Goal: Information Seeking & Learning: Learn about a topic

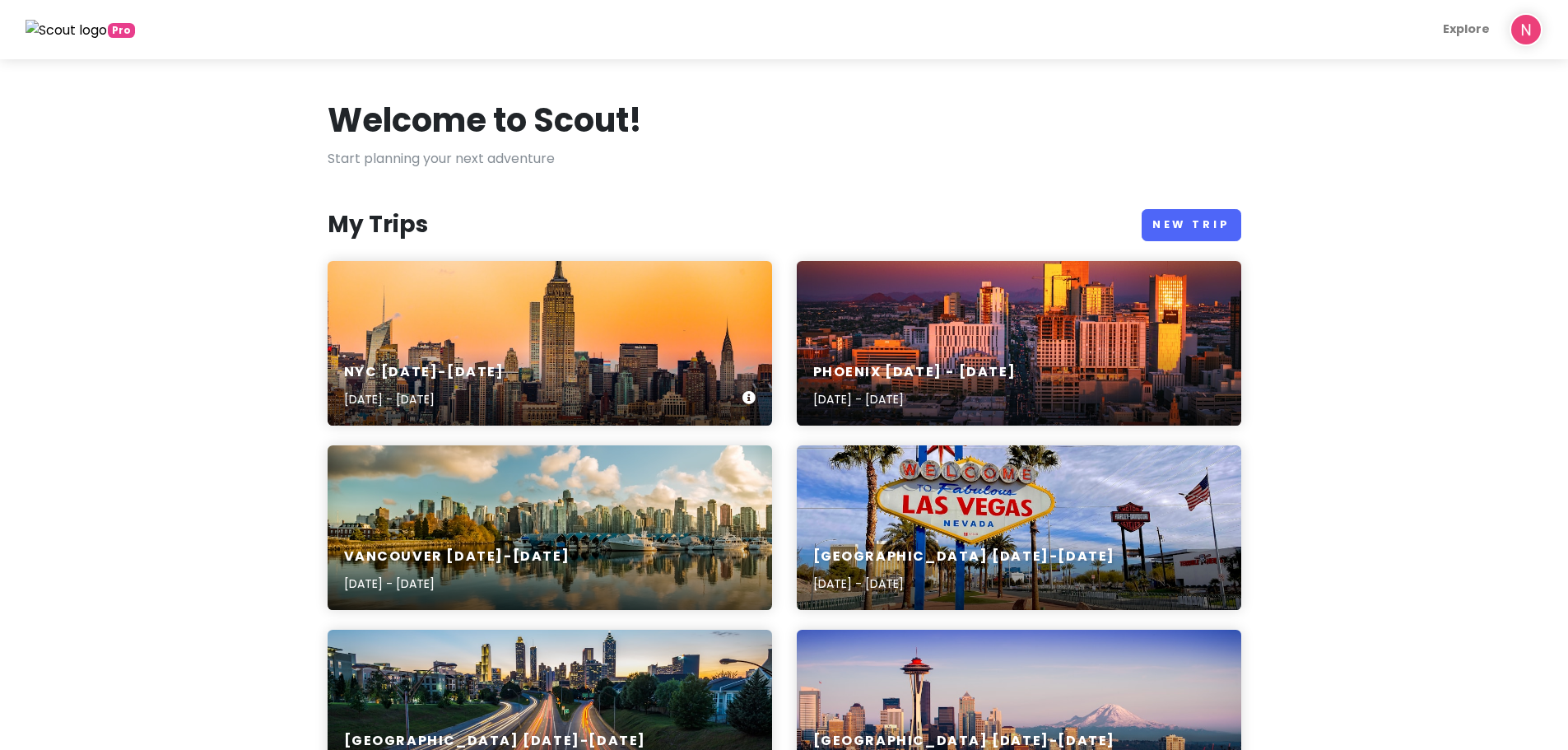
click at [497, 317] on div "NYC [DATE]-[DATE] [DATE] - [DATE]" at bounding box center [549, 343] width 444 height 164
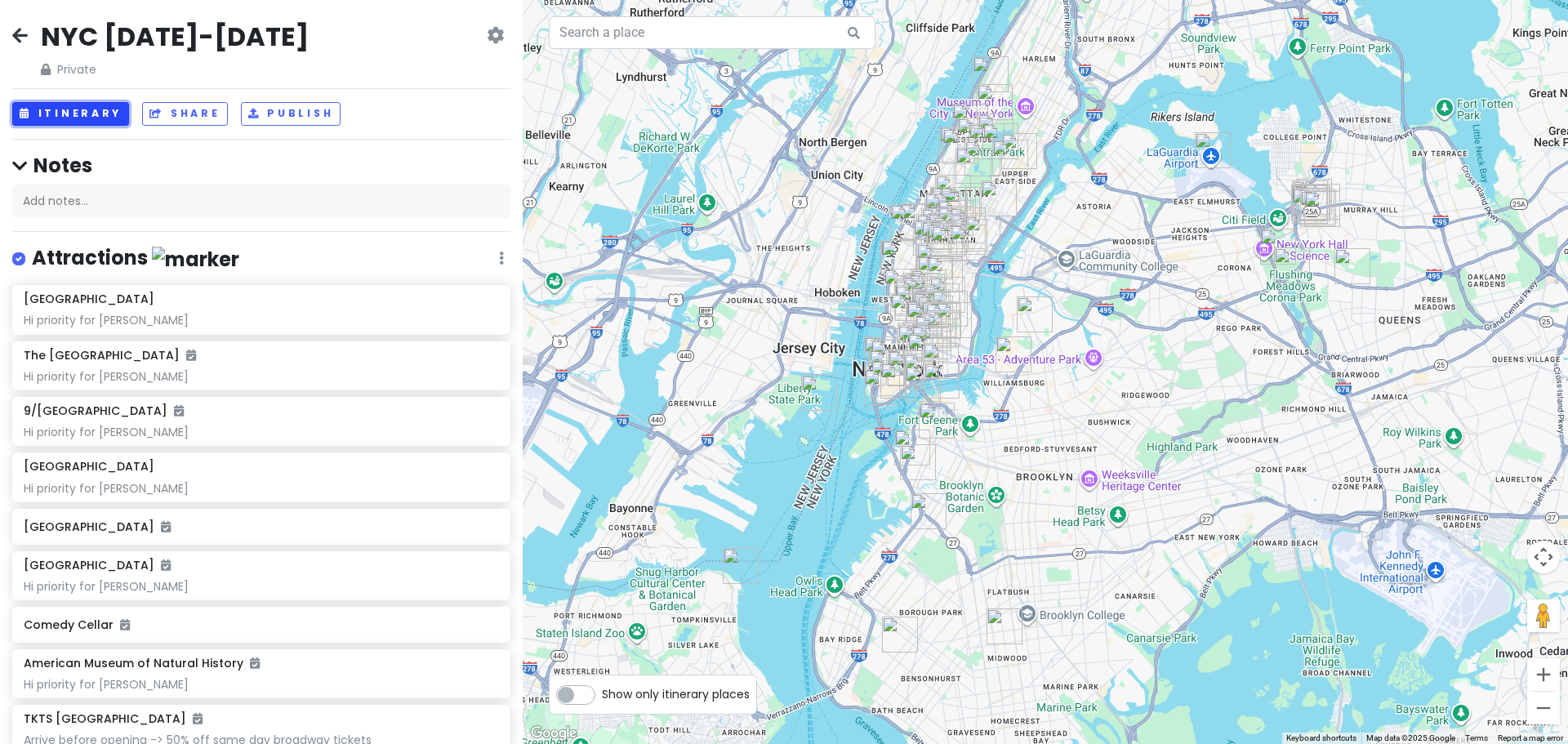
click at [62, 110] on button "Itinerary" at bounding box center [71, 114] width 117 height 24
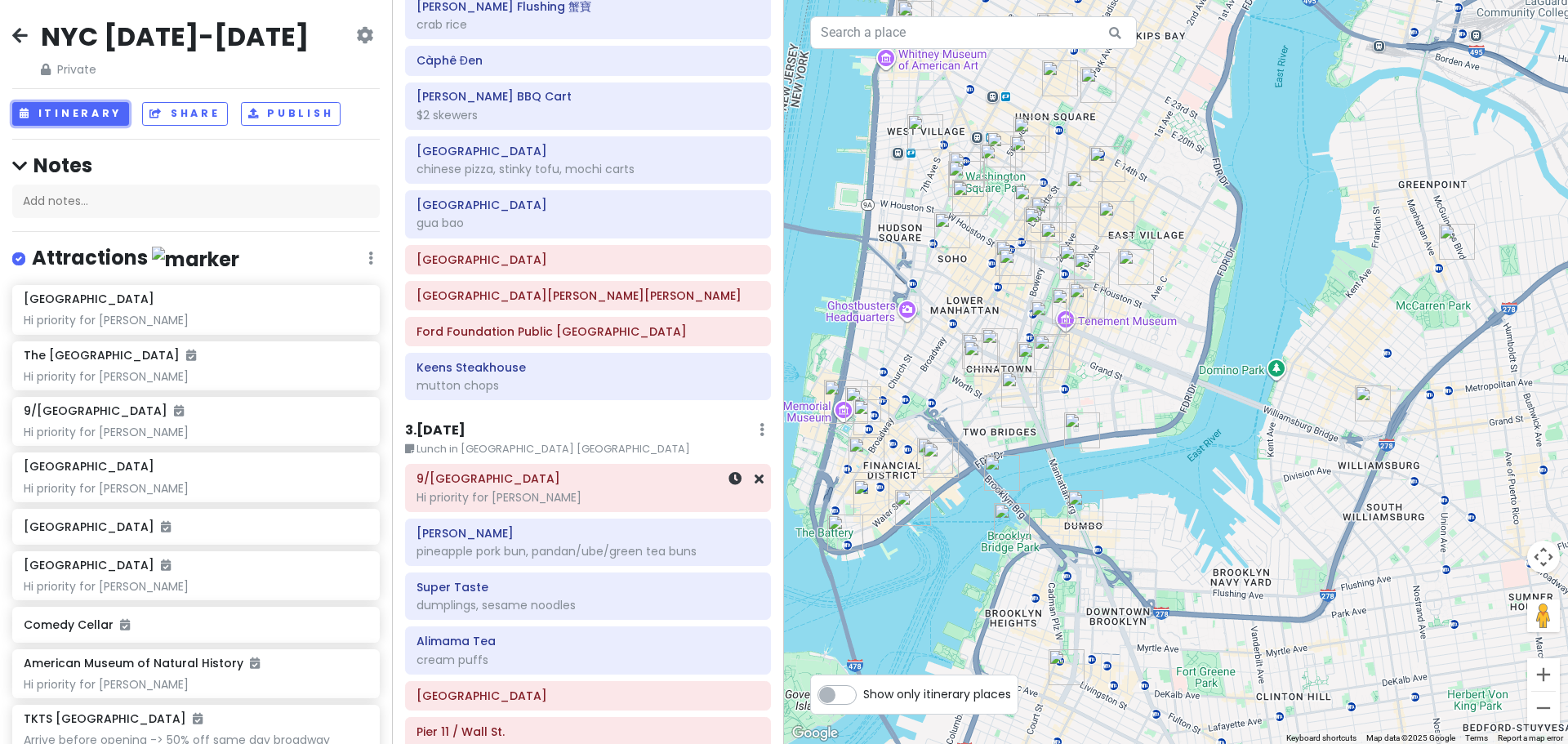
scroll to position [904, 0]
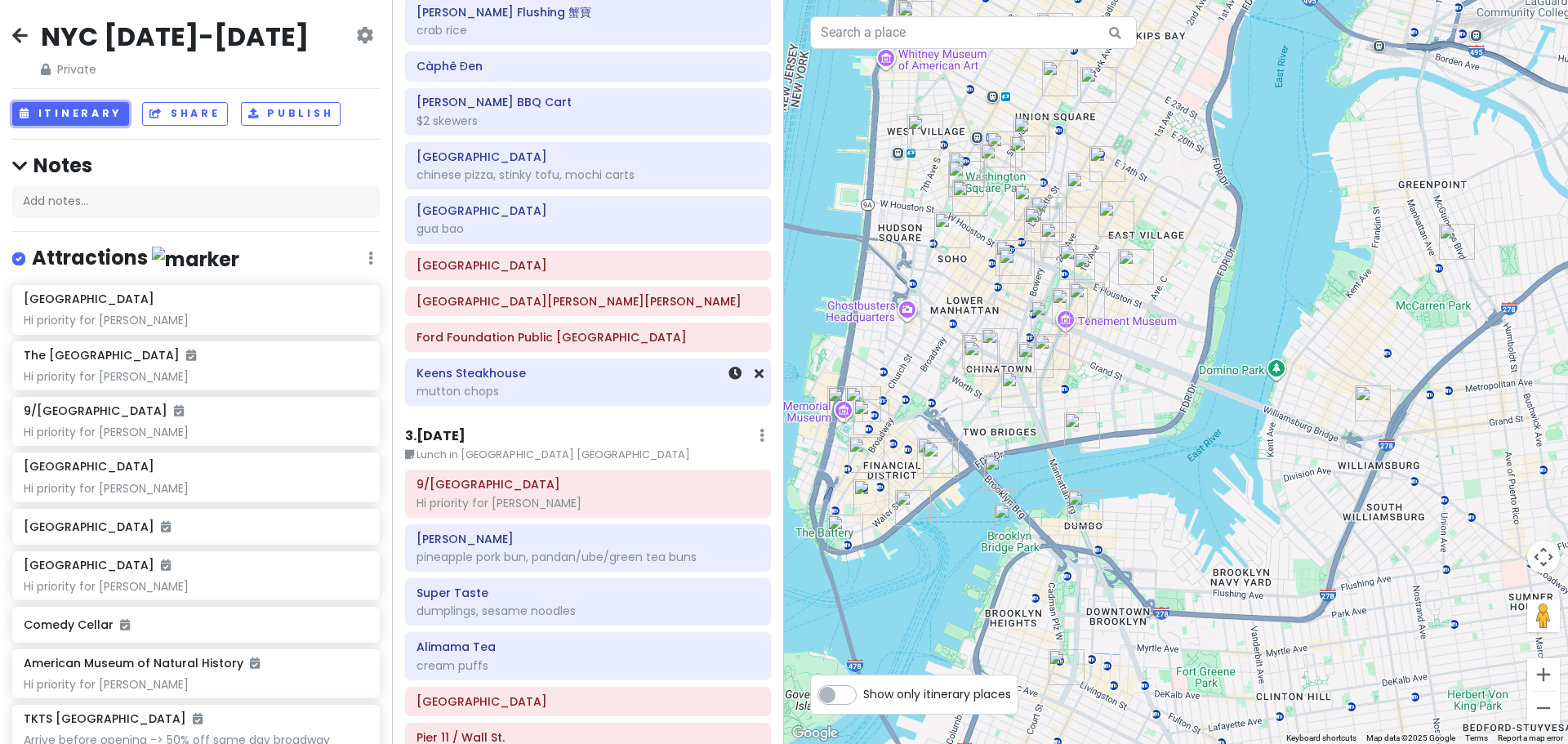
click at [489, 390] on div "mutton chops" at bounding box center [588, 391] width 343 height 14
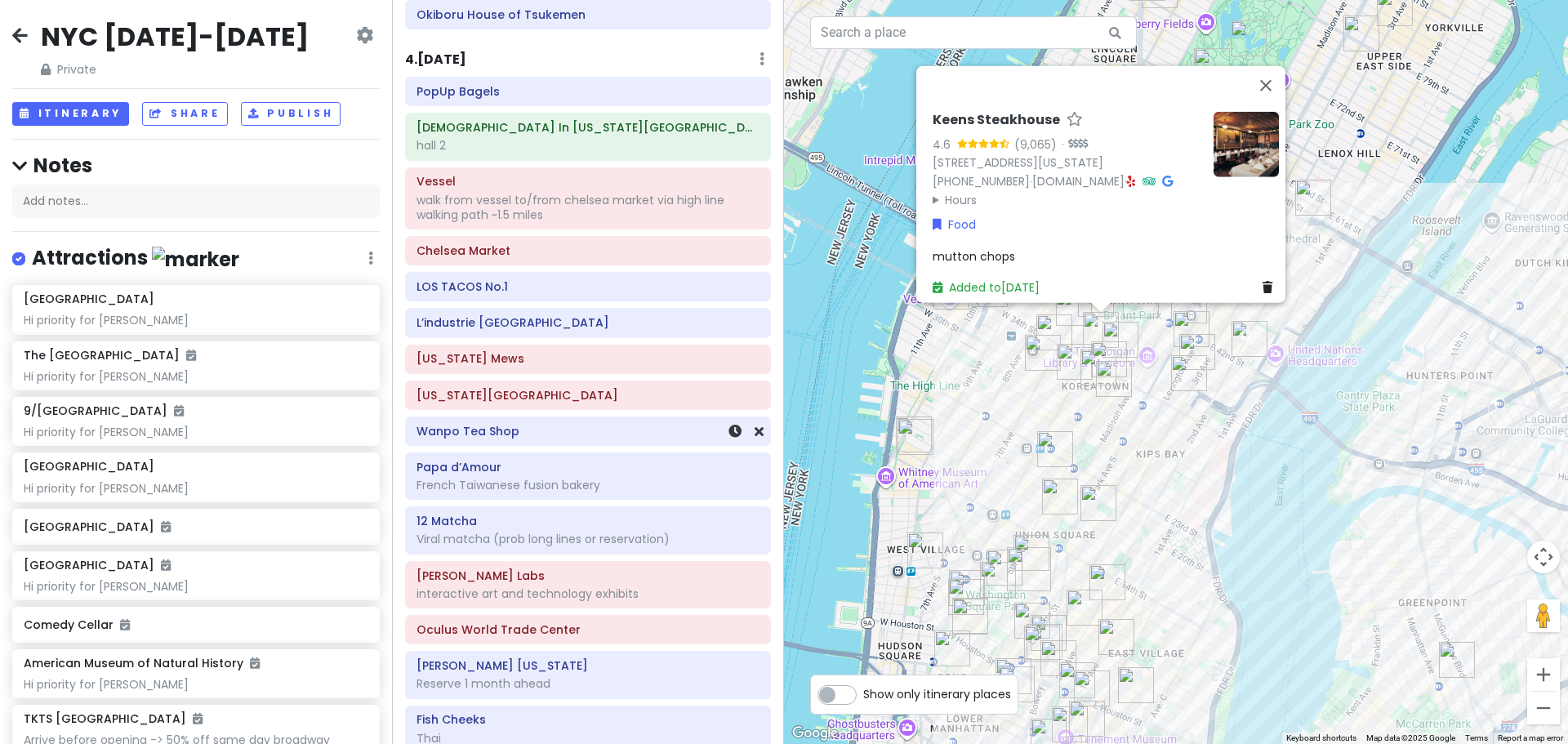
scroll to position [2129, 0]
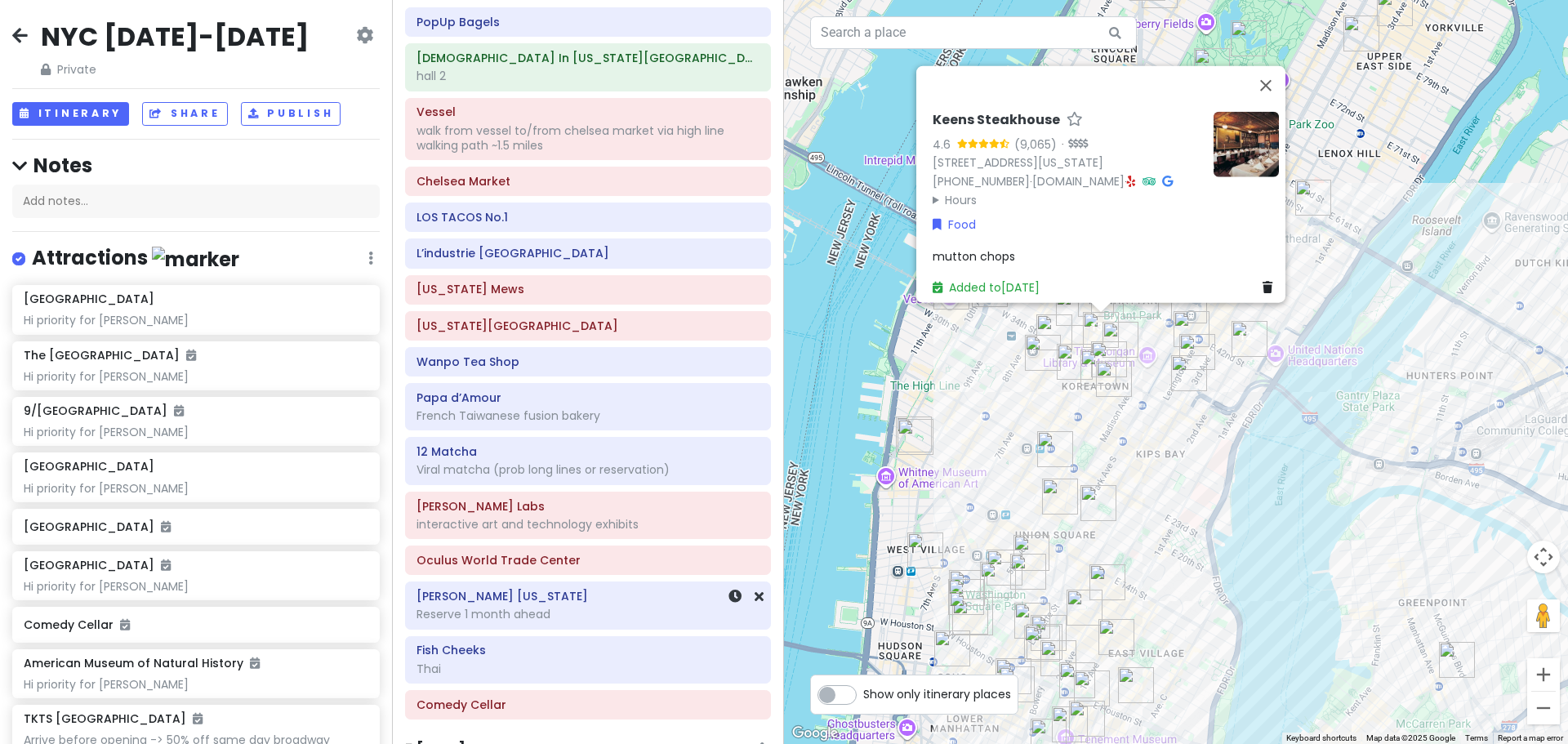
click at [513, 595] on h6 "[PERSON_NAME] [US_STATE]" at bounding box center [588, 596] width 343 height 14
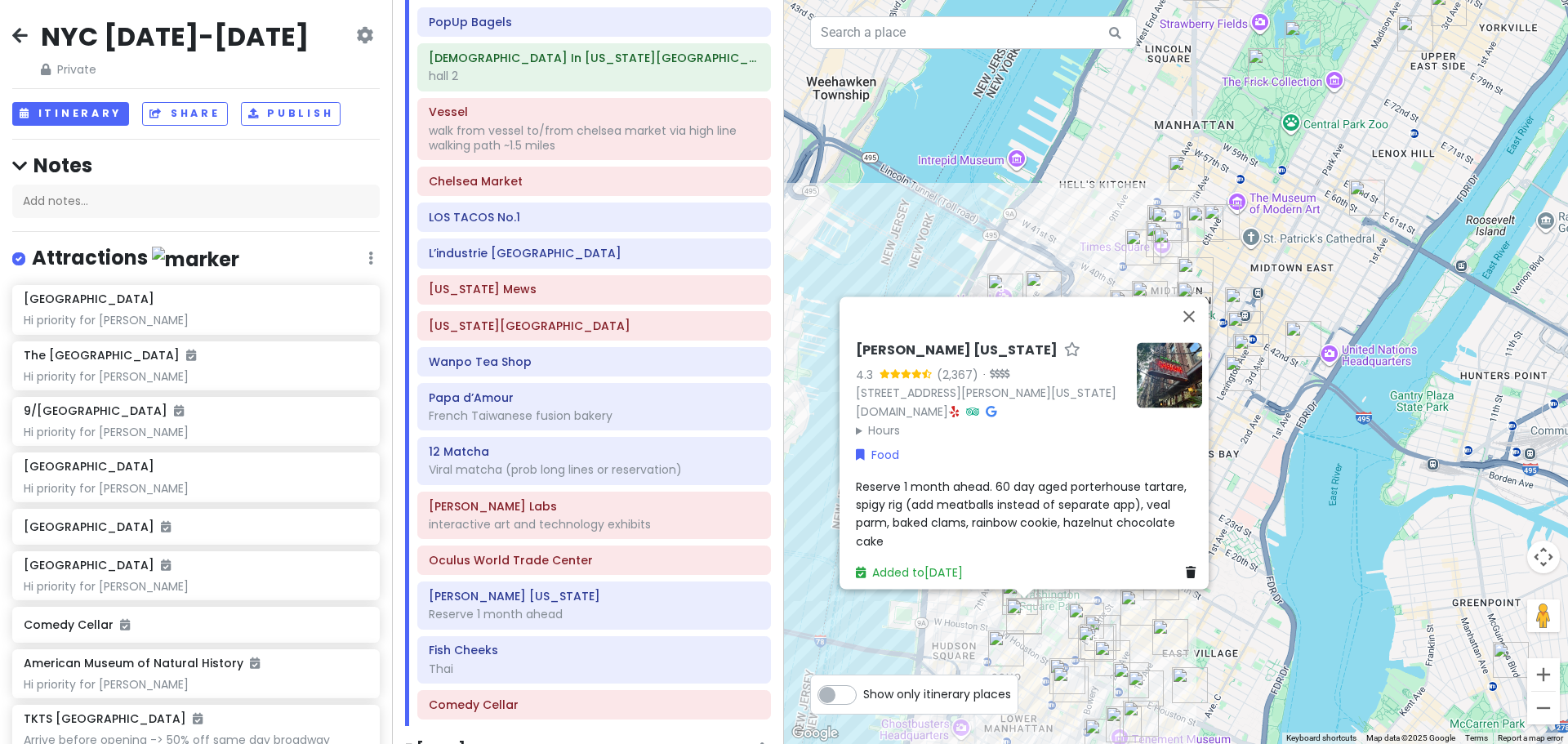
click at [1160, 362] on img at bounding box center [1170, 375] width 65 height 65
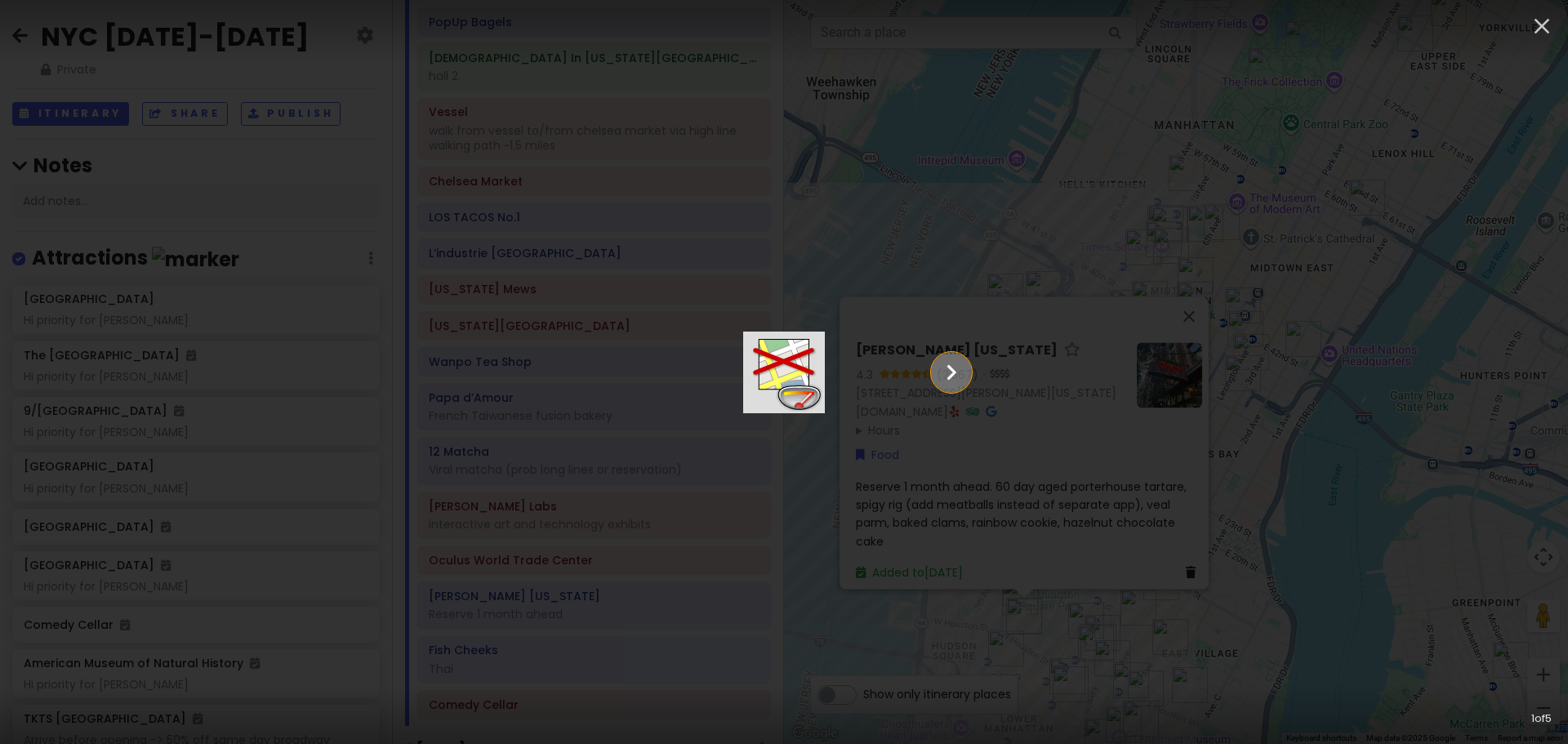
click at [967, 380] on icon "Show slide 2 of 5" at bounding box center [951, 372] width 31 height 39
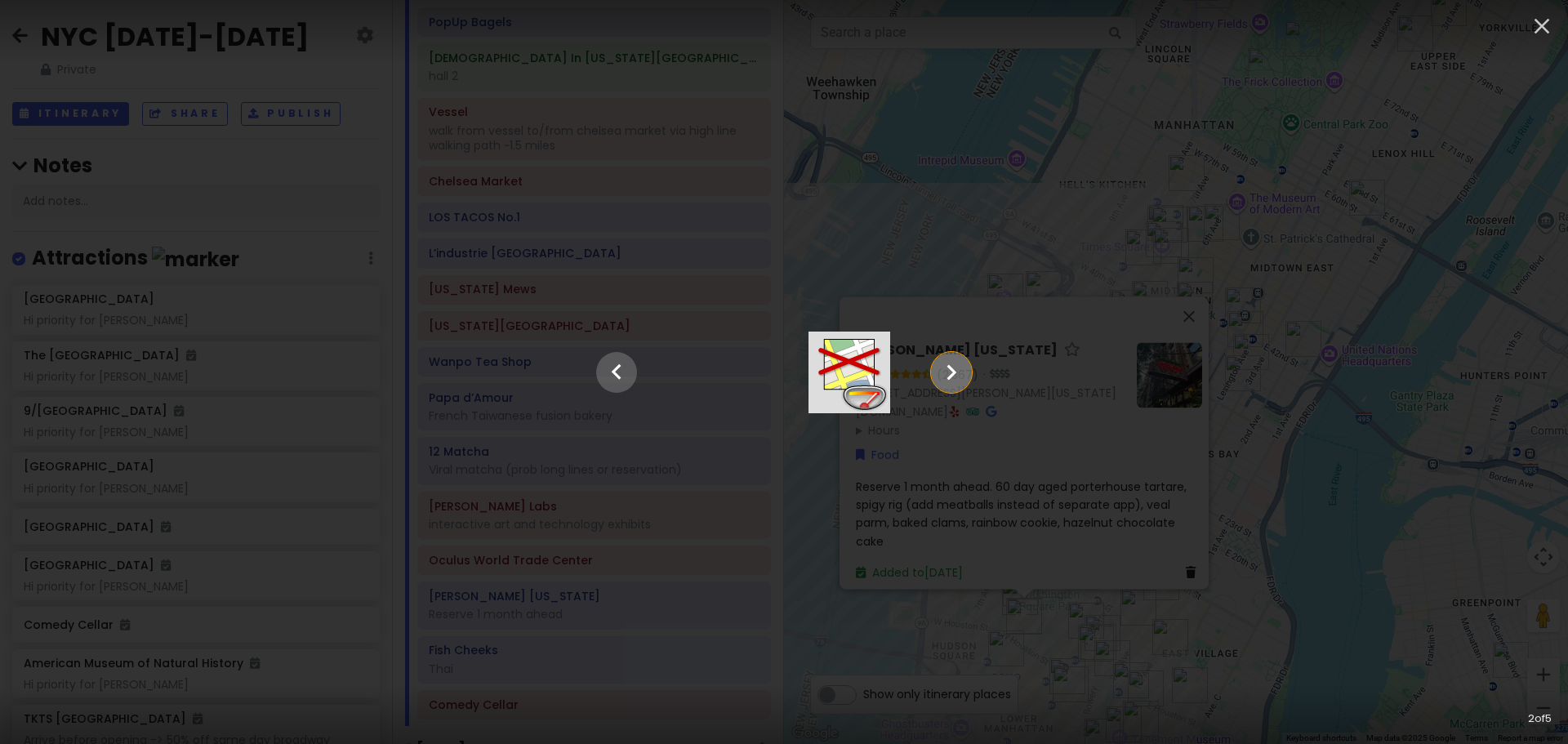
click at [967, 380] on icon "Show slide 3 of 5" at bounding box center [951, 372] width 31 height 39
click at [967, 380] on icon "Show slide 4 of 5" at bounding box center [951, 372] width 31 height 39
click at [967, 380] on icon "Show slide 5 of 5" at bounding box center [951, 372] width 31 height 39
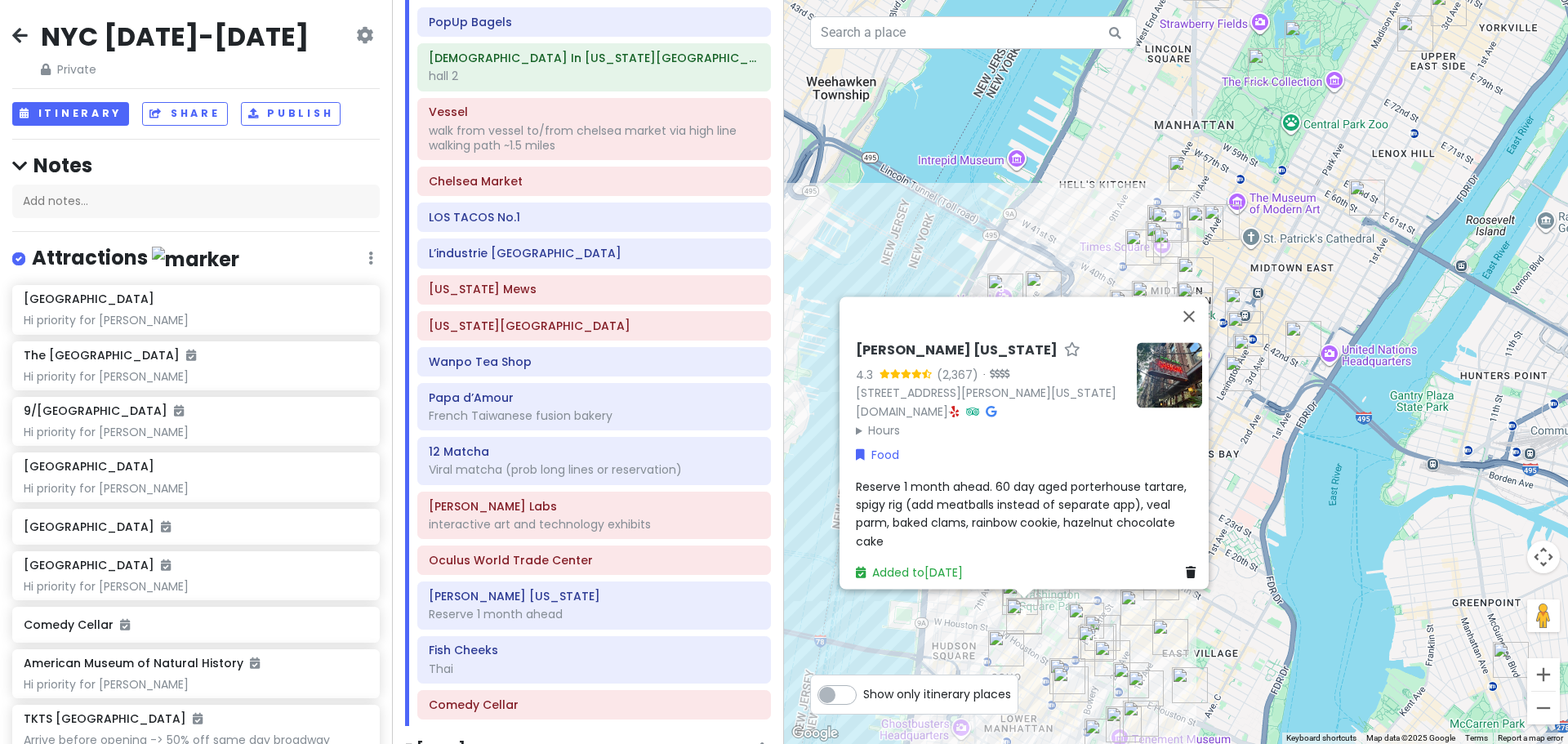
click at [901, 272] on div "[PERSON_NAME] [US_STATE] 4.3 (2,367) · [STREET_ADDRESS][PERSON_NAME][US_STATE] …" at bounding box center [1176, 372] width 784 height 744
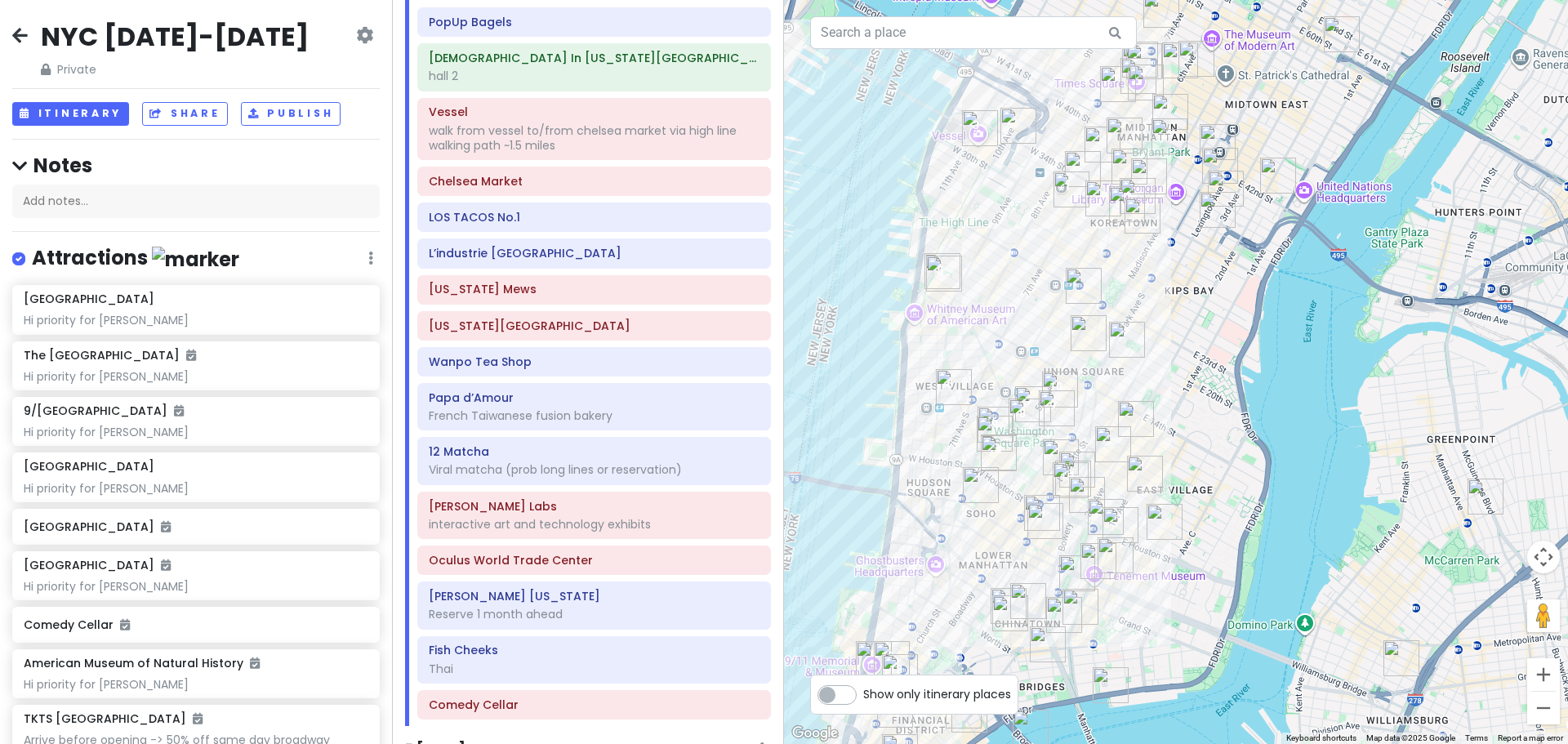
drag, startPoint x: 1045, startPoint y: 398, endPoint x: 1007, endPoint y: 192, distance: 209.5
click at [1007, 192] on div at bounding box center [1176, 372] width 784 height 744
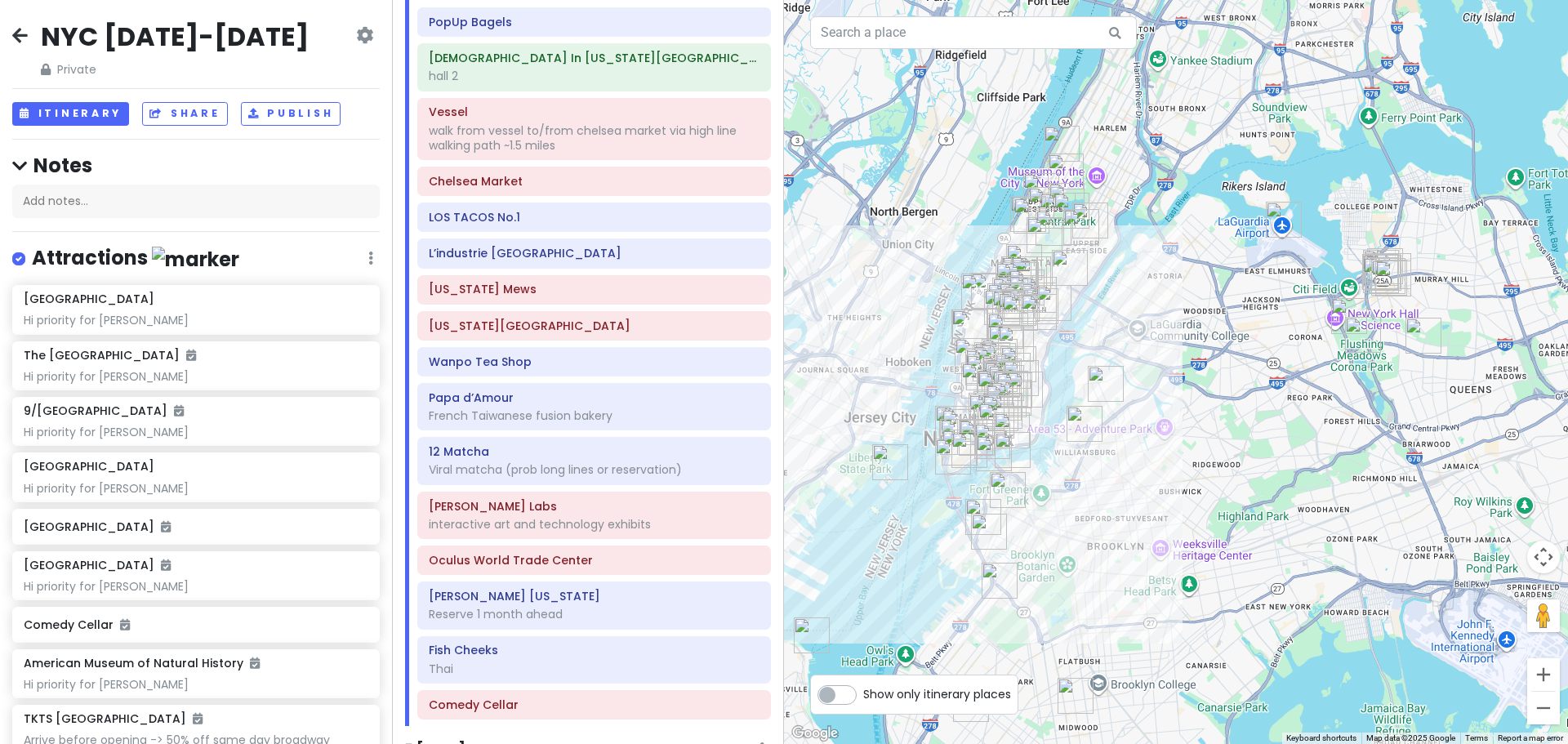
drag, startPoint x: 1428, startPoint y: 321, endPoint x: 1214, endPoint y: 416, distance: 234.1
click at [1214, 416] on div at bounding box center [1176, 372] width 784 height 744
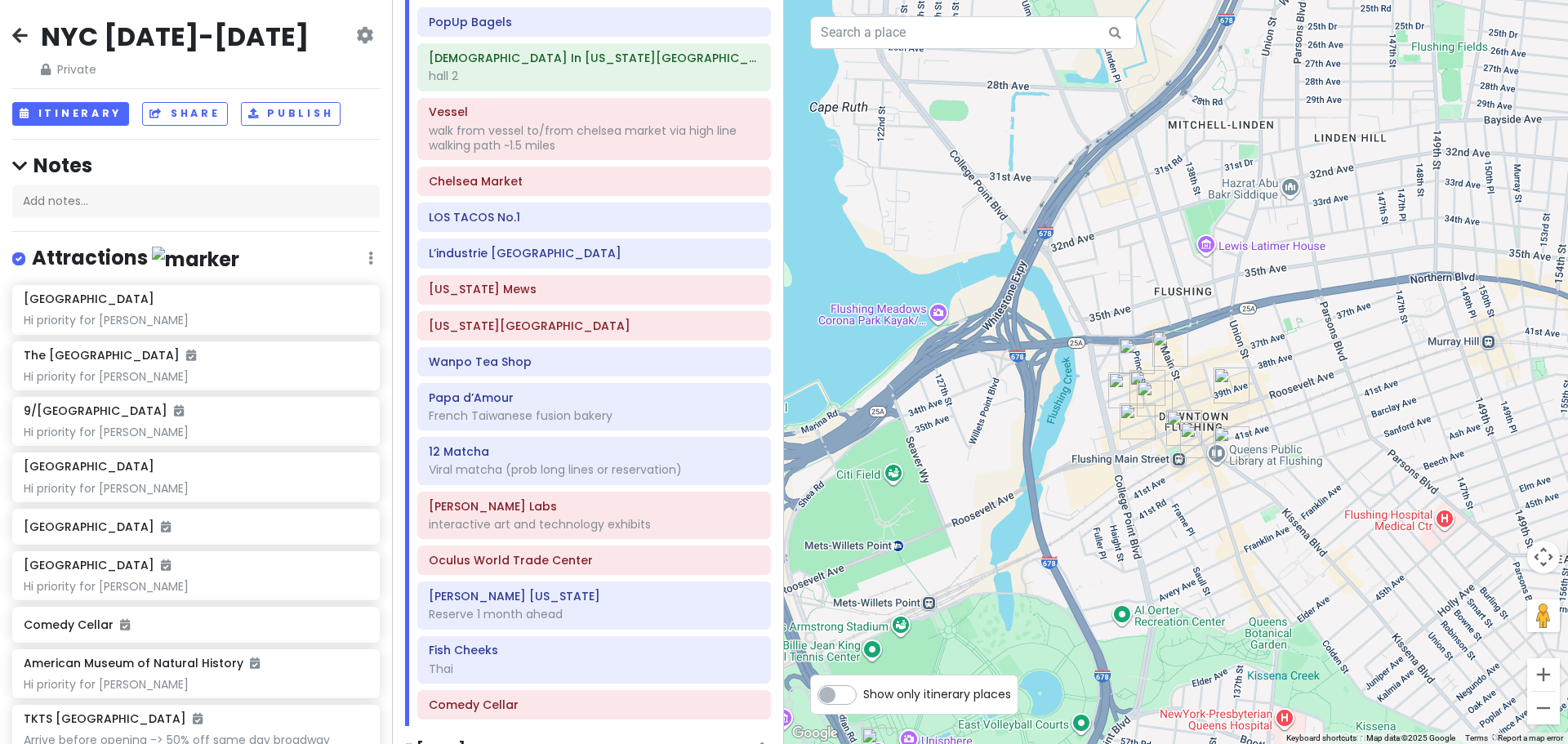
click at [1152, 405] on img "Xie Bao Flushing 蟹寶" at bounding box center [1138, 422] width 36 height 36
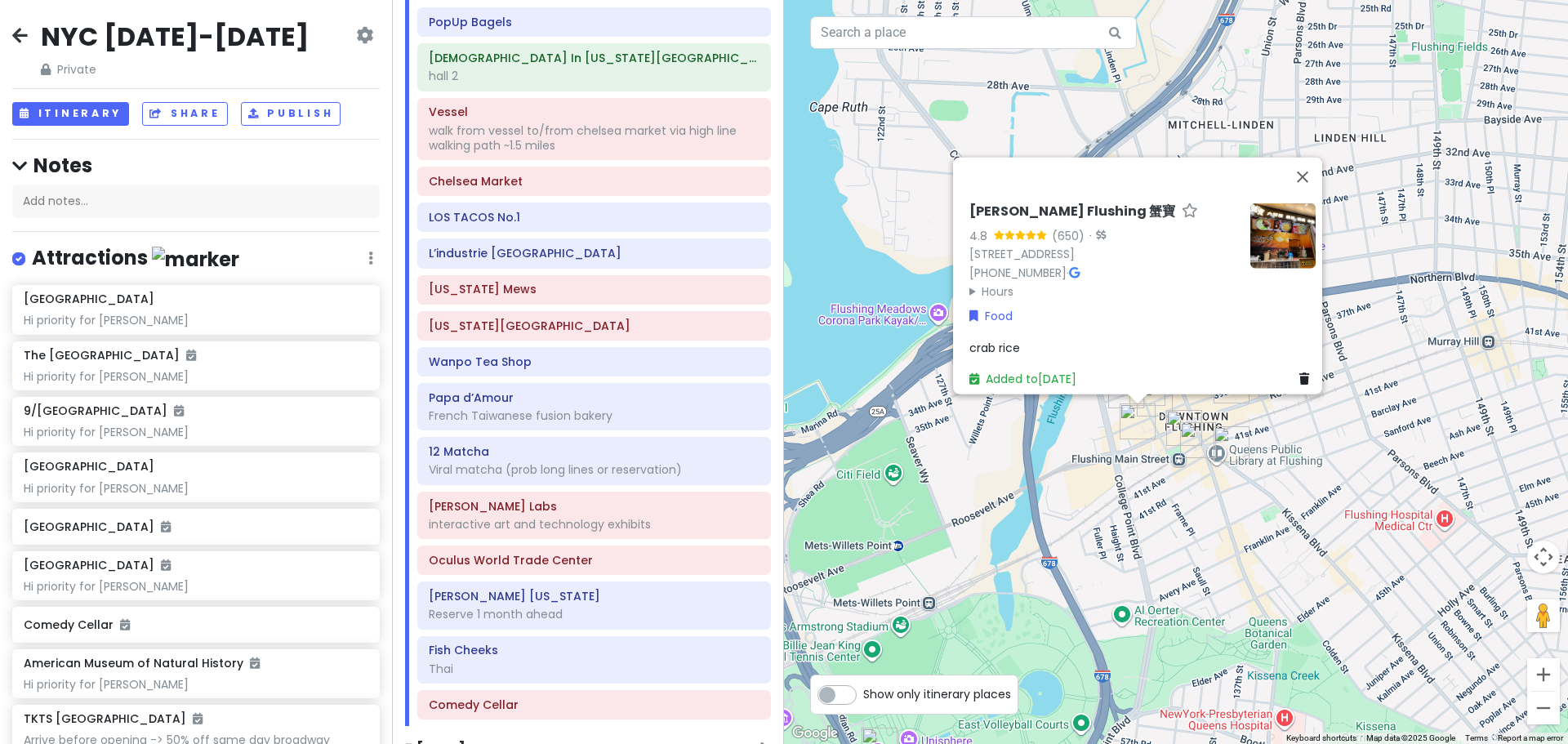
click at [1171, 425] on img "Corner 28" at bounding box center [1184, 428] width 36 height 36
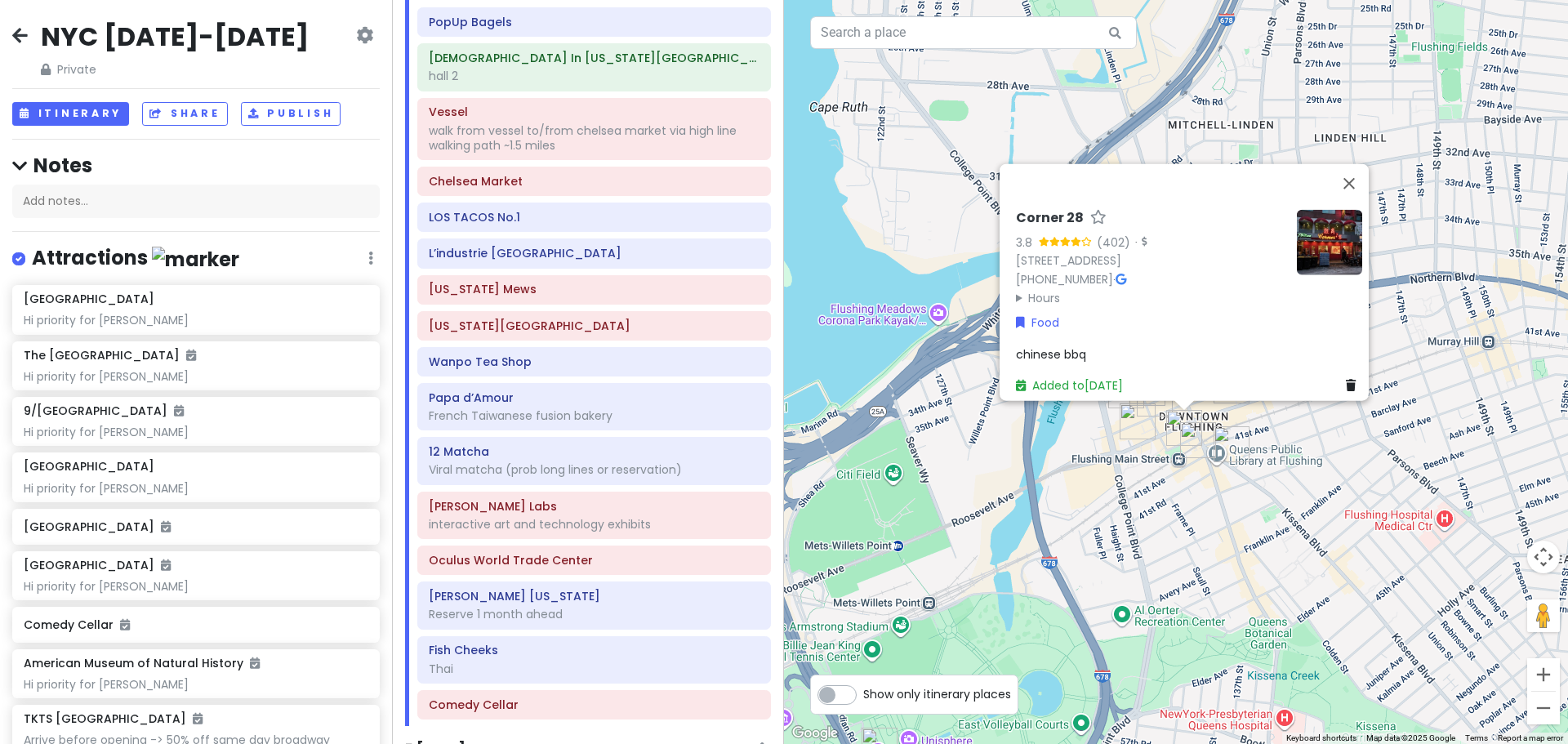
click at [1213, 436] on img "Zhu Ji Dumpling House" at bounding box center [1199, 440] width 36 height 36
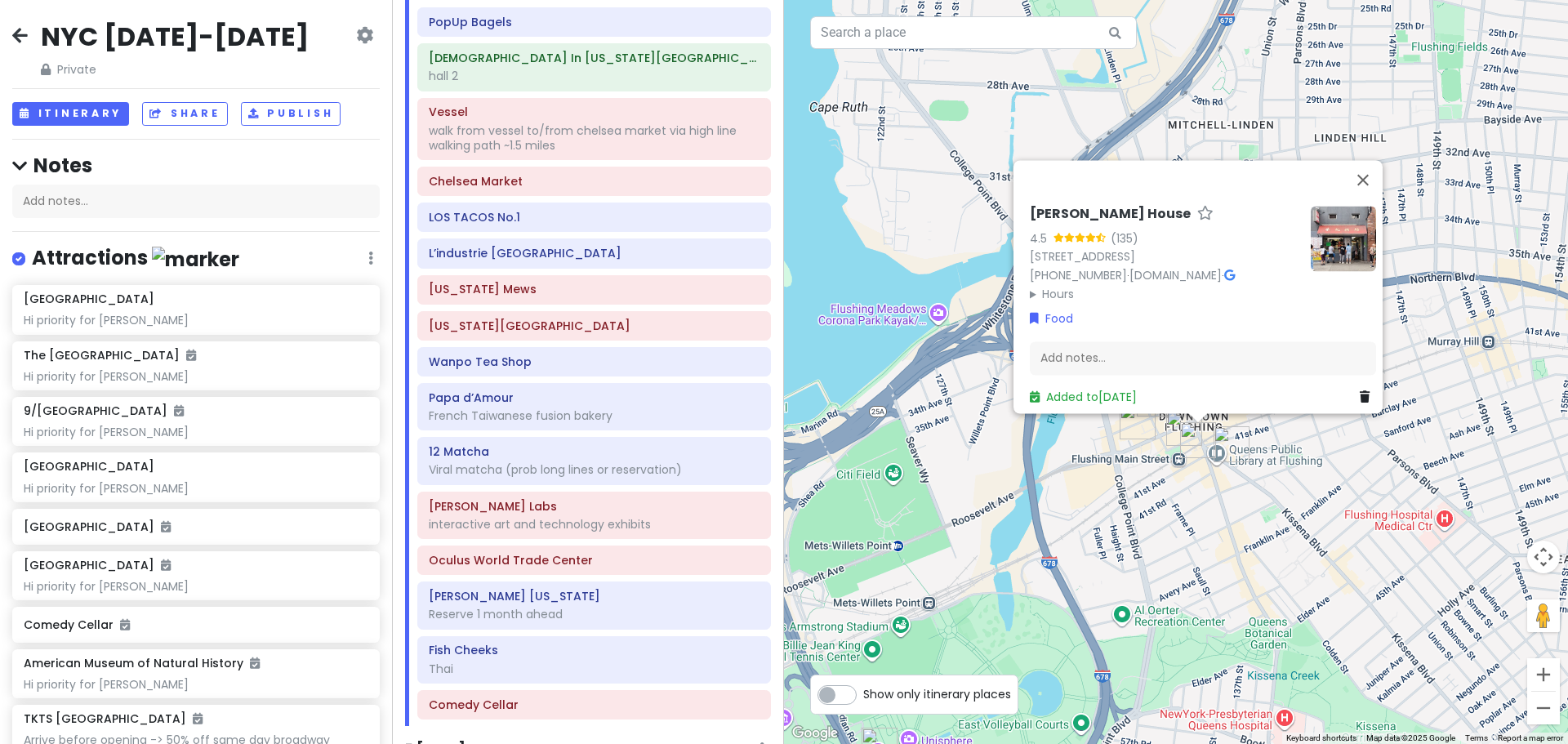
click at [1259, 434] on div "[PERSON_NAME] House 4.5 (135) [STREET_ADDRESS] [PHONE_NUMBER] · [DOMAIN_NAME] ·…" at bounding box center [1176, 372] width 784 height 744
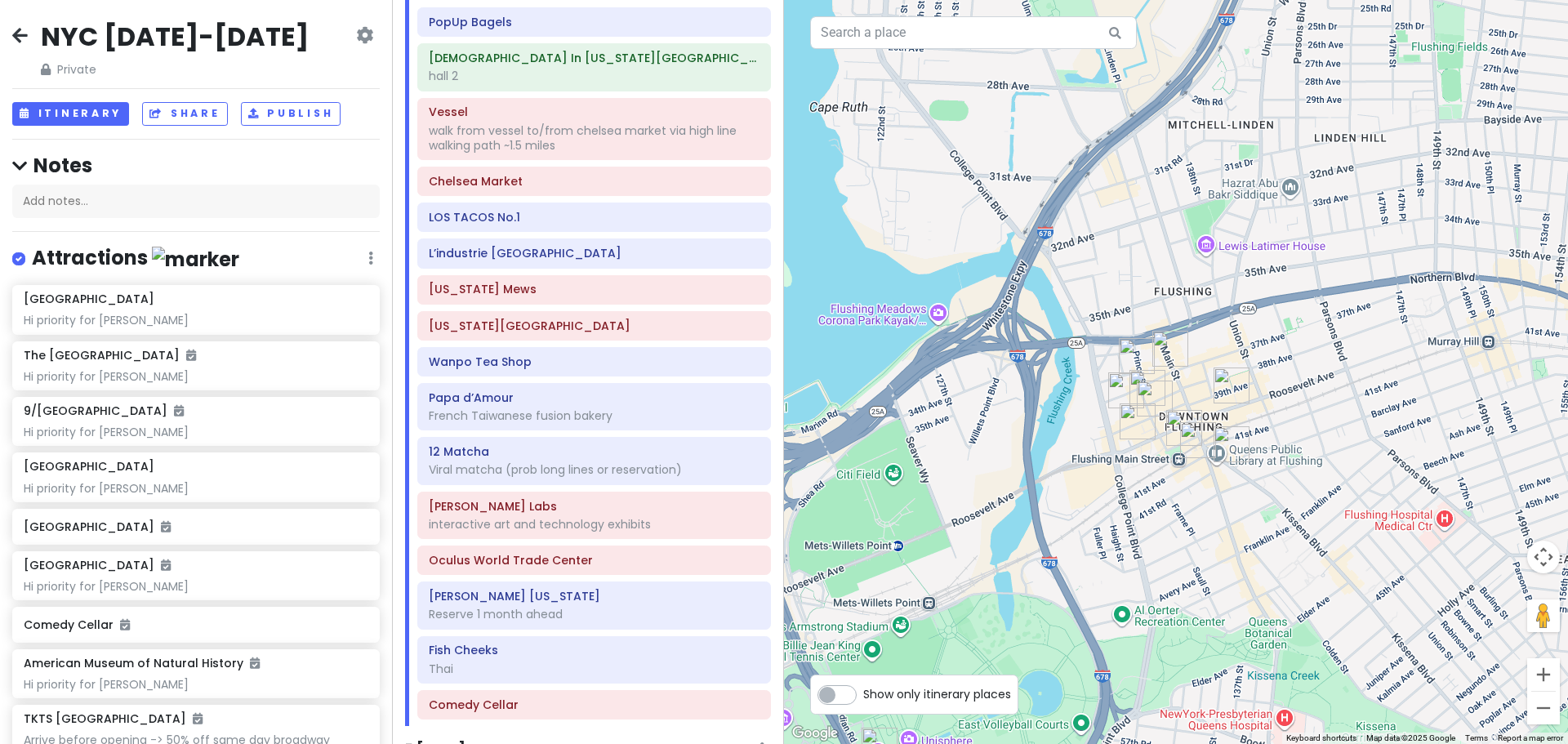
click at [1228, 394] on img "Taipei Hong" at bounding box center [1232, 386] width 36 height 36
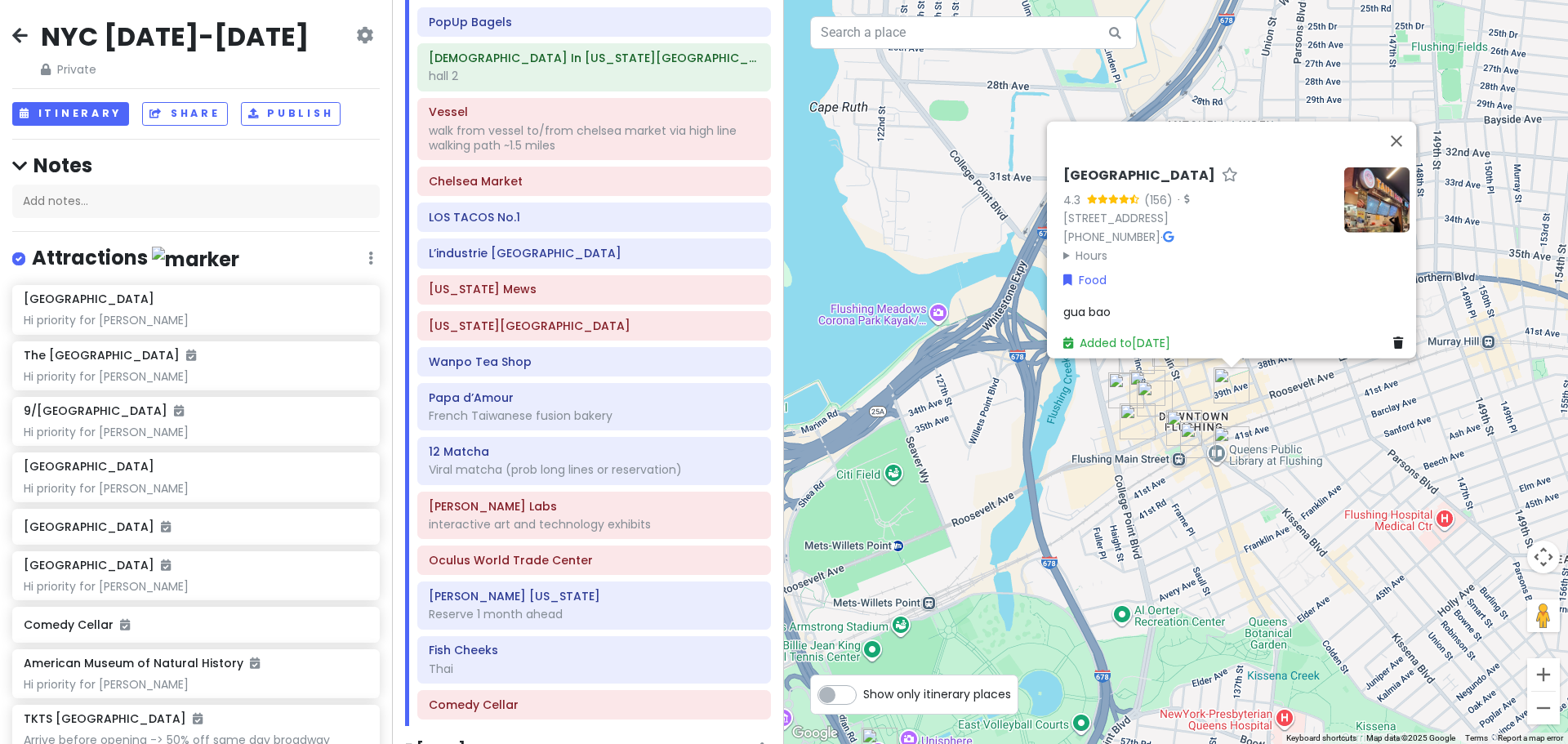
click at [1138, 475] on div "Taipei Hong 4.3 (156) · [STREET_ADDRESS] [PHONE_NUMBER] · Hours [DATE] 11:00 AM…" at bounding box center [1176, 372] width 784 height 744
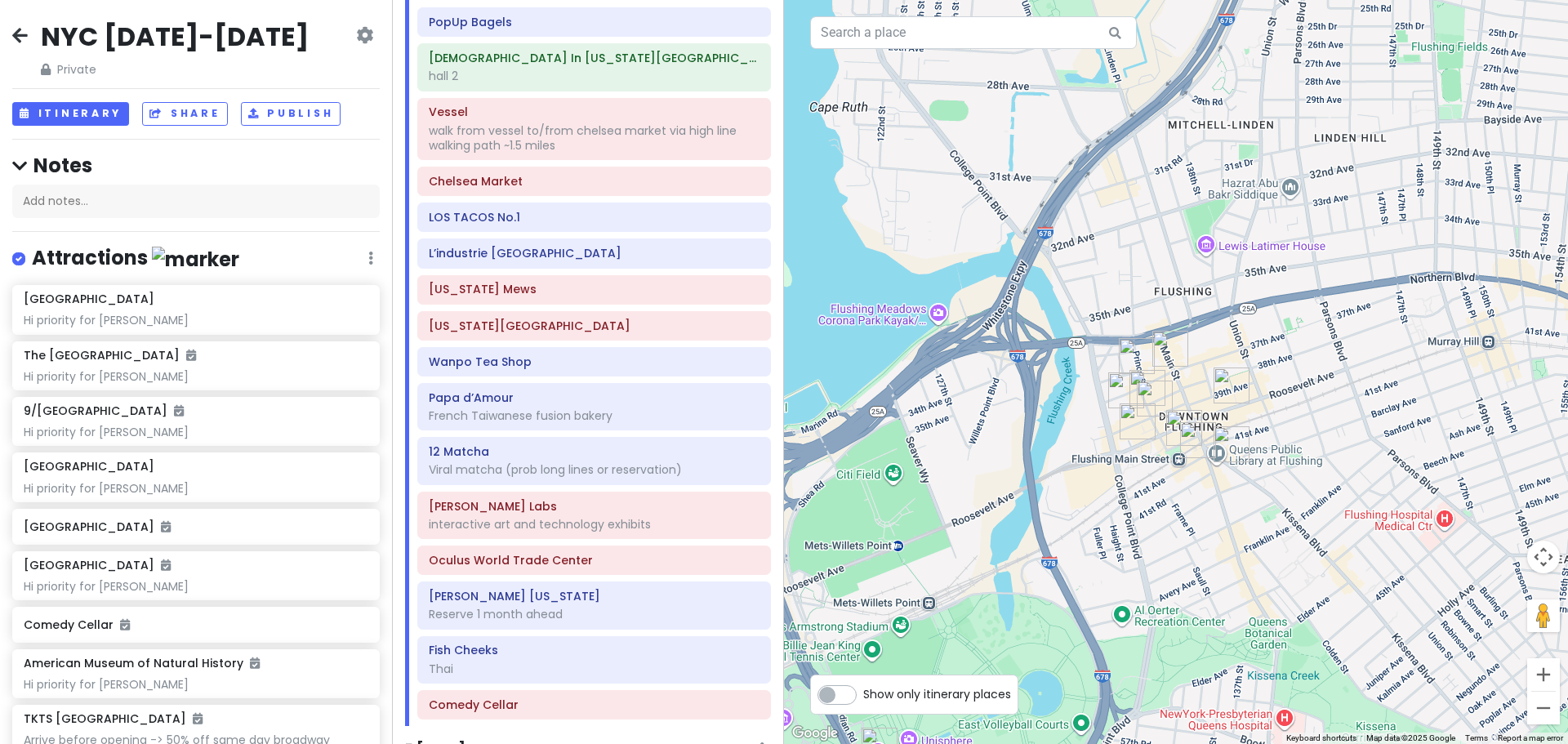
click at [1179, 348] on img "HEYTEA (Flushing main st)" at bounding box center [1171, 348] width 36 height 36
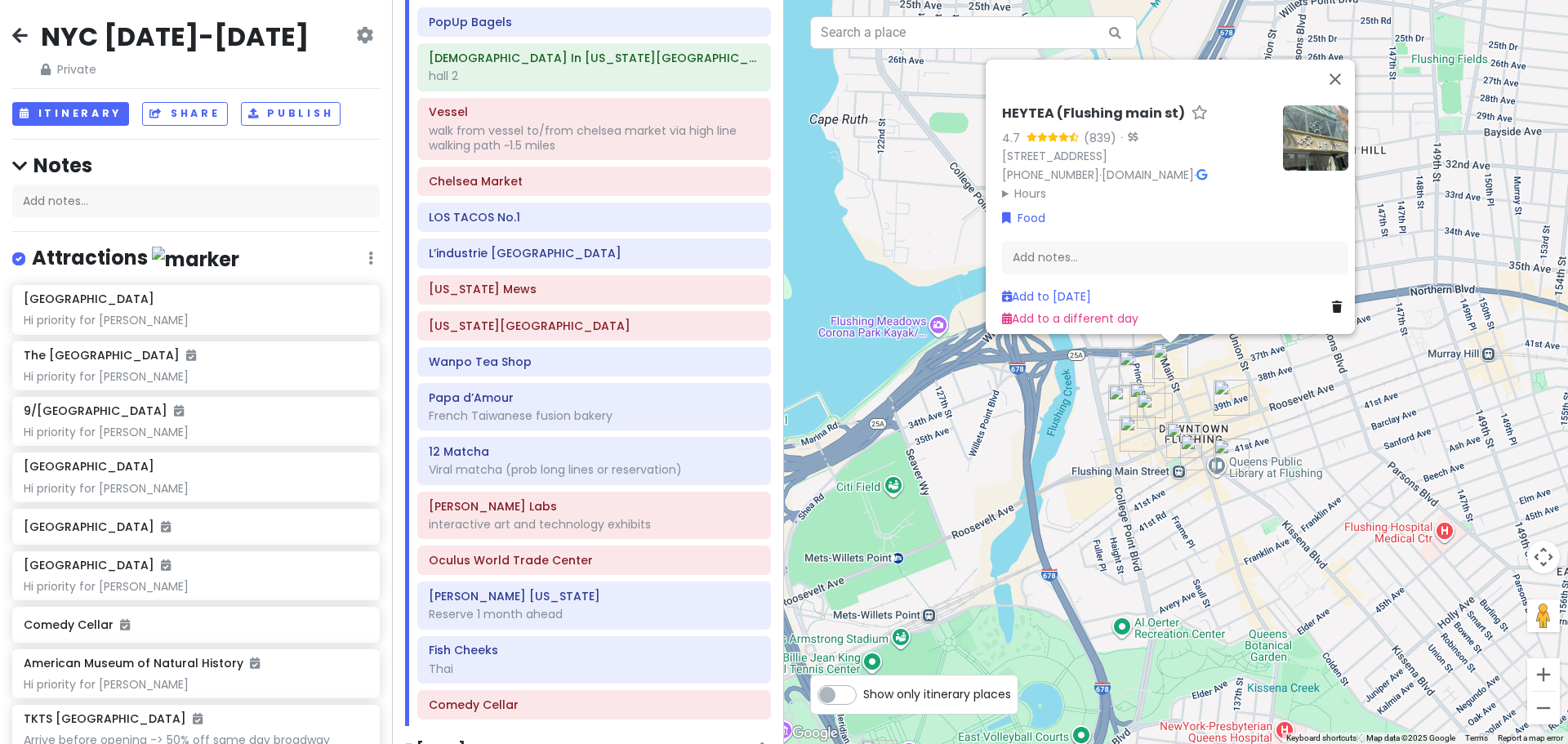
click at [1123, 359] on img "Càphê Đen" at bounding box center [1137, 368] width 36 height 36
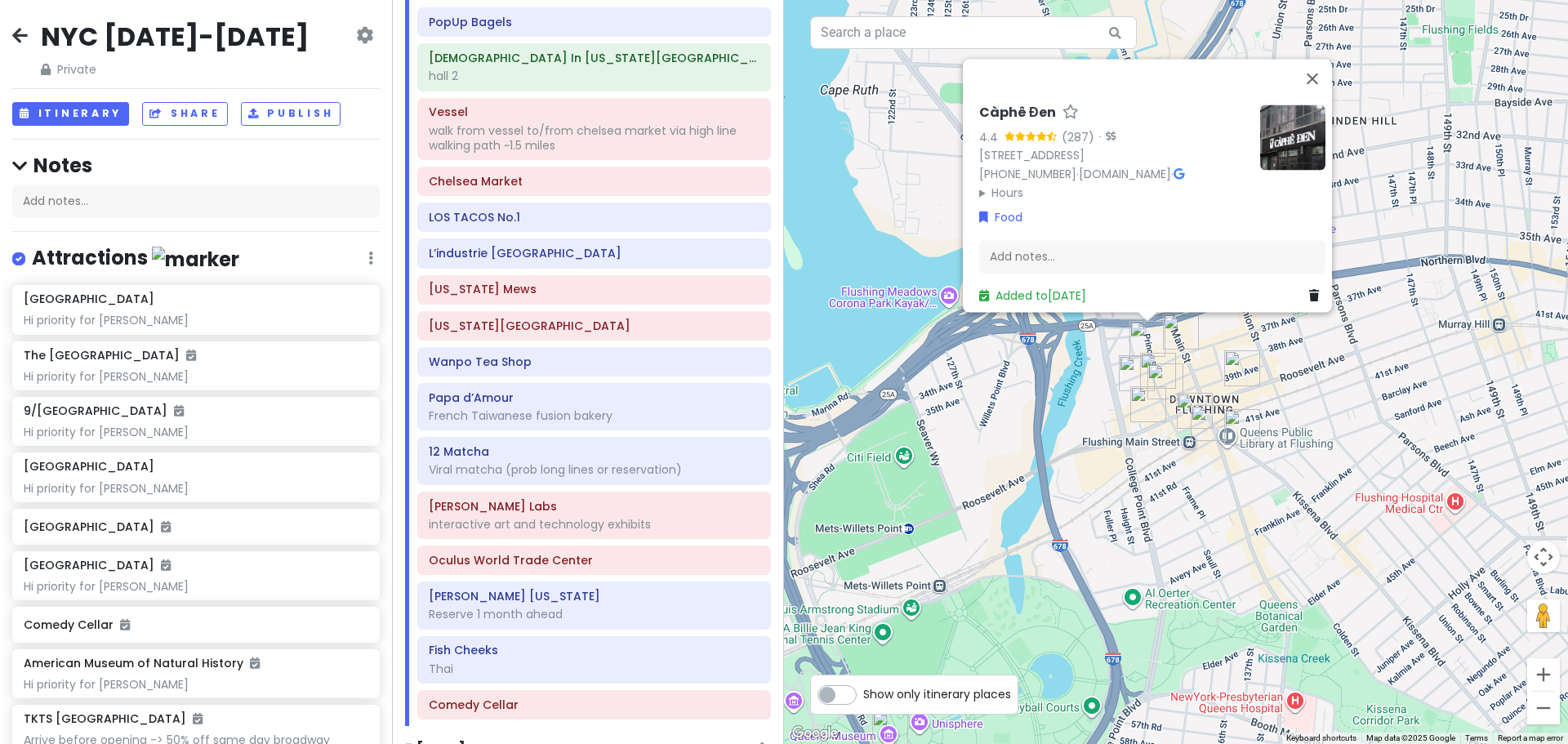
drag, startPoint x: 1011, startPoint y: 441, endPoint x: 1125, endPoint y: 293, distance: 186.8
click at [1110, 304] on div "Càphê Đen 4.4 (287) · [STREET_ADDRESS] [PHONE_NUMBER] · [DOMAIN_NAME] · Hours […" at bounding box center [1176, 372] width 784 height 744
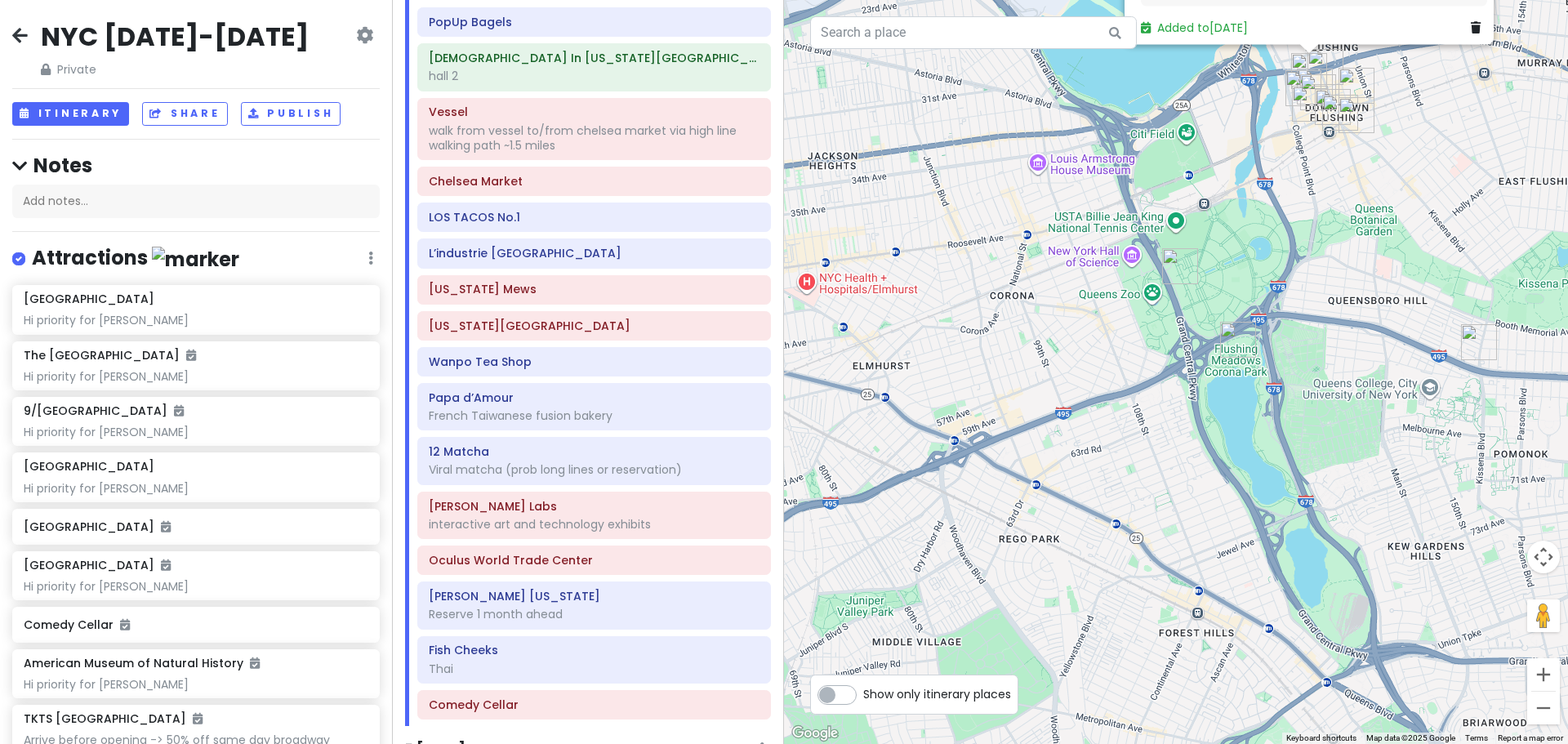
drag, startPoint x: 969, startPoint y: 414, endPoint x: 1099, endPoint y: 335, distance: 152.1
click at [1093, 338] on div "Càphê Đen 4.4 (287) · [STREET_ADDRESS] [PHONE_NUMBER] · [DOMAIN_NAME] · Hours […" at bounding box center [1176, 372] width 784 height 744
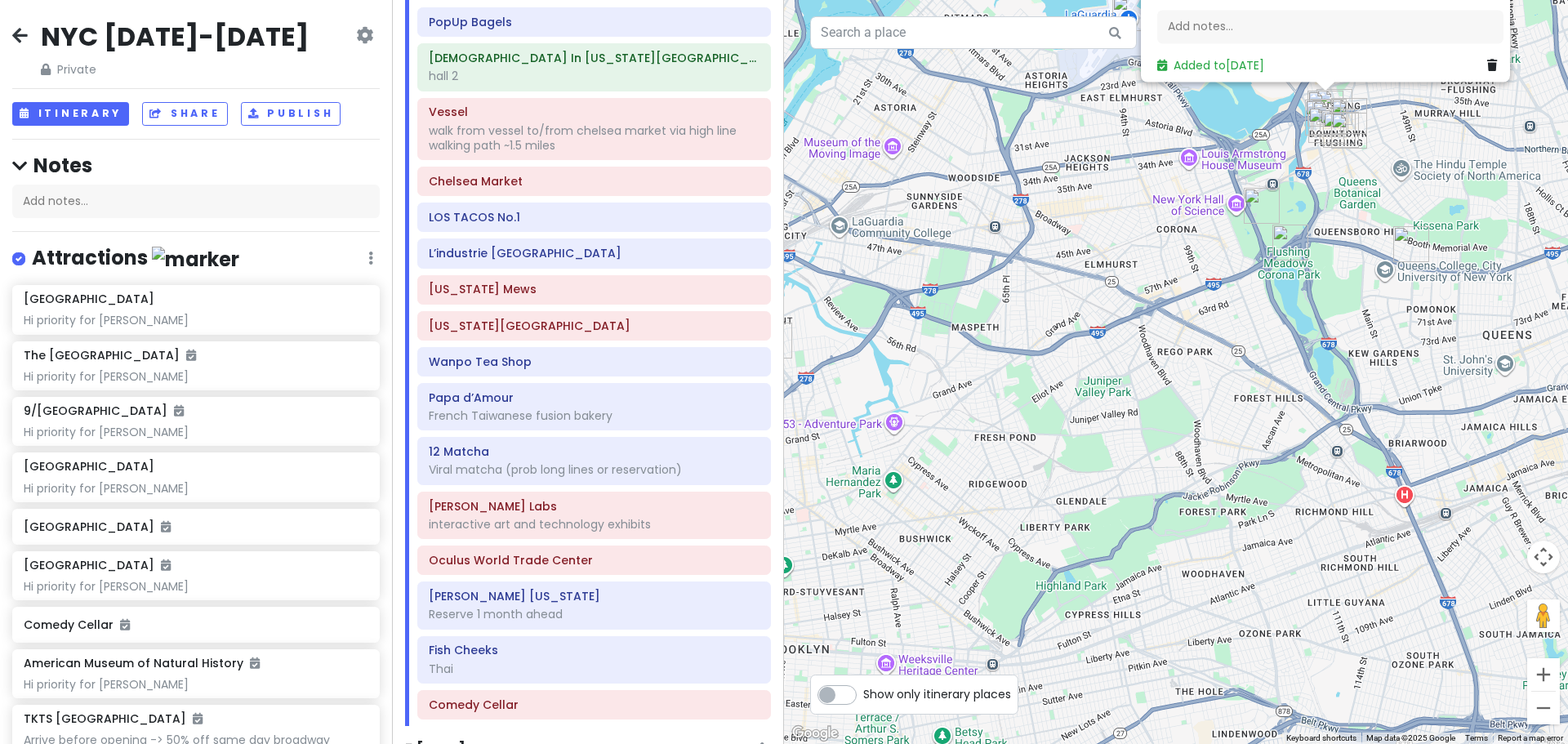
drag, startPoint x: 1063, startPoint y: 363, endPoint x: 1090, endPoint y: 353, distance: 28.8
click at [1089, 354] on div "Càphê Đen 4.4 (287) · [STREET_ADDRESS] [PHONE_NUMBER] · [DOMAIN_NAME] · Hours […" at bounding box center [1176, 372] width 784 height 744
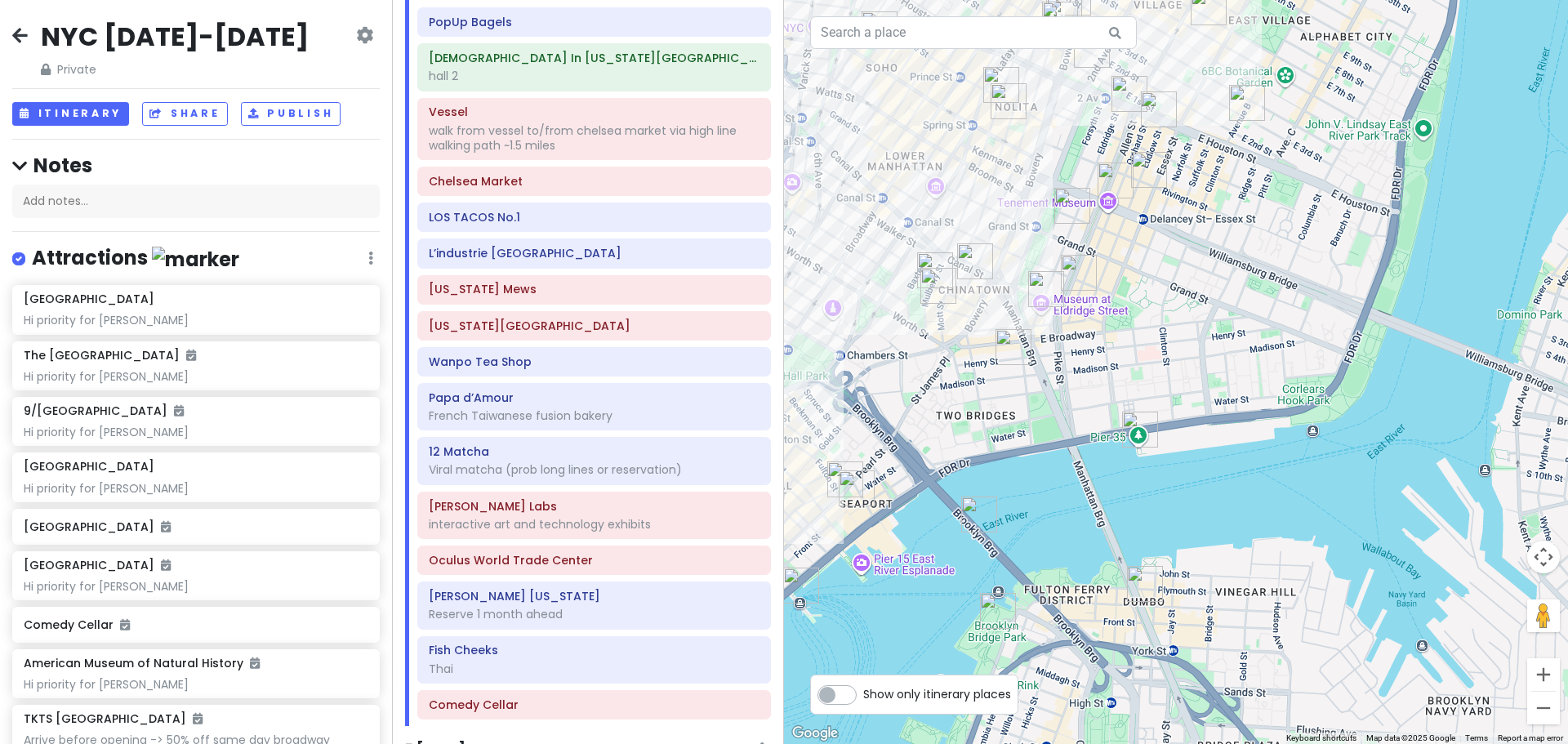
click at [966, 248] on img "Koré Coffee" at bounding box center [975, 262] width 36 height 36
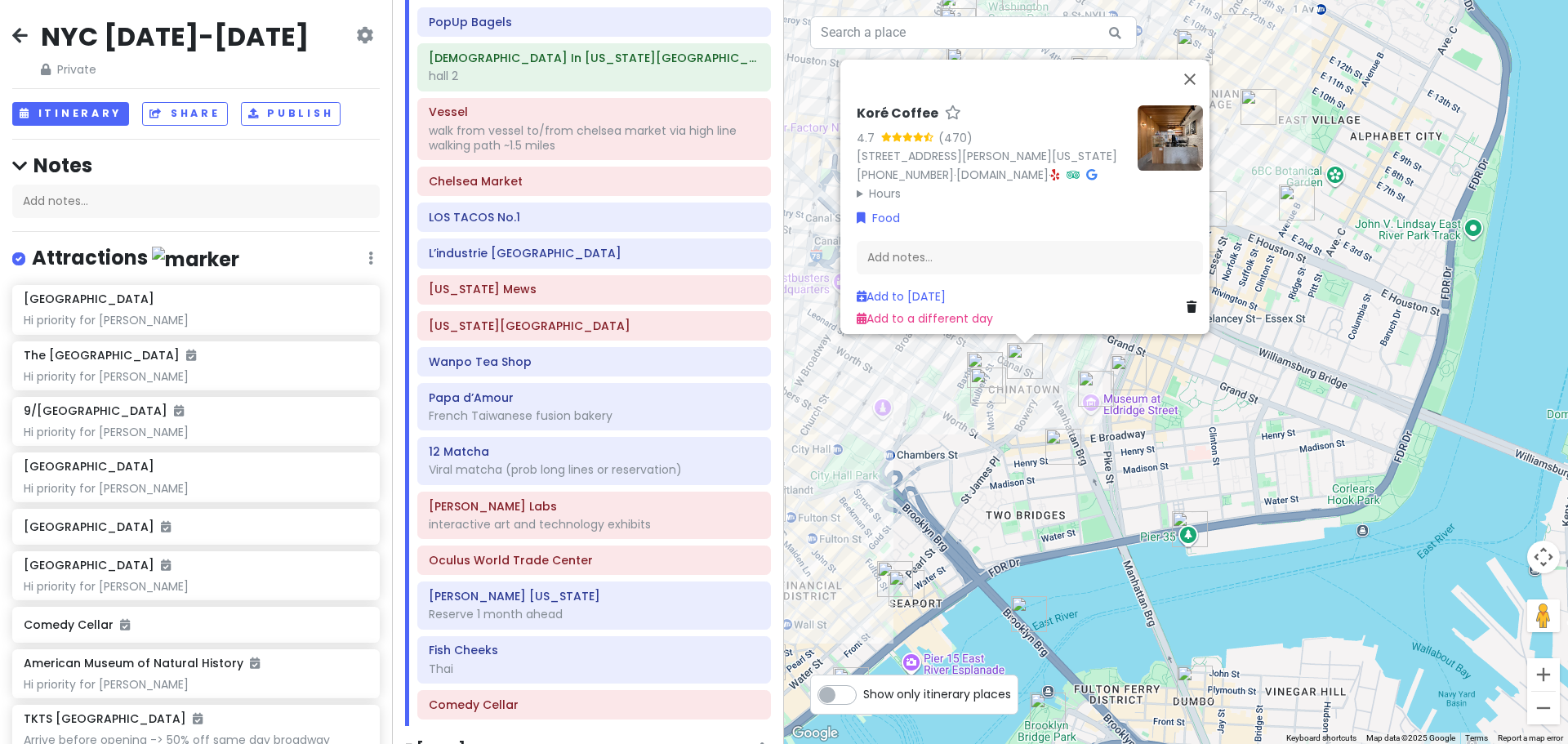
click at [1090, 383] on img "Super Taste" at bounding box center [1096, 389] width 36 height 36
click at [1085, 379] on img "Super Taste" at bounding box center [1096, 389] width 36 height 36
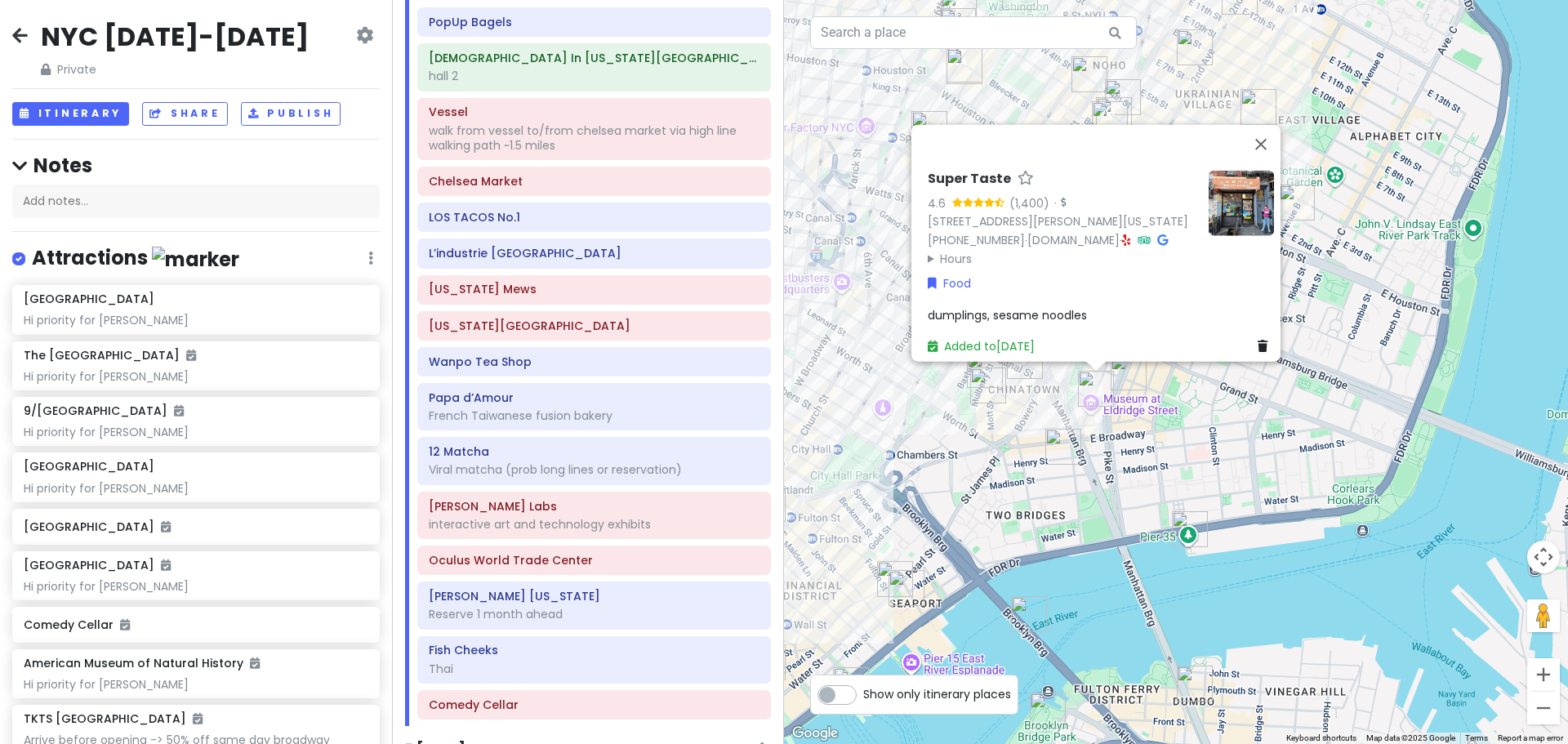
click at [1054, 447] on img "Sun Hing Lung" at bounding box center [1064, 447] width 36 height 36
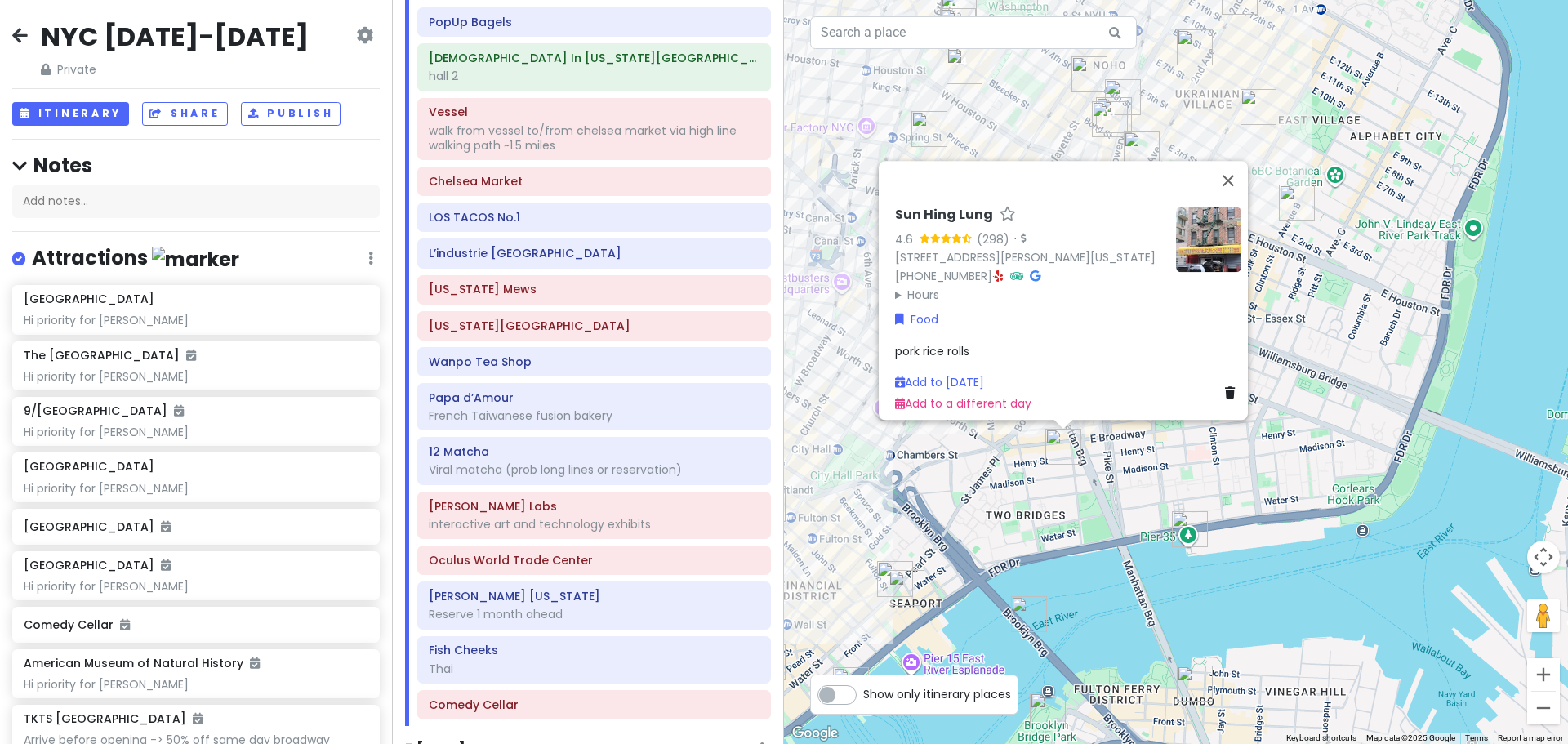
click at [960, 453] on div "Sun Hing Lung 4.6 (298) · [STREET_ADDRESS][PERSON_NAME][US_STATE] [PHONE_NUMBER…" at bounding box center [1176, 372] width 784 height 744
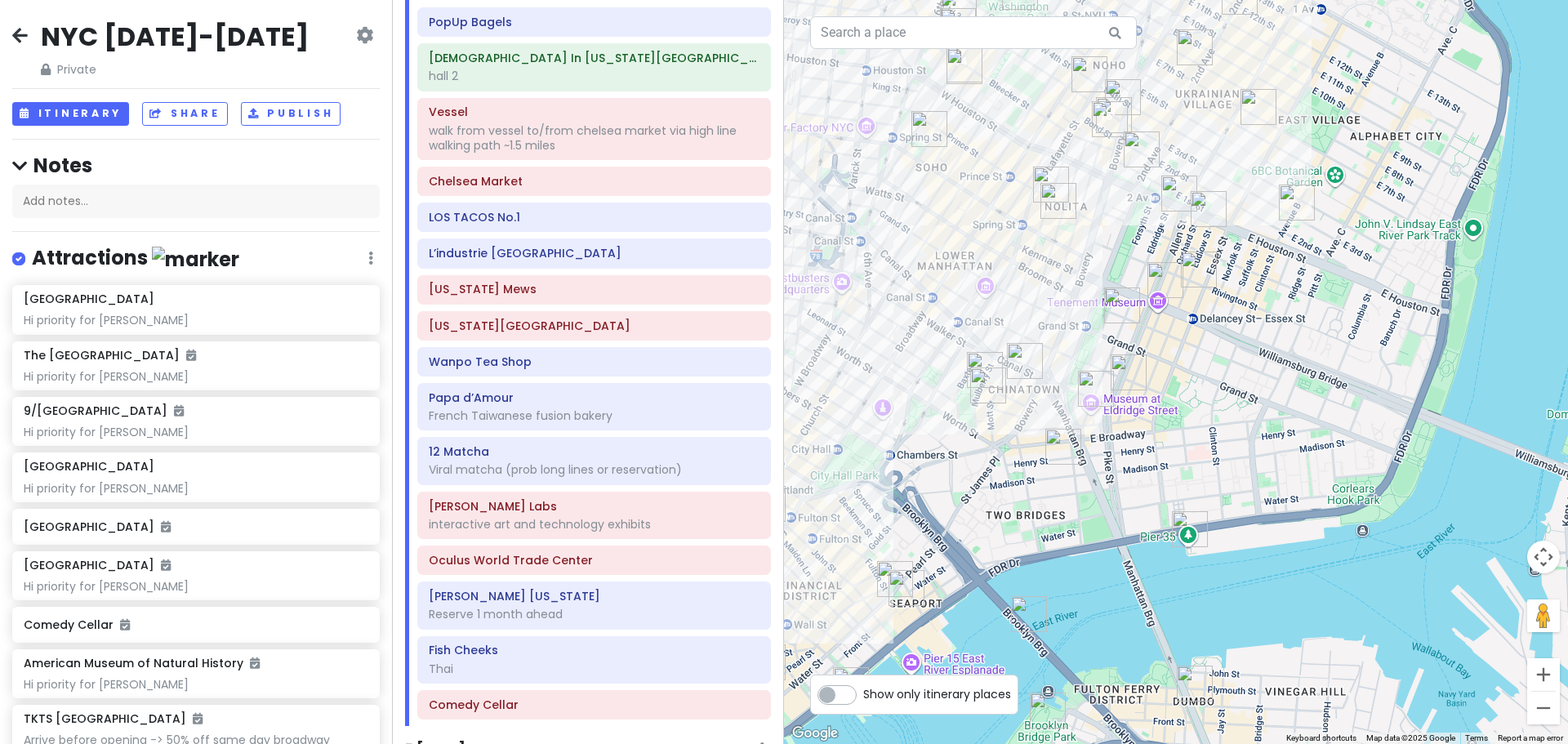
click at [983, 386] on img "Mei Lai Wah" at bounding box center [989, 386] width 36 height 36
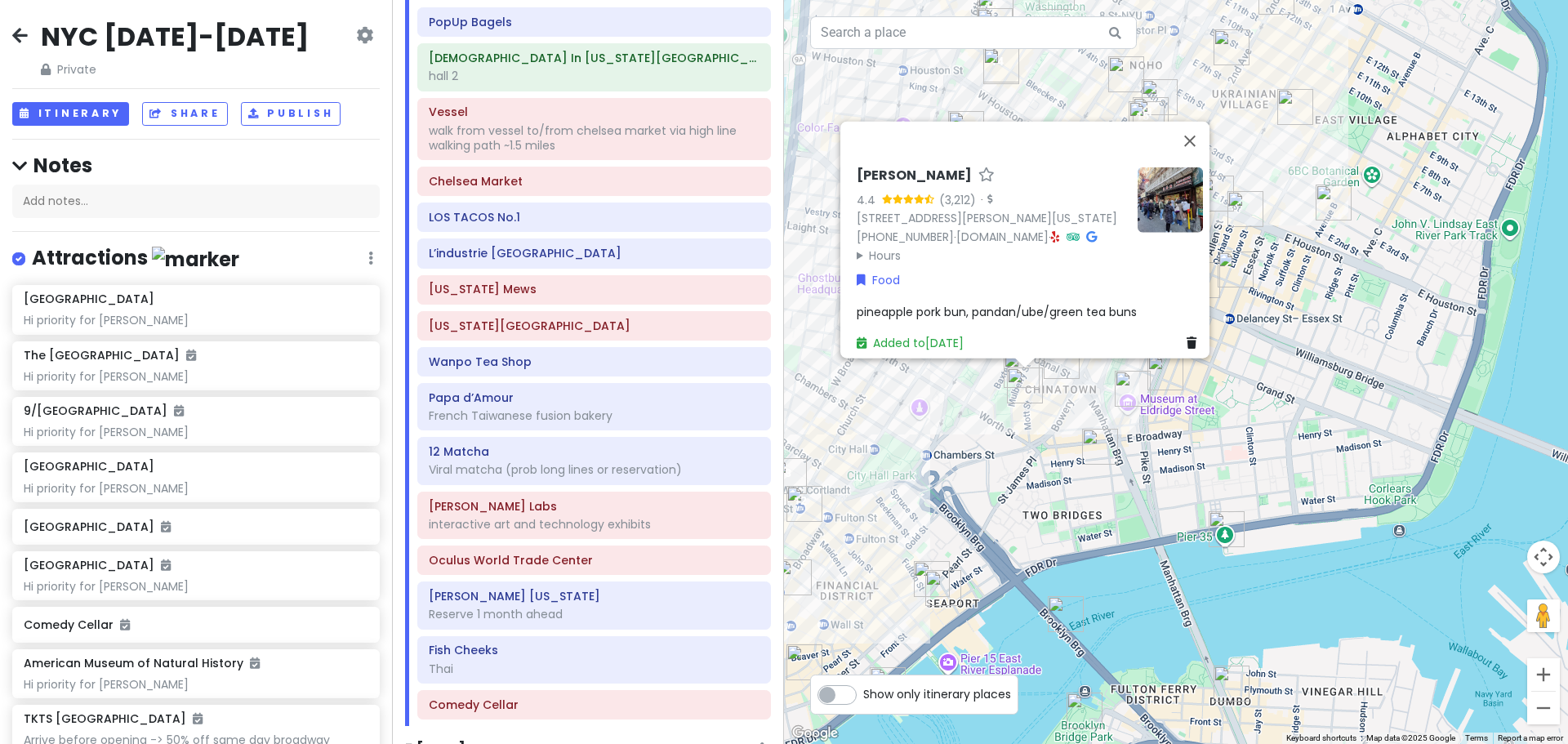
click at [975, 436] on div "[PERSON_NAME] Wah 4.4 (3,212) · [STREET_ADDRESS][PERSON_NAME][US_STATE] [PHONE_…" at bounding box center [1176, 372] width 784 height 744
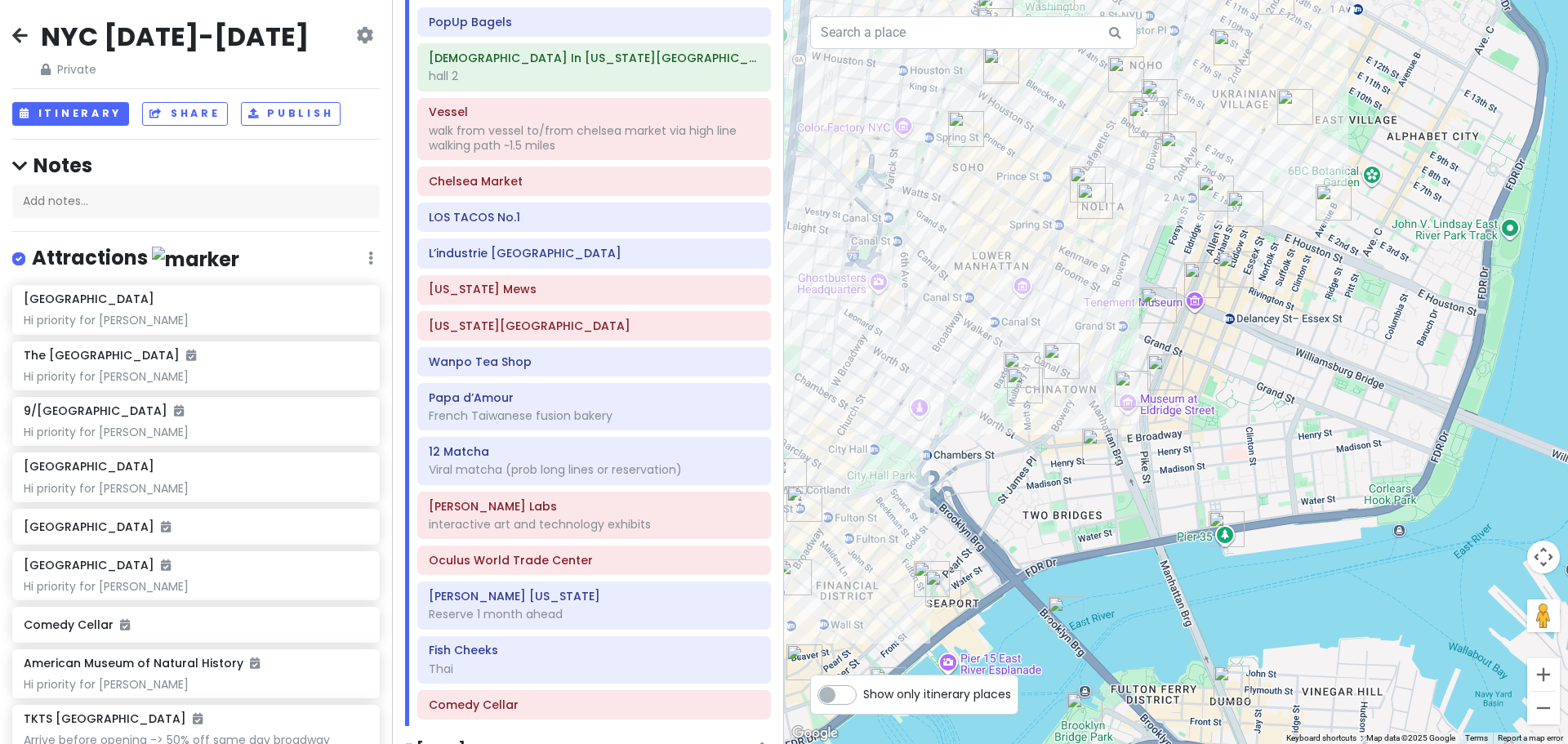
click at [1162, 374] on img "Scarr's Pizza" at bounding box center [1166, 373] width 36 height 36
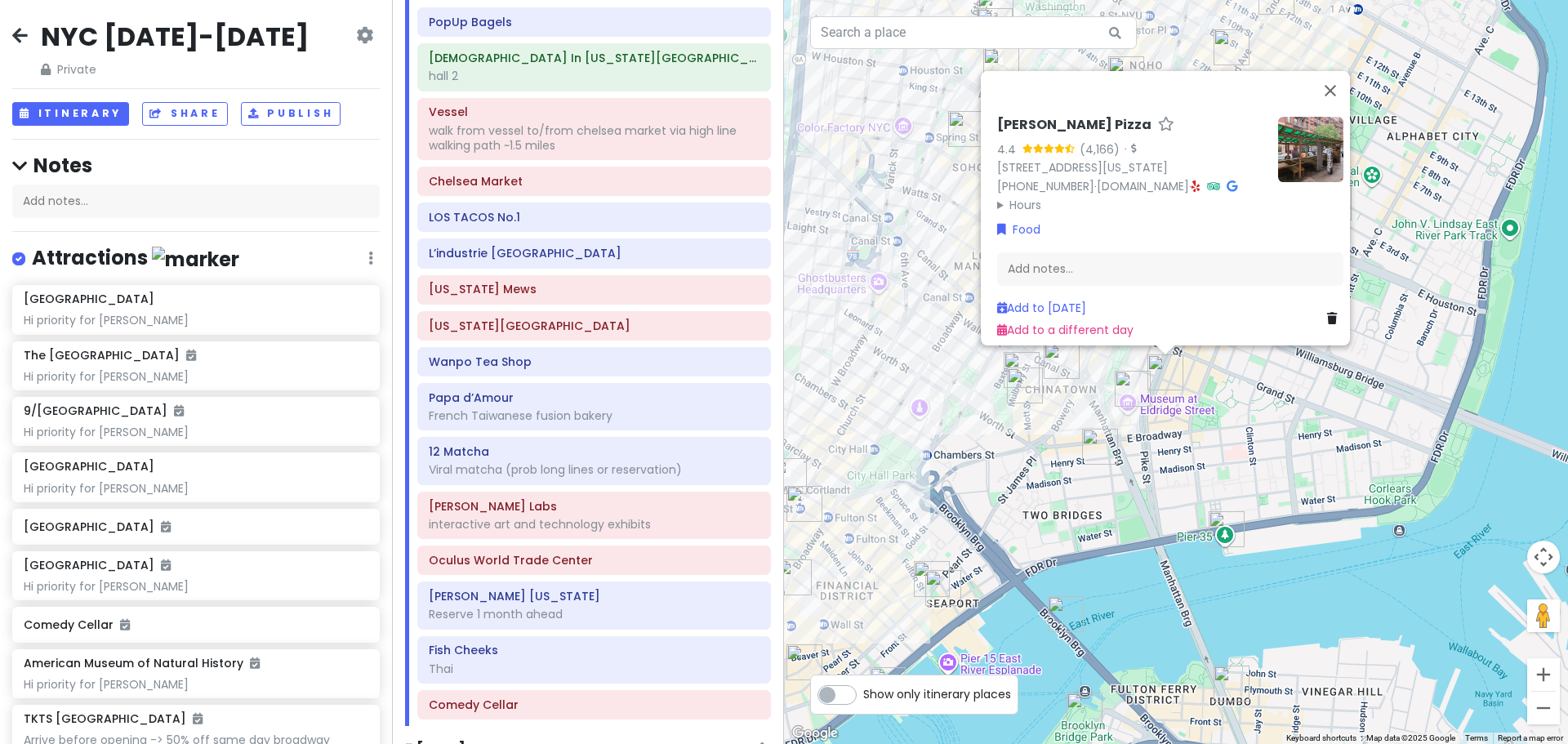
click at [1165, 467] on div "Scarr's Pizza 4.4 (4,166) · [STREET_ADDRESS][US_STATE] [PHONE_NUMBER] · [DOMAIN…" at bounding box center [1176, 372] width 784 height 744
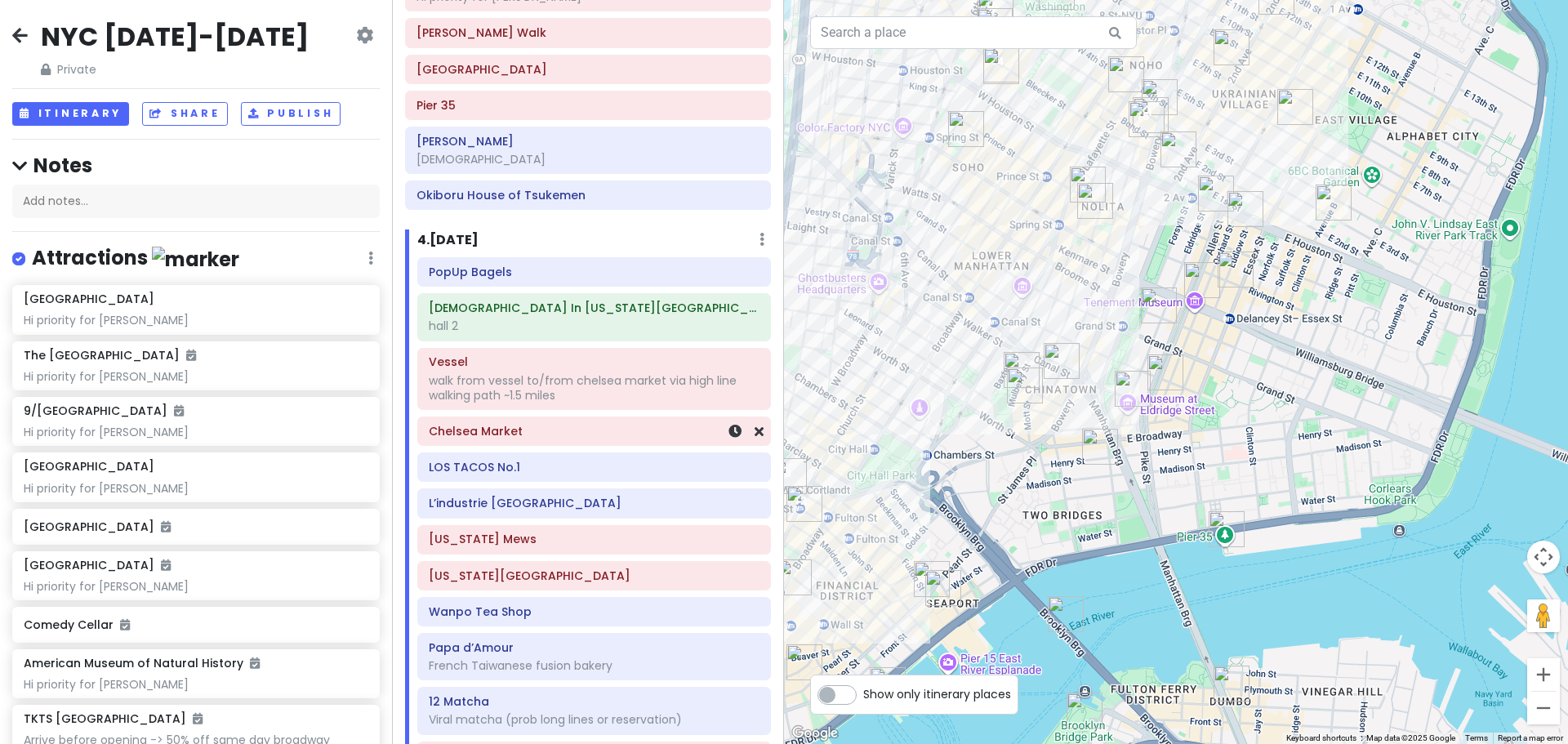
scroll to position [1639, 0]
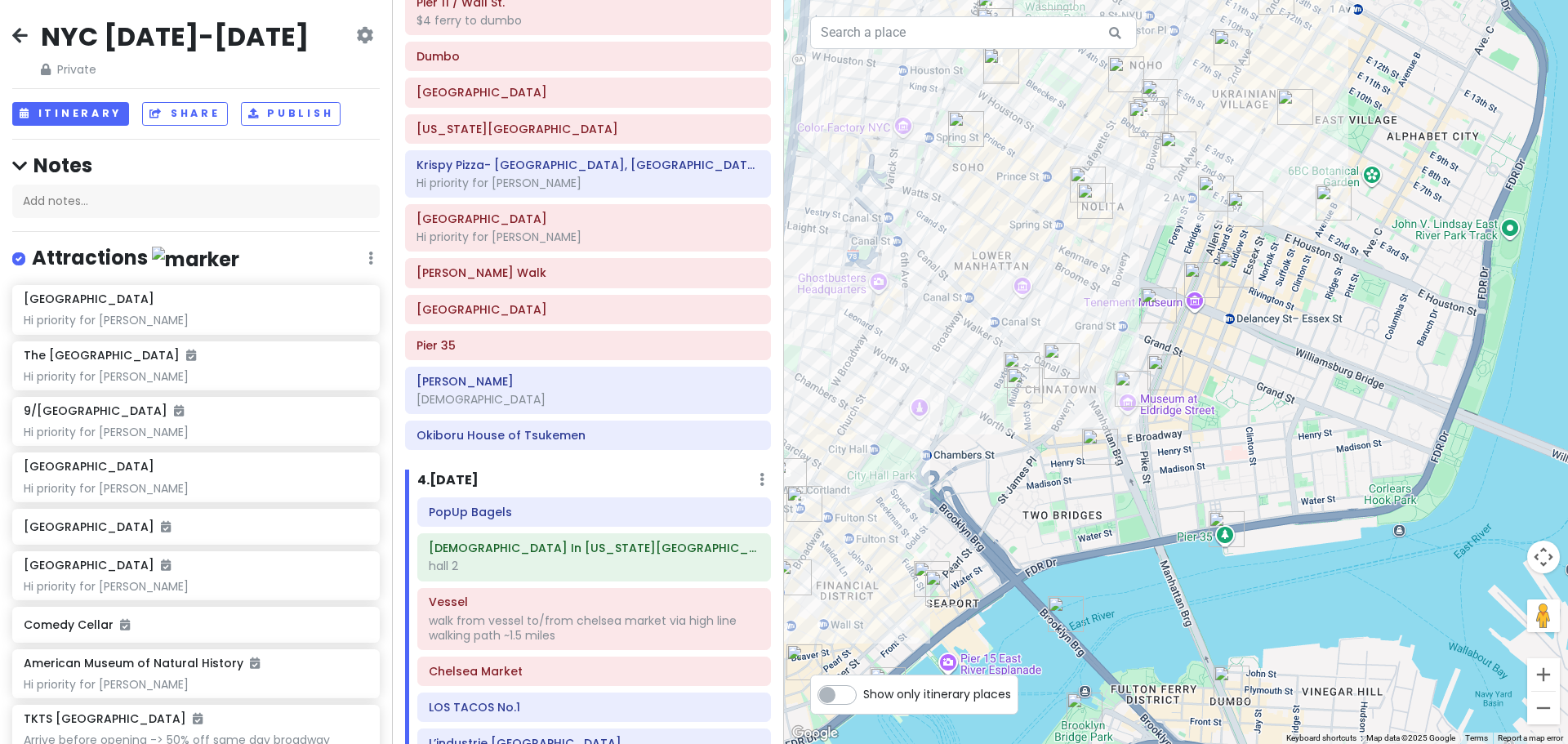
click at [1158, 368] on img "Scarr's Pizza" at bounding box center [1166, 373] width 36 height 36
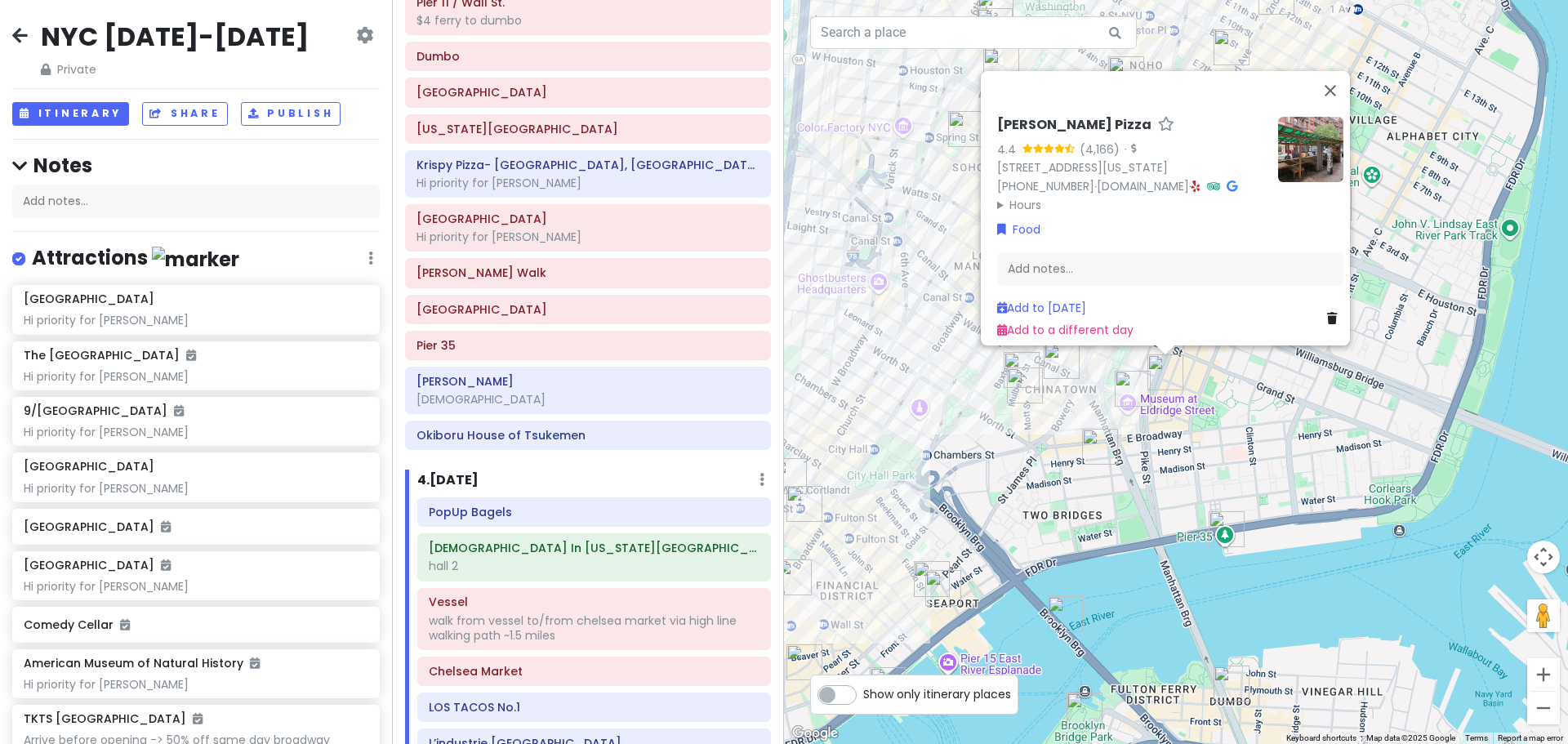
click at [1123, 384] on img "Super Taste" at bounding box center [1133, 389] width 36 height 36
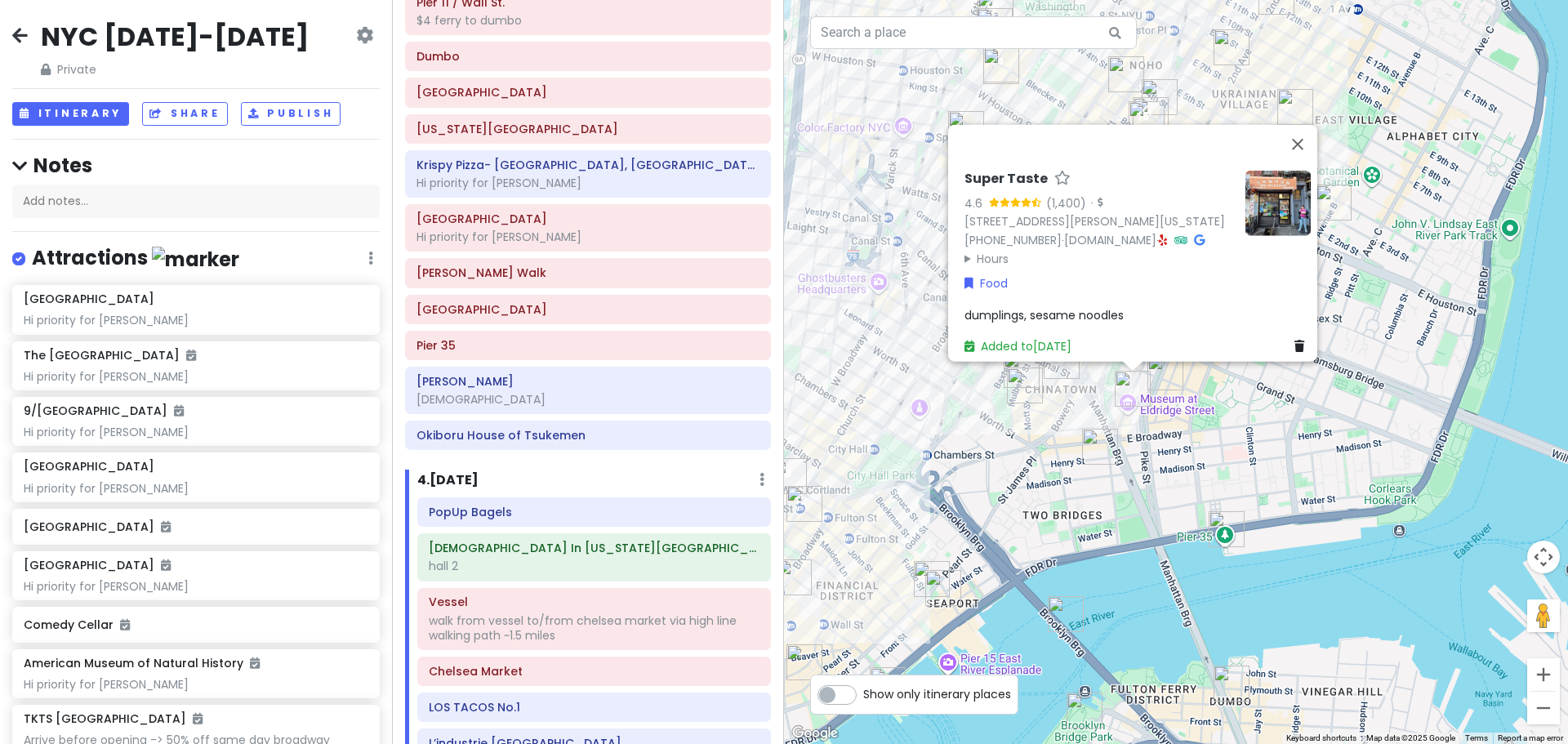
click at [1065, 403] on div "Super Taste 4.6 (1,400) · [STREET_ADDRESS][PERSON_NAME][US_STATE] [PHONE_NUMBER…" at bounding box center [1176, 372] width 784 height 744
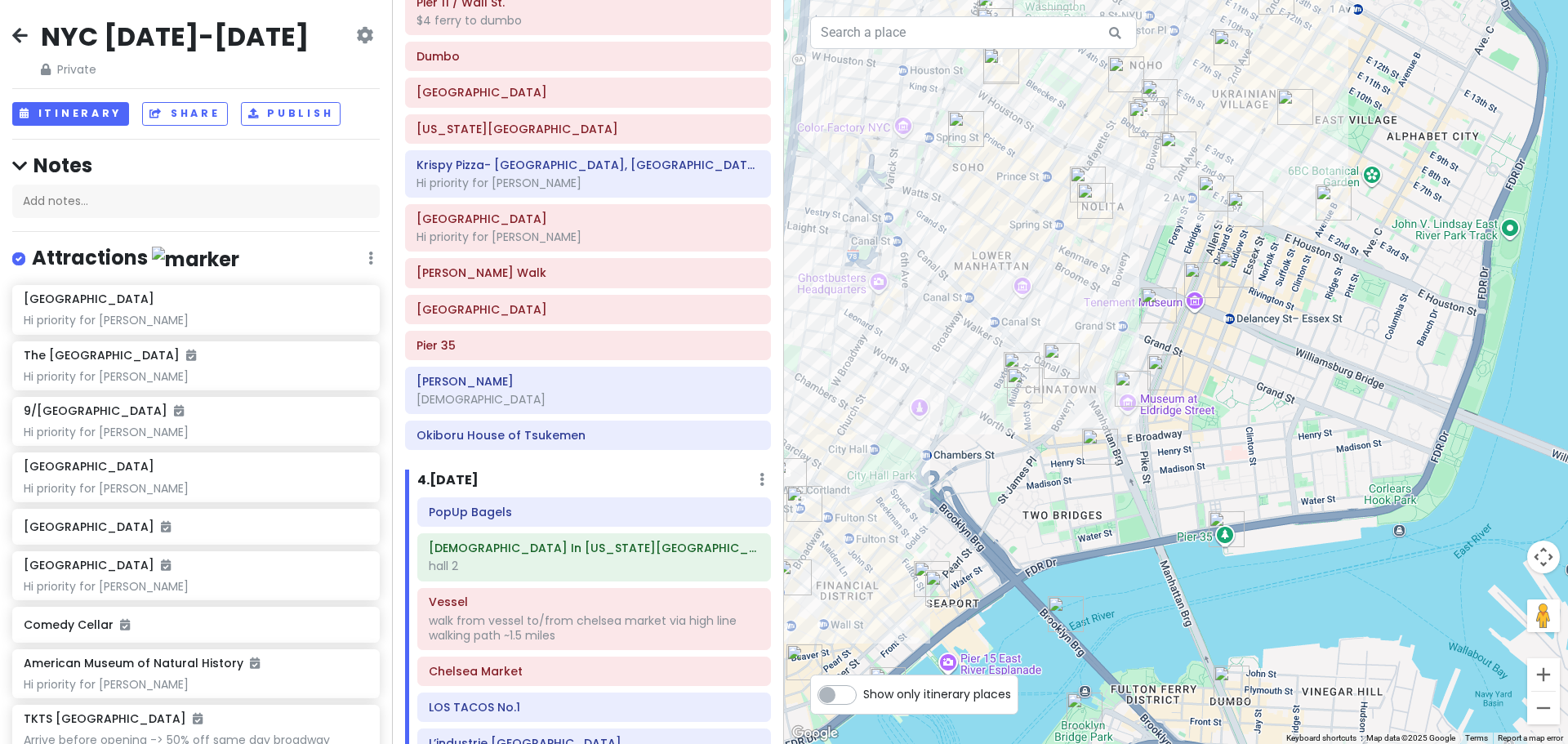
click at [1053, 362] on img "Koré Coffee" at bounding box center [1062, 361] width 36 height 36
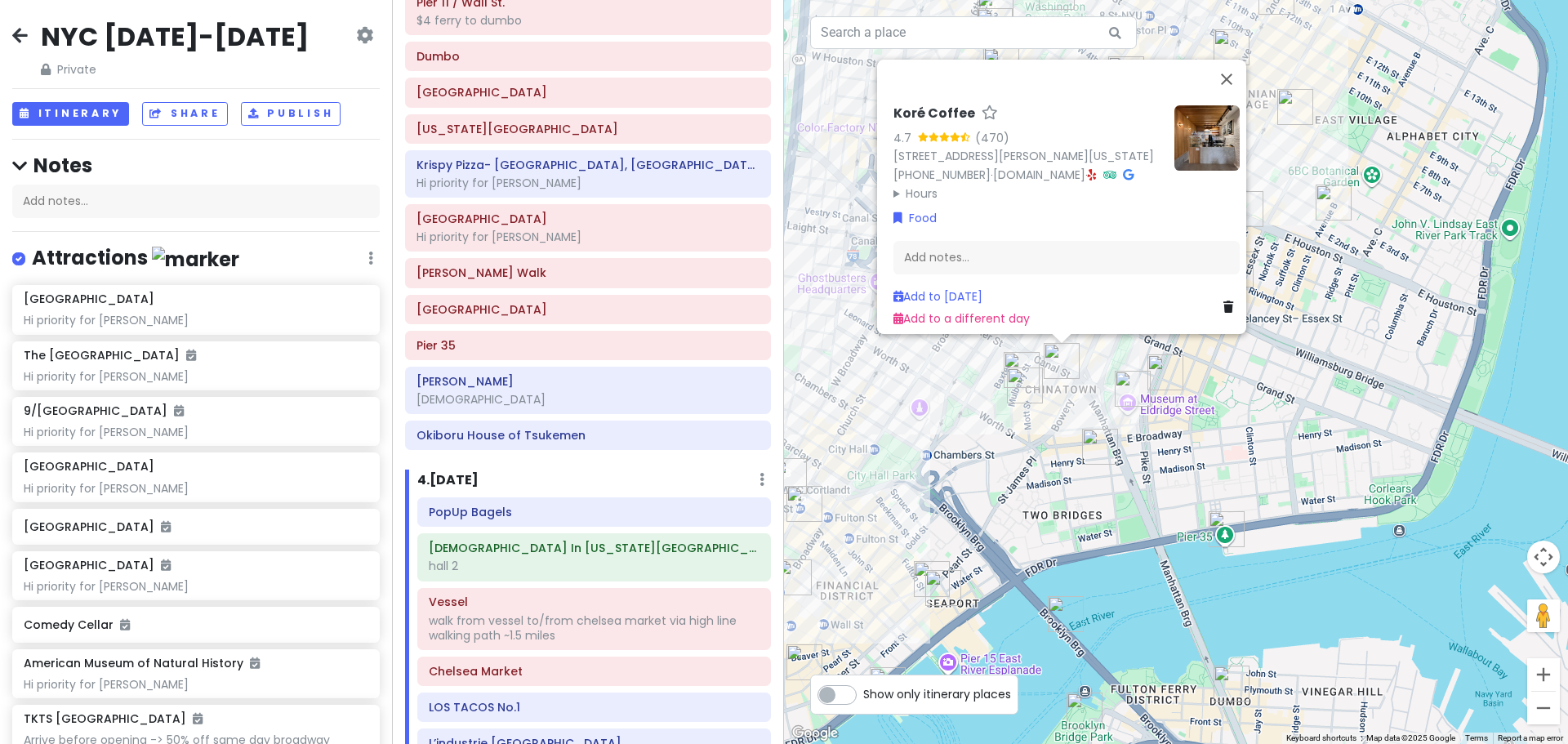
click at [1286, 393] on div "Koré Coffee 4.7 (470) [STREET_ADDRESS][PERSON_NAME][US_STATE] [PHONE_NUMBER] · …" at bounding box center [1176, 372] width 784 height 744
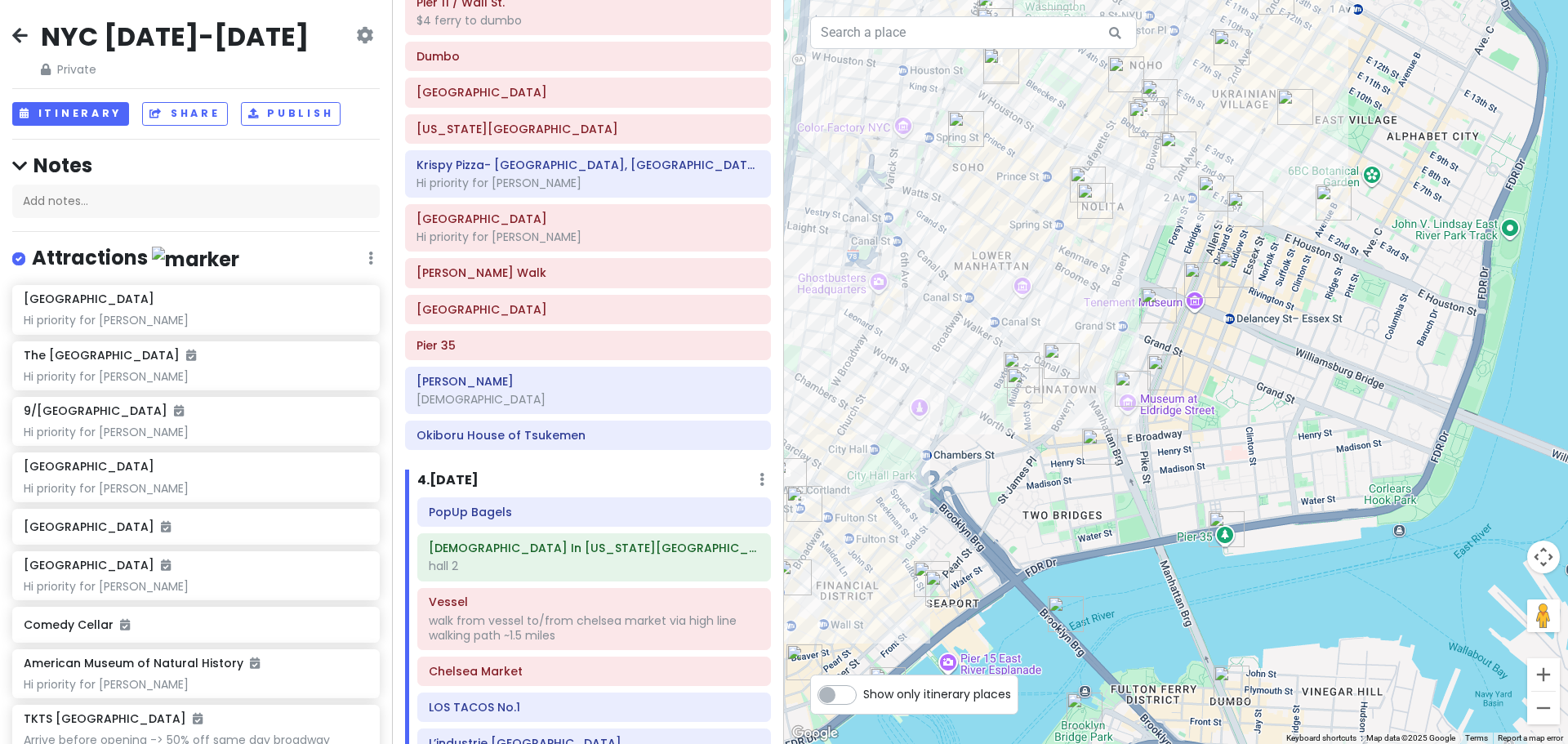
click at [1155, 297] on img "The Sandwich Board" at bounding box center [1159, 306] width 36 height 36
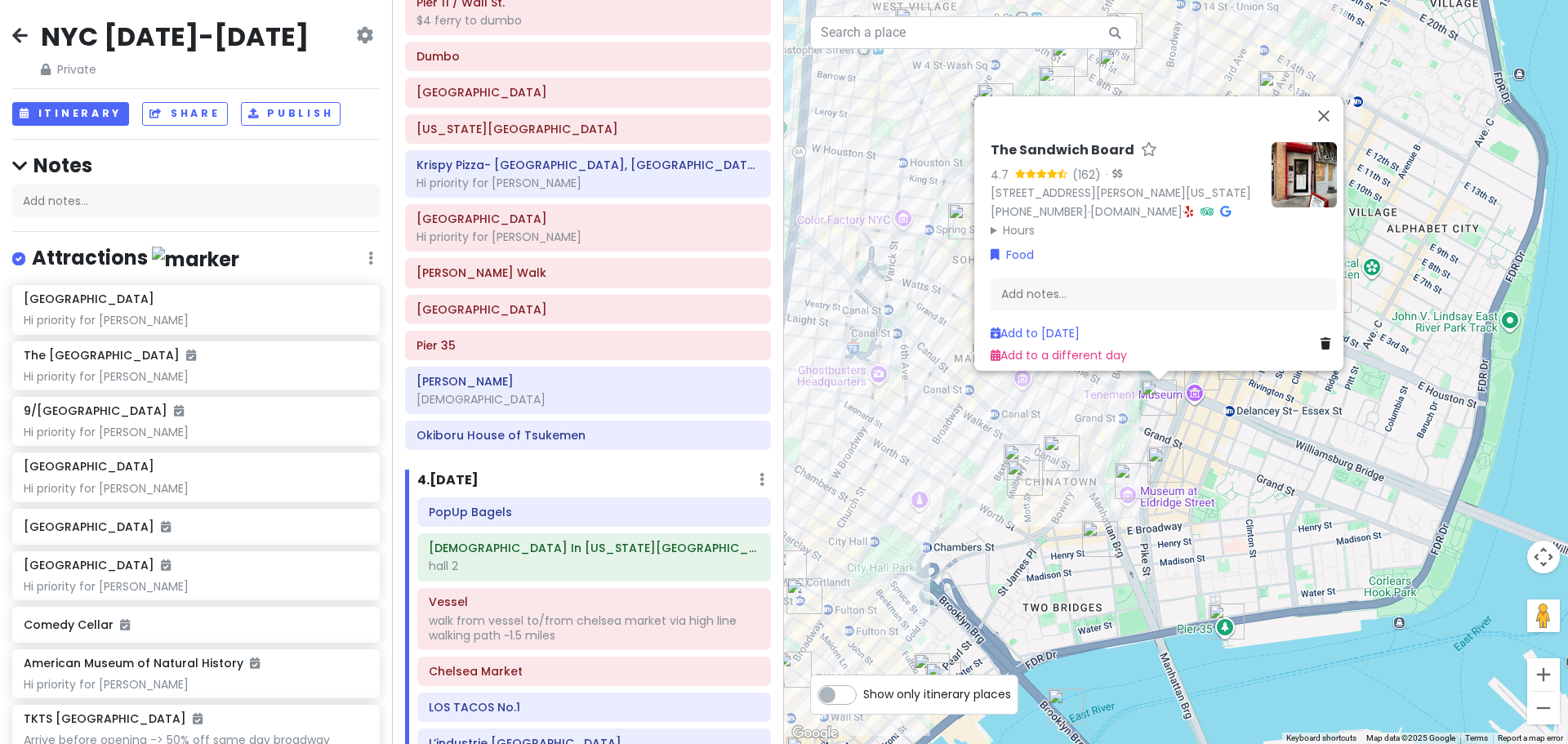
click at [1251, 418] on div "The Sandwich Board 4.7 (162) · [STREET_ADDRESS][PERSON_NAME][US_STATE] [PHONE_N…" at bounding box center [1176, 372] width 784 height 744
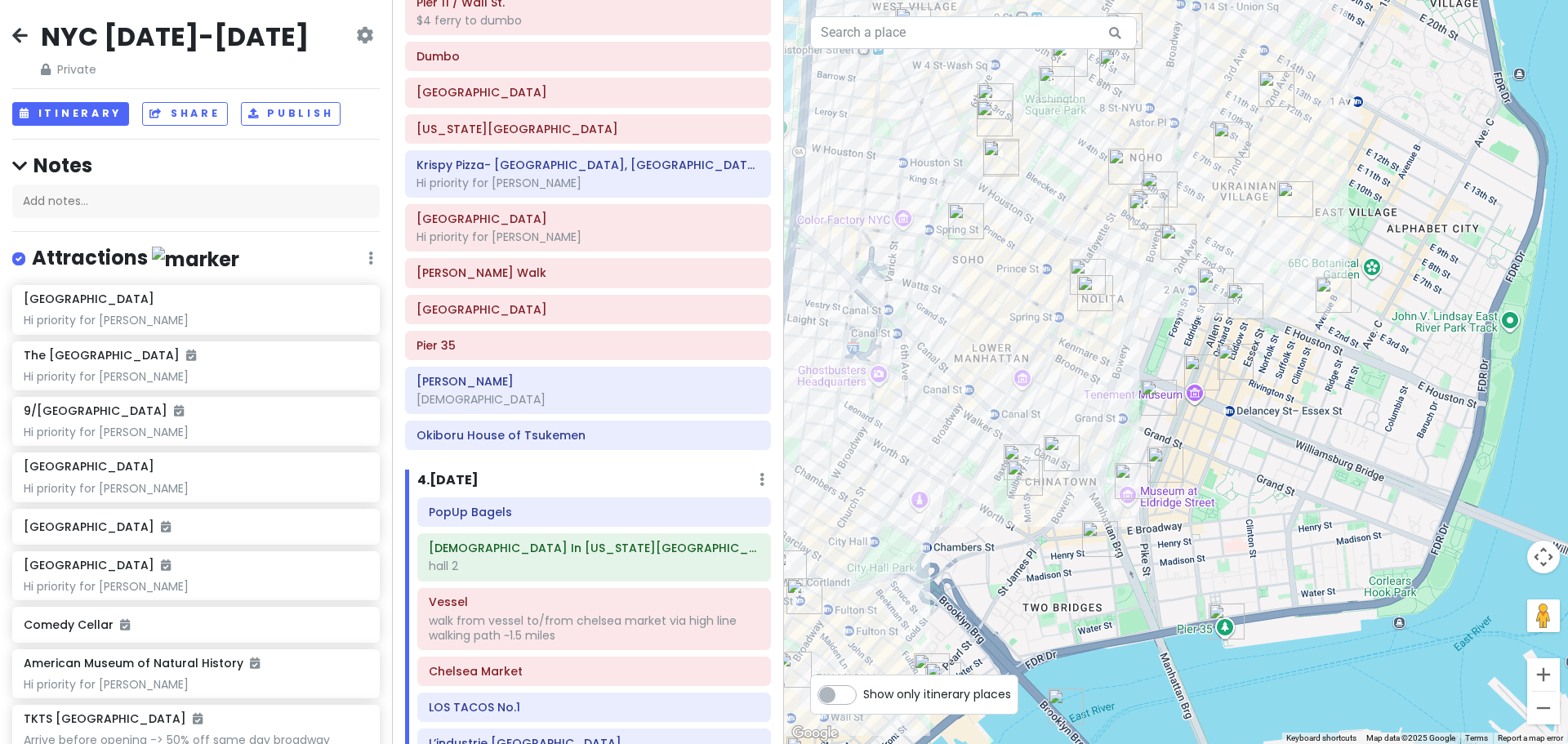
click at [1199, 372] on img "Okiboru House of Tsukemen" at bounding box center [1202, 373] width 36 height 36
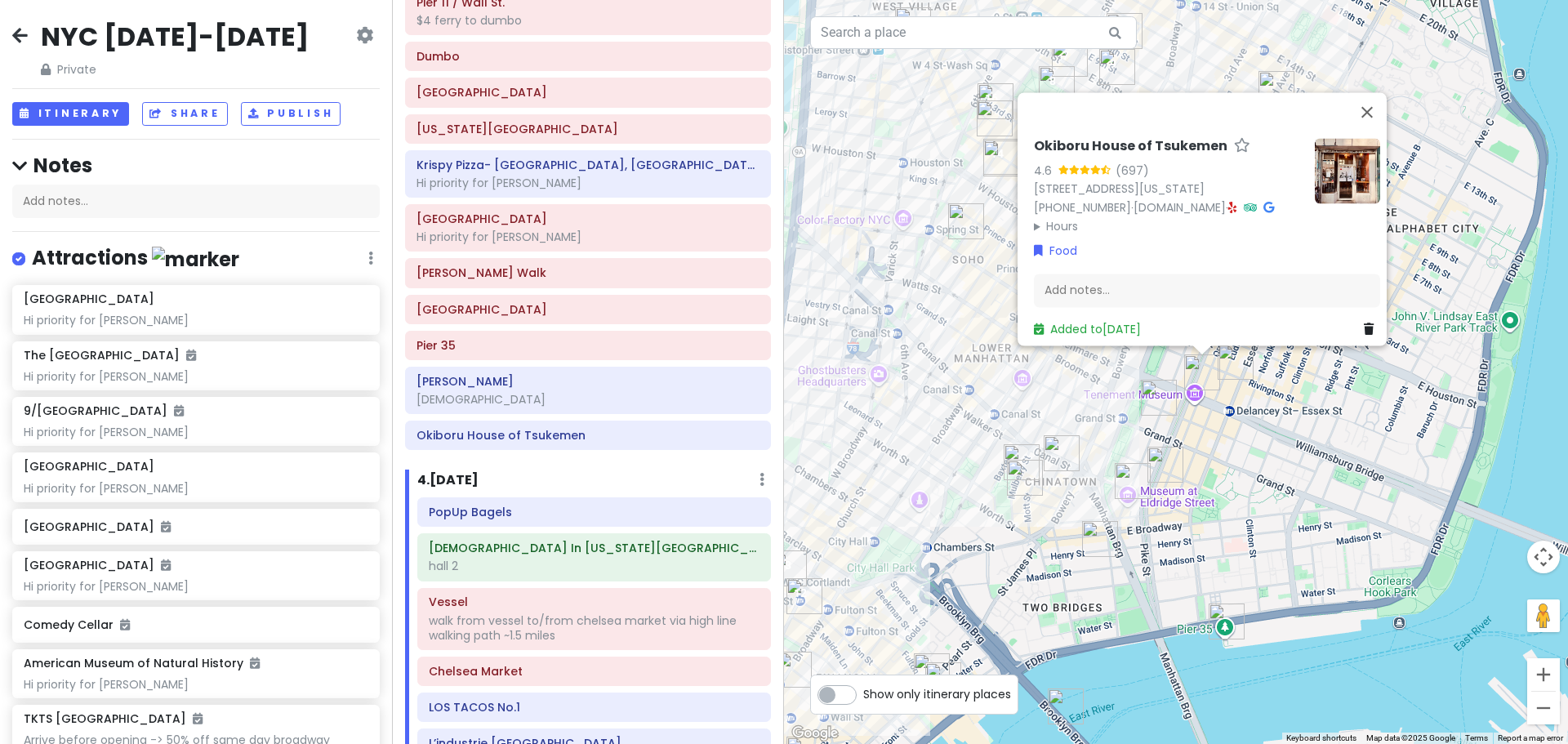
click at [1149, 386] on img "The Sandwich Board" at bounding box center [1159, 398] width 36 height 36
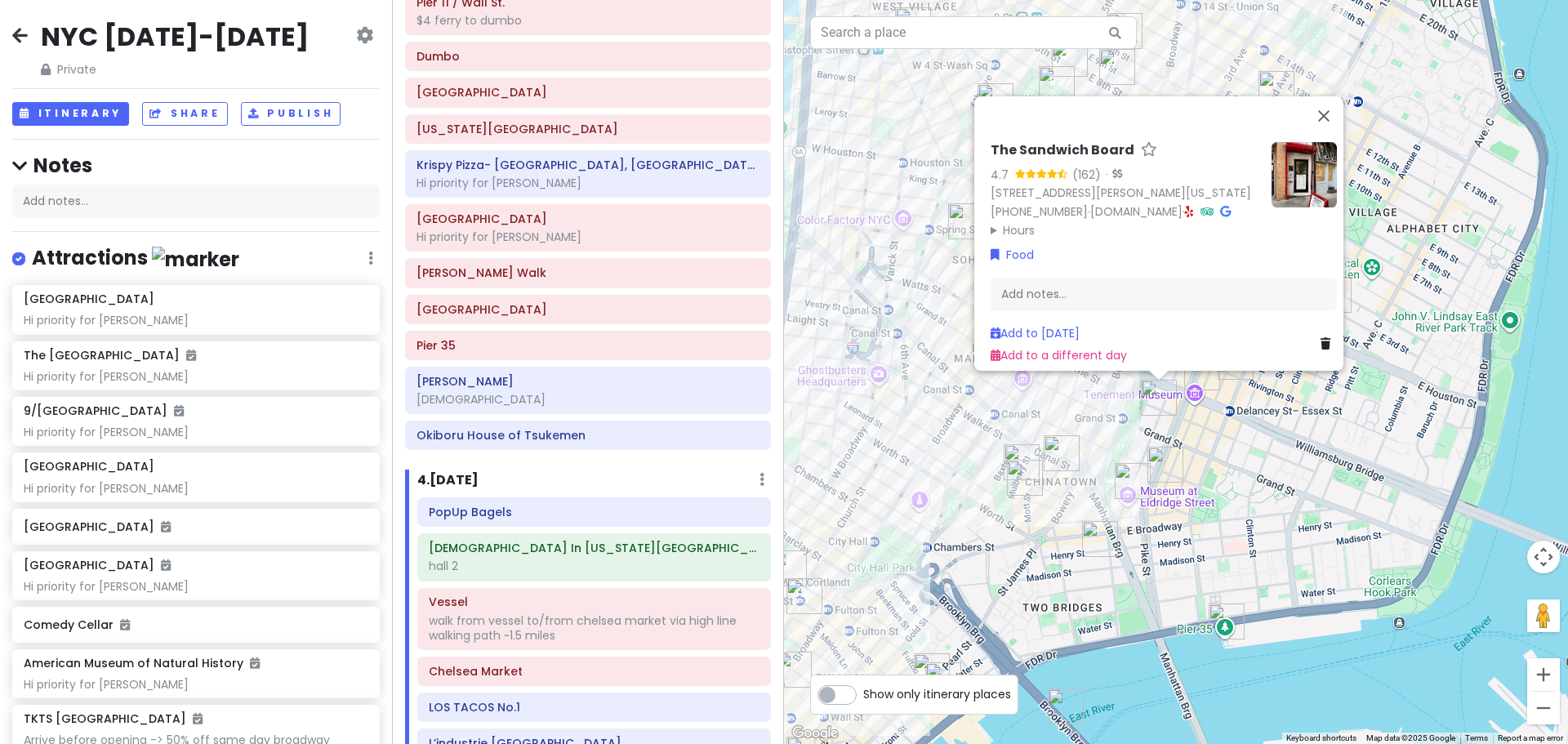
click at [1185, 205] on icon at bounding box center [1190, 211] width 9 height 12
click at [1076, 414] on div "The Sandwich Board 4.7 (162) · [STREET_ADDRESS][PERSON_NAME][US_STATE] [PHONE_N…" at bounding box center [1176, 372] width 784 height 744
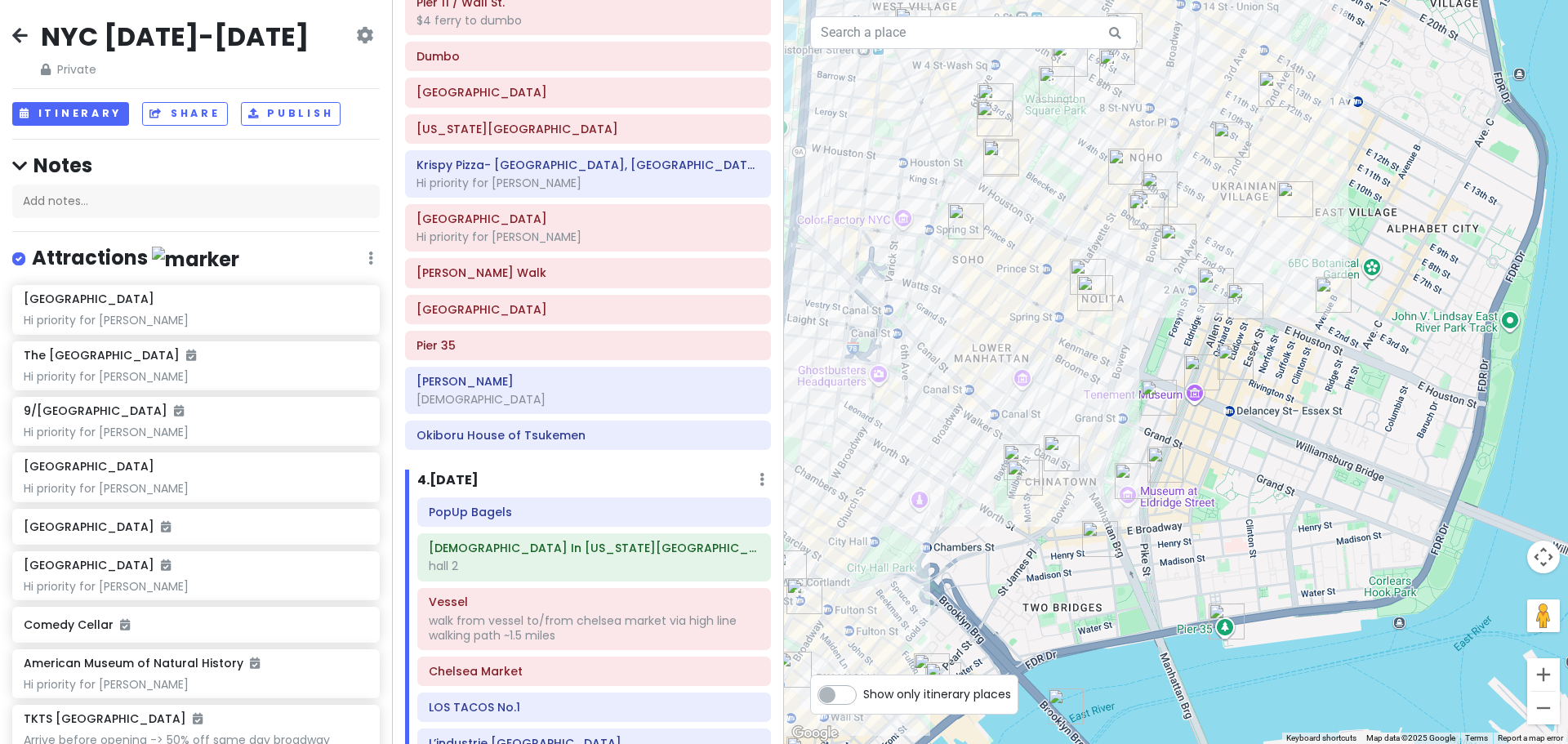
click at [1196, 365] on img "Okiboru House of Tsukemen" at bounding box center [1202, 373] width 36 height 36
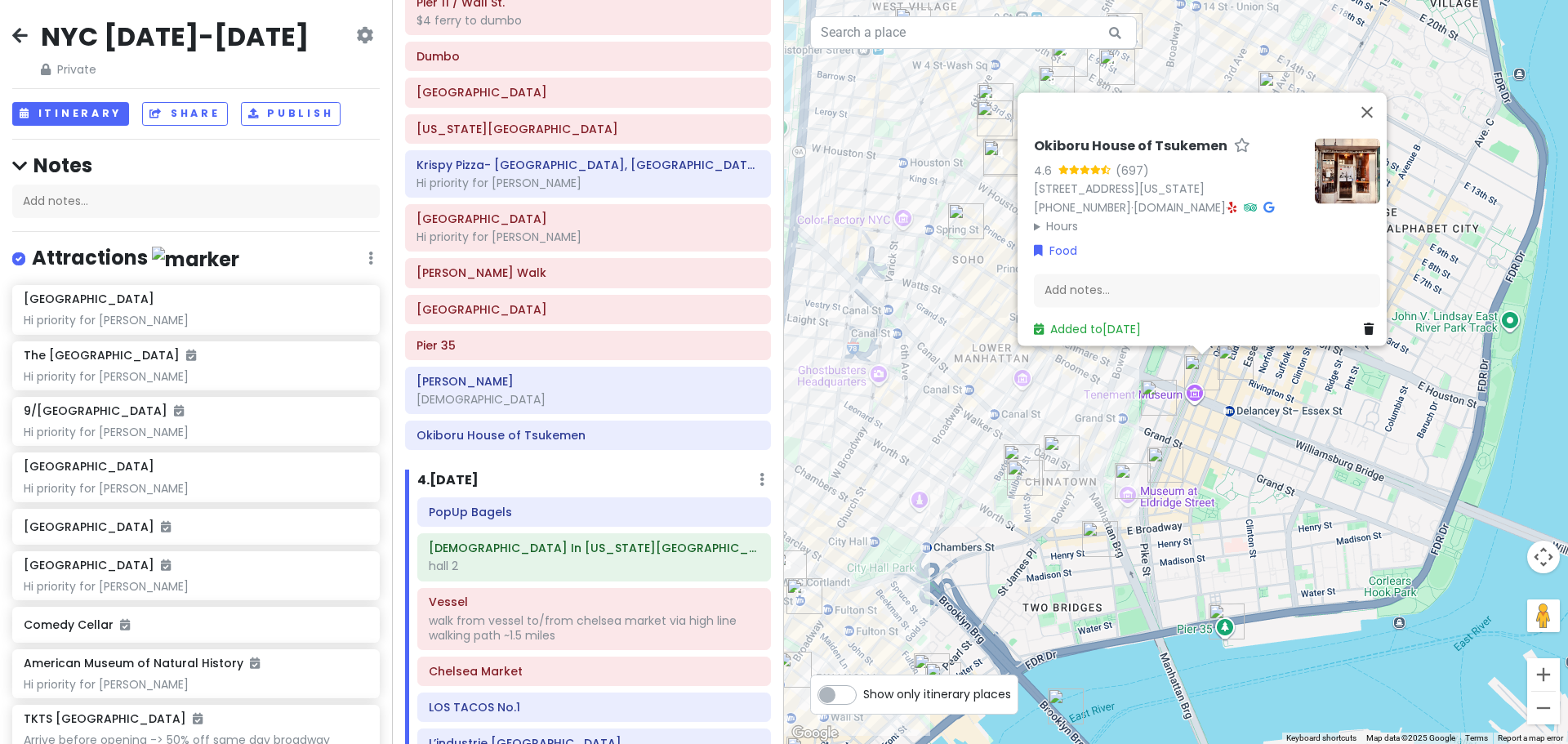
click at [1238, 380] on div "Okiboru House of Tsukemen 4.6 (697) [STREET_ADDRESS][US_STATE] [PHONE_NUMBER] ·…" at bounding box center [1176, 372] width 784 height 744
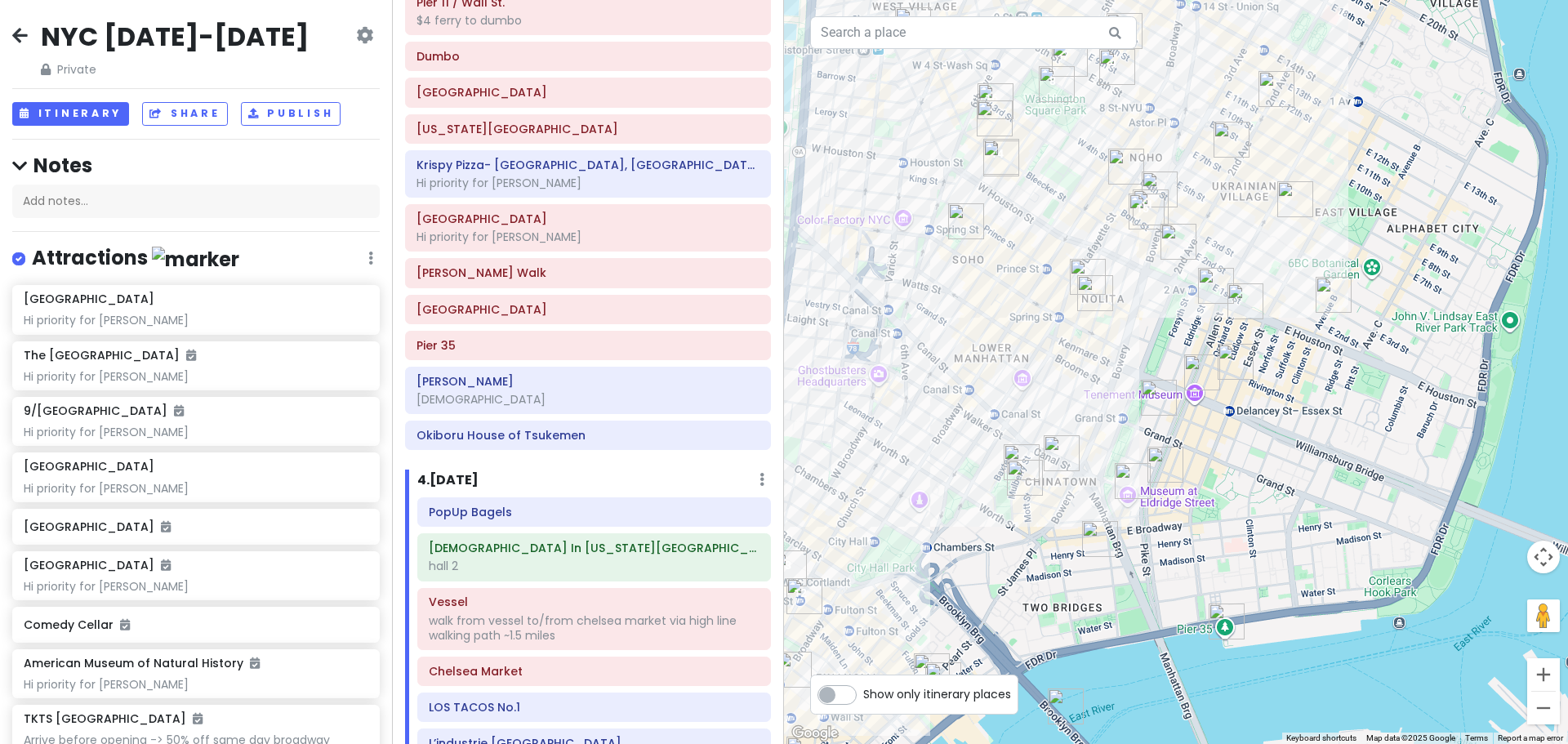
click at [1237, 371] on img "Kalye Rivington" at bounding box center [1236, 362] width 36 height 36
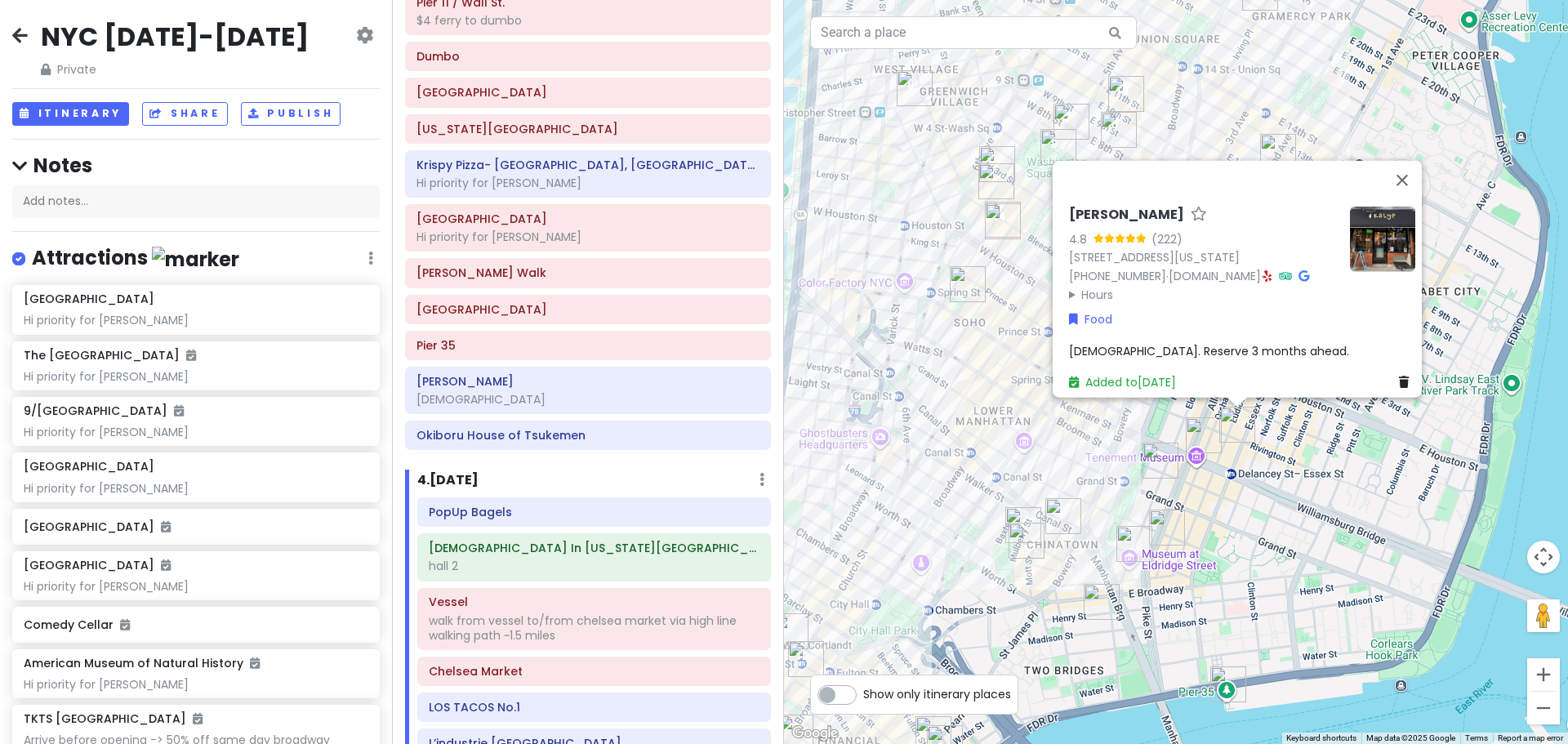
drag, startPoint x: 1242, startPoint y: 470, endPoint x: 1238, endPoint y: 528, distance: 58.1
click at [1238, 528] on div "Kalye Rivington 4.8 (222) [STREET_ADDRESS][US_STATE] [PHONE_NUMBER] · [DOMAIN_N…" at bounding box center [1176, 372] width 784 height 744
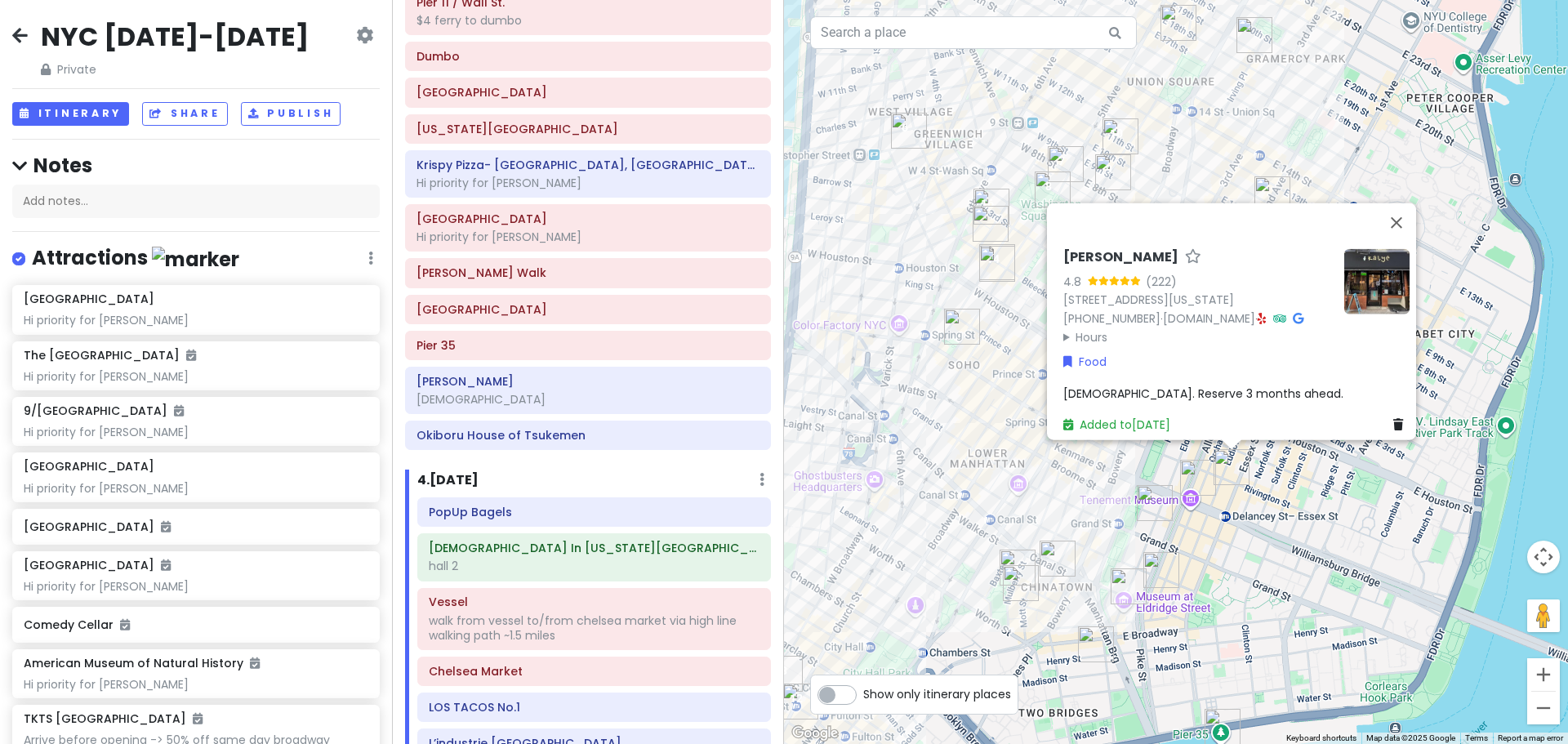
click at [1238, 529] on div "Kalye Rivington 4.8 (222) [STREET_ADDRESS][US_STATE] [PHONE_NUMBER] · [DOMAIN_N…" at bounding box center [1176, 372] width 784 height 744
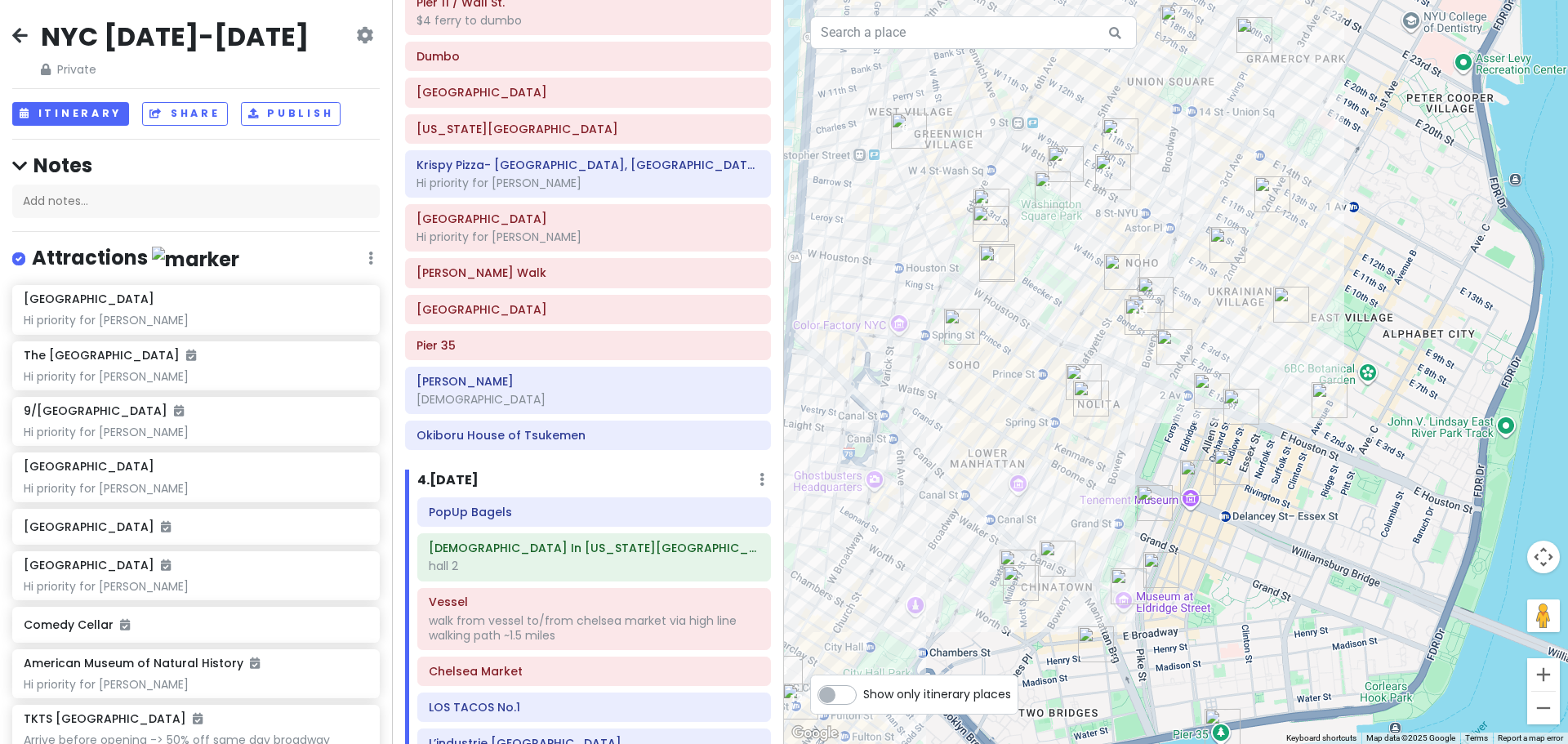
click at [1238, 398] on img "Katz's Delicatessen" at bounding box center [1242, 406] width 36 height 36
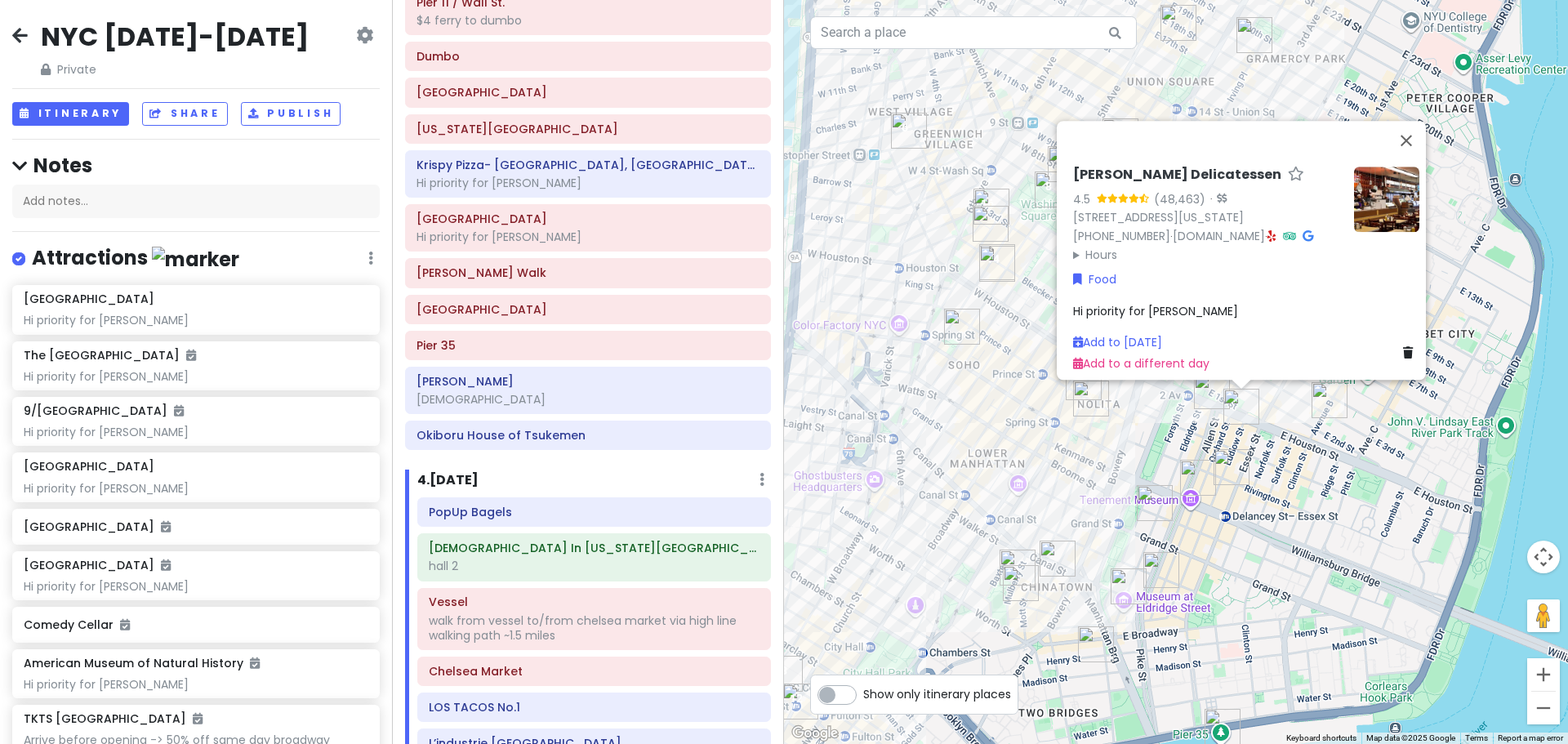
click at [1198, 399] on img "Kisa" at bounding box center [1212, 391] width 36 height 36
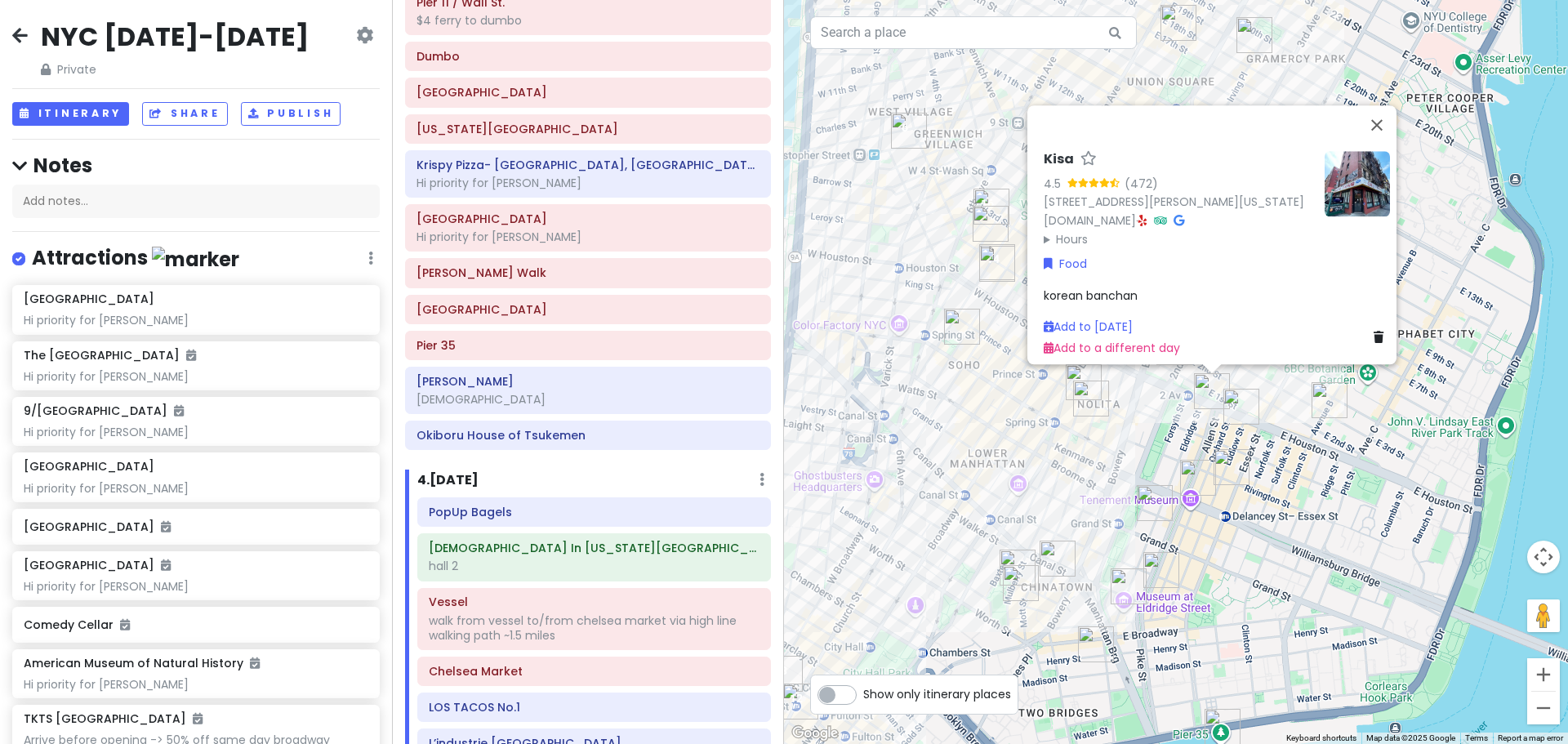
click at [1095, 392] on img "FifthSip." at bounding box center [1092, 398] width 36 height 36
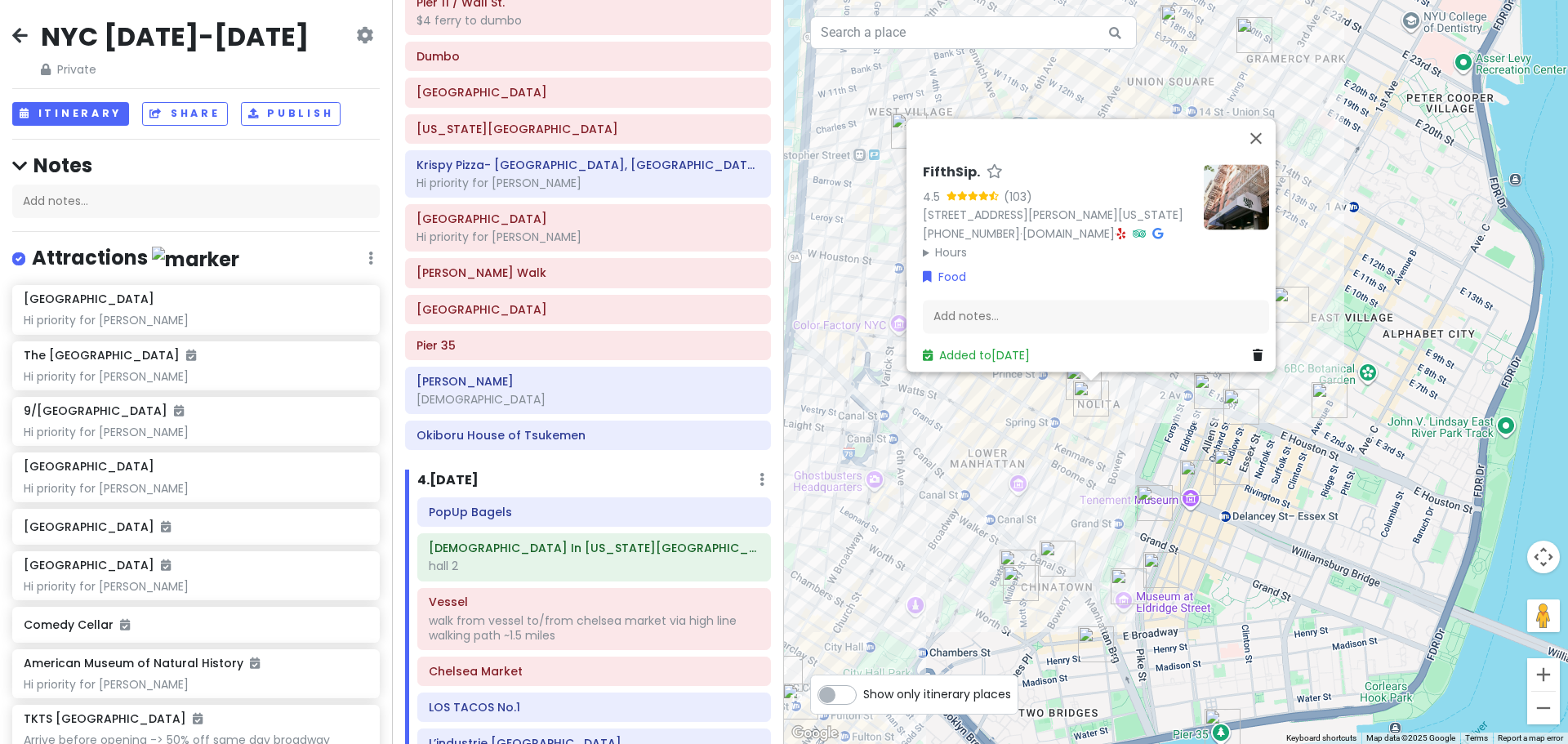
click at [1215, 389] on img "Kisa" at bounding box center [1212, 391] width 36 height 36
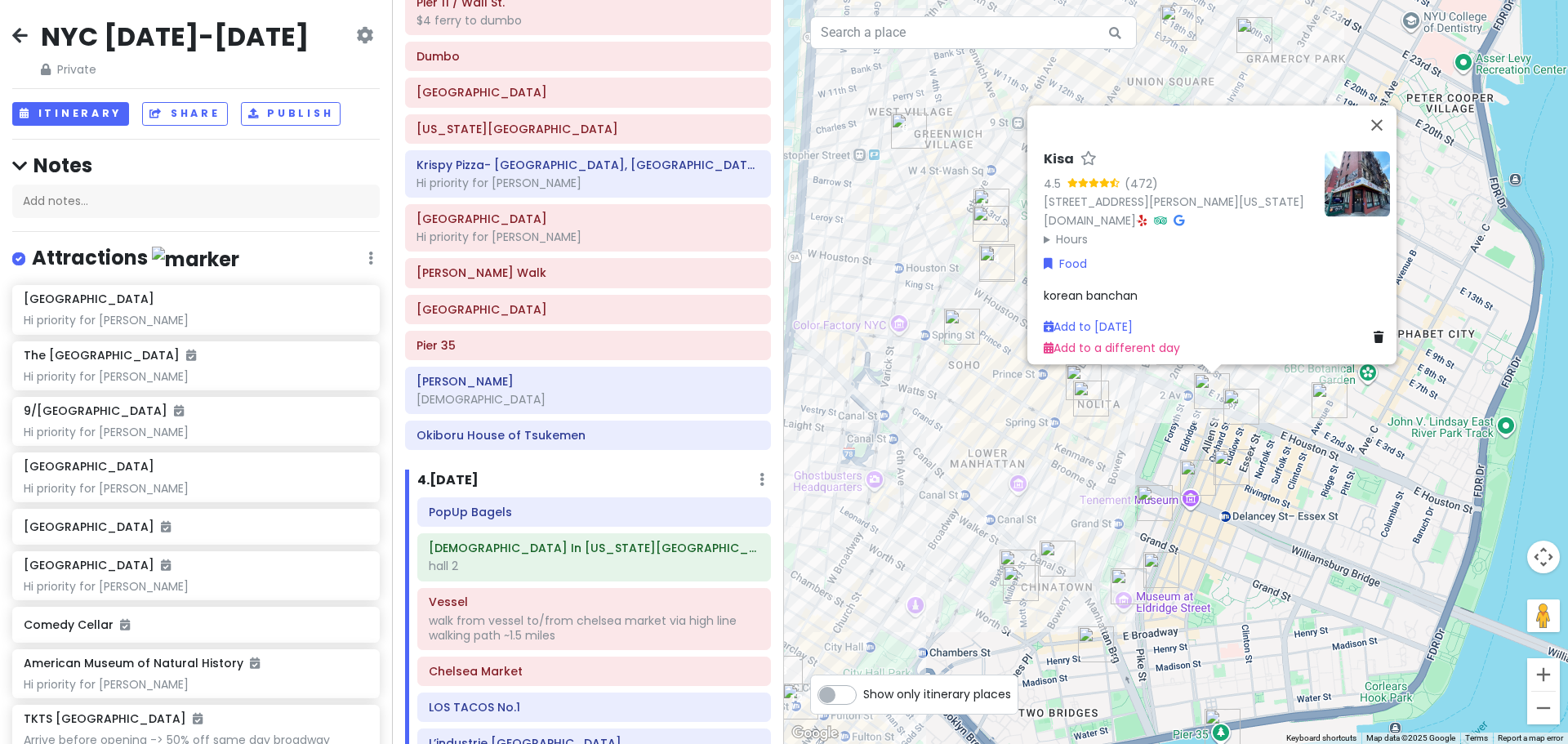
click at [1141, 215] on icon at bounding box center [1143, 220] width 9 height 12
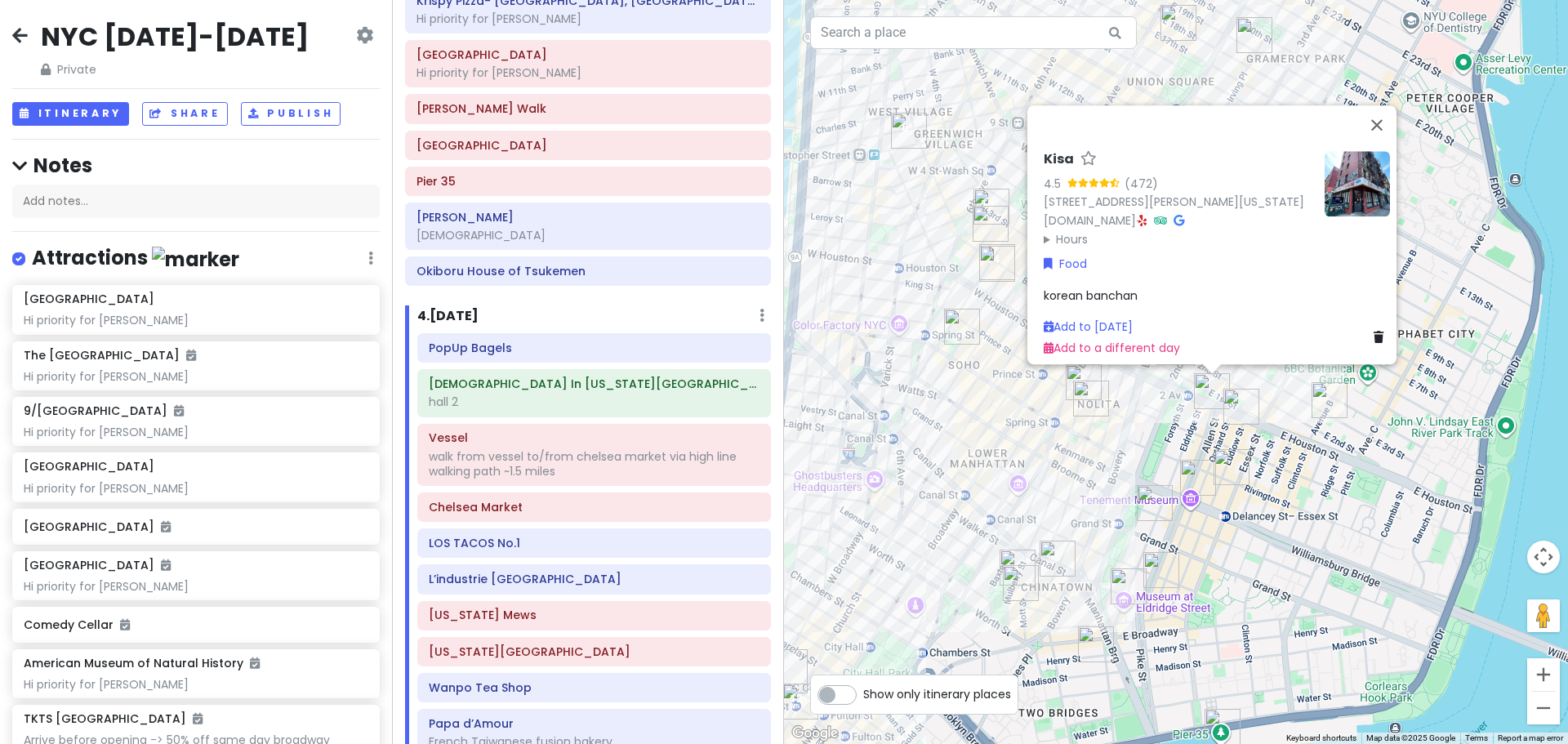
scroll to position [1802, 0]
click at [1078, 413] on img "FifthSip." at bounding box center [1092, 398] width 36 height 36
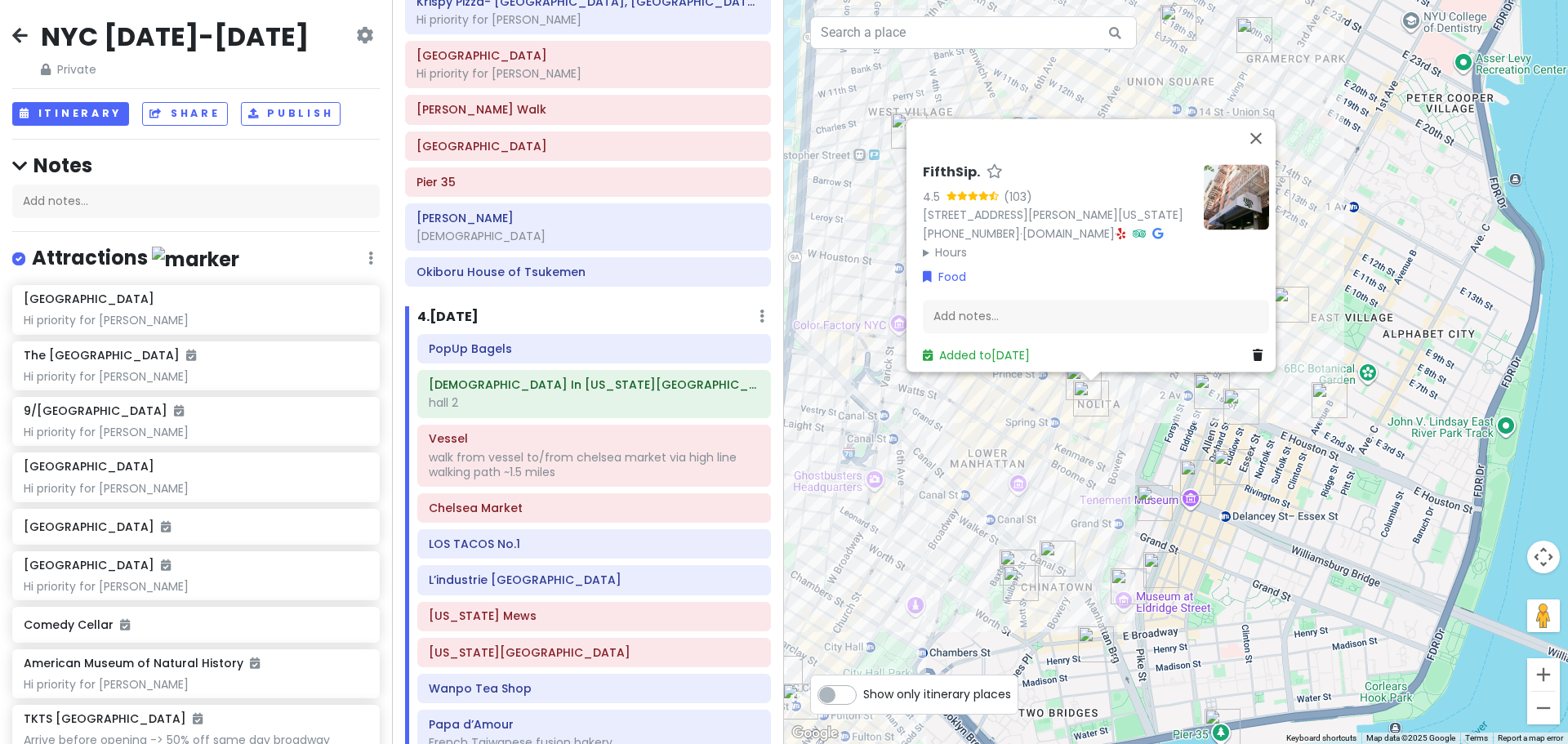
click at [1082, 439] on div "FifthSip. 4.5 (103) [STREET_ADDRESS][PERSON_NAME][US_STATE] [PHONE_NUMBER] · [D…" at bounding box center [1176, 372] width 784 height 744
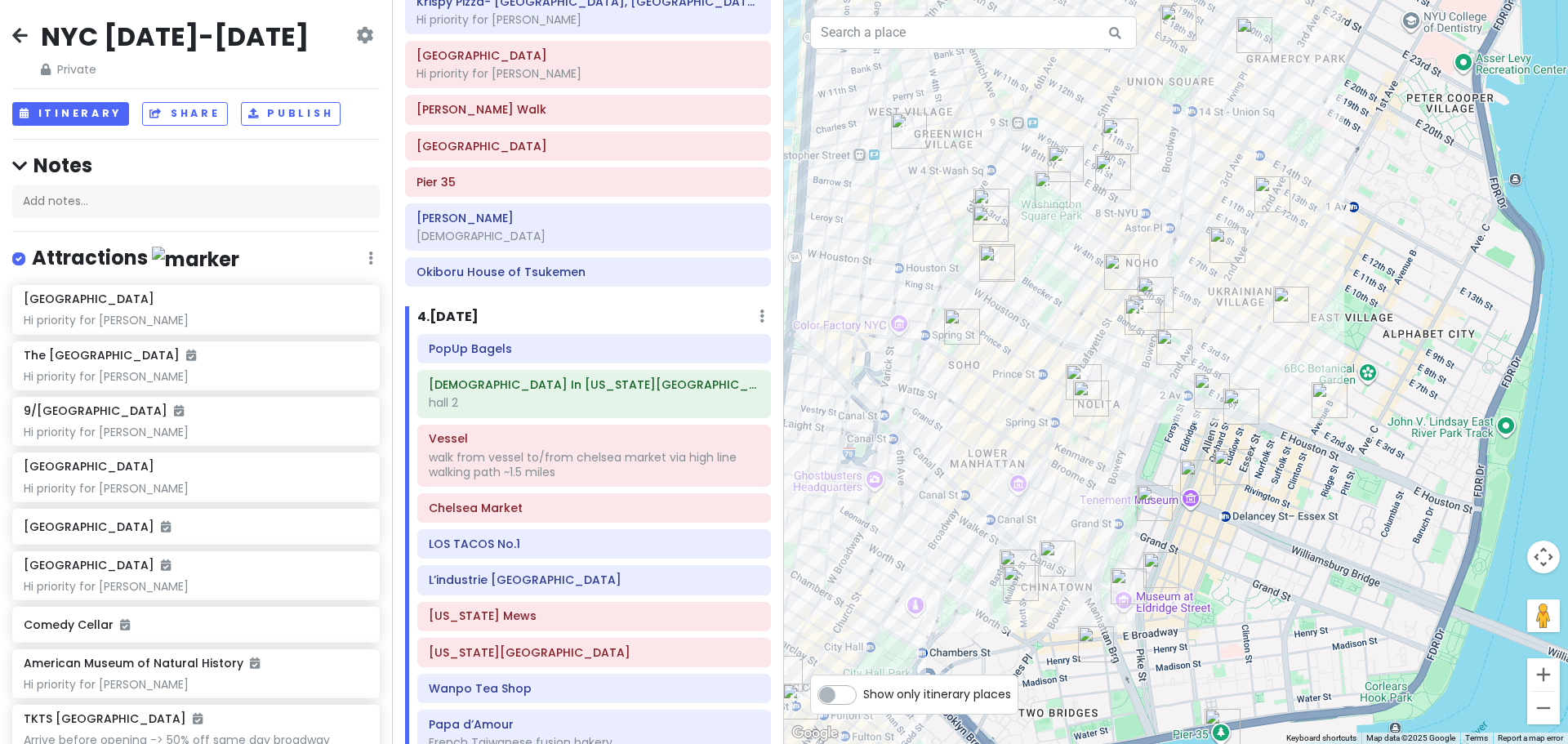
click at [1077, 369] on img "7th Street Burger Soho" at bounding box center [1084, 382] width 36 height 36
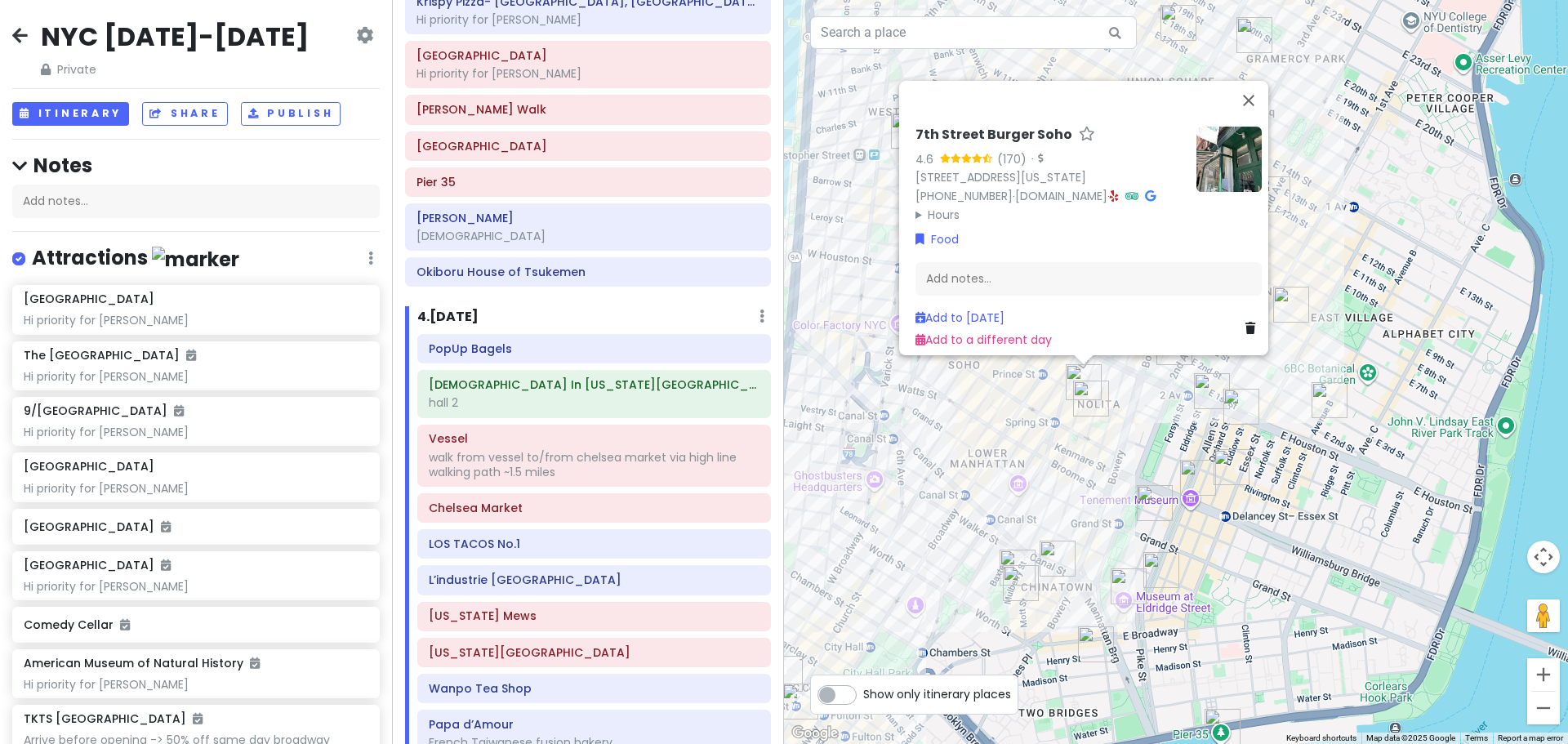
click at [1036, 392] on div "7th Street Burger Soho 4.6 (170) · [STREET_ADDRESS][US_STATE] [PHONE_NUMBER] · …" at bounding box center [1176, 372] width 784 height 744
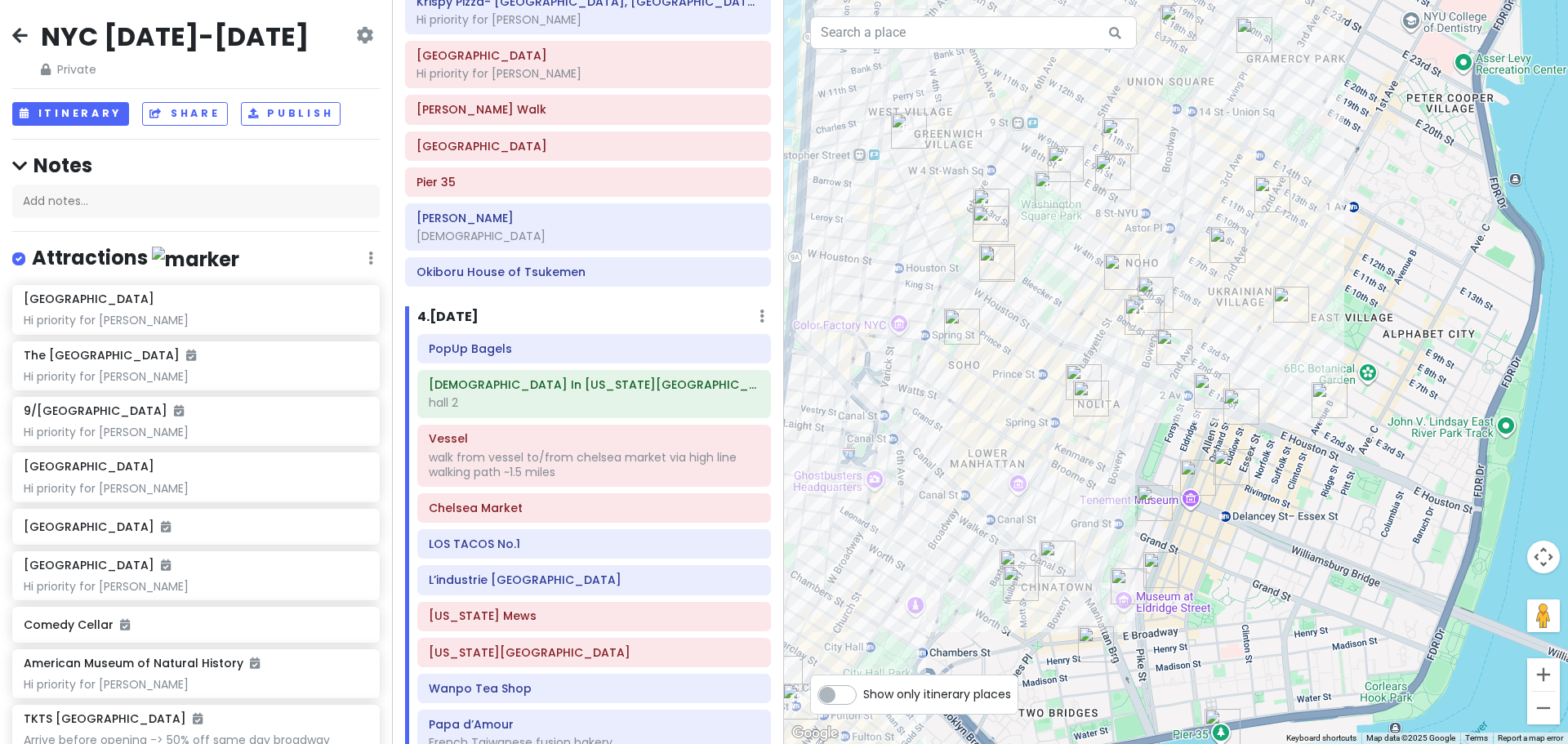
click at [974, 324] on img "Drip Drop Café, coffee shop" at bounding box center [962, 327] width 36 height 36
click at [958, 328] on img "Drip Drop Café, coffee shop" at bounding box center [961, 327] width 36 height 36
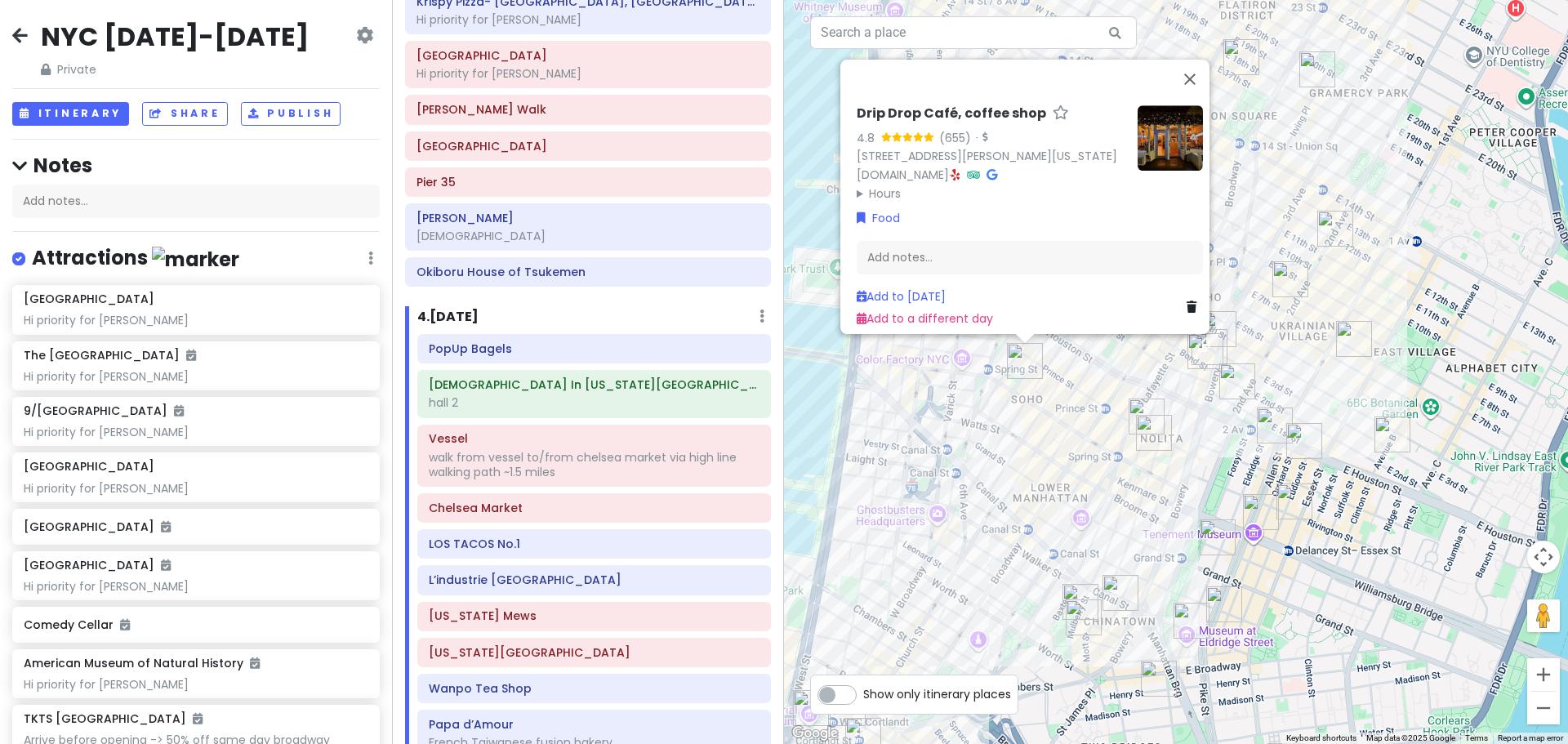
click at [1118, 590] on img "Koré Coffee" at bounding box center [1121, 593] width 36 height 36
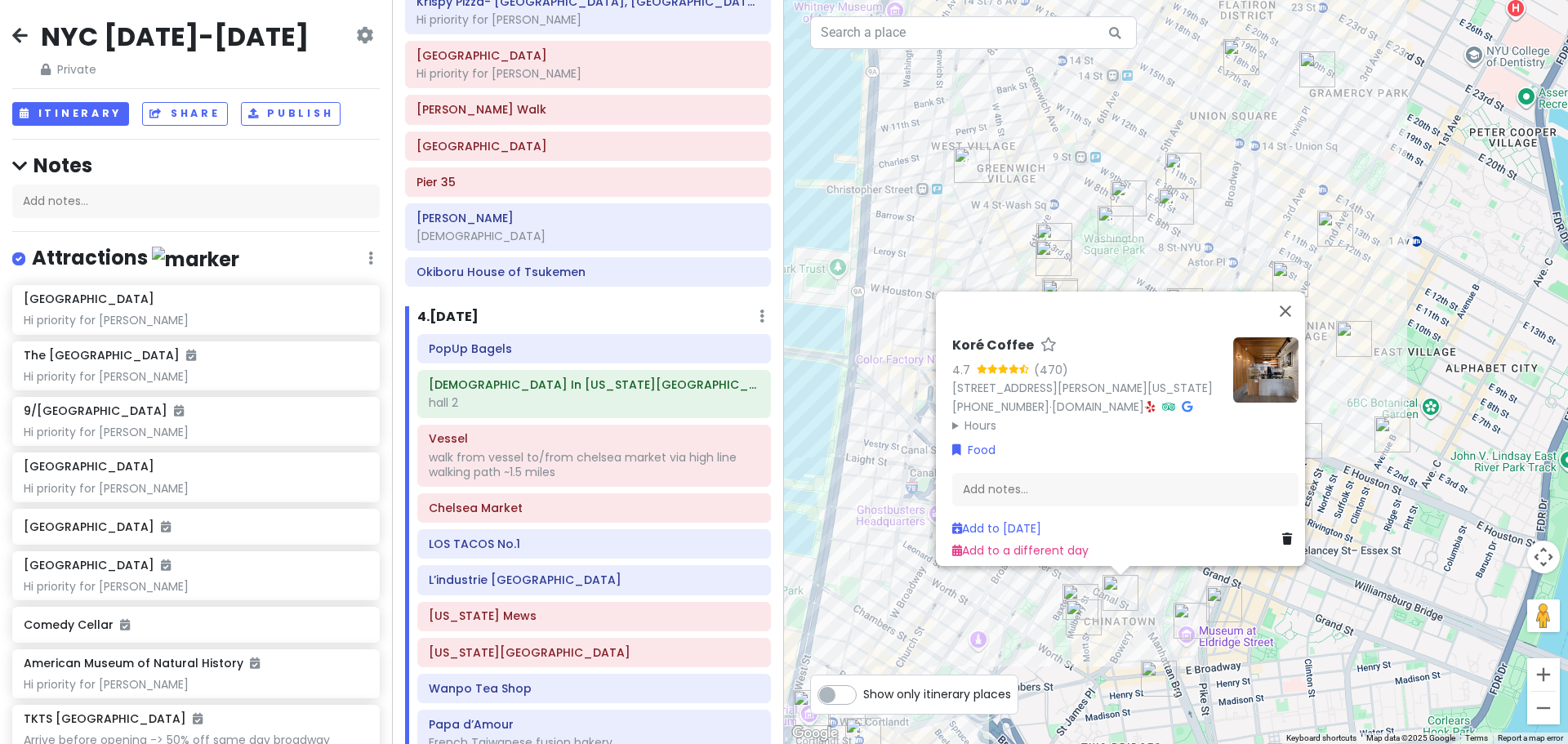
click at [1066, 615] on img "Alimama Tea" at bounding box center [1081, 602] width 36 height 36
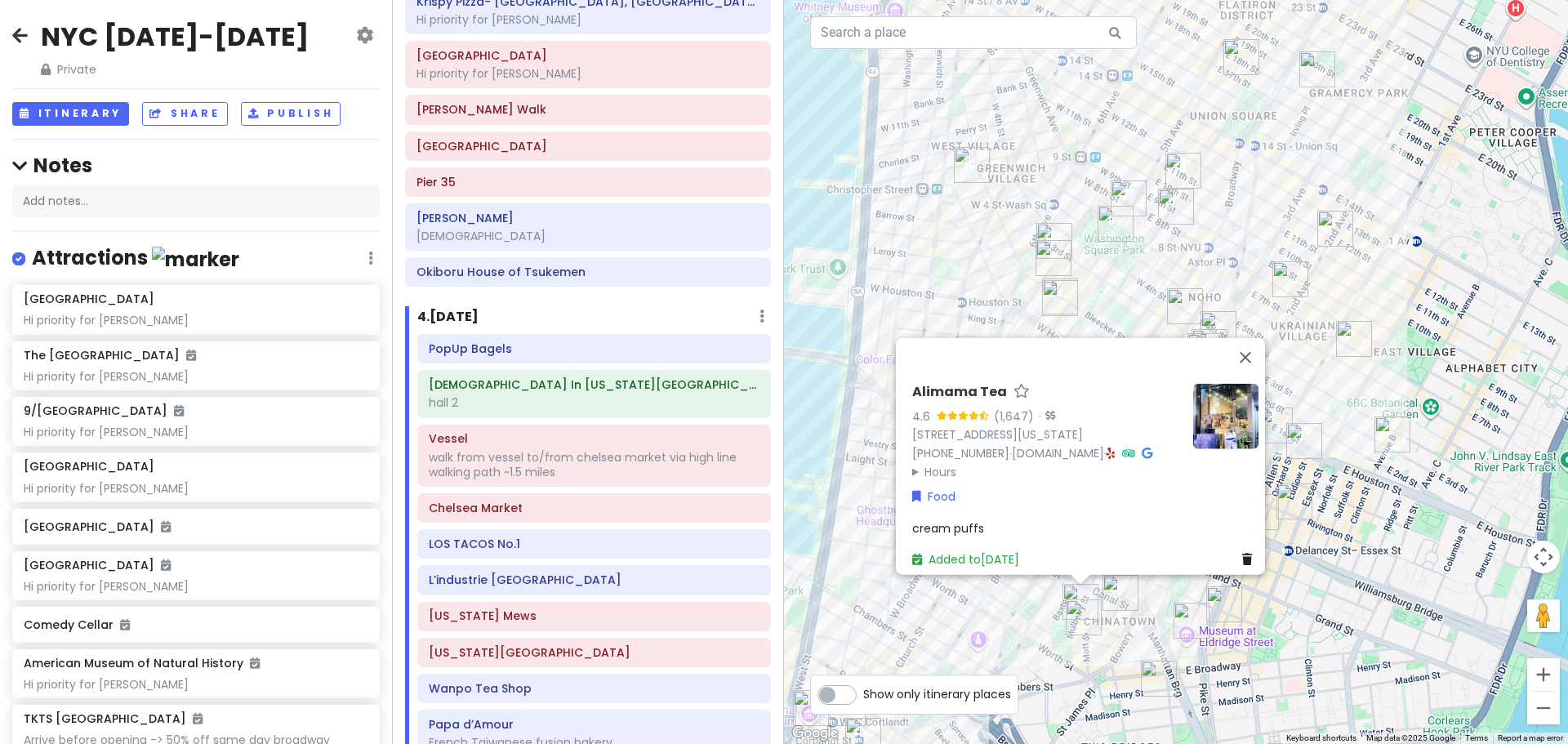
click at [1020, 634] on div "Alimama Tea 4.6 (1,647) · [STREET_ADDRESS][US_STATE] [PHONE_NUMBER] · [DOMAIN_N…" at bounding box center [1176, 372] width 784 height 744
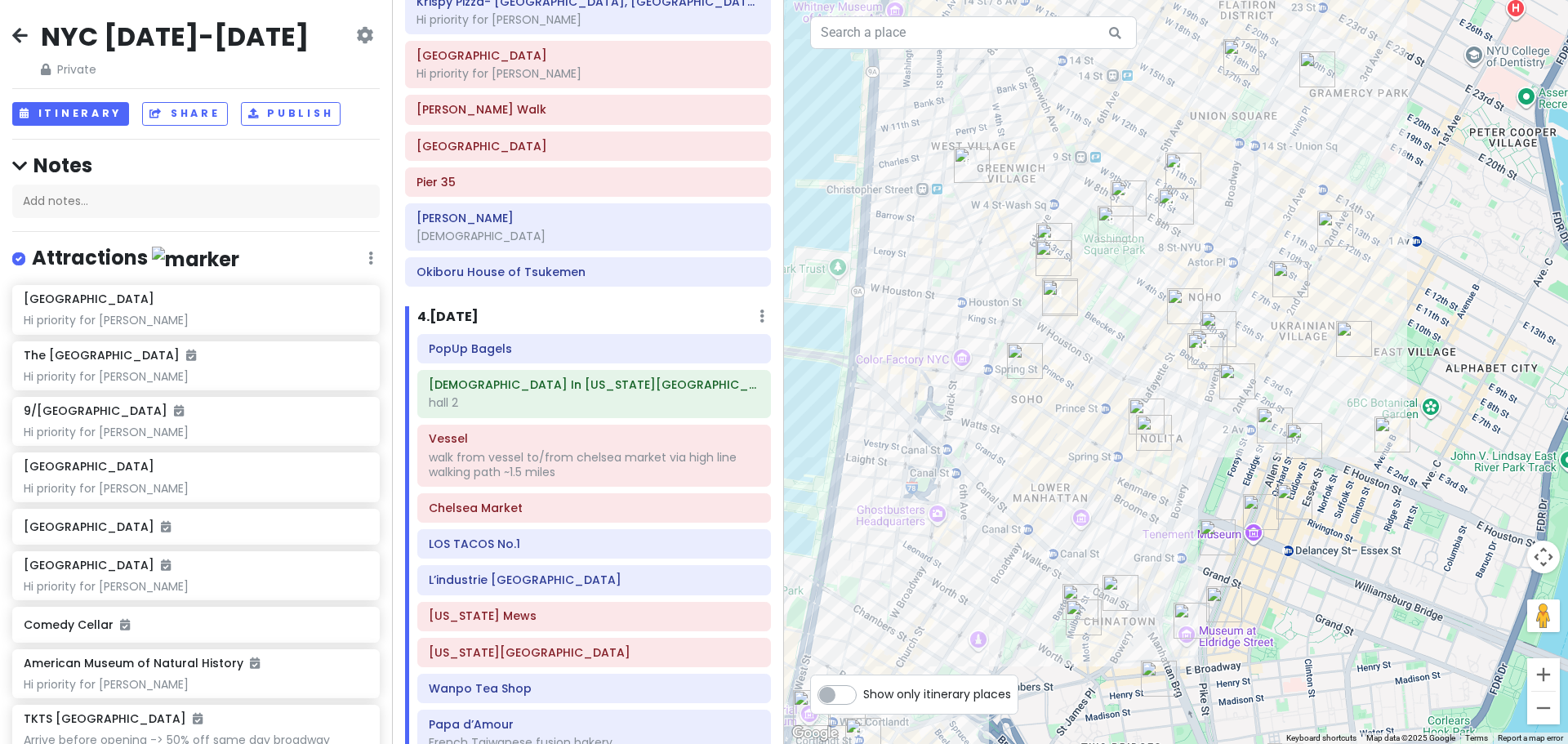
click at [1188, 615] on img "Super Taste" at bounding box center [1192, 621] width 36 height 36
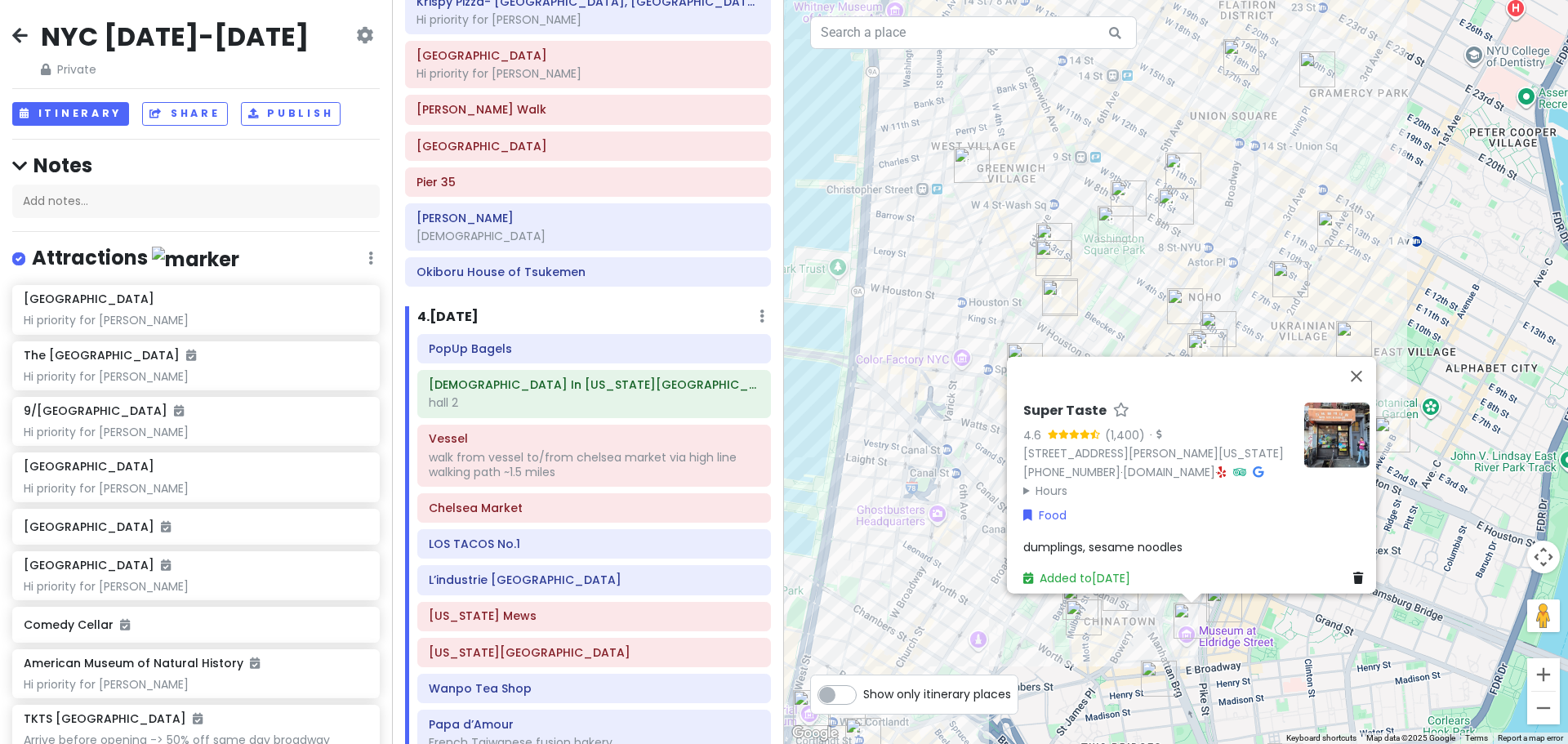
click at [1160, 662] on img "Sun Hing Lung" at bounding box center [1159, 679] width 36 height 36
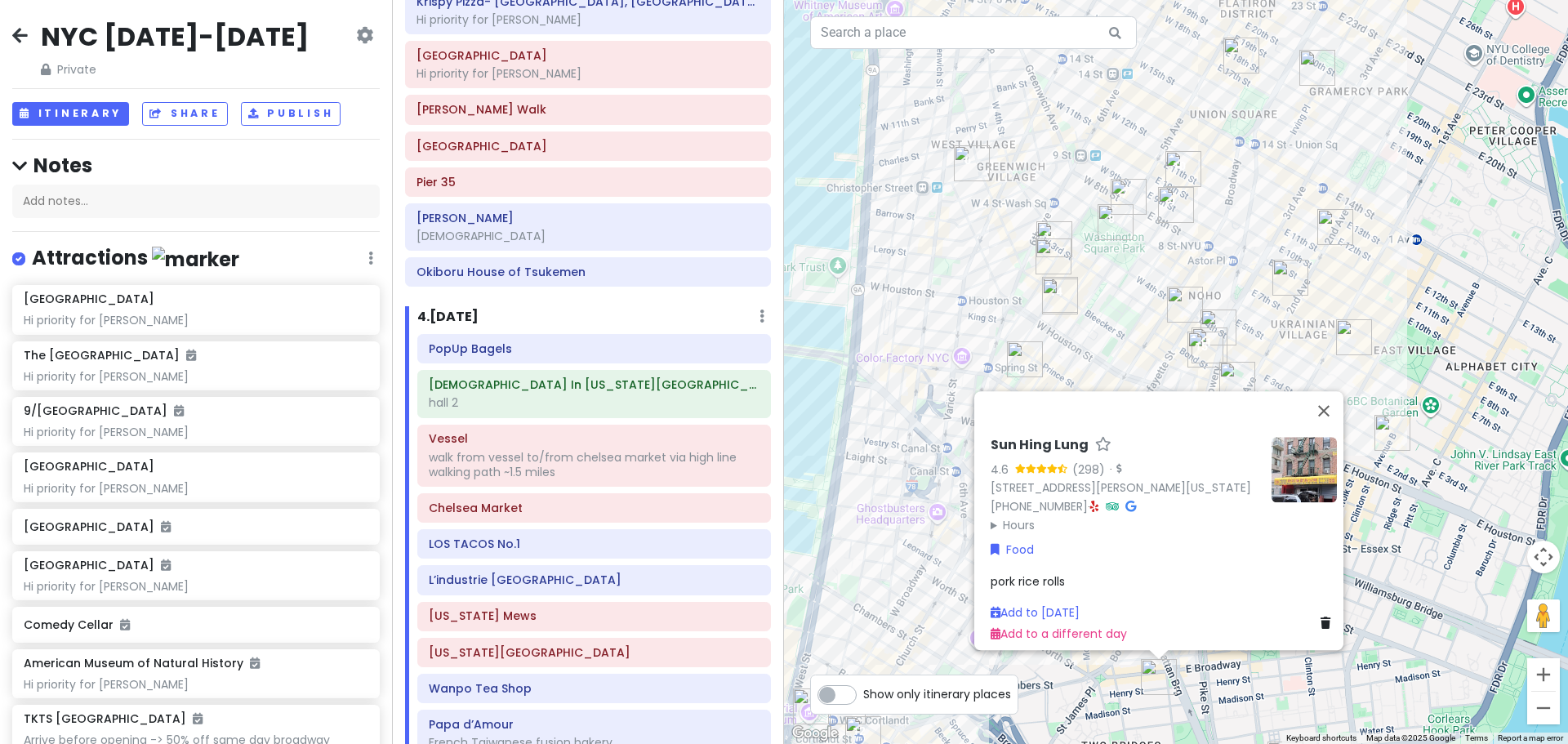
drag, startPoint x: 1252, startPoint y: 694, endPoint x: 1241, endPoint y: 671, distance: 25.5
click at [1249, 694] on div "Sun Hing Lung 4.6 (298) · [STREET_ADDRESS][PERSON_NAME][US_STATE] [PHONE_NUMBER…" at bounding box center [1176, 372] width 784 height 744
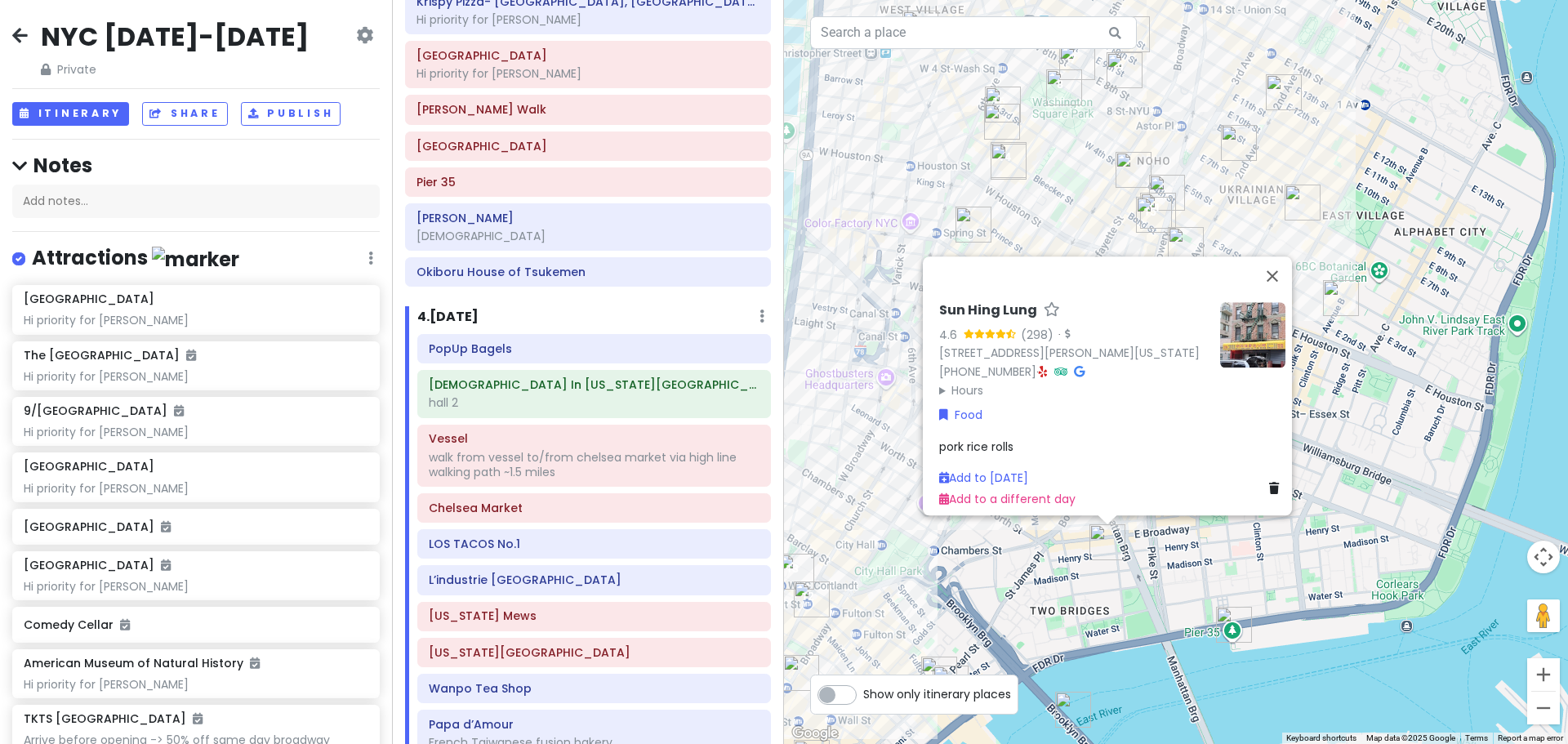
drag, startPoint x: 1290, startPoint y: 692, endPoint x: 1238, endPoint y: 551, distance: 150.3
click at [1238, 551] on div "Sun Hing Lung 4.6 (298) · [STREET_ADDRESS][PERSON_NAME][US_STATE] [PHONE_NUMBER…" at bounding box center [1176, 372] width 784 height 744
click at [1276, 563] on div "Sun Hing Lung 4.6 (298) · [STREET_ADDRESS][PERSON_NAME][US_STATE] [PHONE_NUMBER…" at bounding box center [1176, 372] width 784 height 744
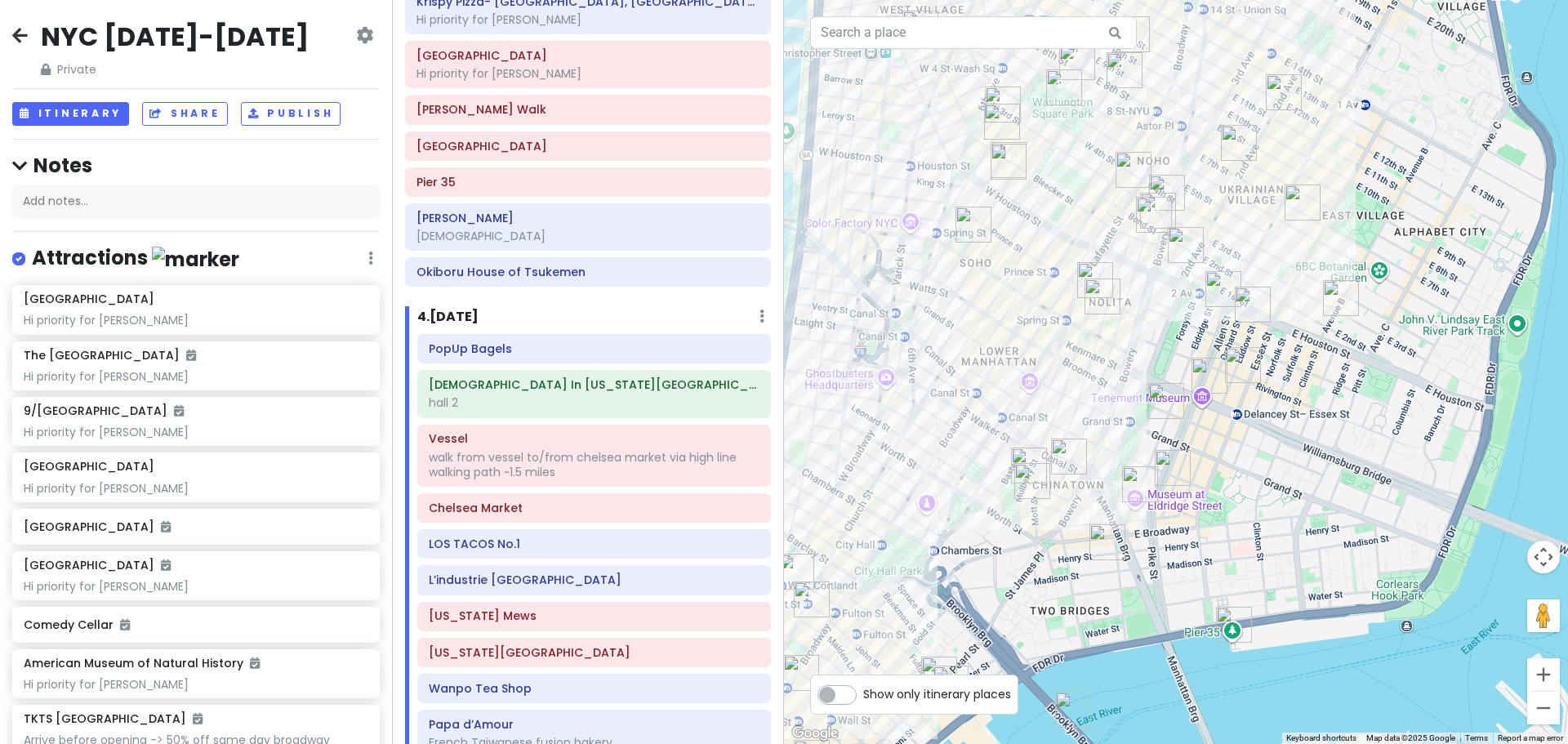
click at [1171, 489] on div at bounding box center [1176, 372] width 784 height 744
click at [1174, 463] on img "Scarr's Pizza" at bounding box center [1173, 468] width 36 height 36
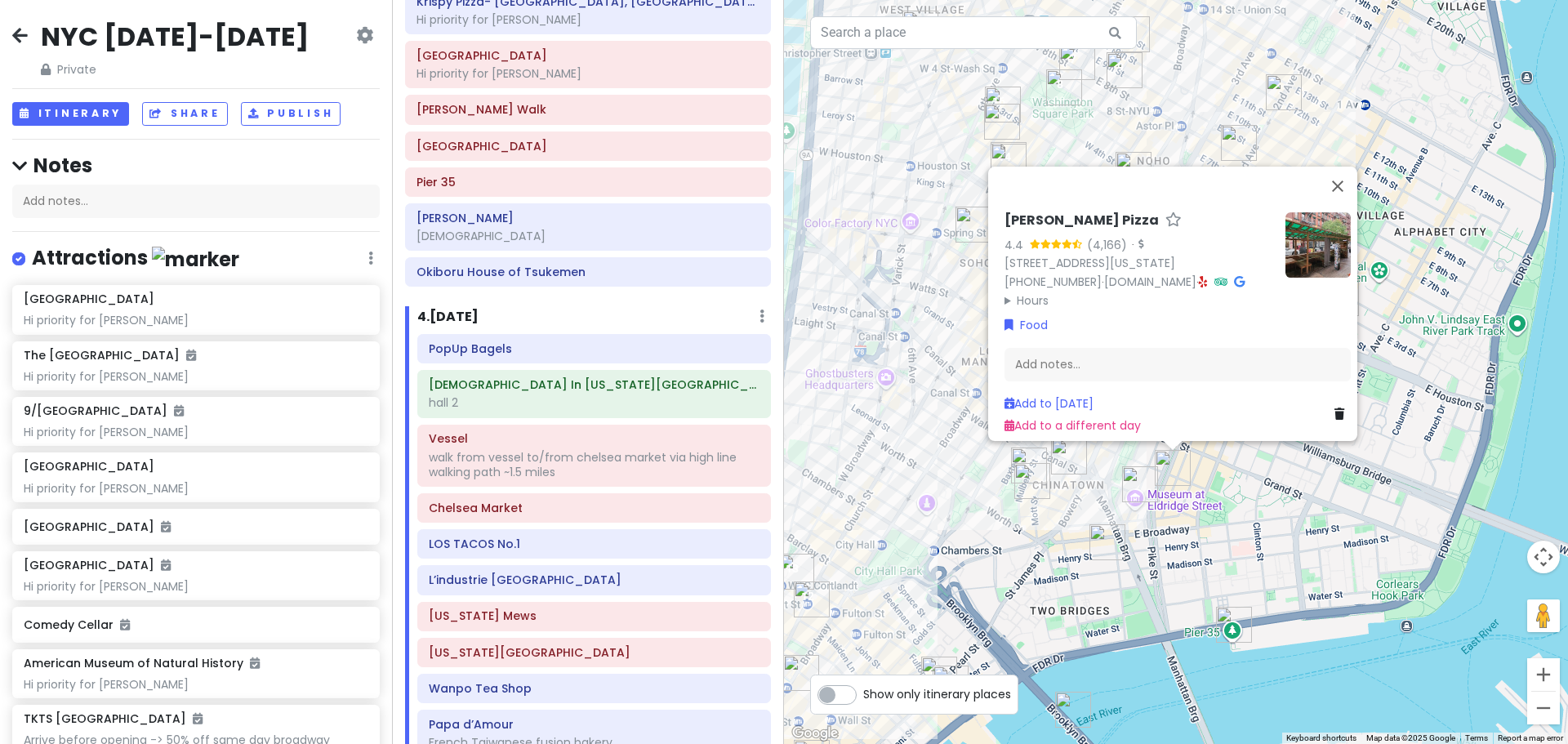
click at [1233, 478] on div "Scarr's Pizza 4.4 (4,166) · [STREET_ADDRESS][US_STATE] [PHONE_NUMBER] · [DOMAIN…" at bounding box center [1176, 372] width 784 height 744
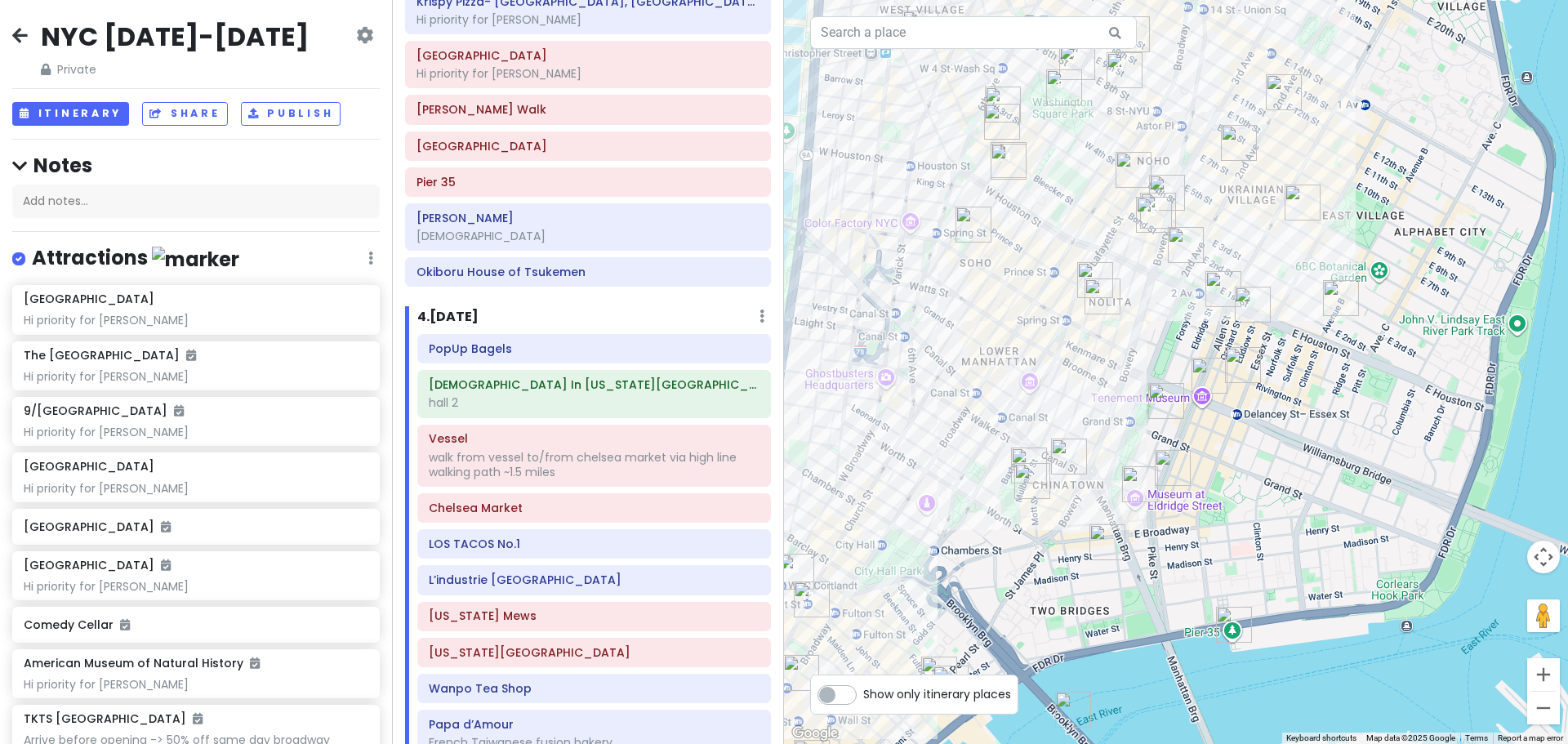
click at [1023, 451] on img "Alimama Tea" at bounding box center [1029, 465] width 36 height 36
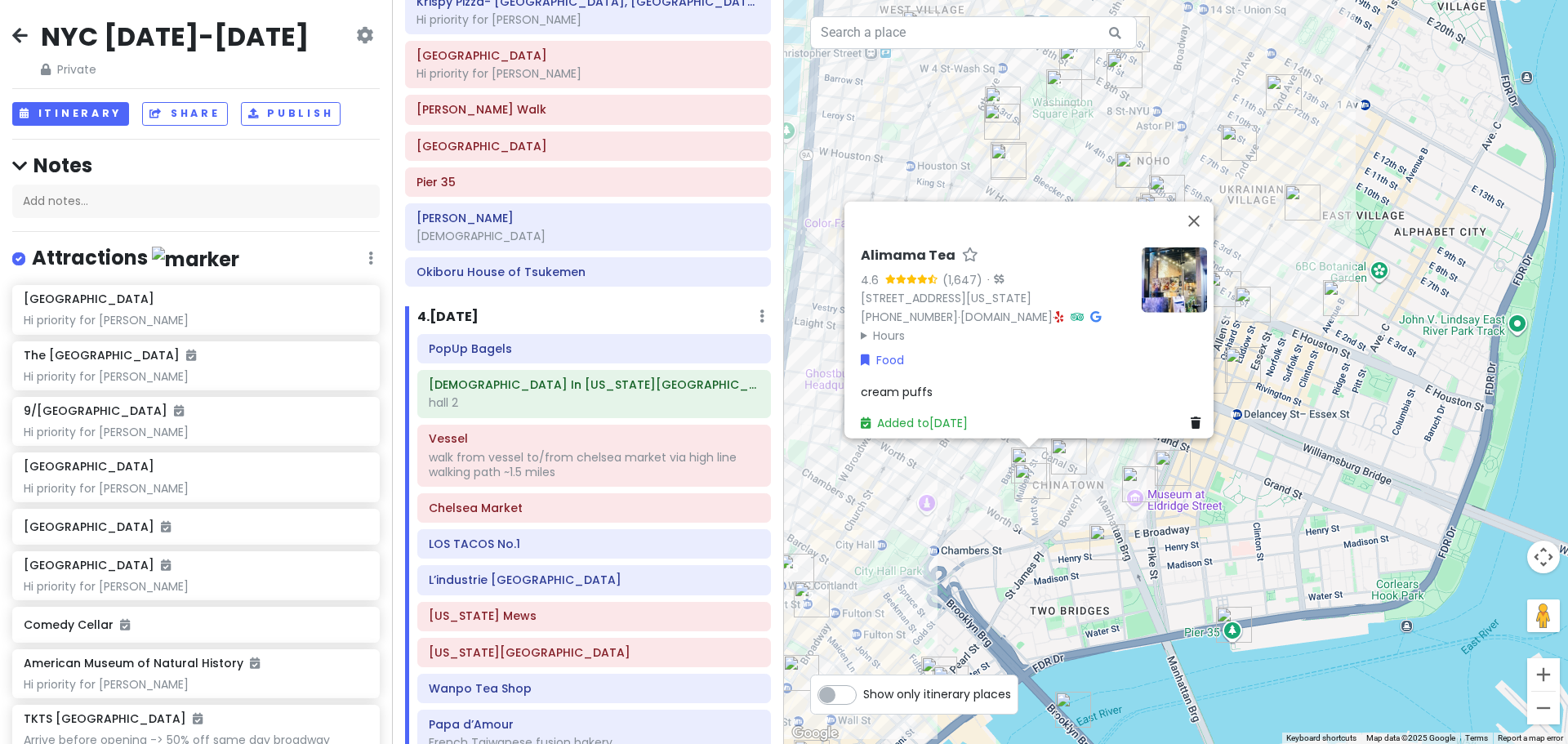
click at [1029, 491] on img "Mei Lai Wah" at bounding box center [1033, 482] width 36 height 36
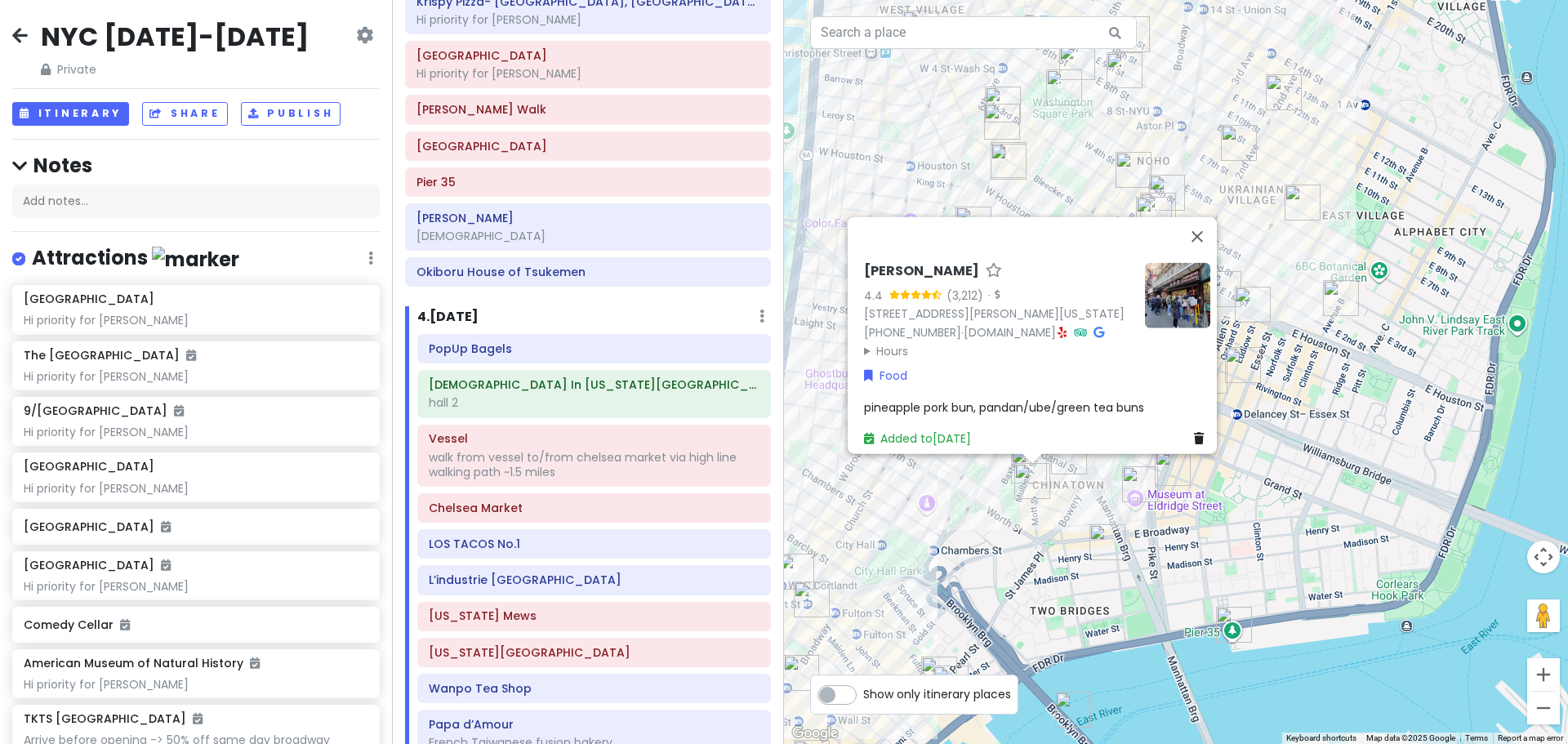
click at [1197, 514] on div "[PERSON_NAME] Wah 4.4 (3,212) · [STREET_ADDRESS][PERSON_NAME][US_STATE] [PHONE_…" at bounding box center [1176, 372] width 784 height 744
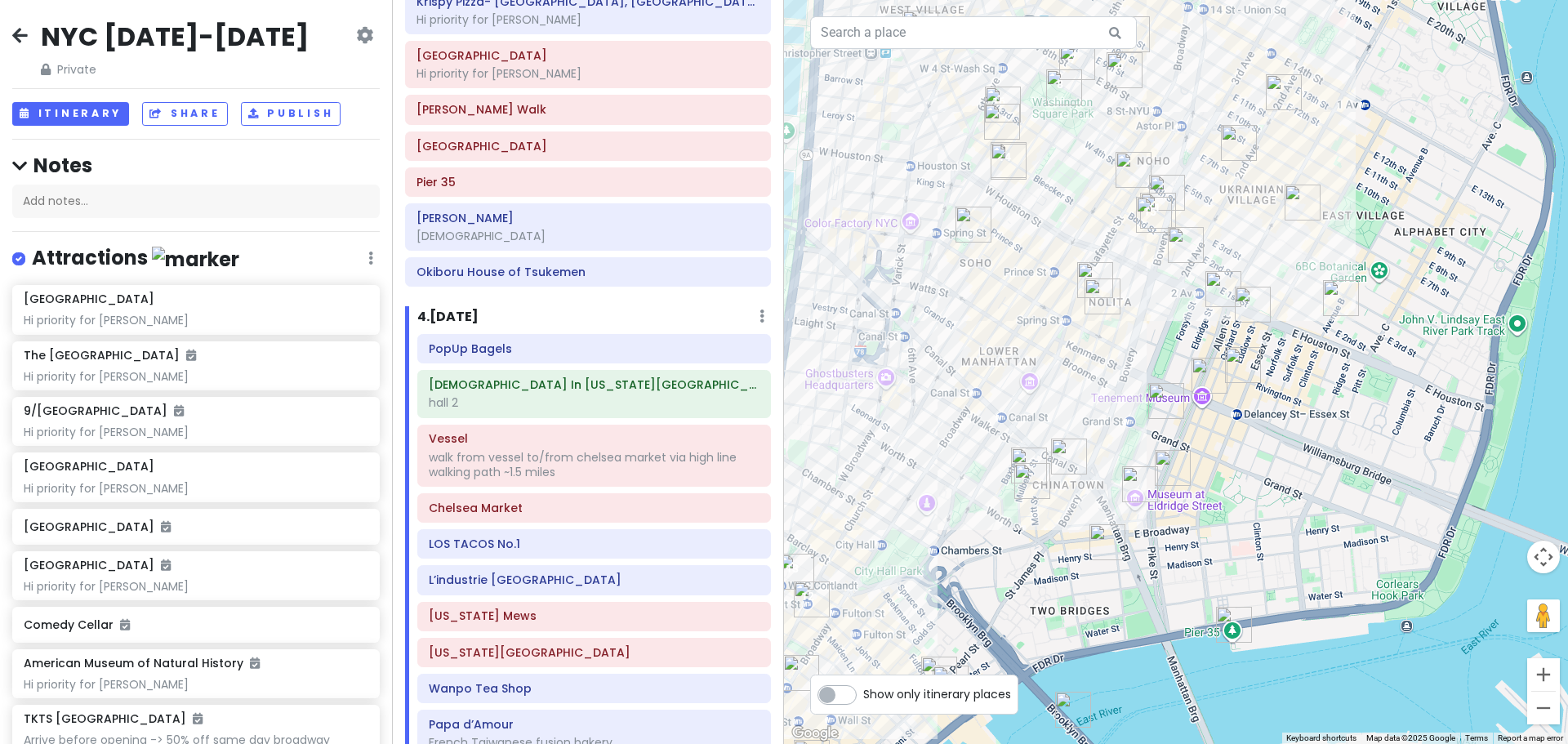
click at [1346, 297] on img "Carnitas Ramirez" at bounding box center [1342, 298] width 36 height 36
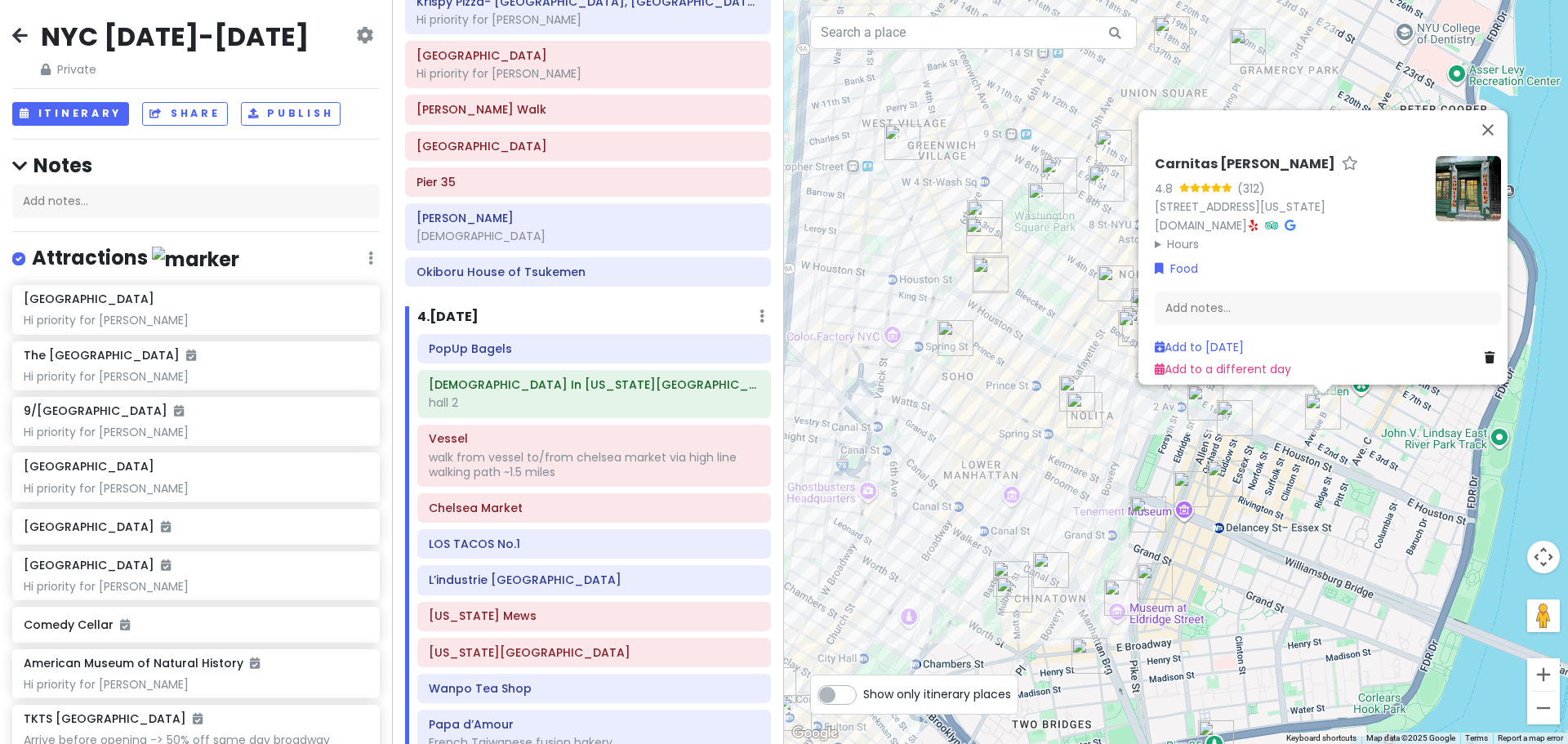
drag, startPoint x: 1258, startPoint y: 438, endPoint x: 1249, endPoint y: 506, distance: 68.6
click at [1249, 505] on div "Carnitas [PERSON_NAME] 4.8 (312) [STREET_ADDRESS][US_STATE] [DOMAIN_NAME] · Hou…" at bounding box center [1176, 372] width 784 height 744
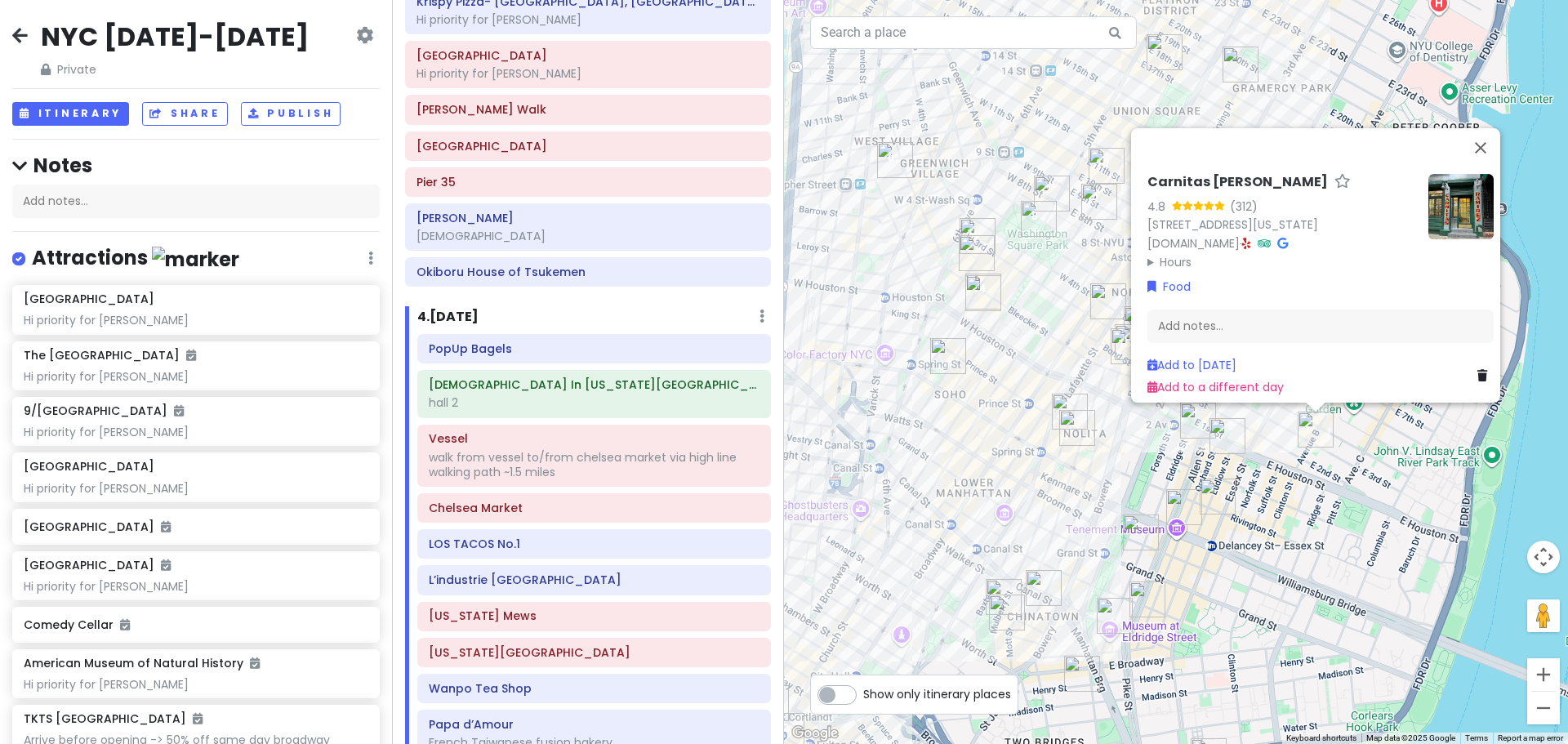
click at [1210, 491] on img "Kalye Rivington" at bounding box center [1218, 497] width 36 height 36
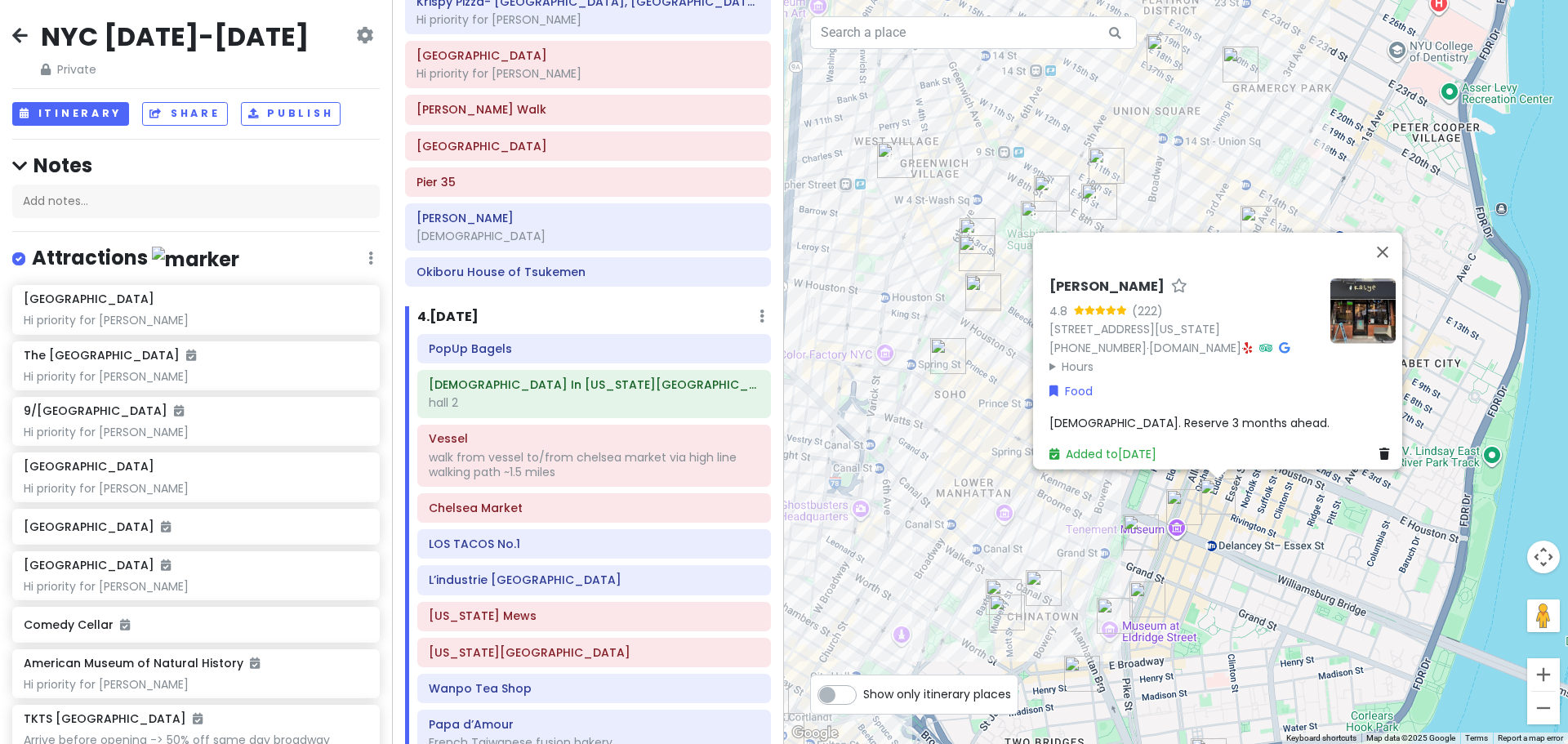
click at [1263, 513] on div "Kalye Rivington 4.8 (222) [STREET_ADDRESS][US_STATE] [PHONE_NUMBER] · [DOMAIN_N…" at bounding box center [1176, 372] width 784 height 744
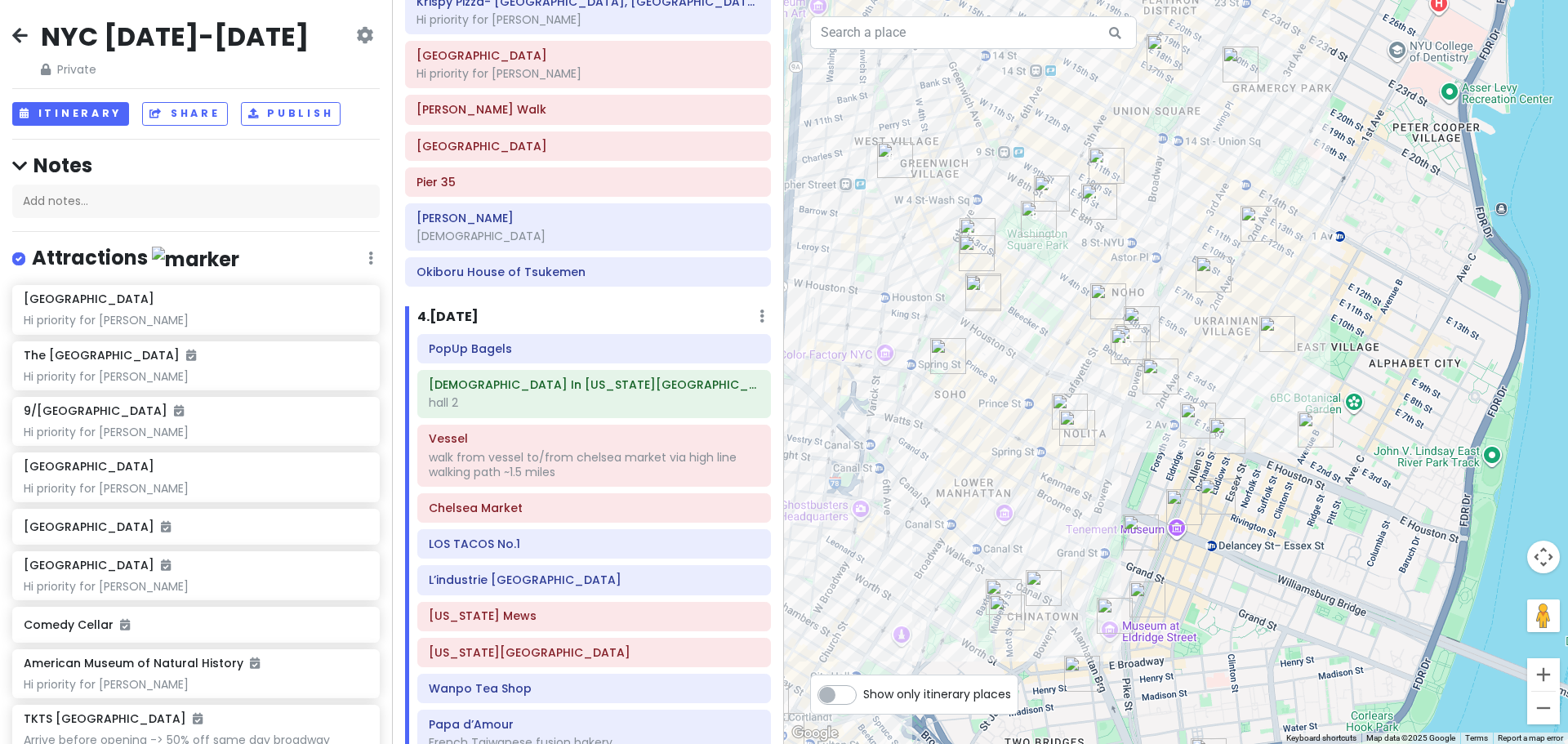
click at [1201, 422] on img "Kisa" at bounding box center [1199, 421] width 36 height 36
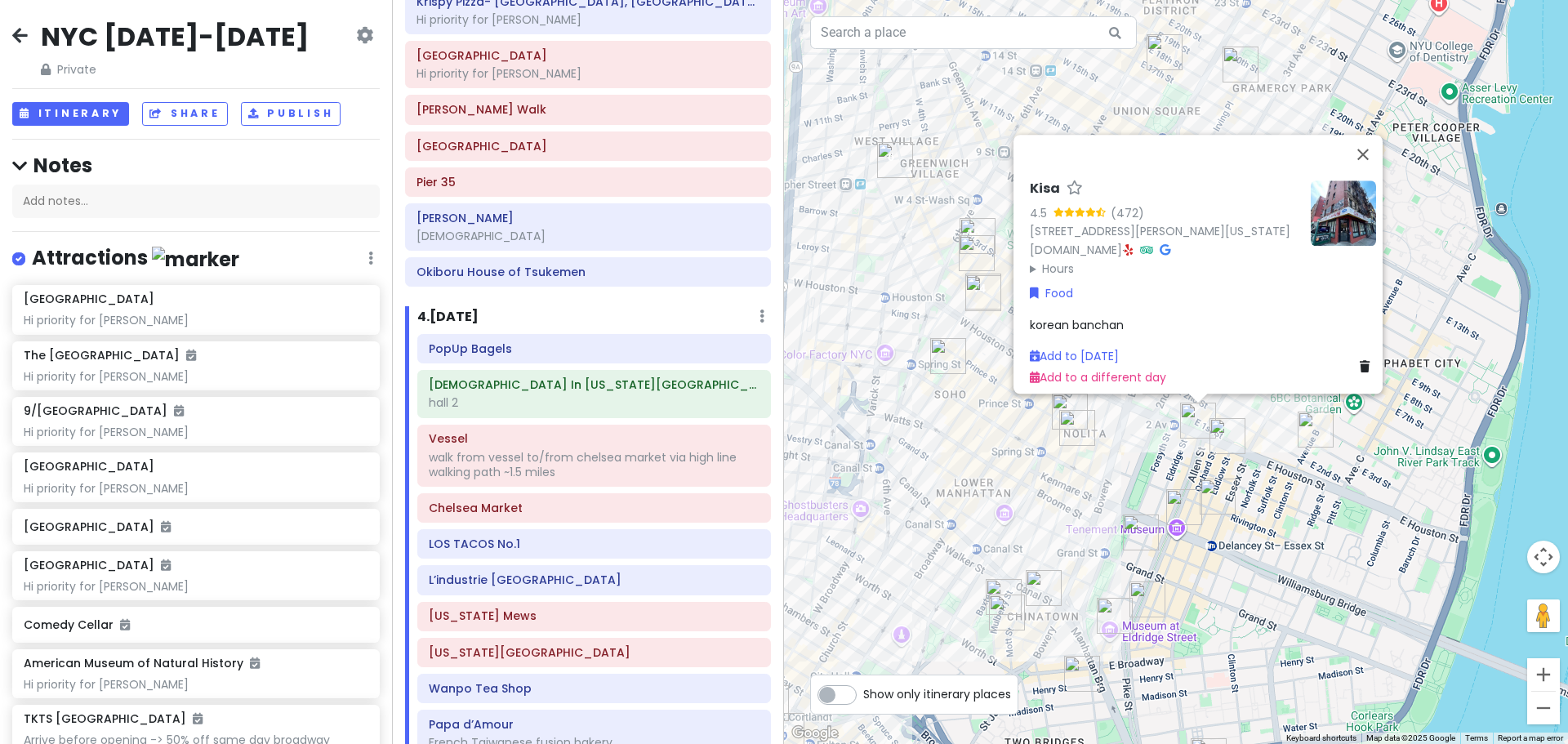
click at [1231, 430] on img "Katz's Delicatessen" at bounding box center [1228, 436] width 36 height 36
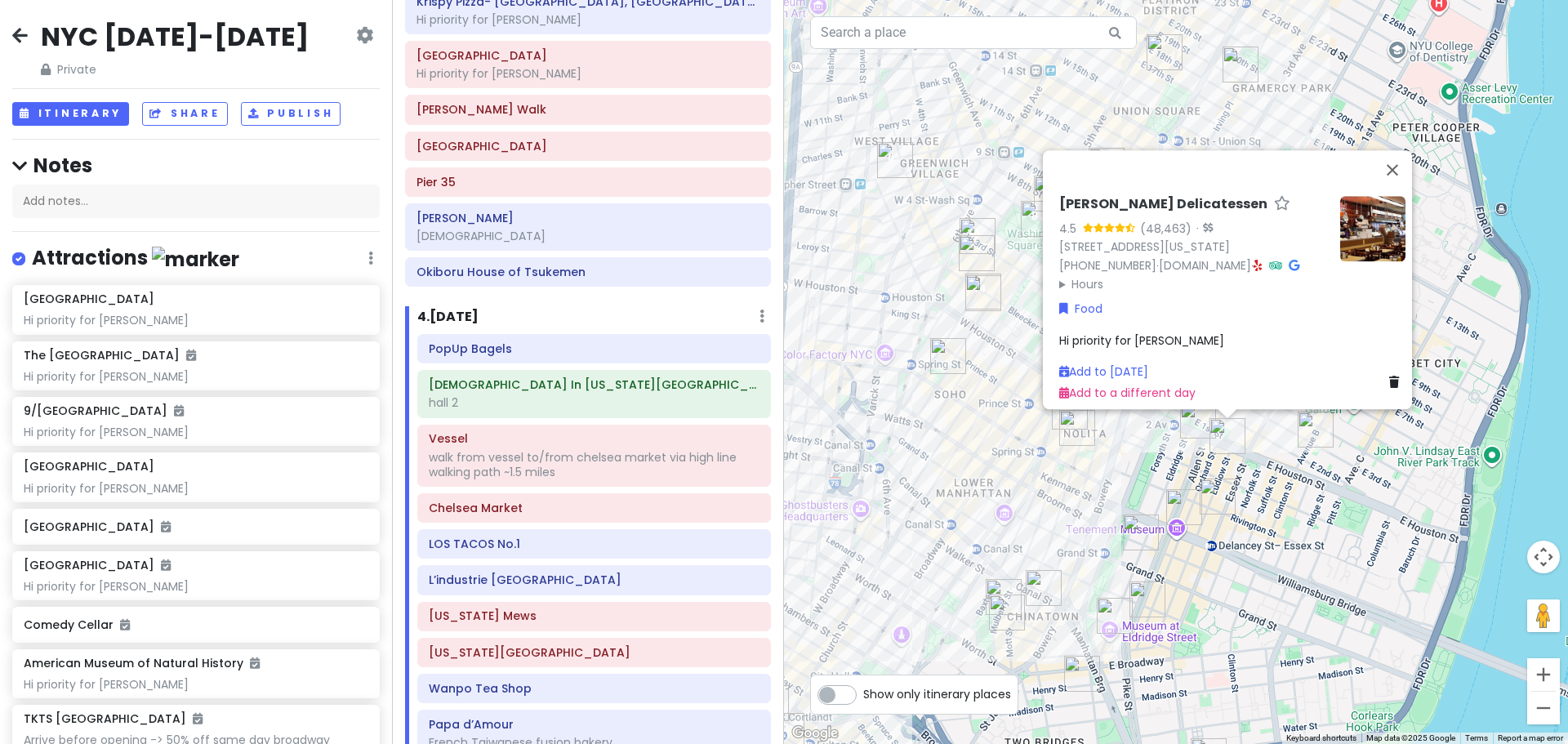
click at [1271, 440] on div "[PERSON_NAME] Delicatessen 4.5 (48,463) · [STREET_ADDRESS][US_STATE] [PHONE_NUM…" at bounding box center [1176, 372] width 784 height 744
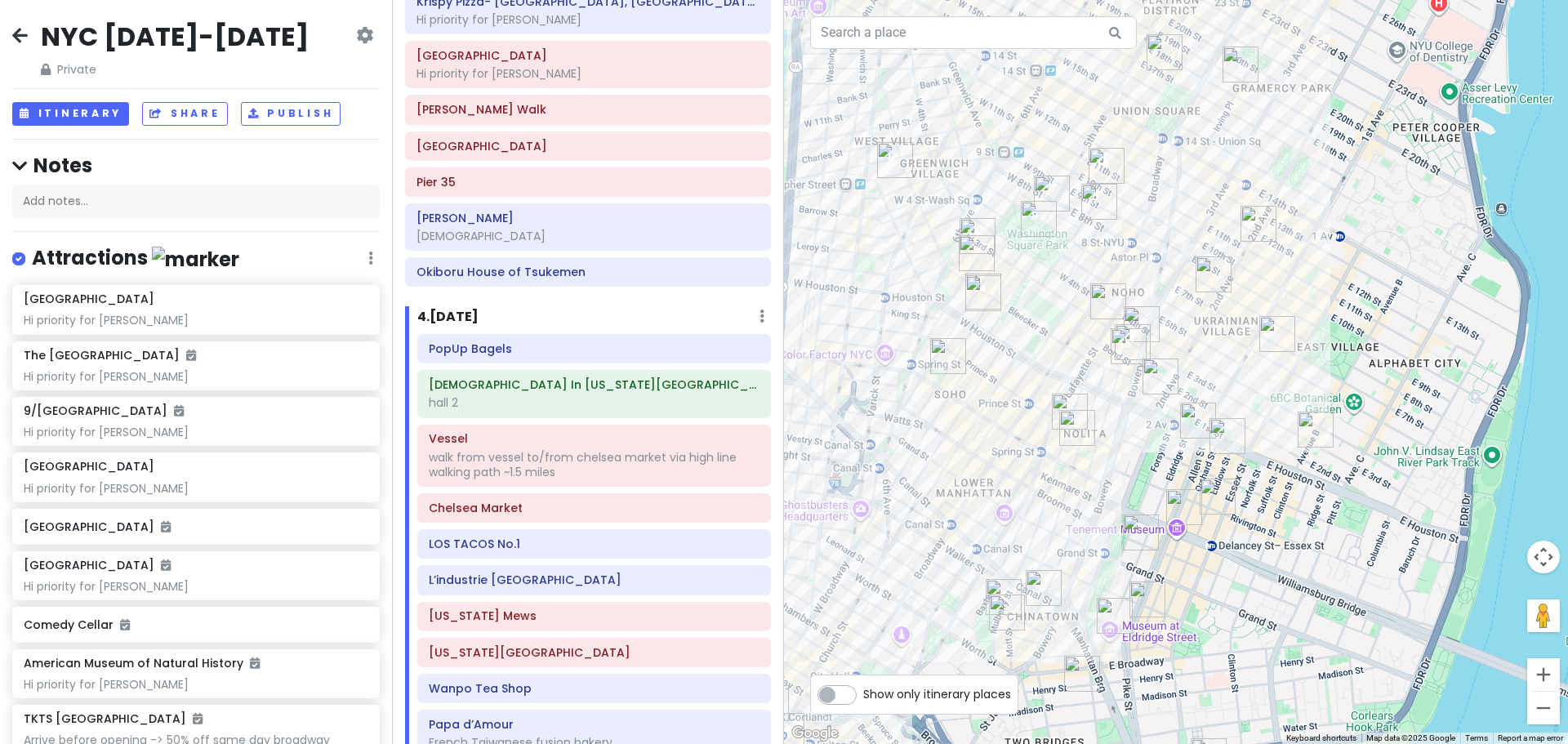
click at [1274, 329] on img "Ho Foods" at bounding box center [1277, 334] width 36 height 36
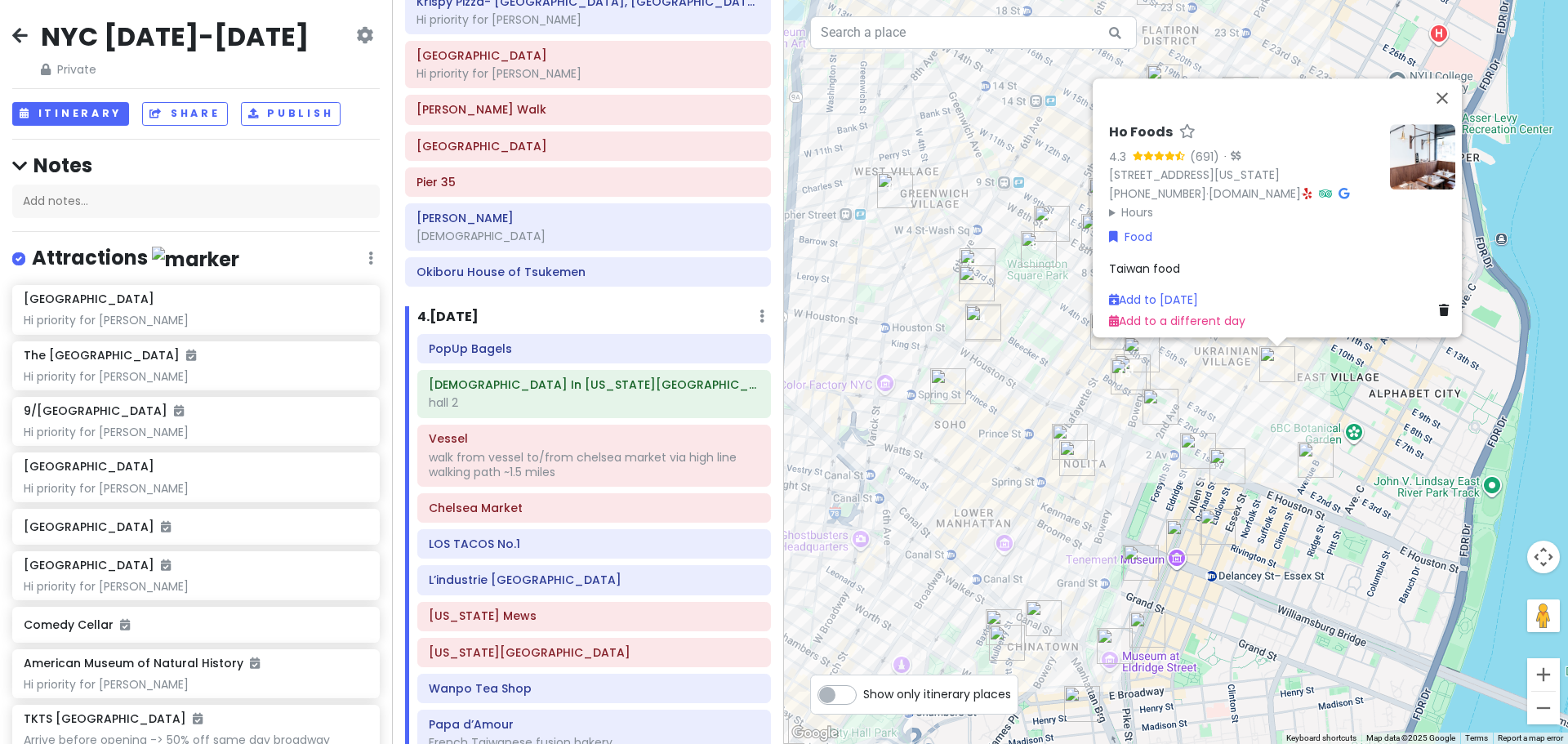
drag, startPoint x: 1232, startPoint y: 435, endPoint x: 1231, endPoint y: 444, distance: 9.1
click at [1231, 444] on div "Ho Foods 4.3 (691) · [STREET_ADDRESS][US_STATE] [PHONE_NUMBER] · [DOMAIN_NAME] …" at bounding box center [1176, 372] width 784 height 744
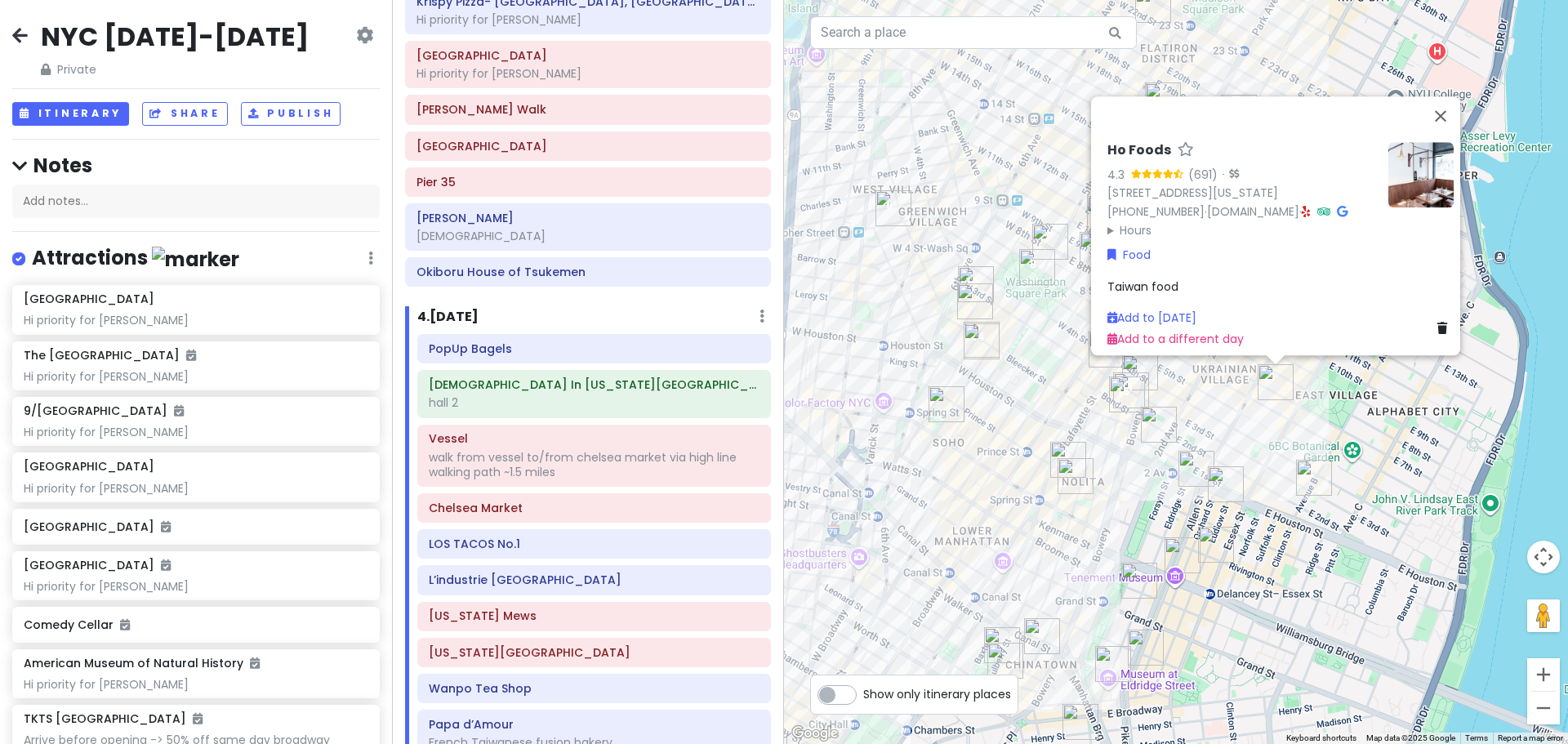
click at [1231, 444] on div "Ho Foods 4.3 (691) · [STREET_ADDRESS][US_STATE] [PHONE_NUMBER] · [DOMAIN_NAME] …" at bounding box center [1176, 372] width 784 height 744
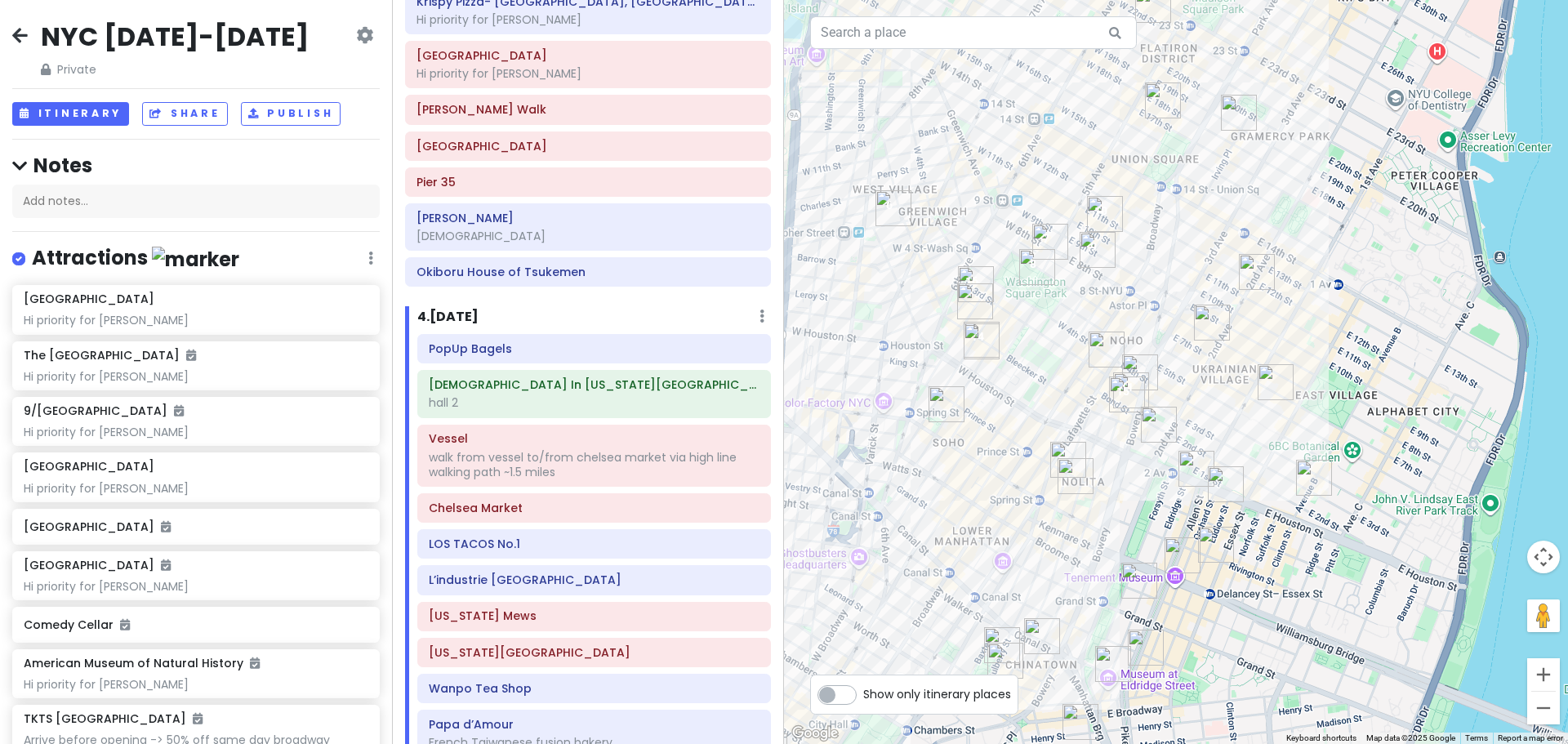
click at [1222, 315] on img "Cello's Pizzeria" at bounding box center [1212, 323] width 36 height 36
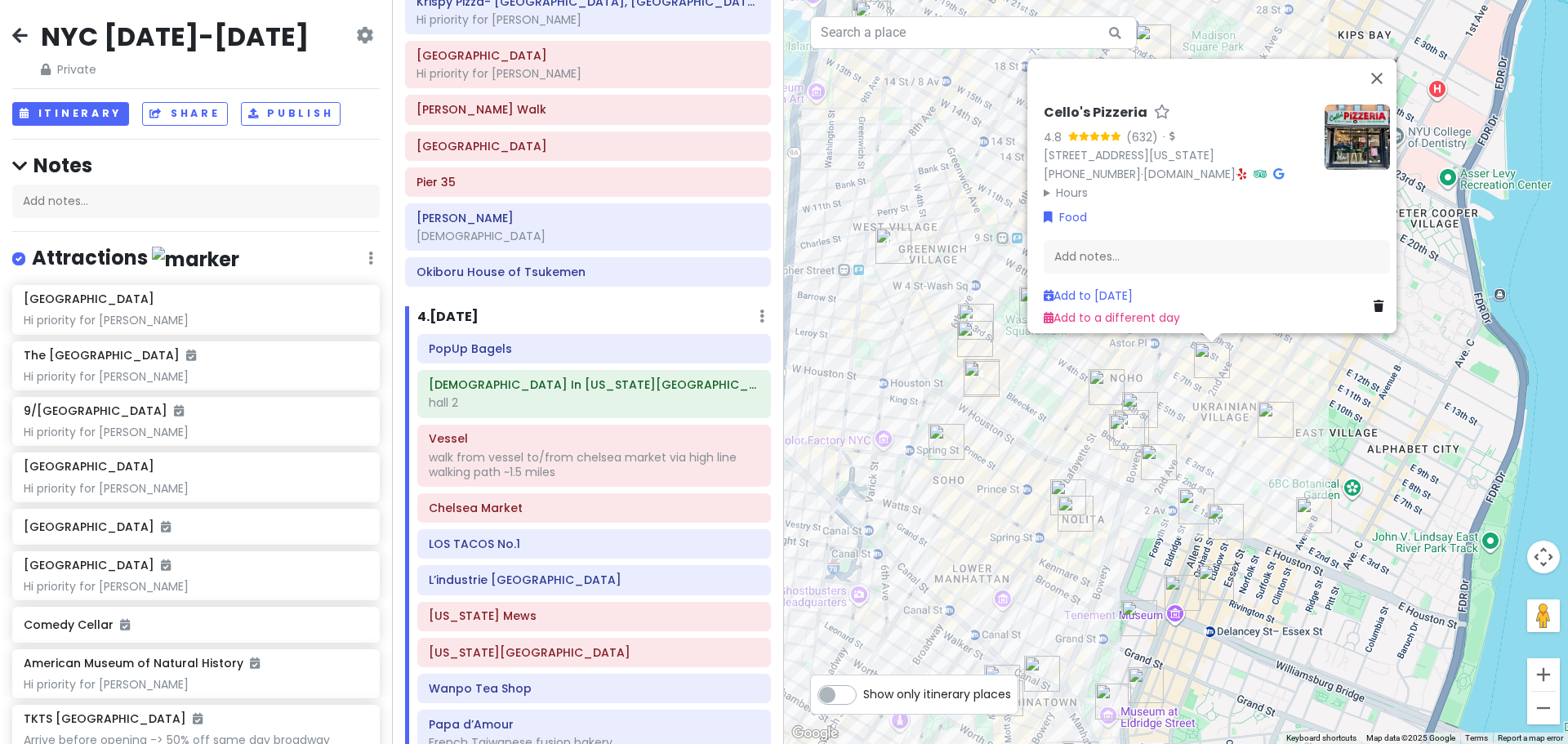
click at [1258, 372] on div "Cello's Pizzeria 4.8 (632) · [STREET_ADDRESS][US_STATE] [PHONE_NUMBER] · [DOMAI…" at bounding box center [1176, 372] width 784 height 744
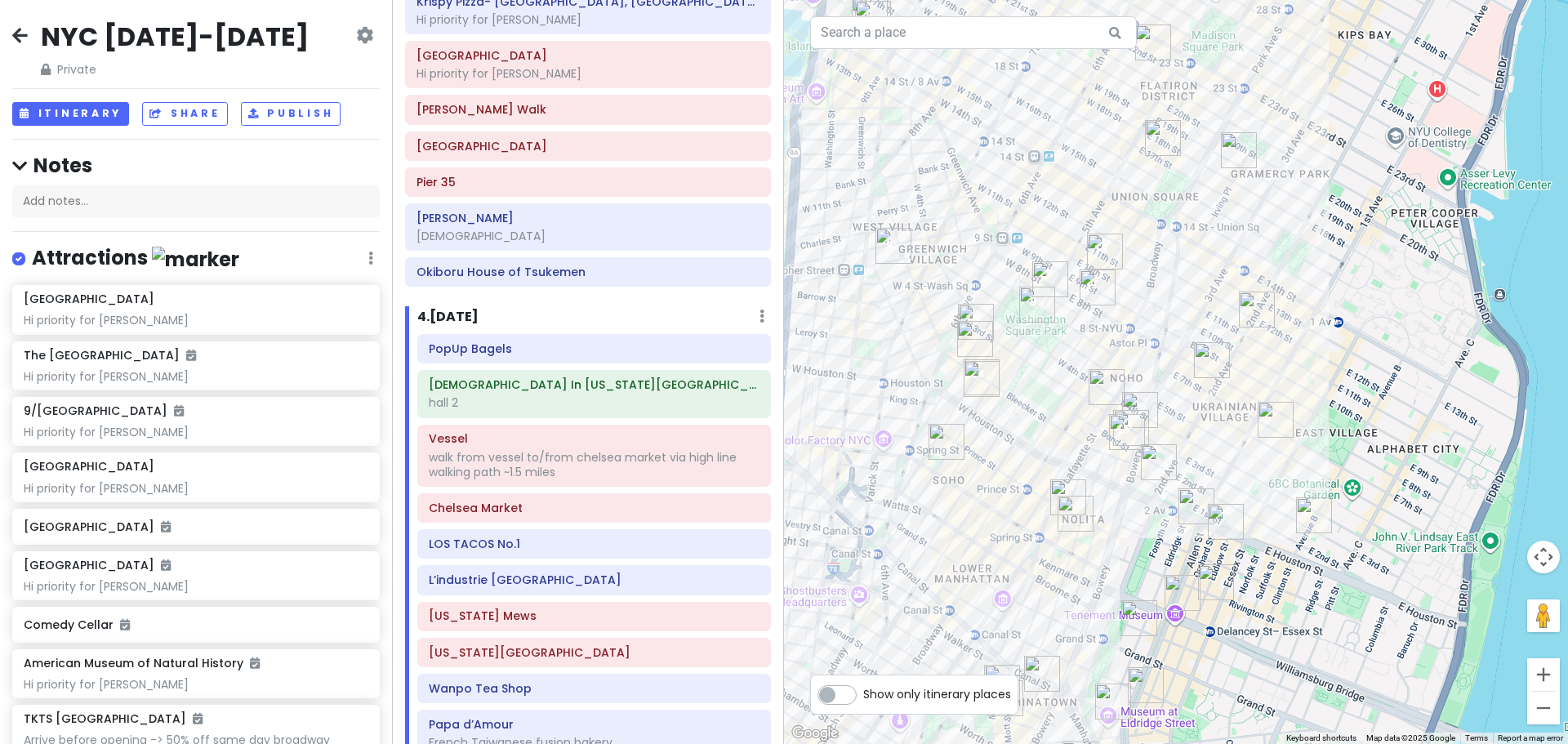
click at [1258, 302] on img "Tompkins Square Bagels" at bounding box center [1257, 310] width 36 height 36
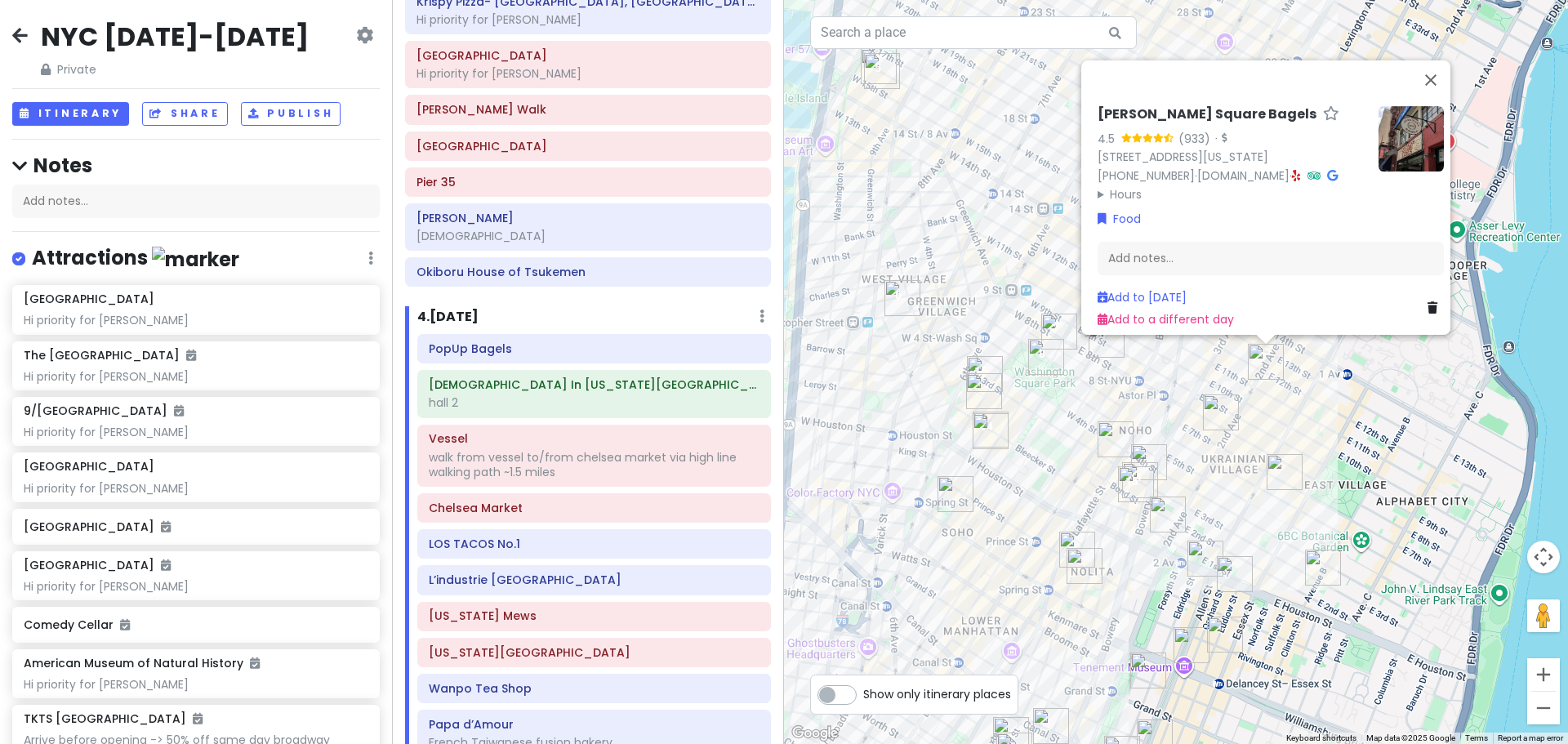
drag, startPoint x: 1219, startPoint y: 443, endPoint x: 1224, endPoint y: 409, distance: 34.4
click at [1239, 399] on img "Cello's Pizzeria" at bounding box center [1221, 413] width 36 height 36
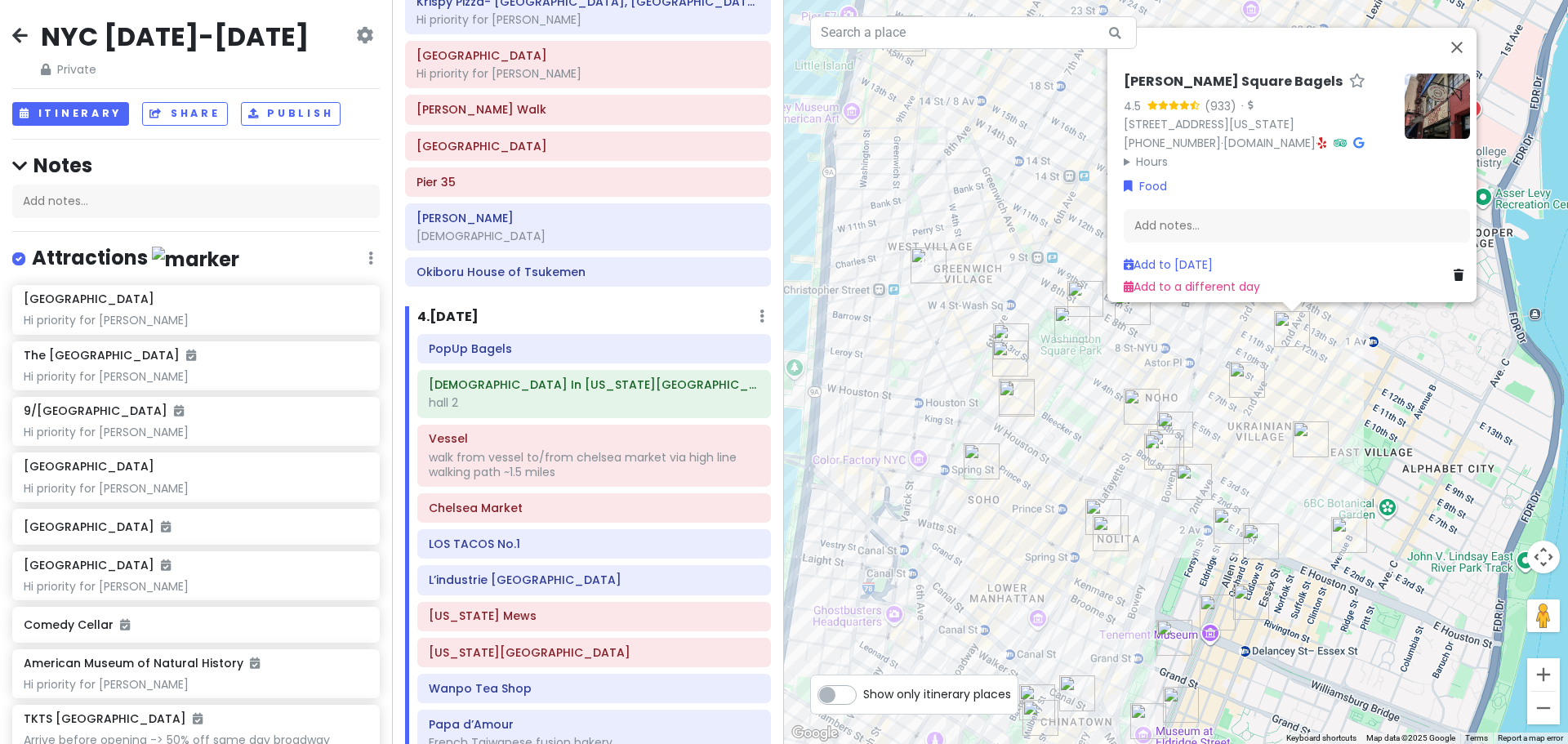
click at [1183, 428] on img "Kettl Tea - Bowery" at bounding box center [1175, 430] width 36 height 36
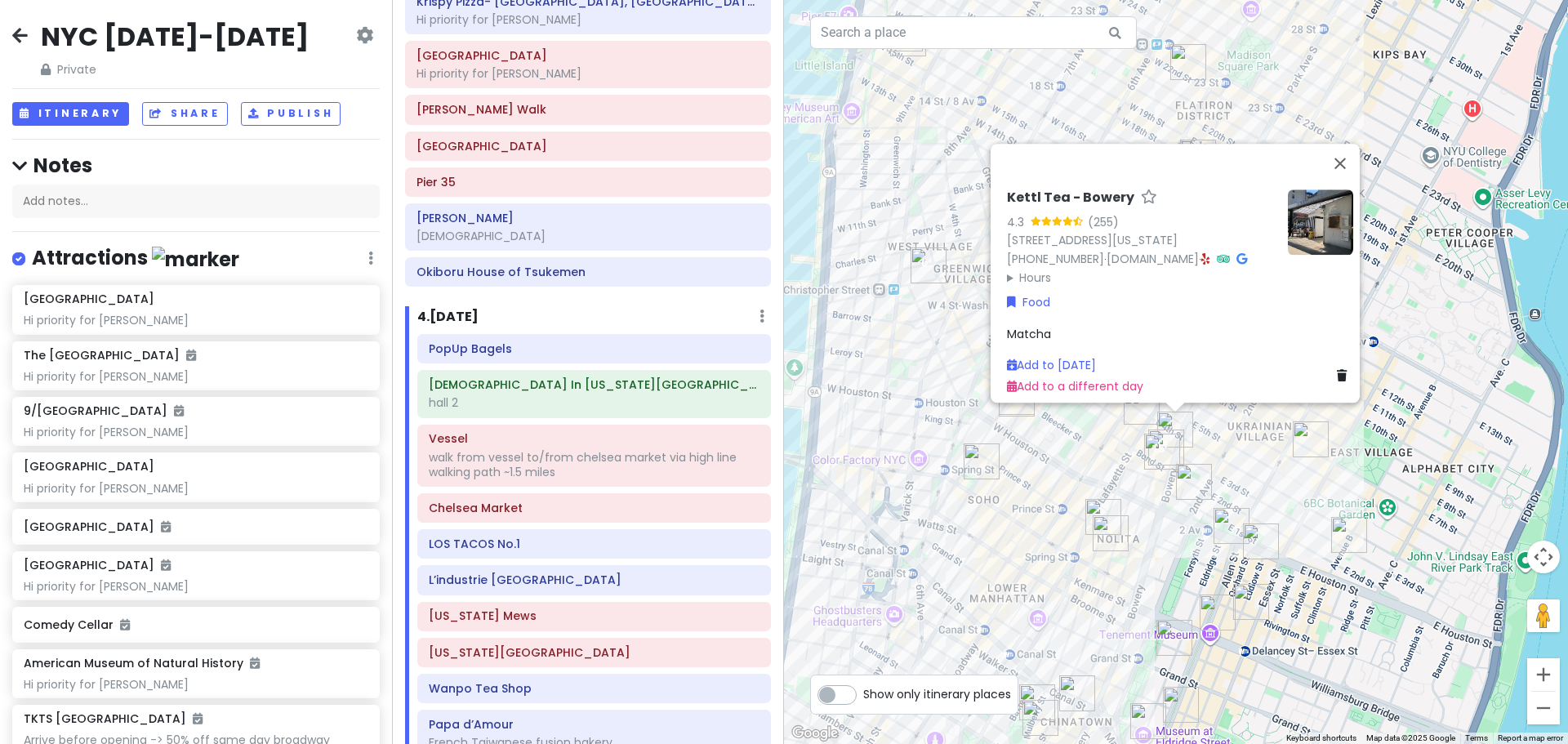
click at [1133, 422] on img "Lafayette Grand Café & Bakery" at bounding box center [1142, 406] width 36 height 36
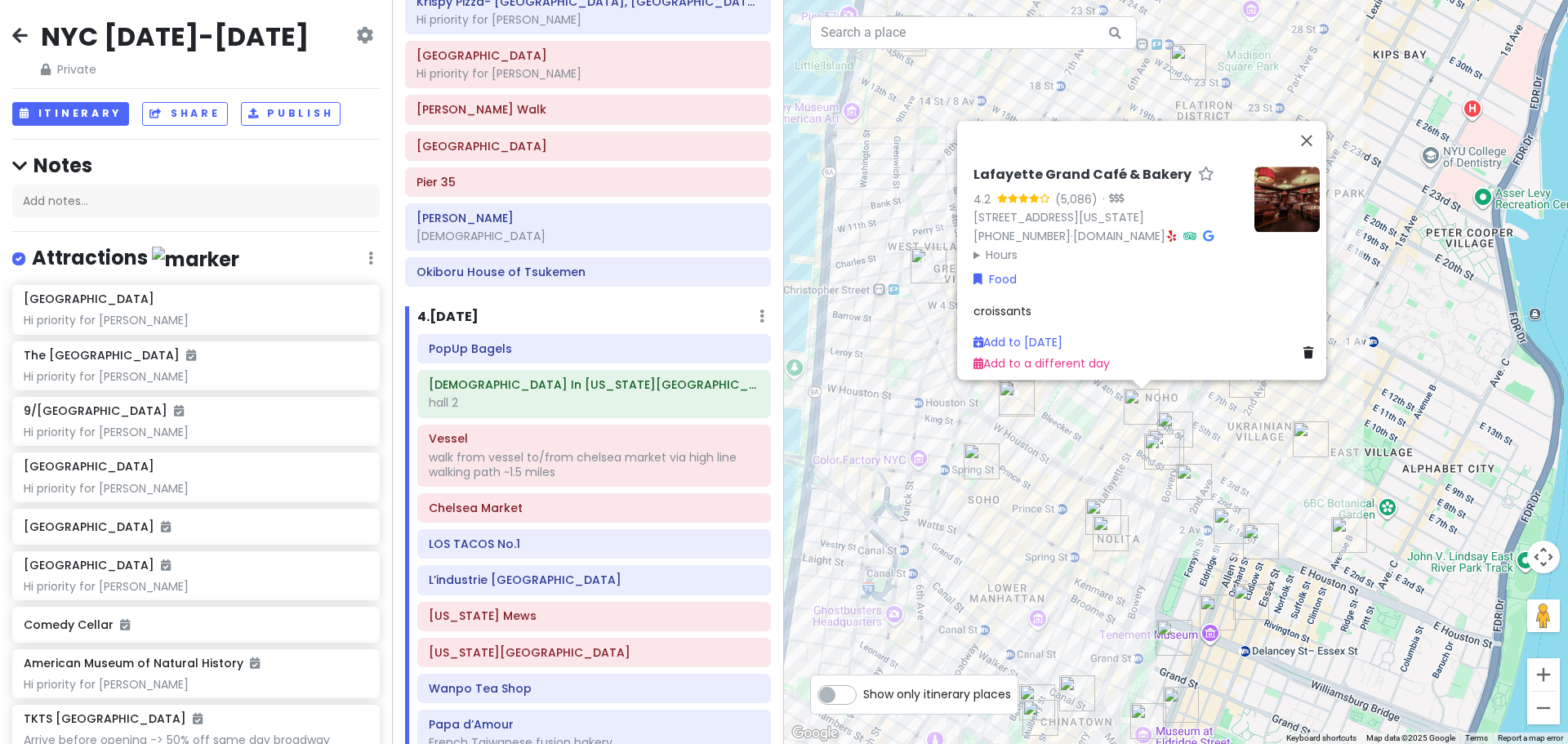
click at [1190, 489] on img "Win Son Bakery" at bounding box center [1194, 482] width 36 height 36
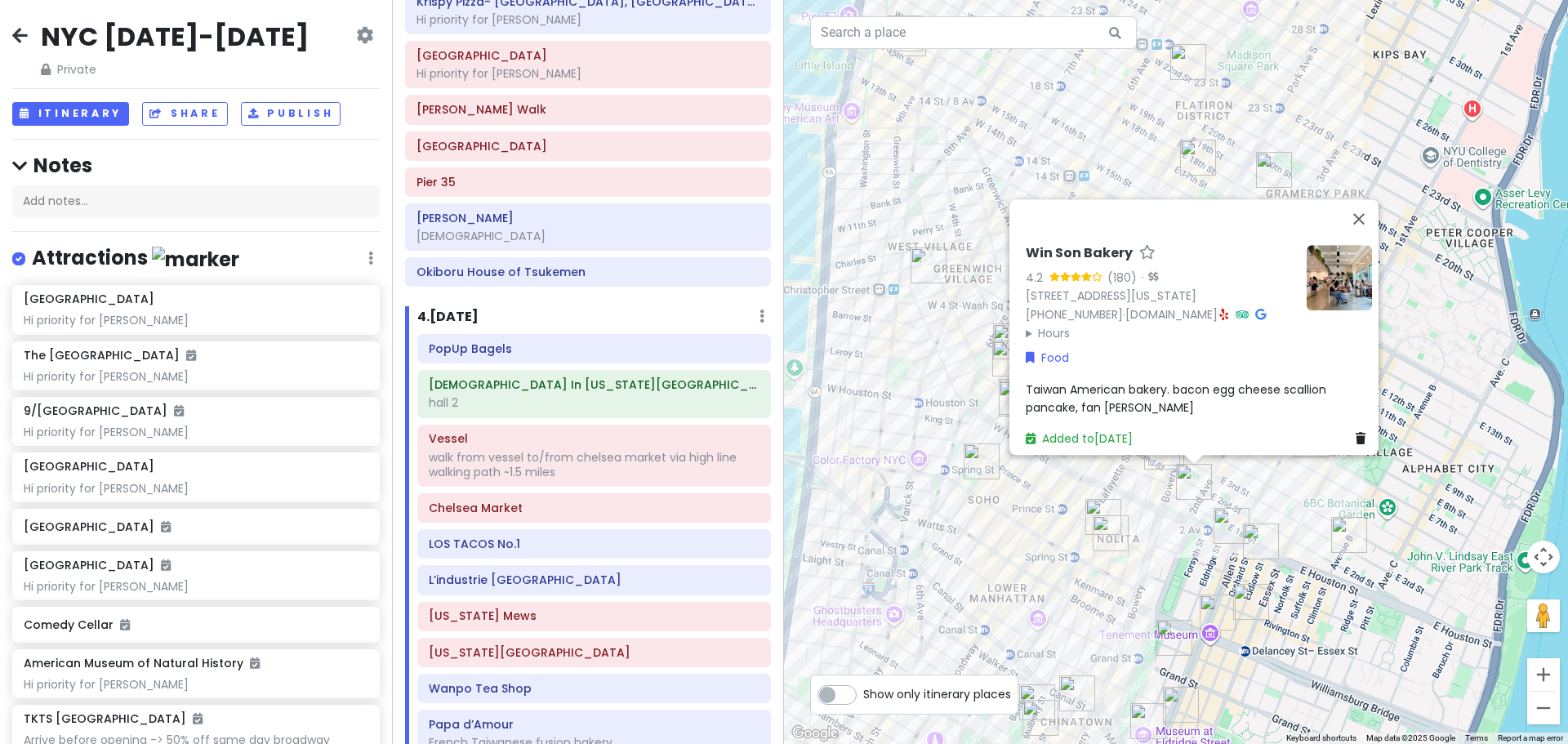
click at [1107, 518] on img "FifthSip." at bounding box center [1111, 533] width 36 height 36
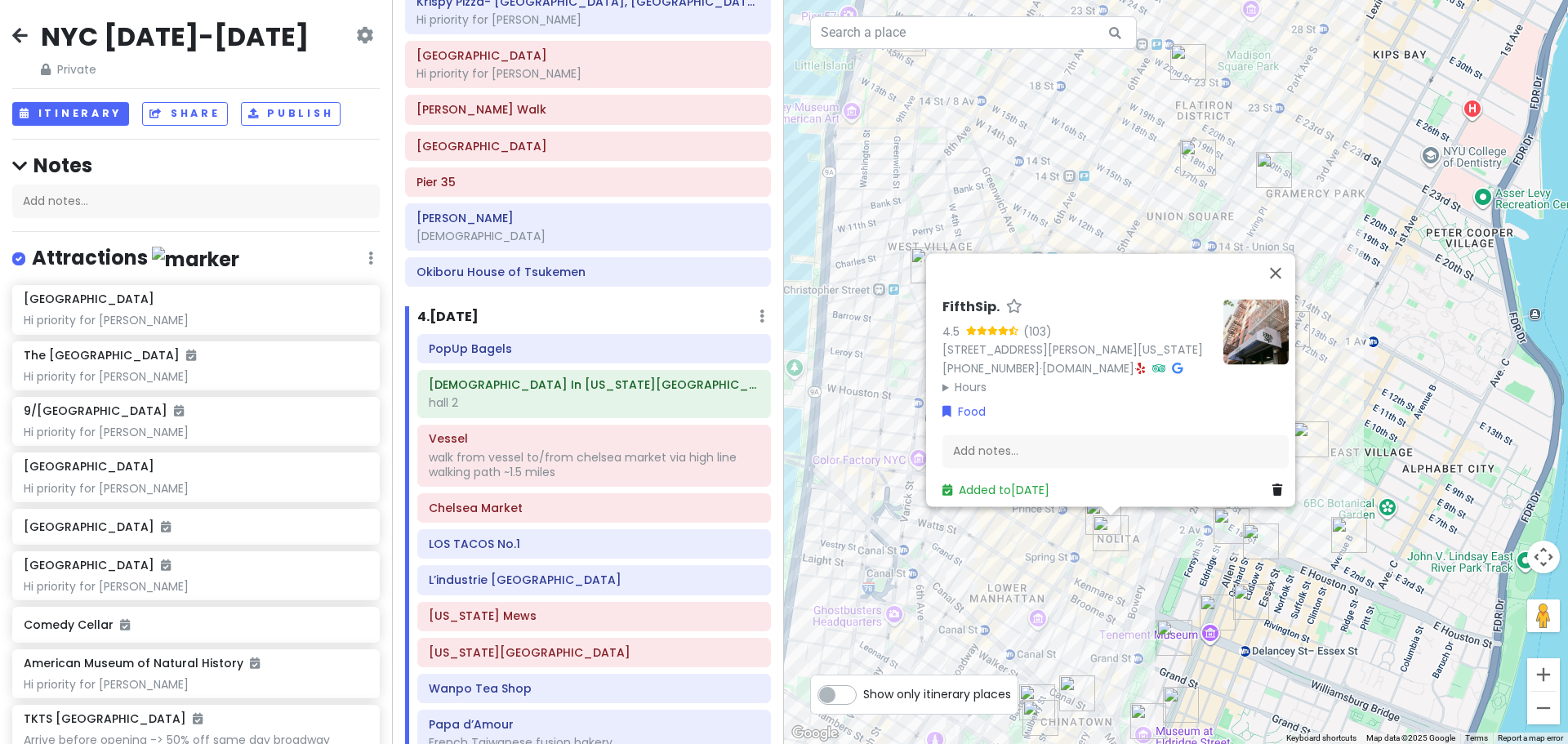
click at [1064, 527] on div "FifthSip. 4.5 (103) [STREET_ADDRESS][PERSON_NAME][US_STATE] [PHONE_NUMBER] · [D…" at bounding box center [1176, 372] width 784 height 744
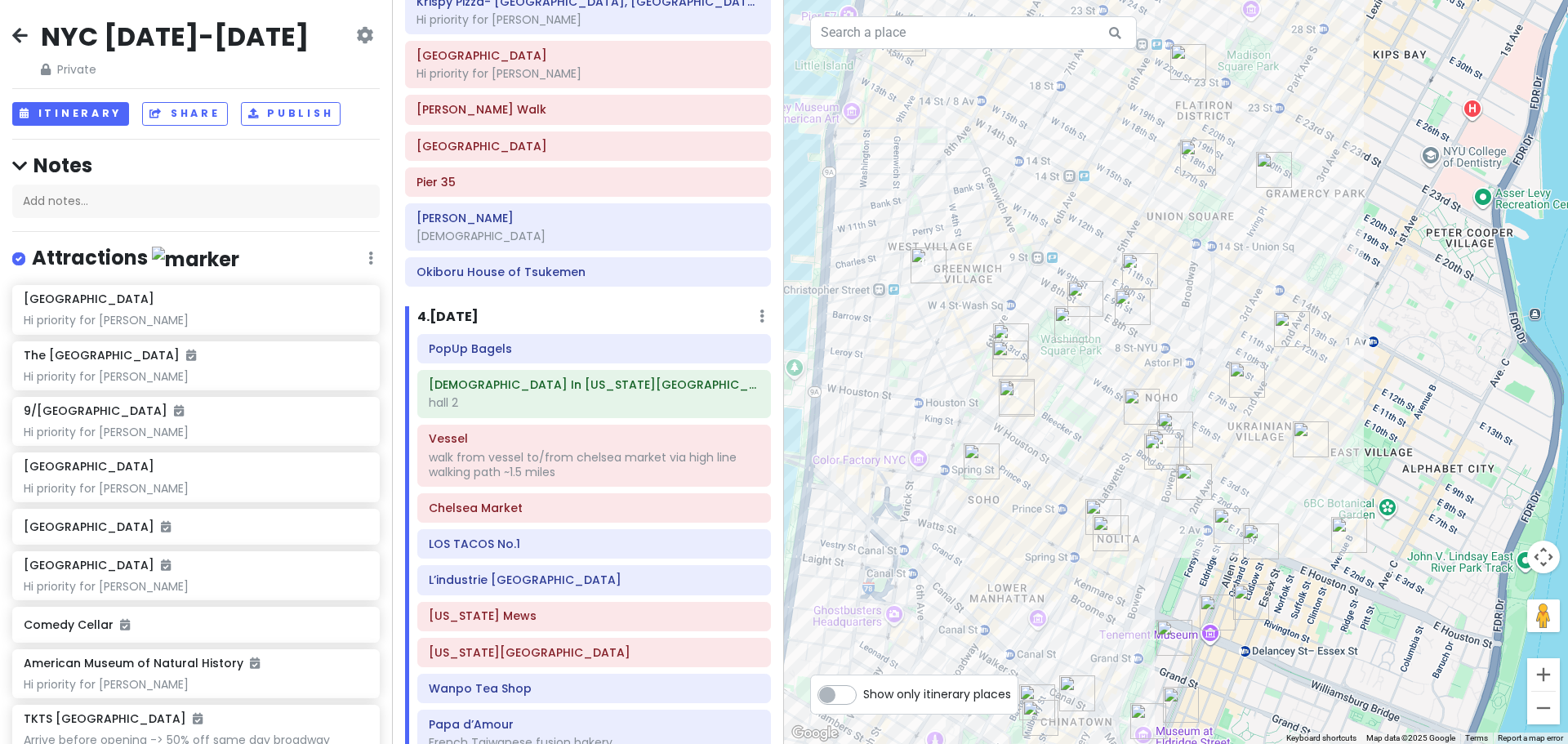
click at [1094, 504] on img "7th Street Burger Soho" at bounding box center [1104, 517] width 36 height 36
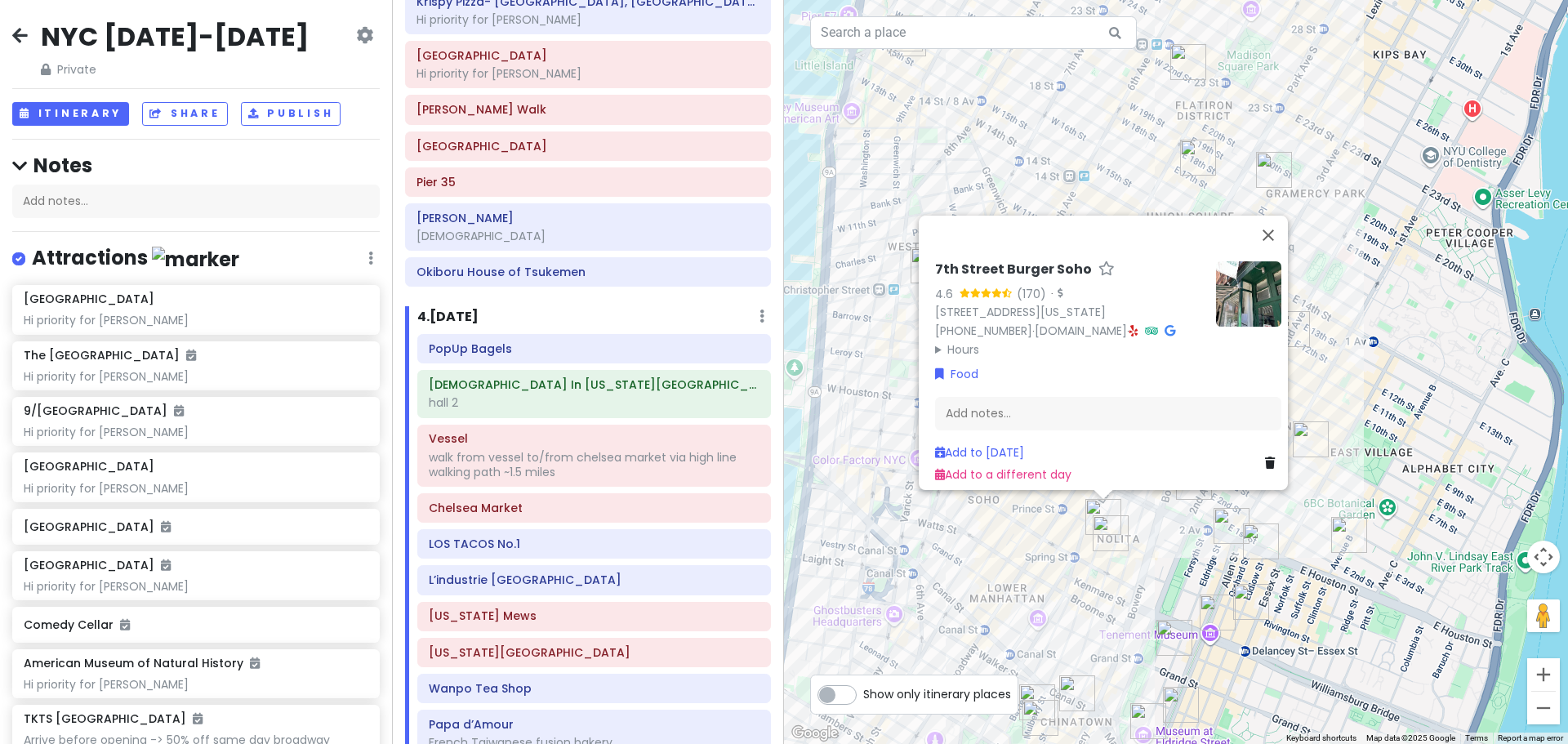
click at [1066, 539] on div "7th Street Burger Soho 4.6 (170) · [STREET_ADDRESS][US_STATE] [PHONE_NUMBER] · …" at bounding box center [1176, 372] width 784 height 744
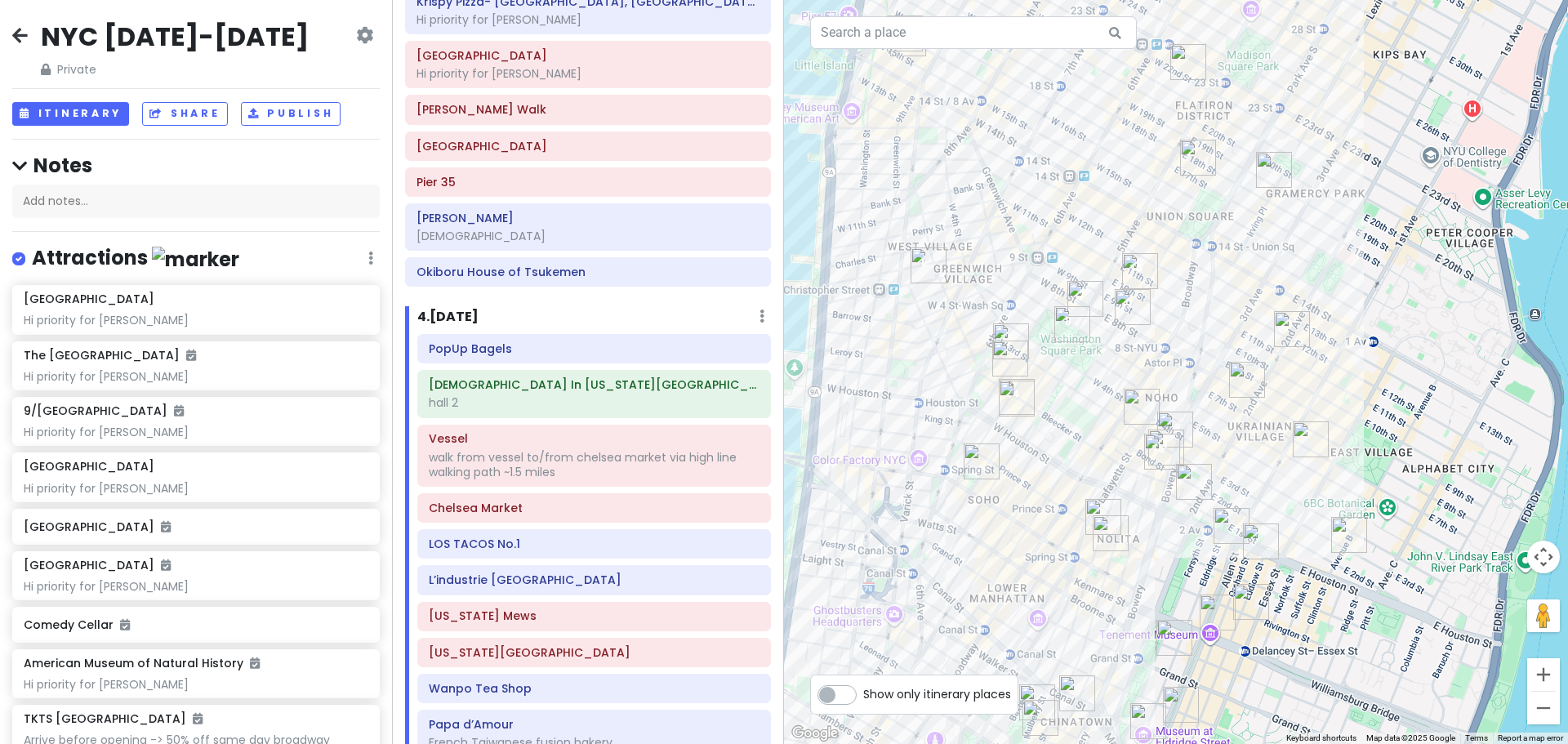
click at [1025, 405] on img "Popup Bagels" at bounding box center [1017, 398] width 36 height 36
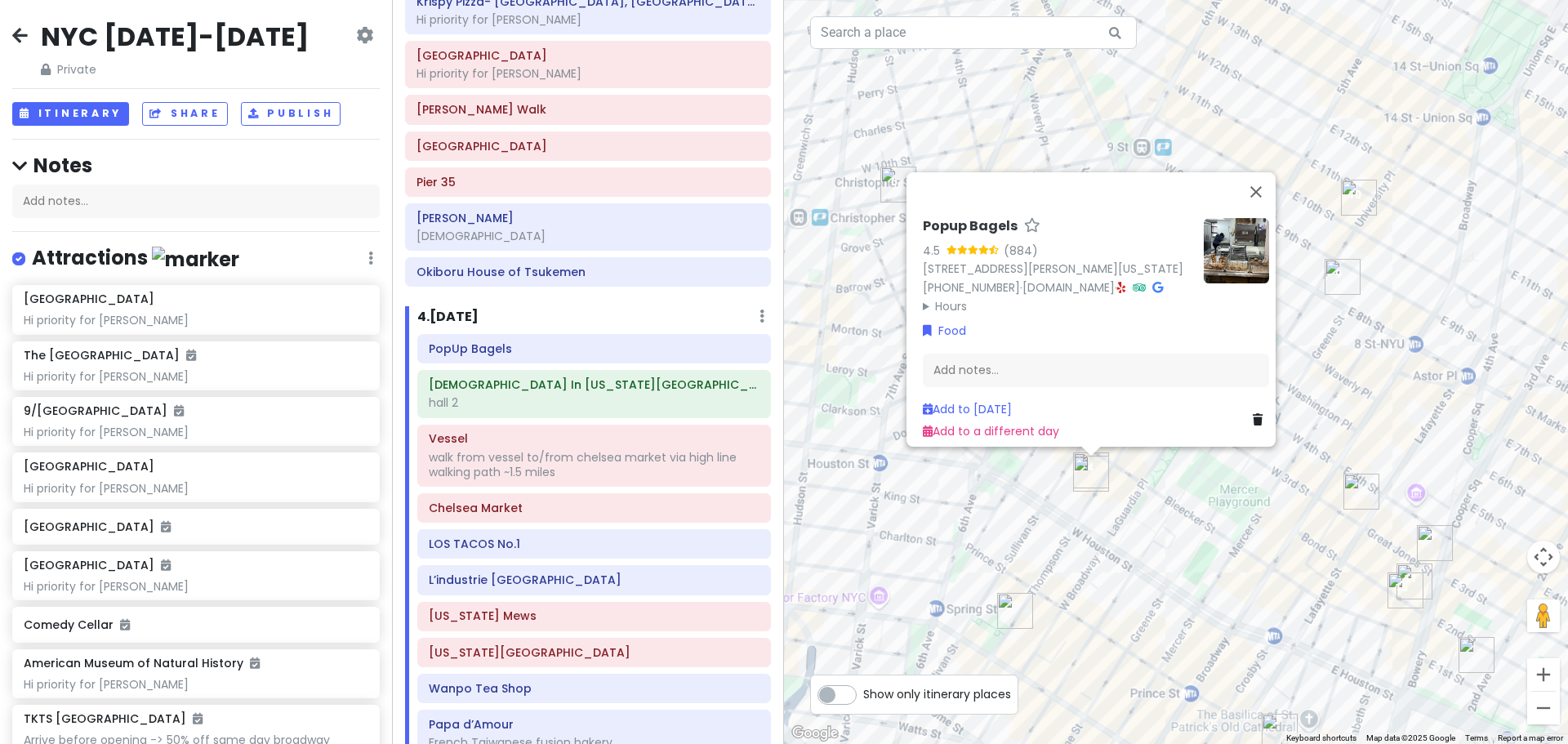
click at [1115, 530] on div "Popup Bagels 4.5 (884) [STREET_ADDRESS][PERSON_NAME][US_STATE] [PHONE_NUMBER] ·…" at bounding box center [1176, 372] width 784 height 744
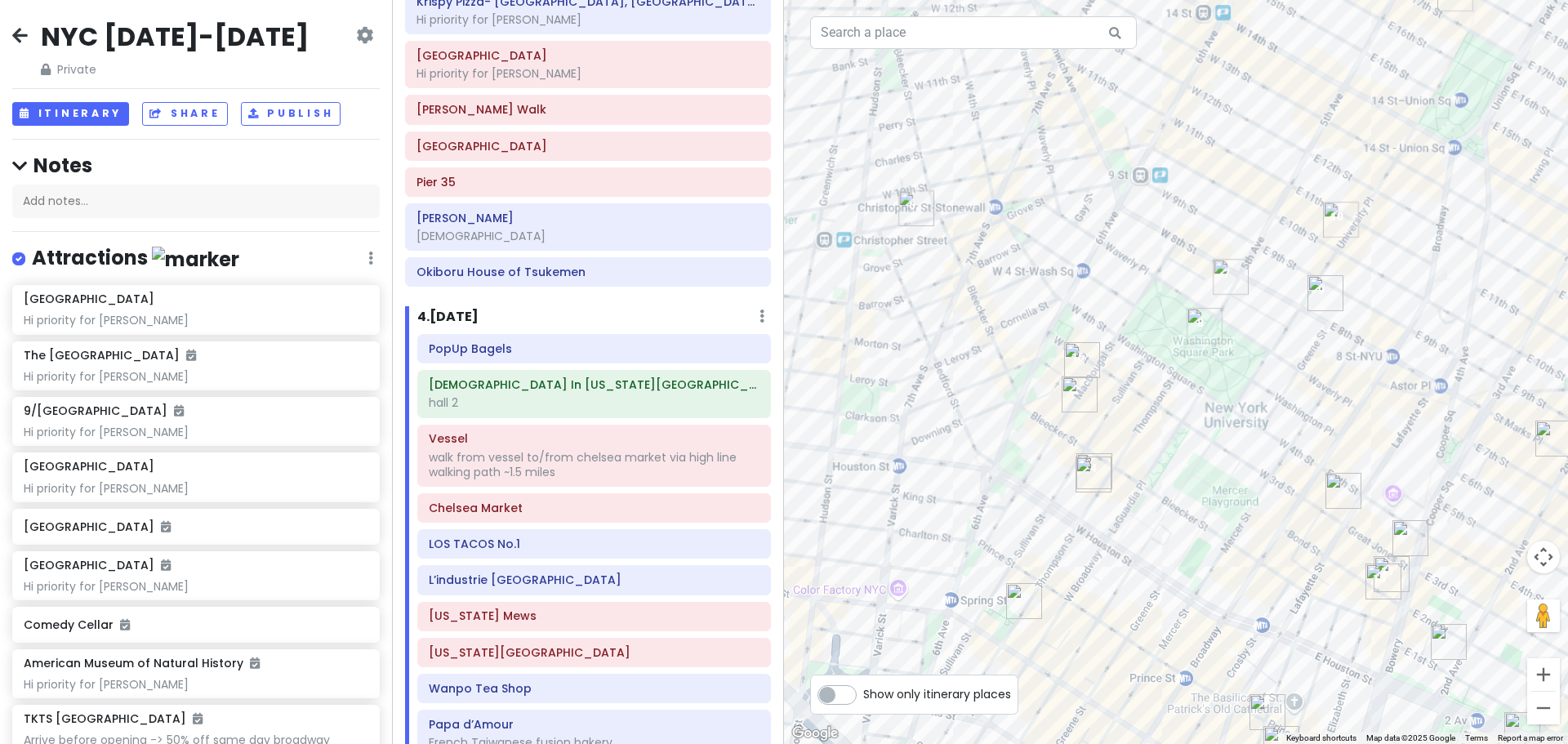
click at [1073, 402] on img "7th Street Burger West Village" at bounding box center [1080, 395] width 36 height 36
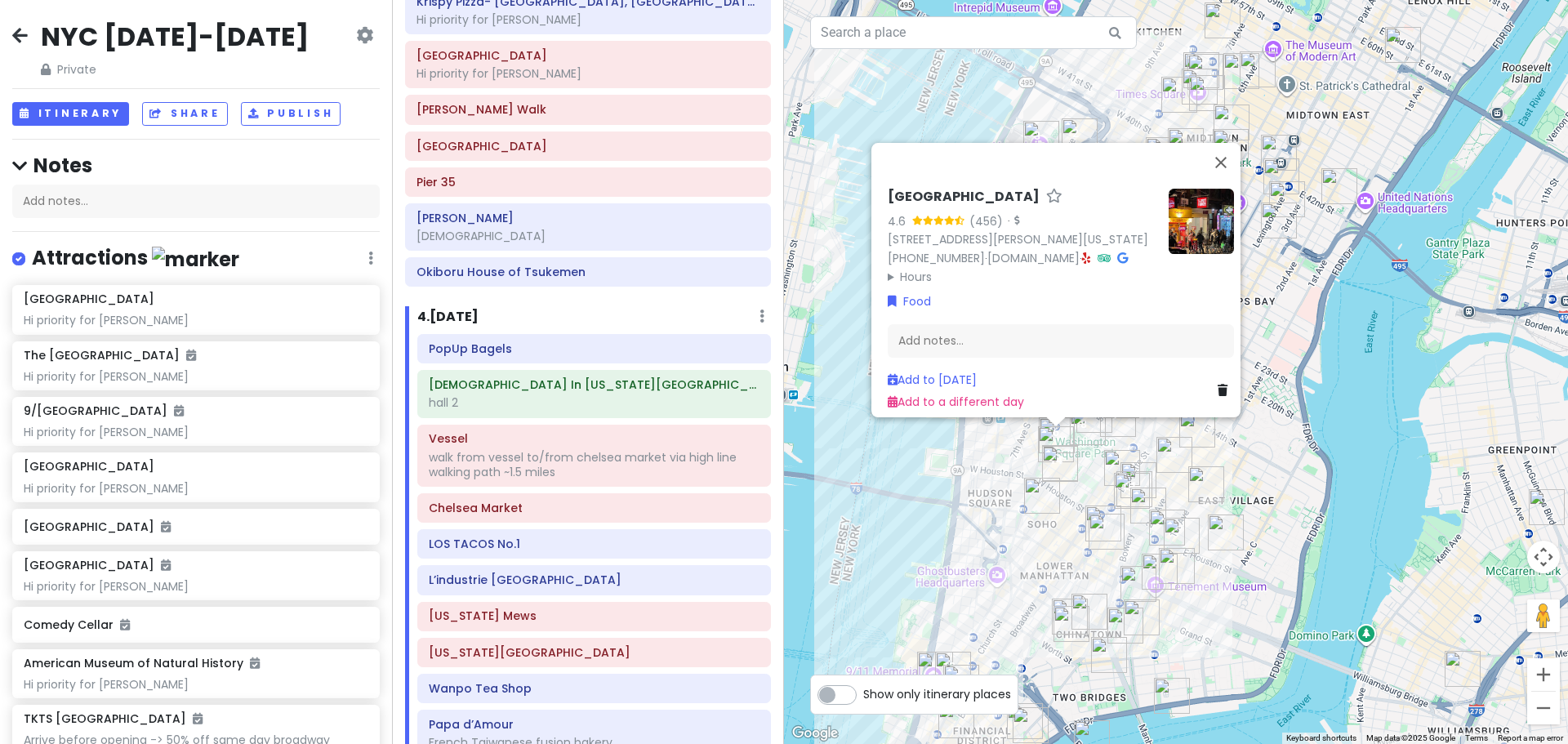
click at [1274, 489] on div "[GEOGRAPHIC_DATA] 4.6 (456) · [STREET_ADDRESS][PERSON_NAME][US_STATE] [PHONE_NU…" at bounding box center [1176, 372] width 784 height 744
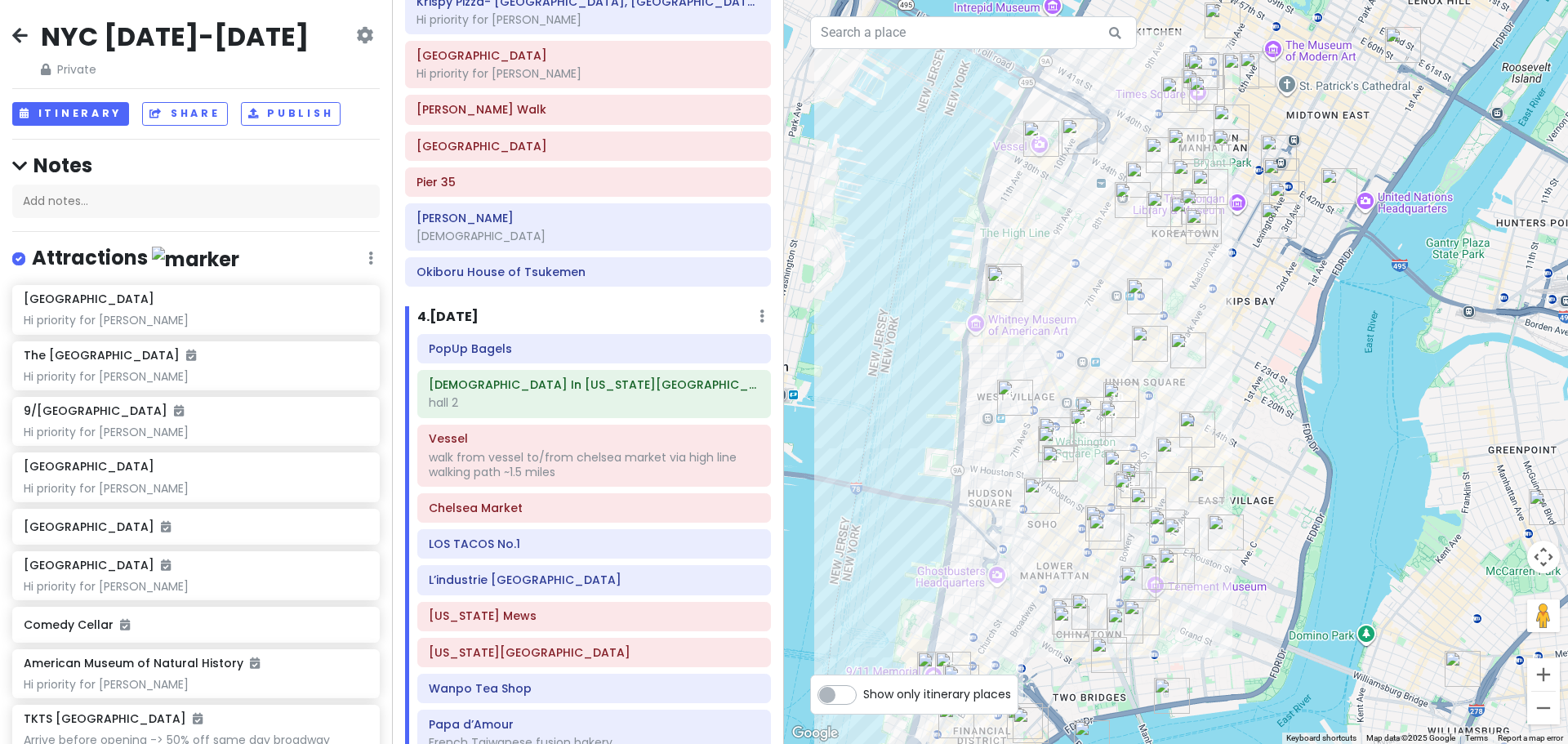
click at [1177, 351] on img "Caffè Panna" at bounding box center [1189, 350] width 36 height 36
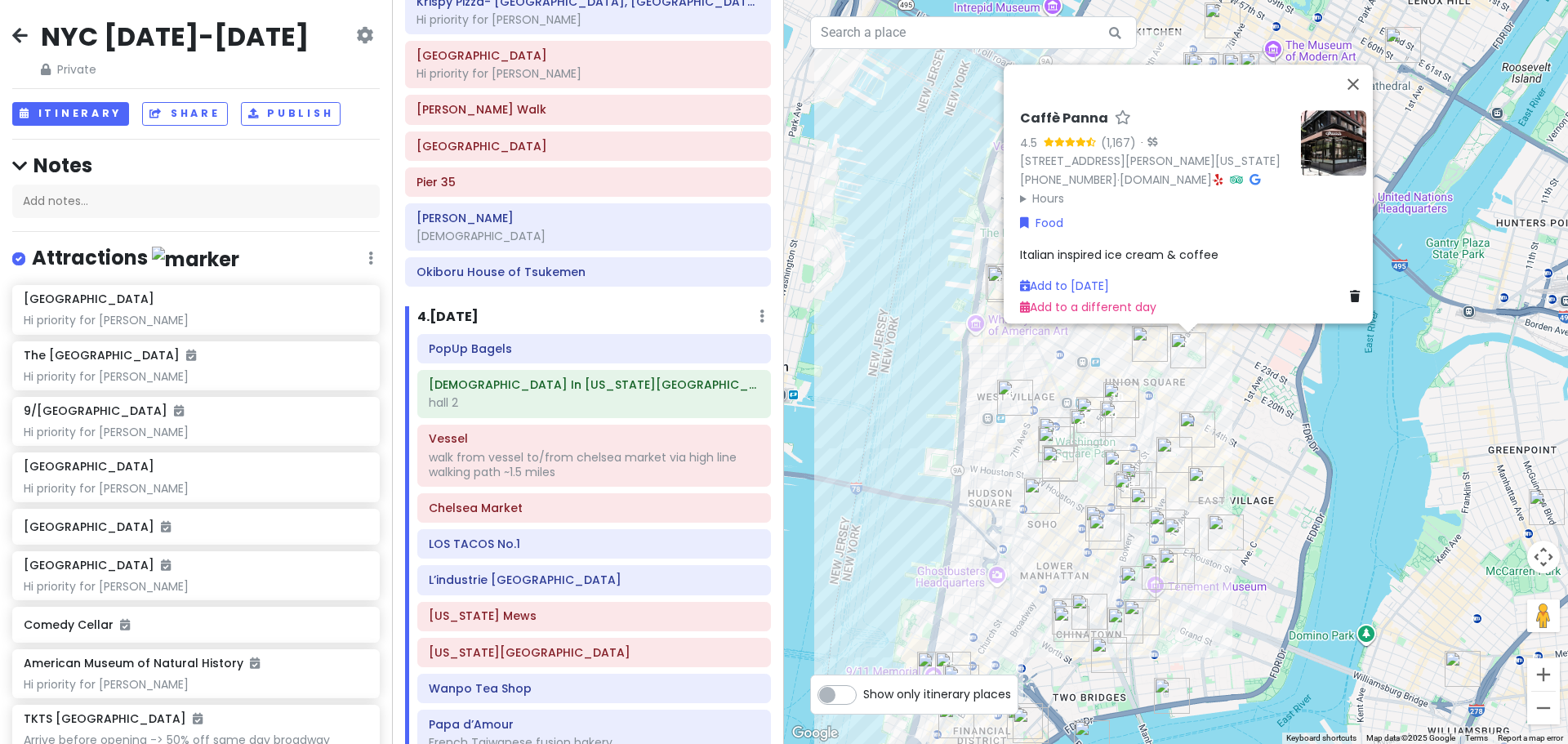
click at [1142, 360] on img "Tompkins Square Bagels" at bounding box center [1150, 344] width 36 height 36
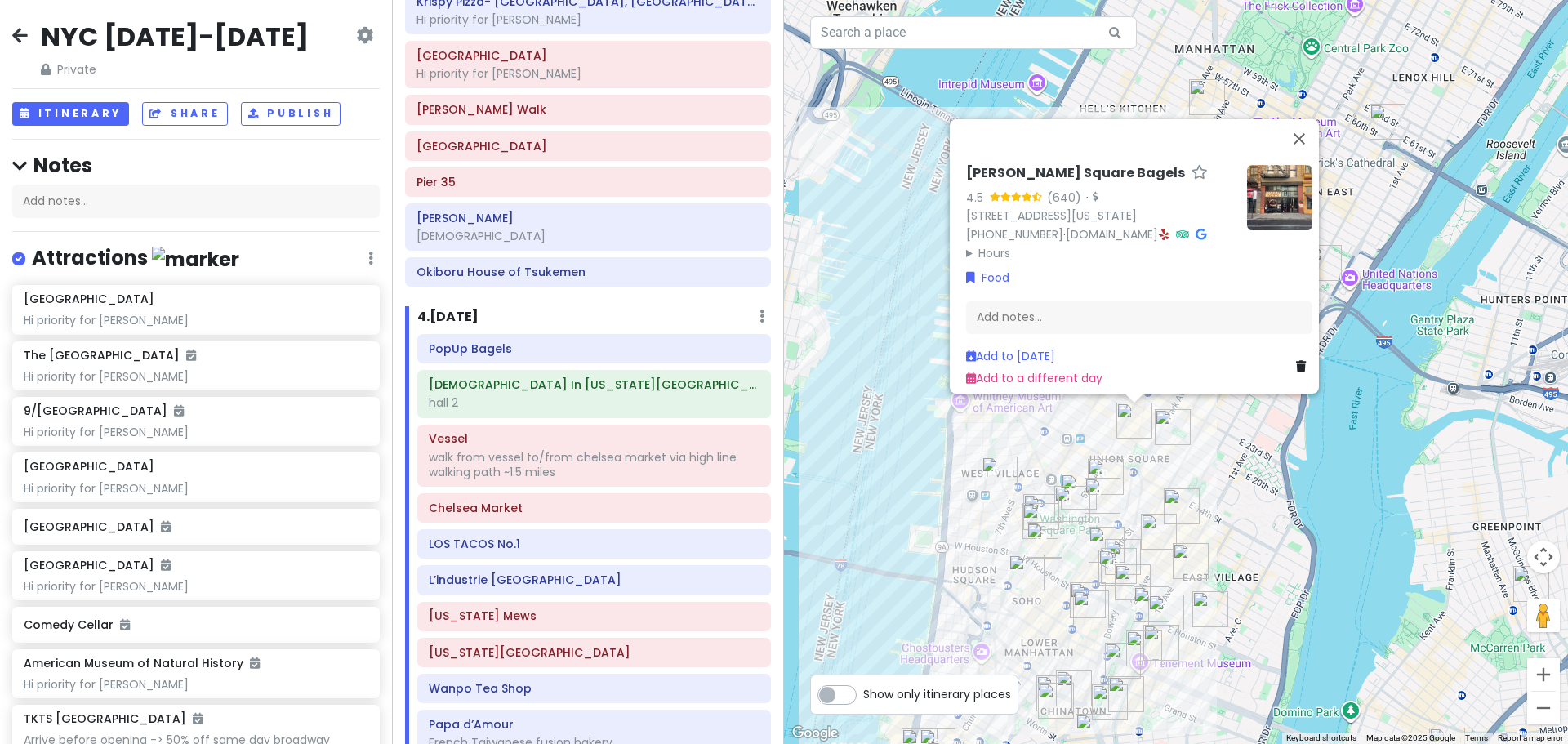
drag, startPoint x: 1157, startPoint y: 415, endPoint x: 1141, endPoint y: 458, distance: 45.9
click at [1141, 458] on div "[PERSON_NAME] Square Bagels 4.5 (640) · [STREET_ADDRESS][US_STATE] [PHONE_NUMBE…" at bounding box center [1176, 372] width 784 height 744
click at [1166, 428] on img "Caffè Panna" at bounding box center [1173, 427] width 36 height 36
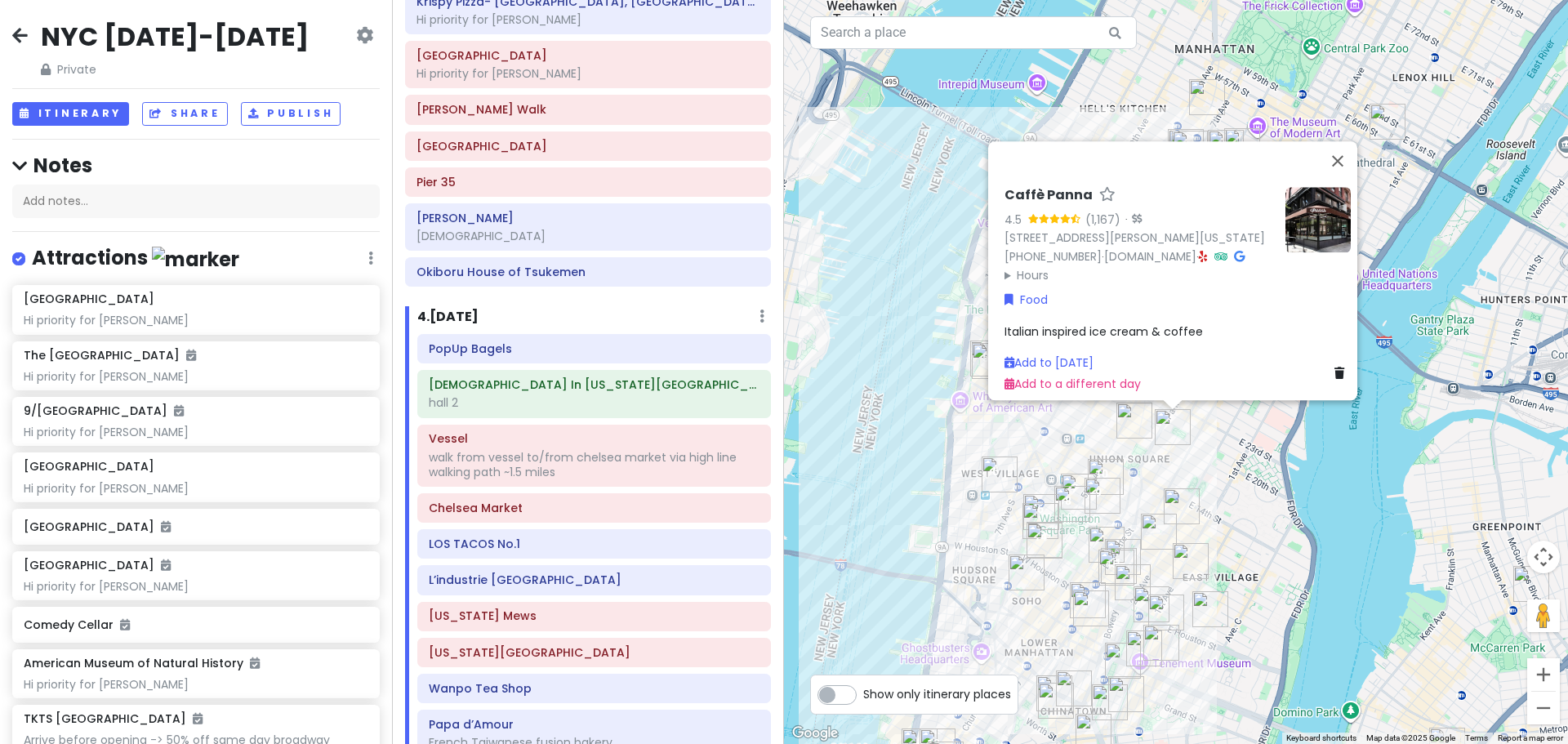
click at [1199, 444] on div "Caffè Panna 4.5 (1,167) · [STREET_ADDRESS][PERSON_NAME][US_STATE] [PHONE_NUMBER…" at bounding box center [1176, 372] width 784 height 744
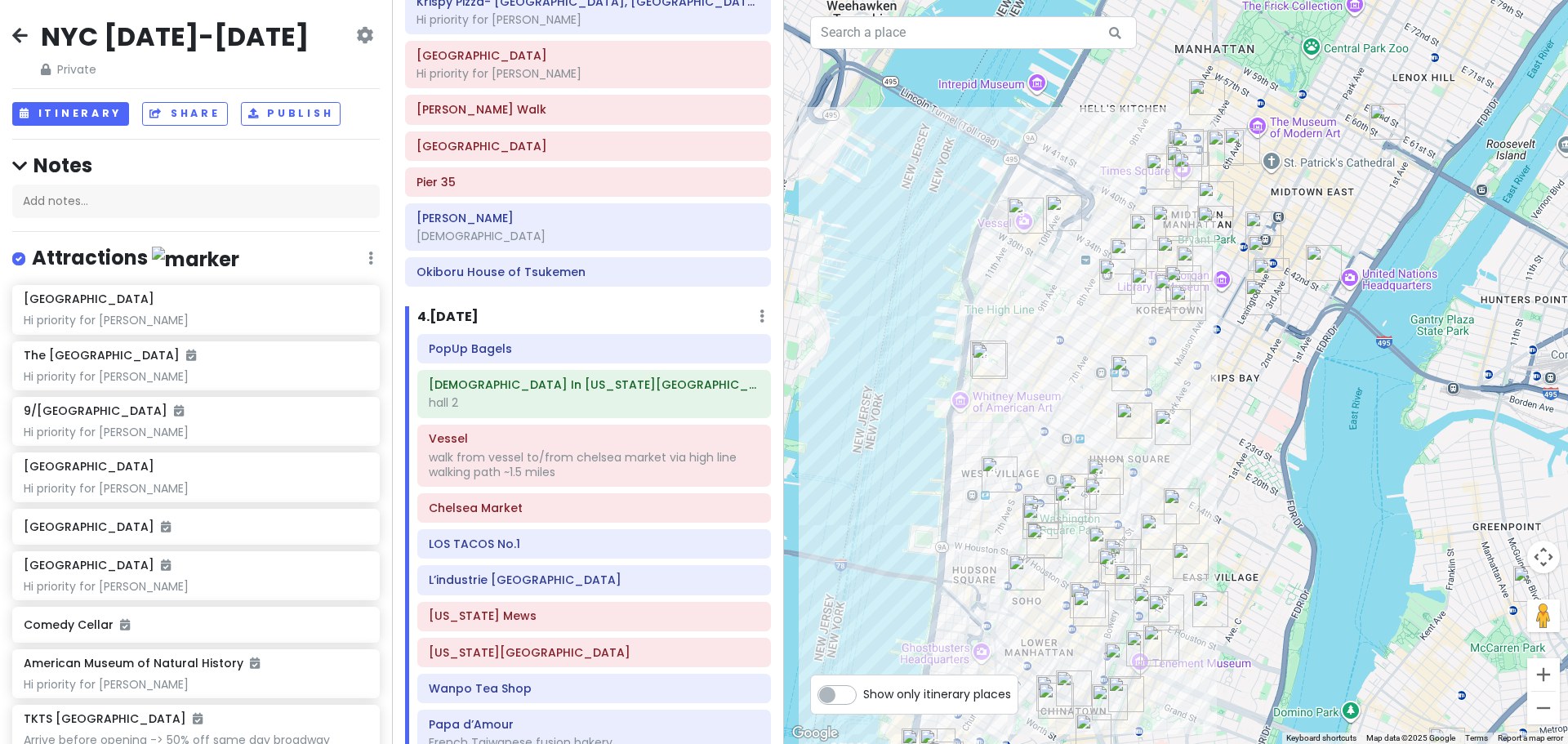
click at [1123, 370] on img "COTE Korean Steakhouse" at bounding box center [1130, 373] width 36 height 36
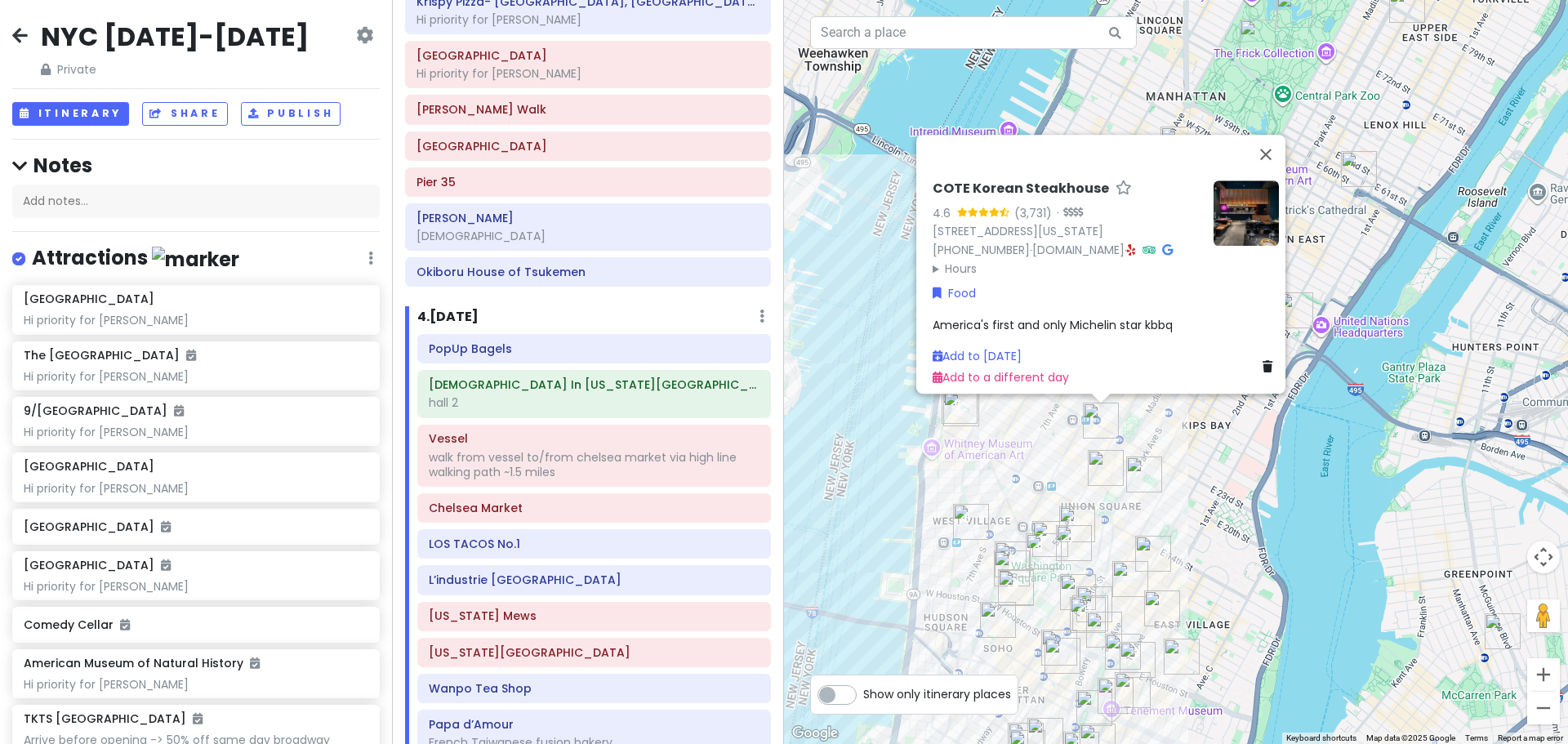
drag, startPoint x: 1165, startPoint y: 415, endPoint x: 1108, endPoint y: 501, distance: 103.2
click at [1126, 492] on img "Caffè Panna" at bounding box center [1144, 474] width 36 height 36
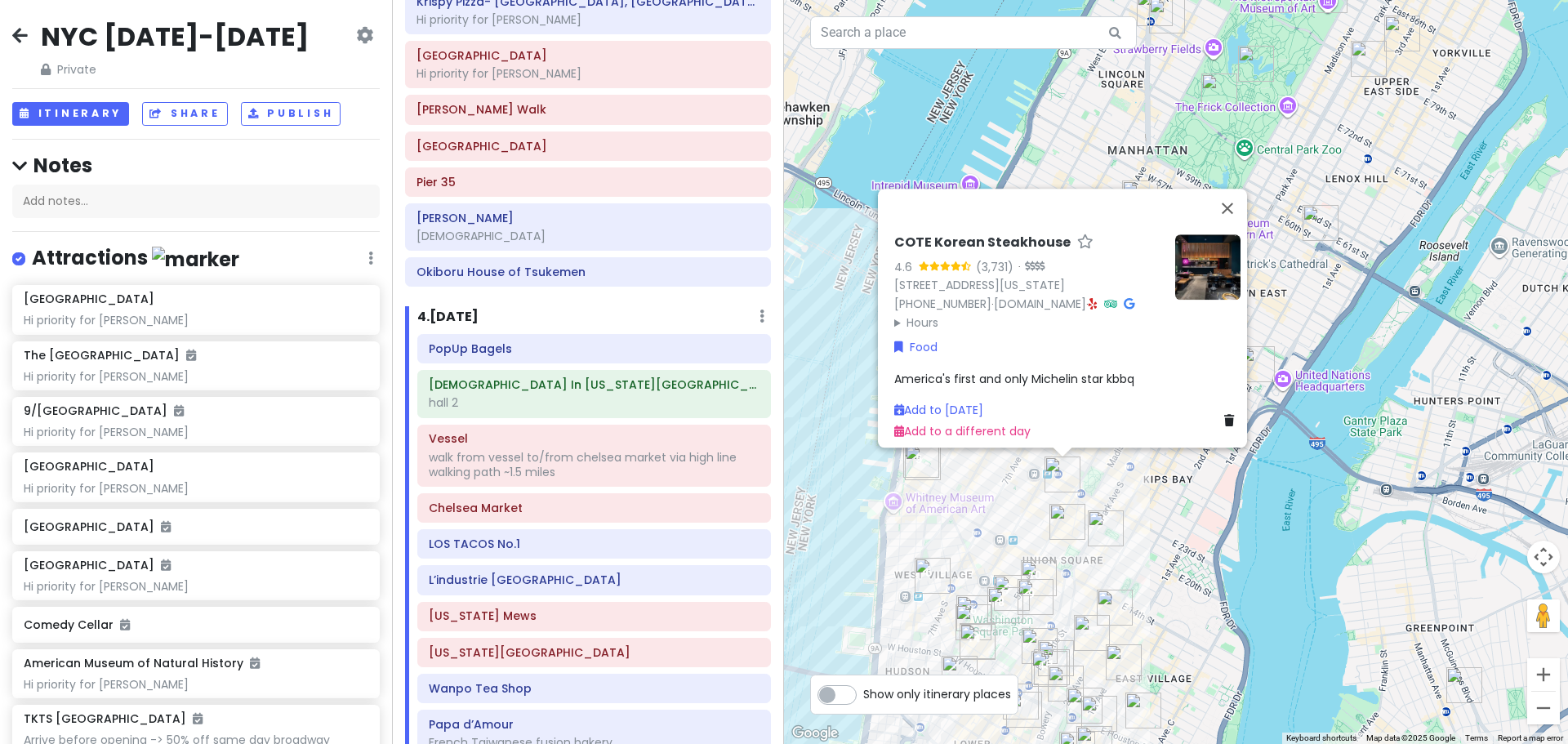
click at [1156, 554] on div "To navigate, press the arrow keys. COTE Korean Steakhouse 4.6 (3,731) · [STREET…" at bounding box center [1176, 372] width 784 height 744
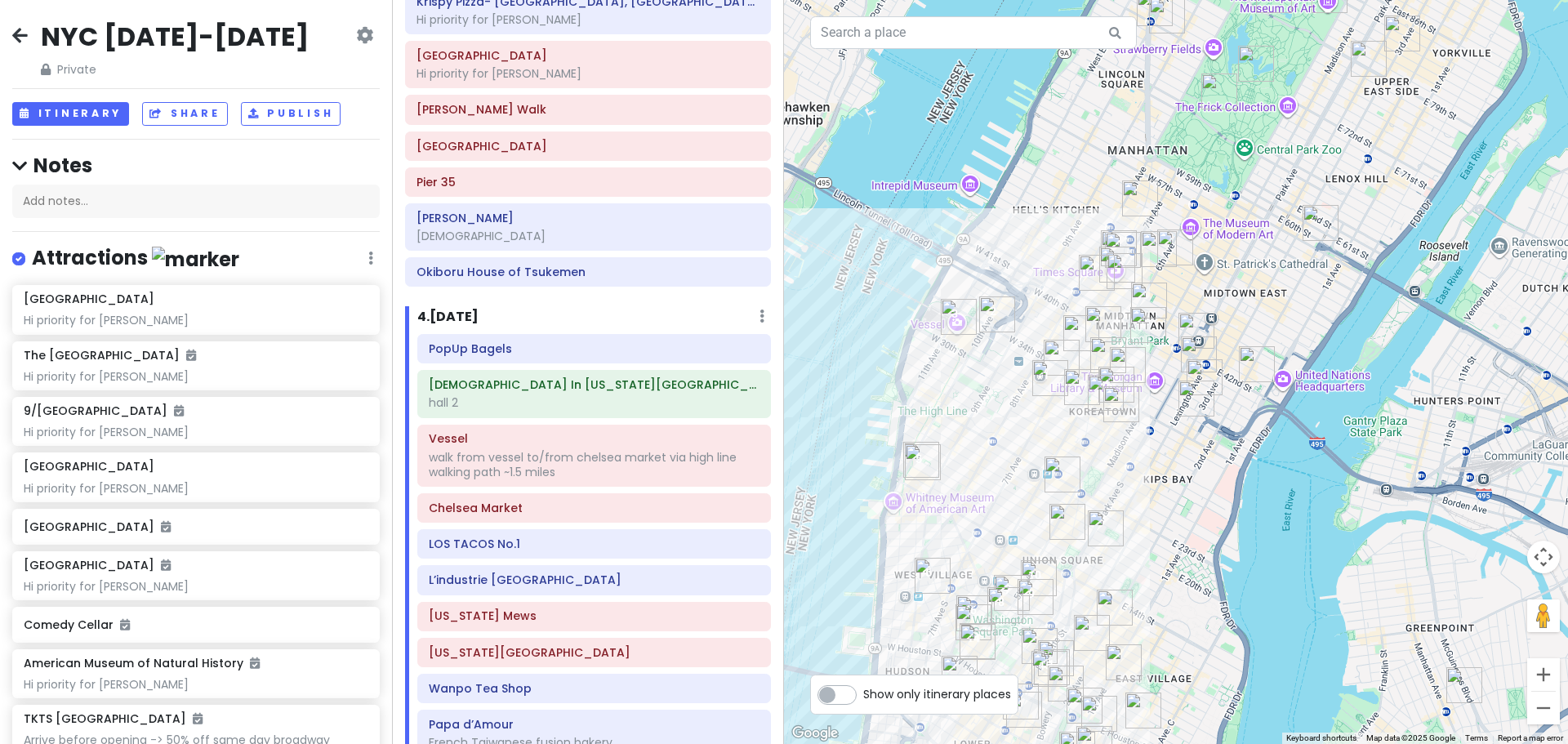
click at [1132, 398] on img "Sundaes Best" at bounding box center [1122, 405] width 36 height 36
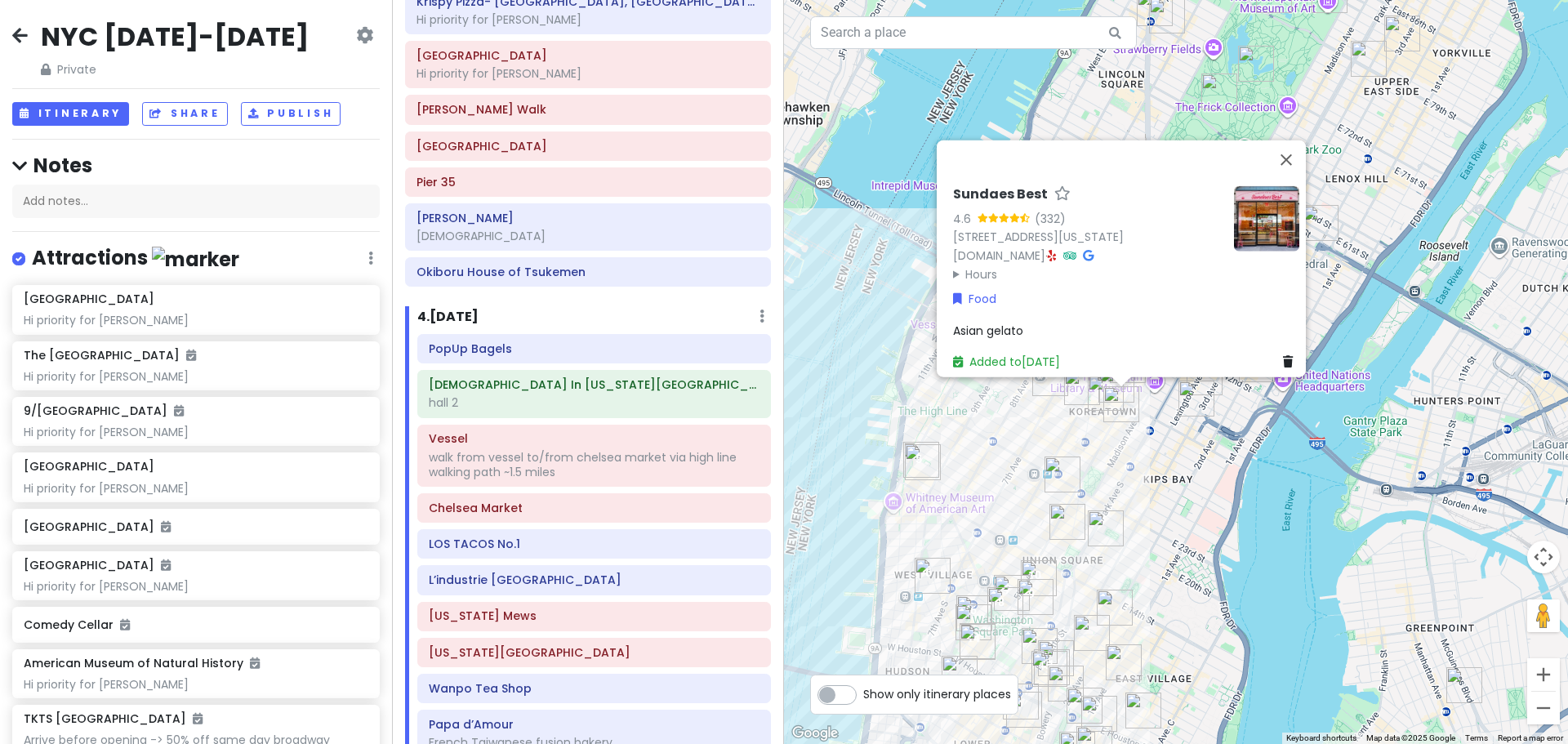
click at [1093, 390] on img "New Wonjo" at bounding box center [1106, 393] width 36 height 36
click at [1094, 390] on img "New Wonjo" at bounding box center [1107, 393] width 36 height 36
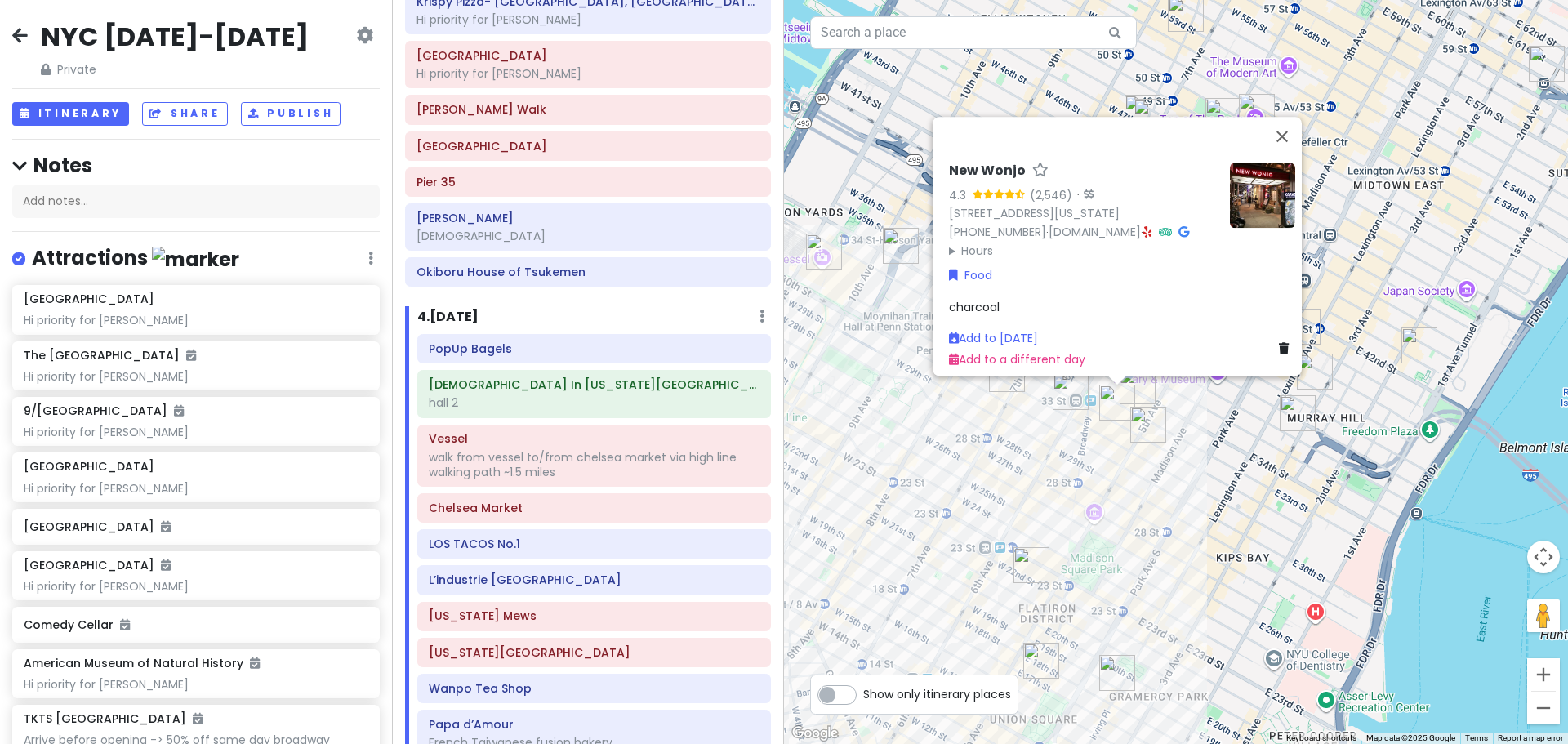
click at [1035, 448] on div "New Wonjo 4.3 (2,546) · [STREET_ADDRESS][US_STATE] [PHONE_NUMBER] · [DOMAIN_NAM…" at bounding box center [1176, 372] width 784 height 744
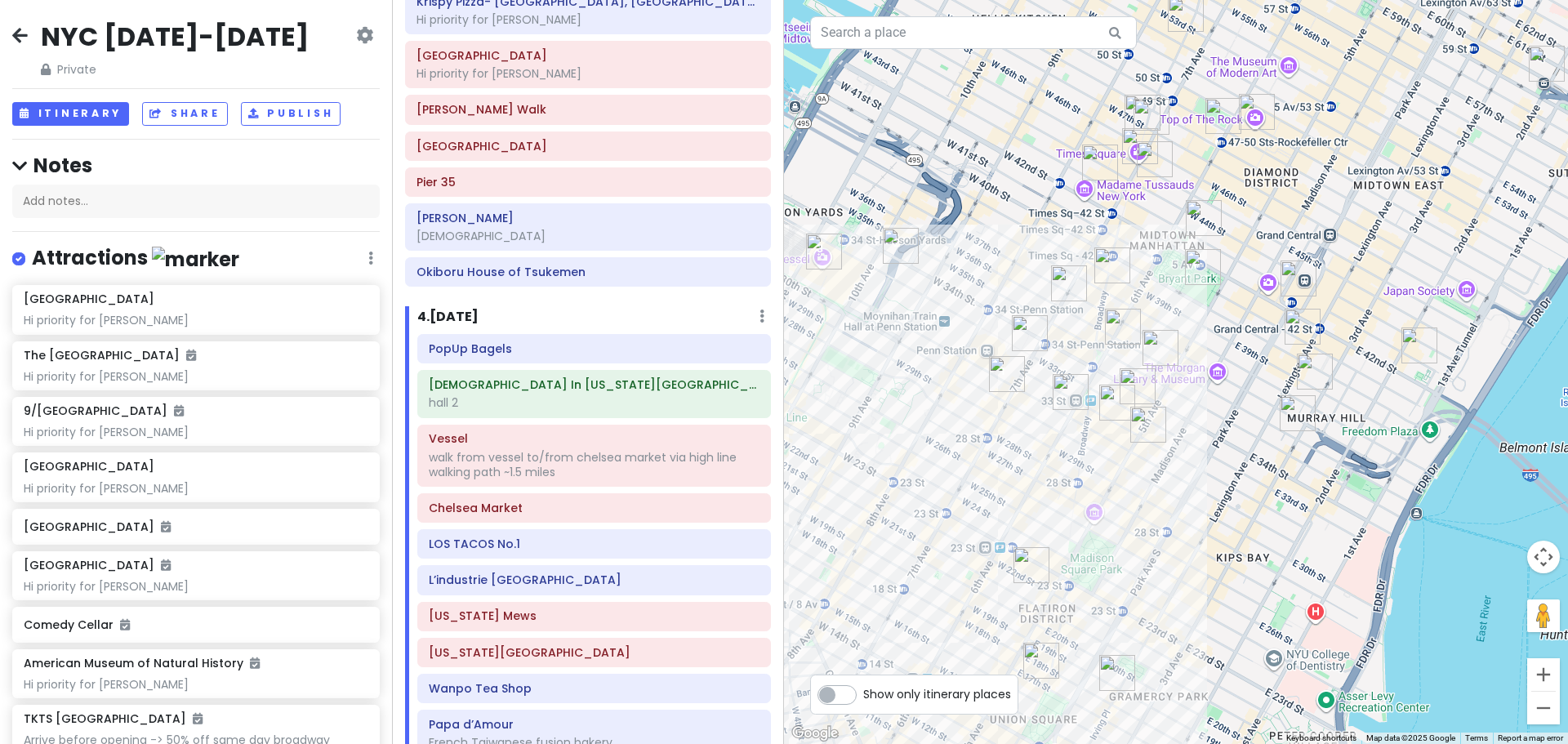
click at [1034, 330] on img "LOS TACOS No.1" at bounding box center [1030, 333] width 36 height 36
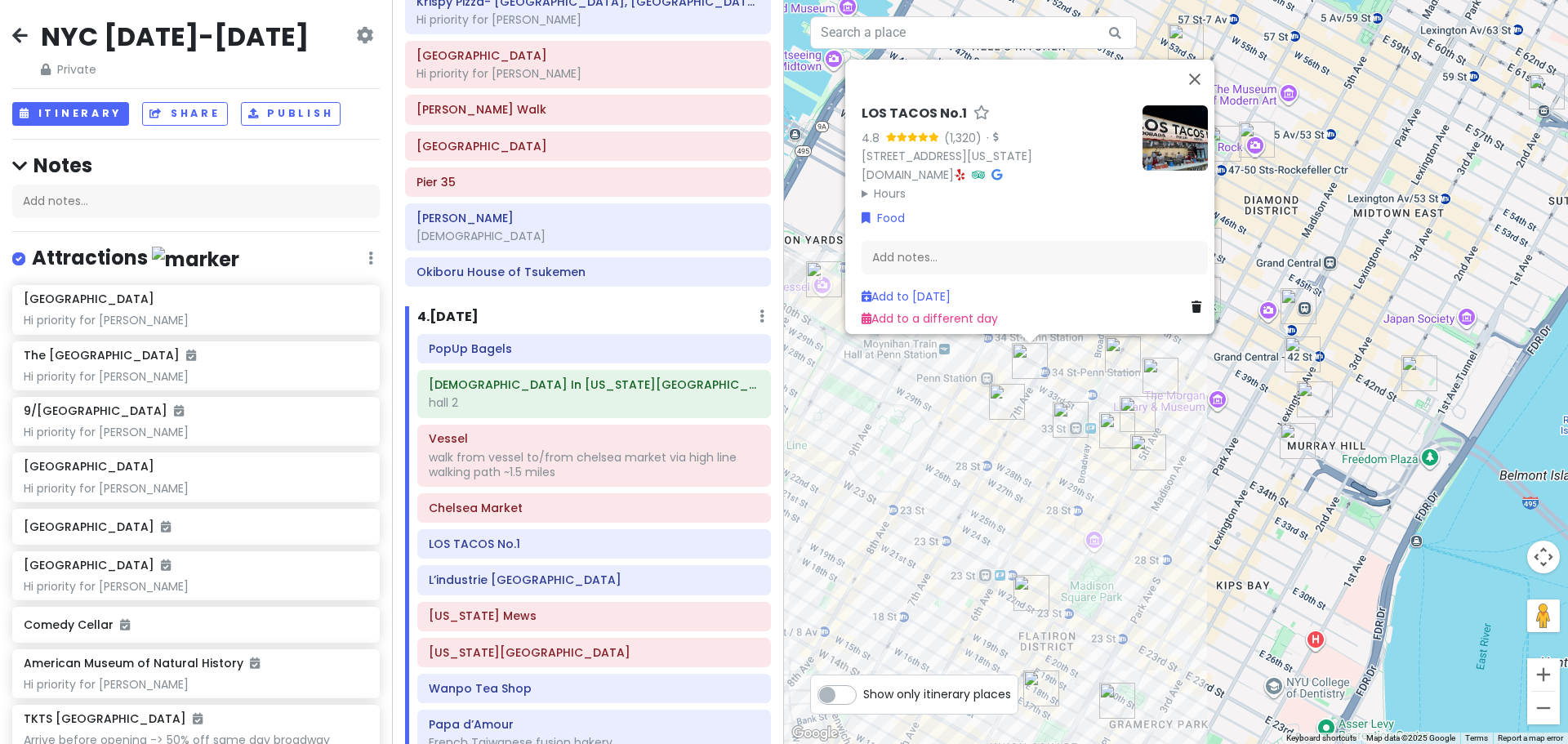
click at [1152, 371] on img "Yoon Haeundae Galbi" at bounding box center [1161, 376] width 36 height 36
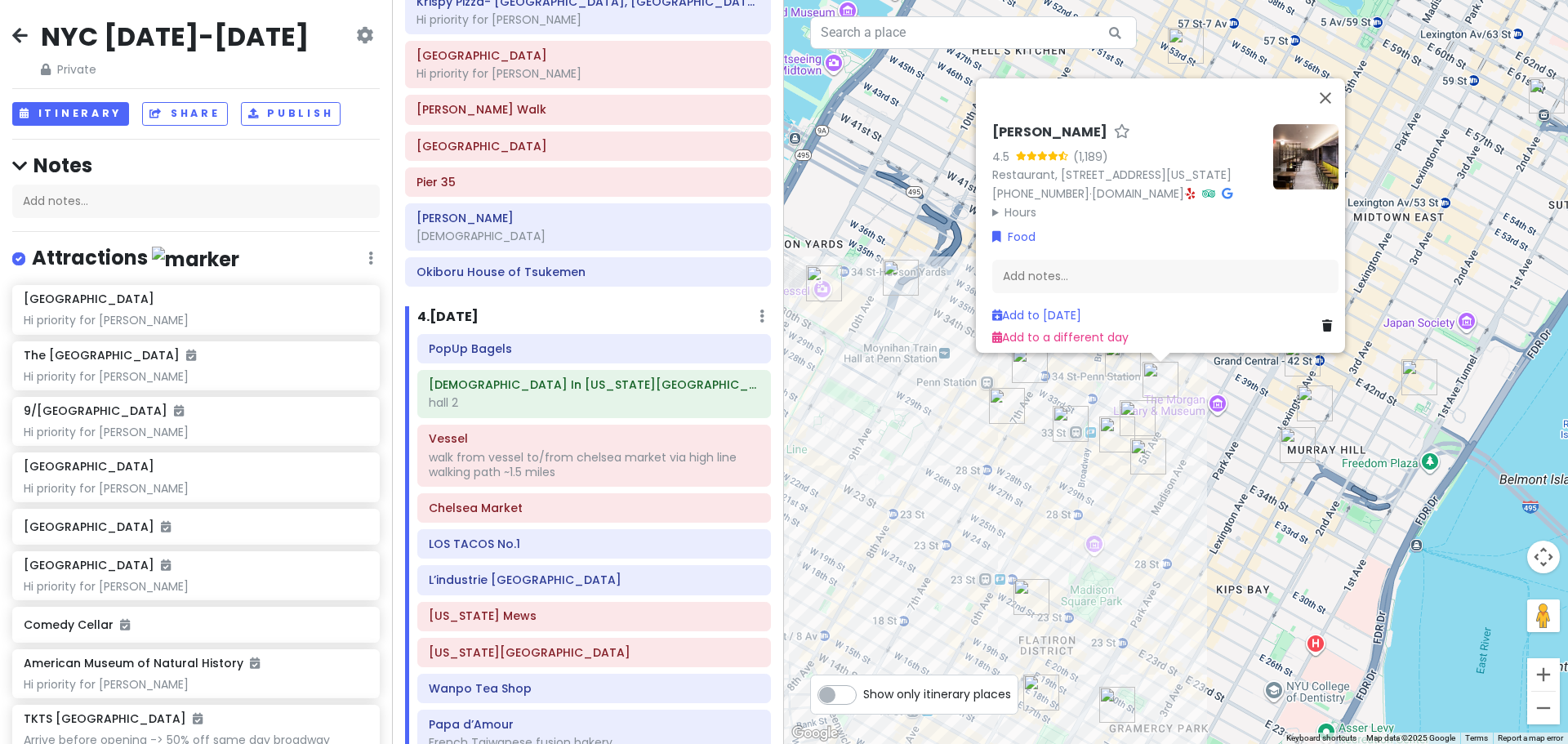
click at [1114, 355] on img "Keens Steakhouse" at bounding box center [1123, 358] width 36 height 36
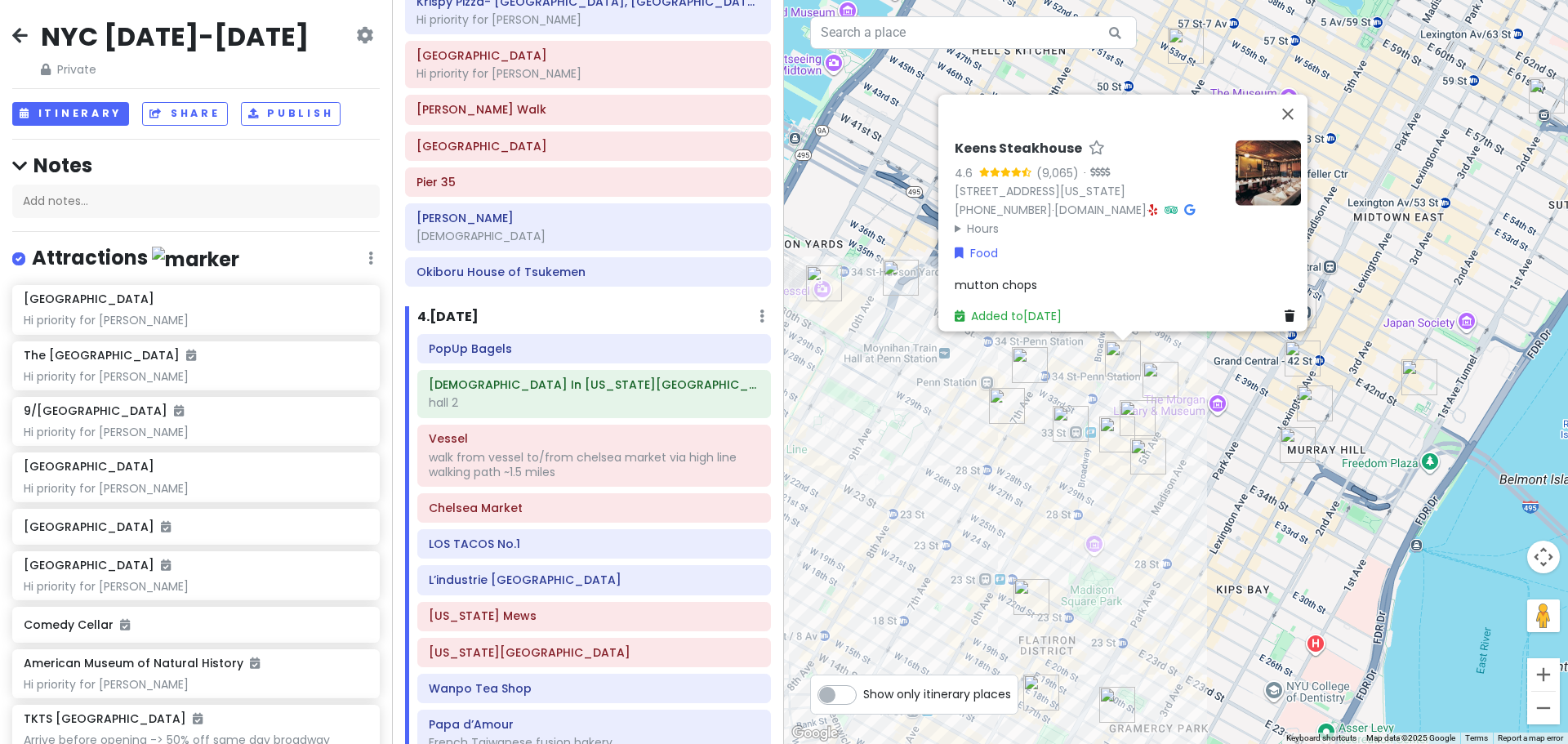
click at [1028, 358] on img "LOS TACOS No.1" at bounding box center [1030, 365] width 36 height 36
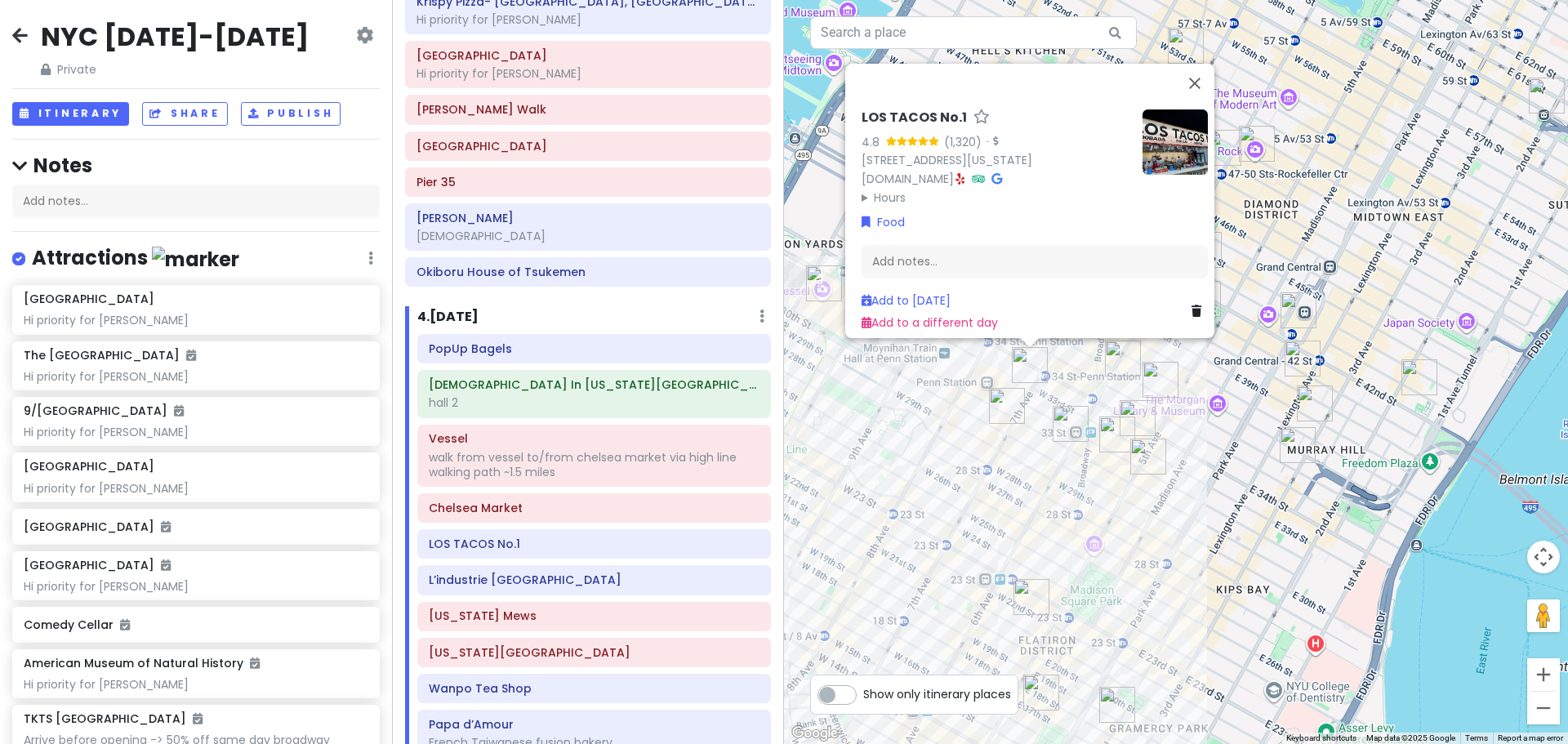
click at [1123, 431] on img "New Wonjo" at bounding box center [1117, 434] width 36 height 36
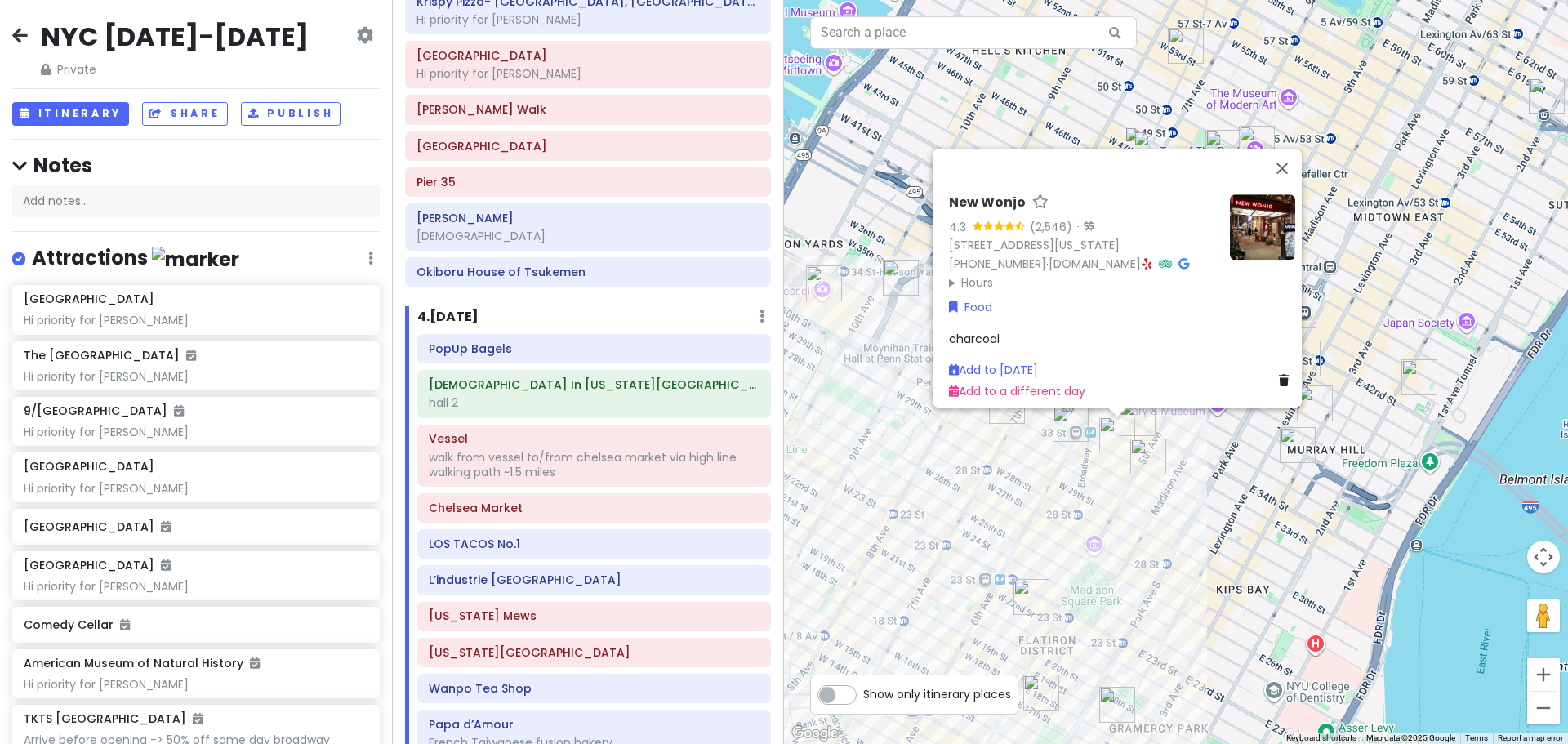
click at [1143, 458] on img "Sundaes Best" at bounding box center [1149, 456] width 36 height 36
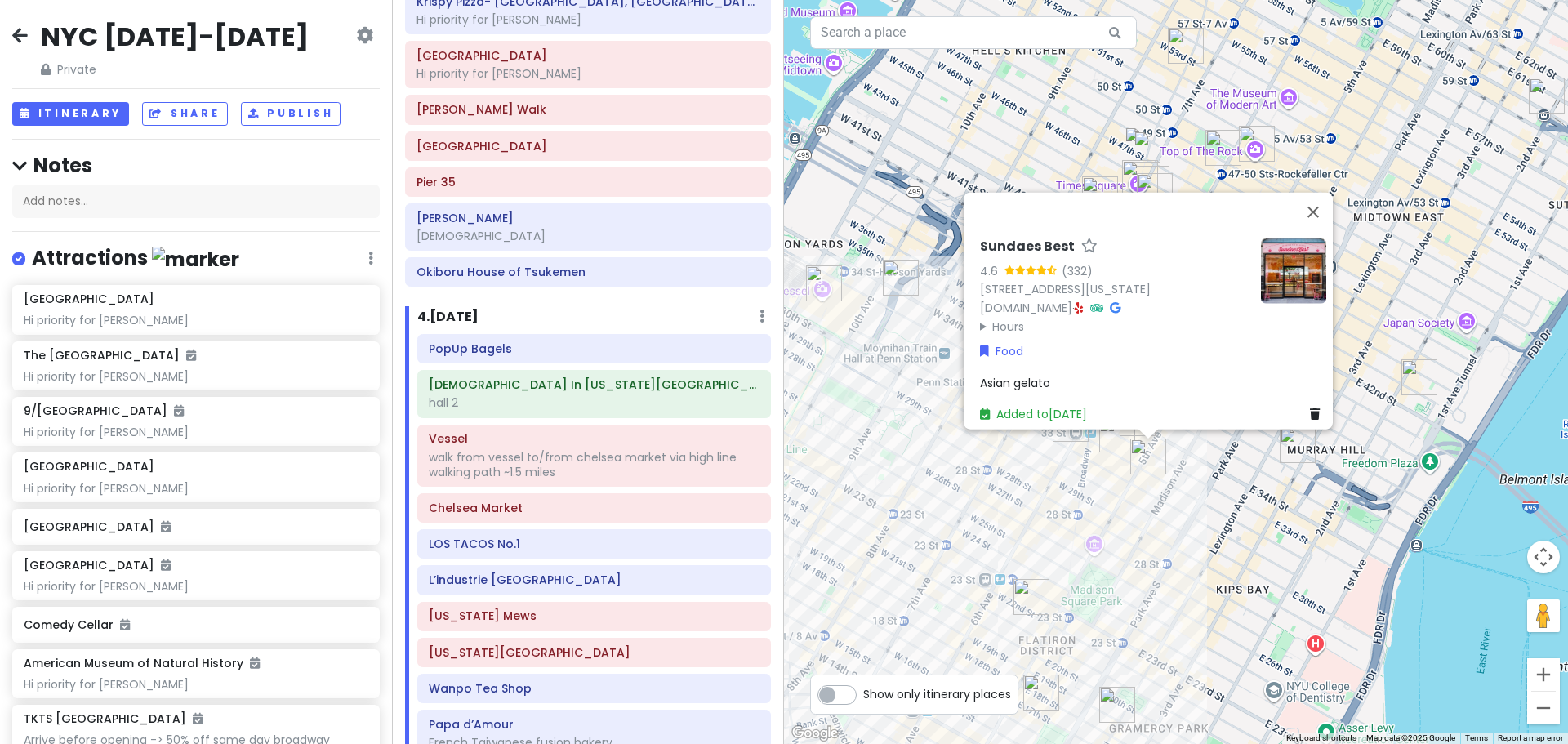
click at [1207, 491] on div "Sundaes Best 4.6 (332) [STREET_ADDRESS][US_STATE] [DOMAIN_NAME] · Hours [DATE] …" at bounding box center [1176, 372] width 784 height 744
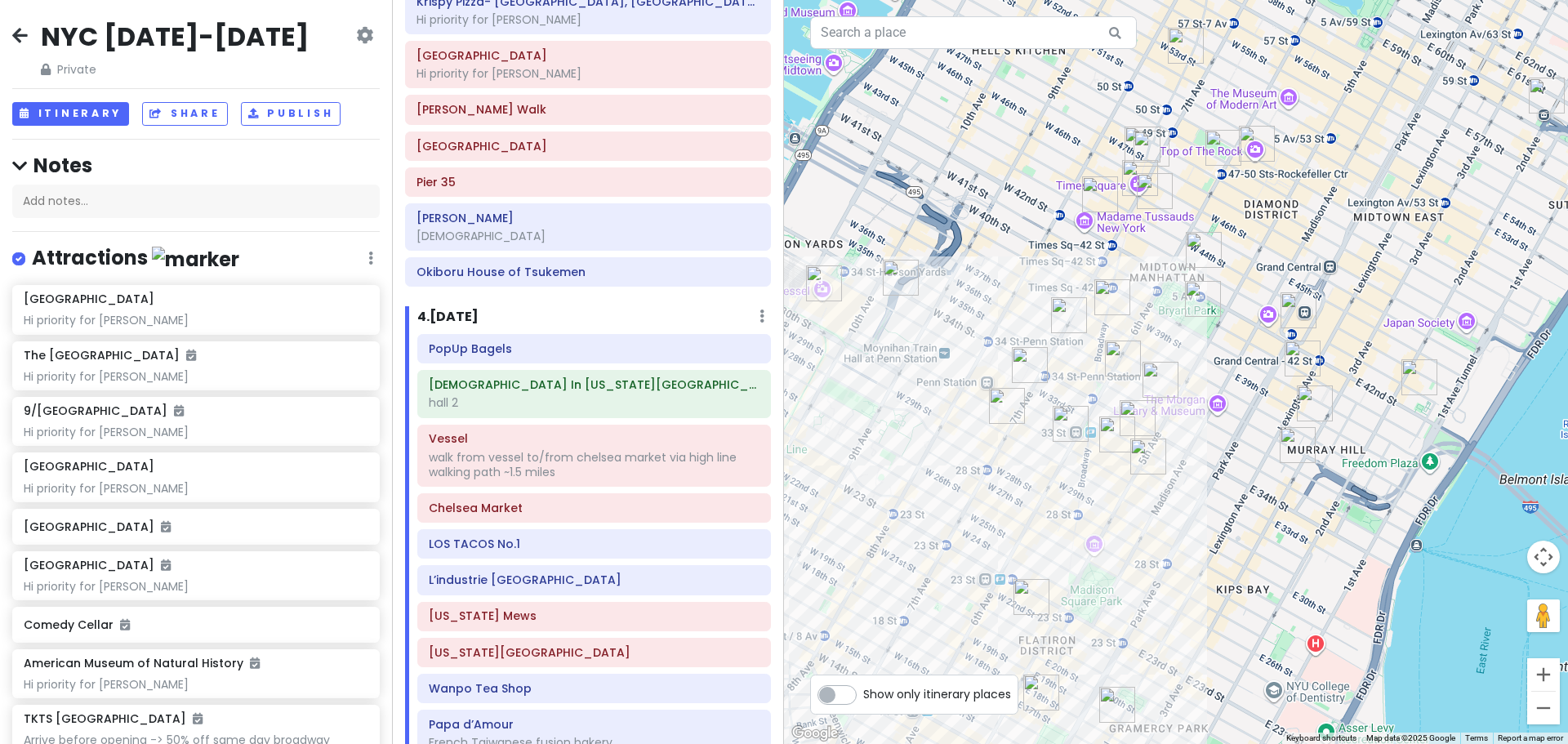
click at [1304, 442] on img "Sarge’s Delicatessen & Diner" at bounding box center [1298, 445] width 36 height 36
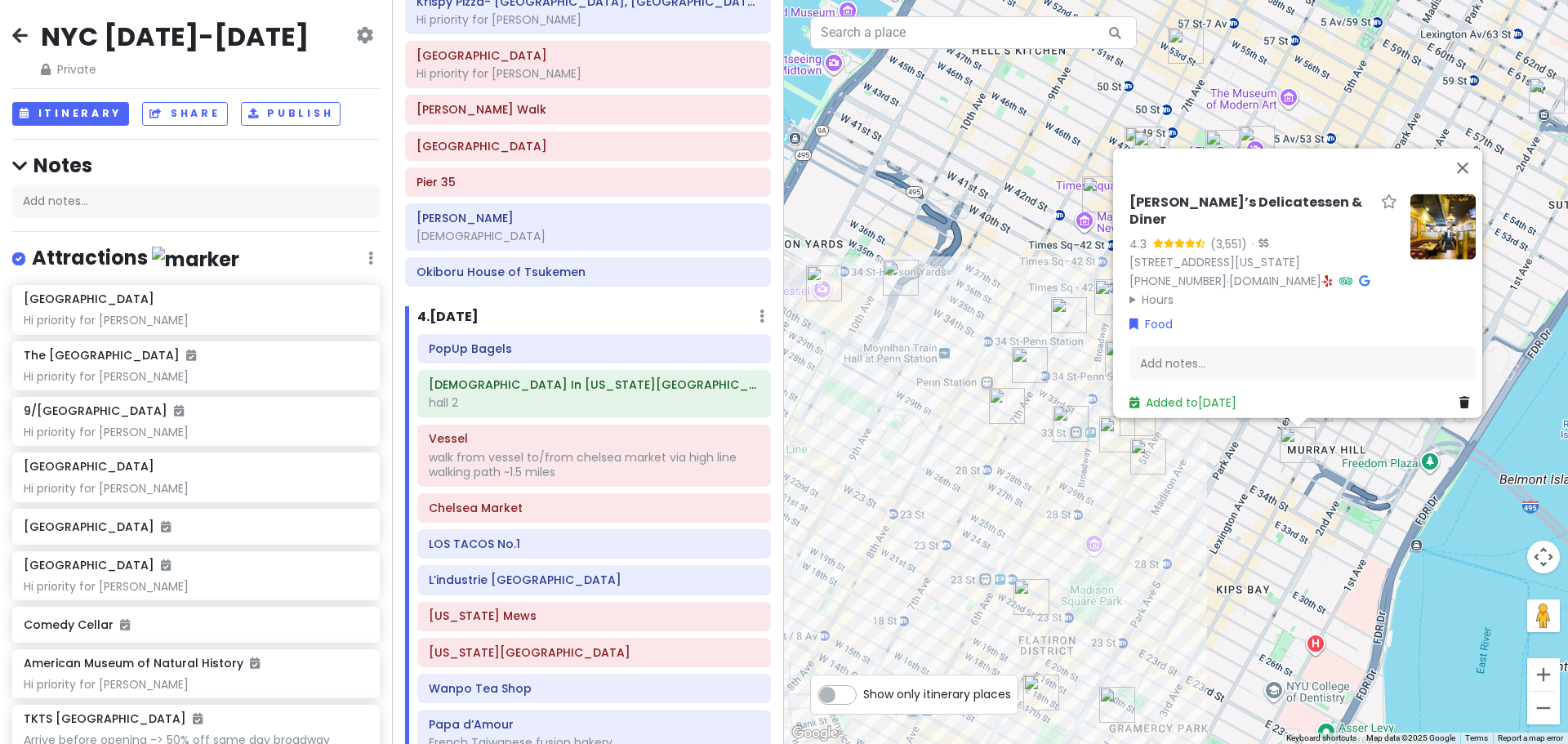
click at [1240, 470] on div "Sarge’s Delicatessen & Diner 4.3 (3,551) · [STREET_ADDRESS][US_STATE] [PHONE_NU…" at bounding box center [1176, 372] width 784 height 744
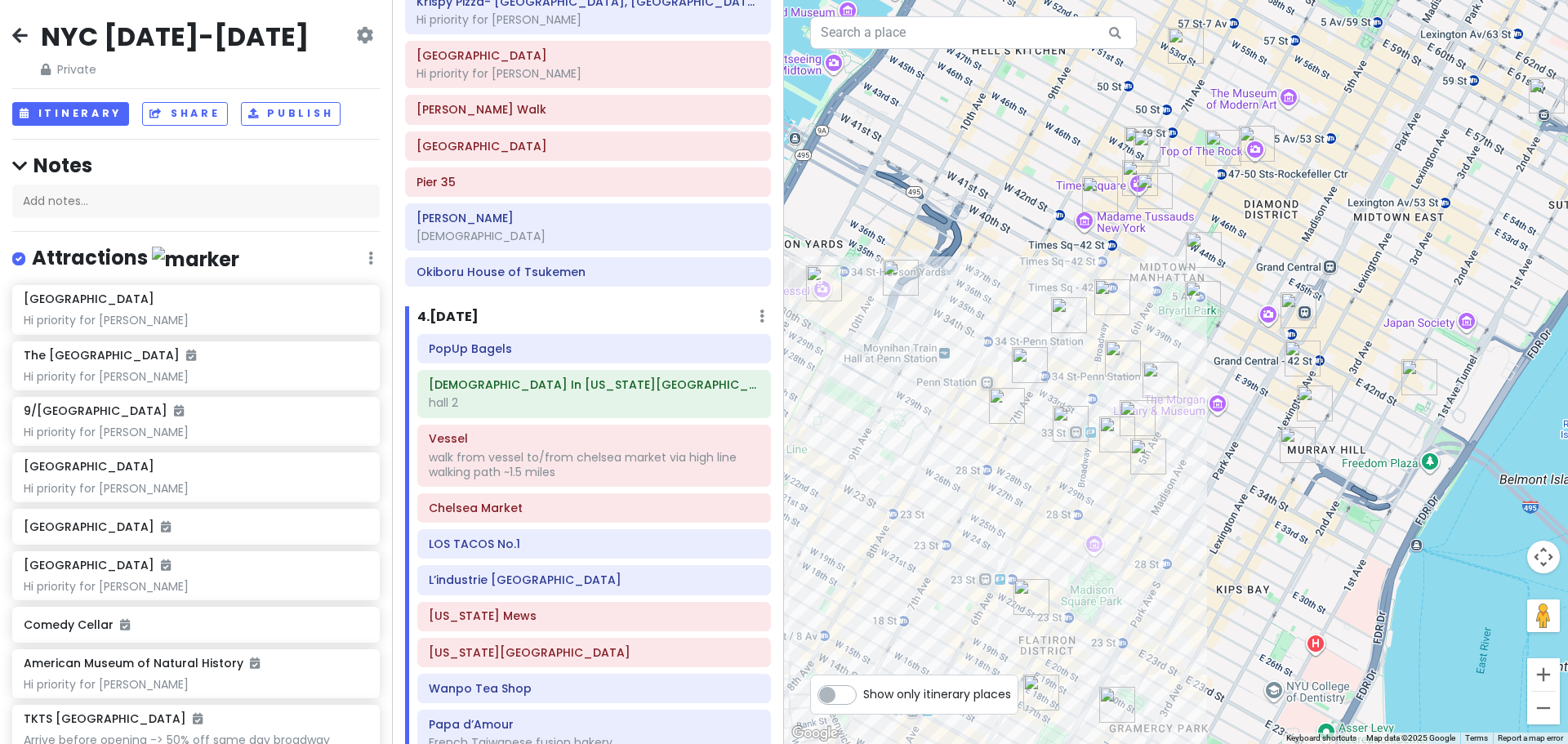
click at [1296, 399] on div at bounding box center [1176, 372] width 784 height 744
click at [1317, 402] on img "KJUN" at bounding box center [1315, 404] width 36 height 36
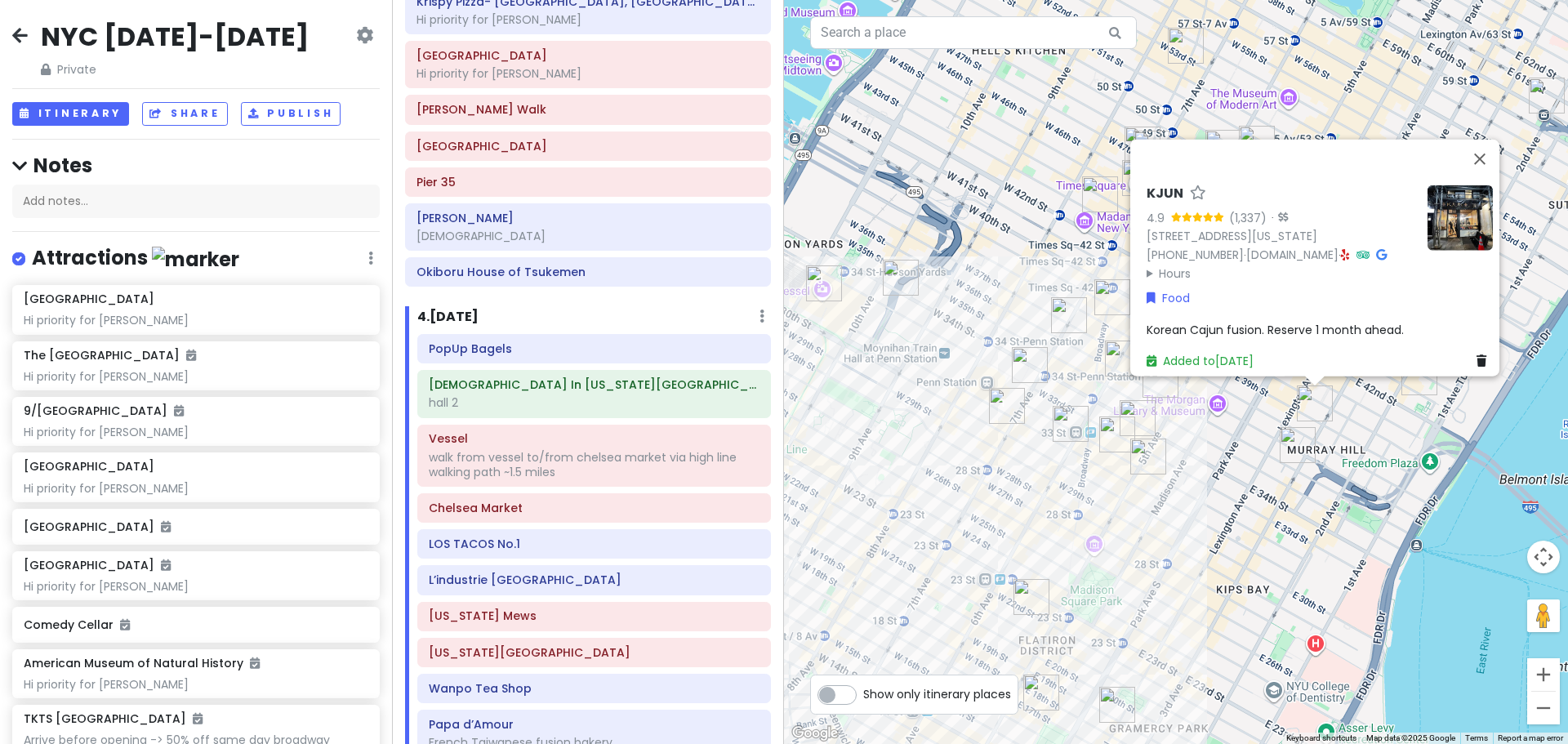
click at [1258, 432] on div "KJUN 4.9 (1,337) · [STREET_ADDRESS][US_STATE] [PHONE_NUMBER] · [DOMAIN_NAME] · …" at bounding box center [1176, 372] width 784 height 744
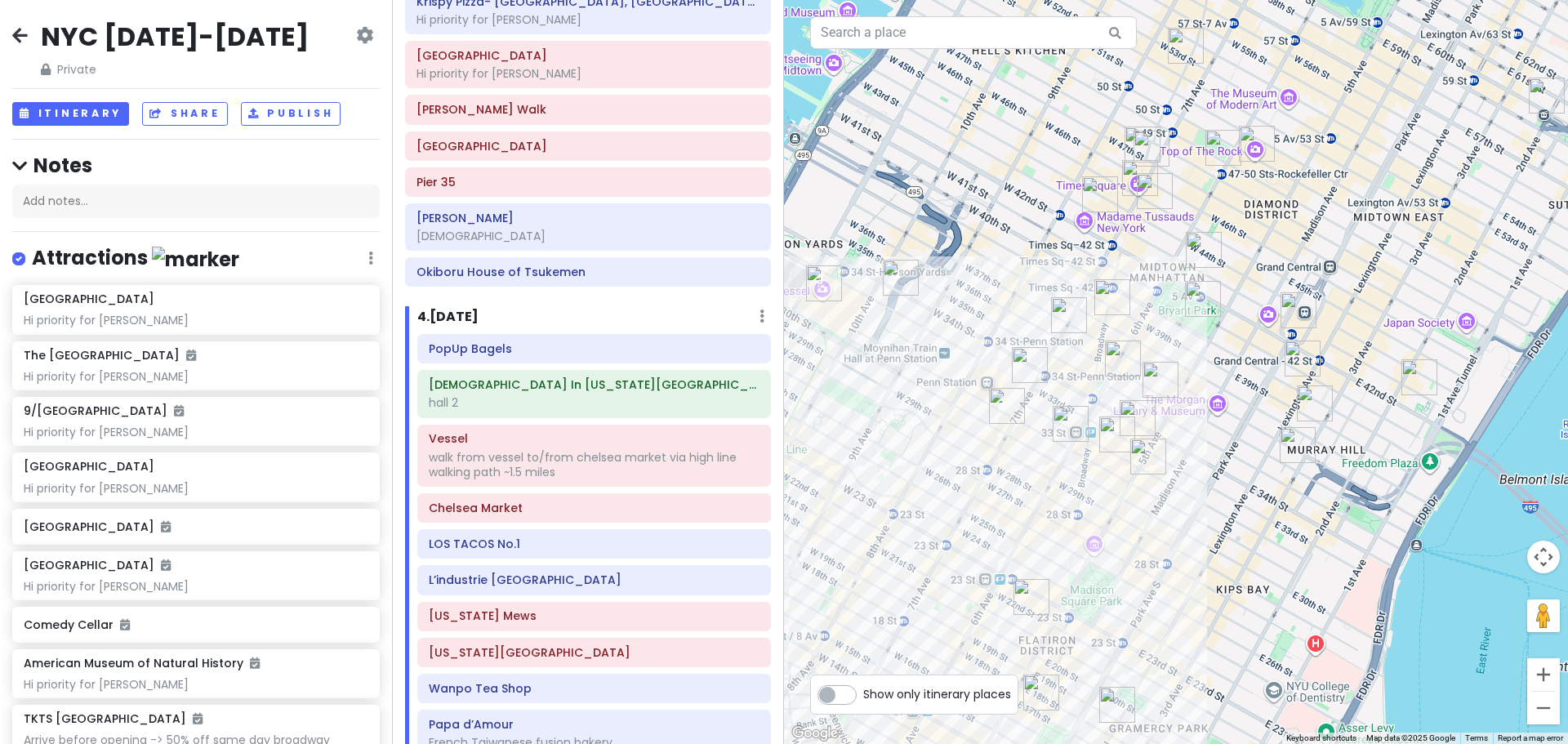
click at [1302, 353] on img "Katagiri Japanese Grocery" at bounding box center [1303, 358] width 36 height 36
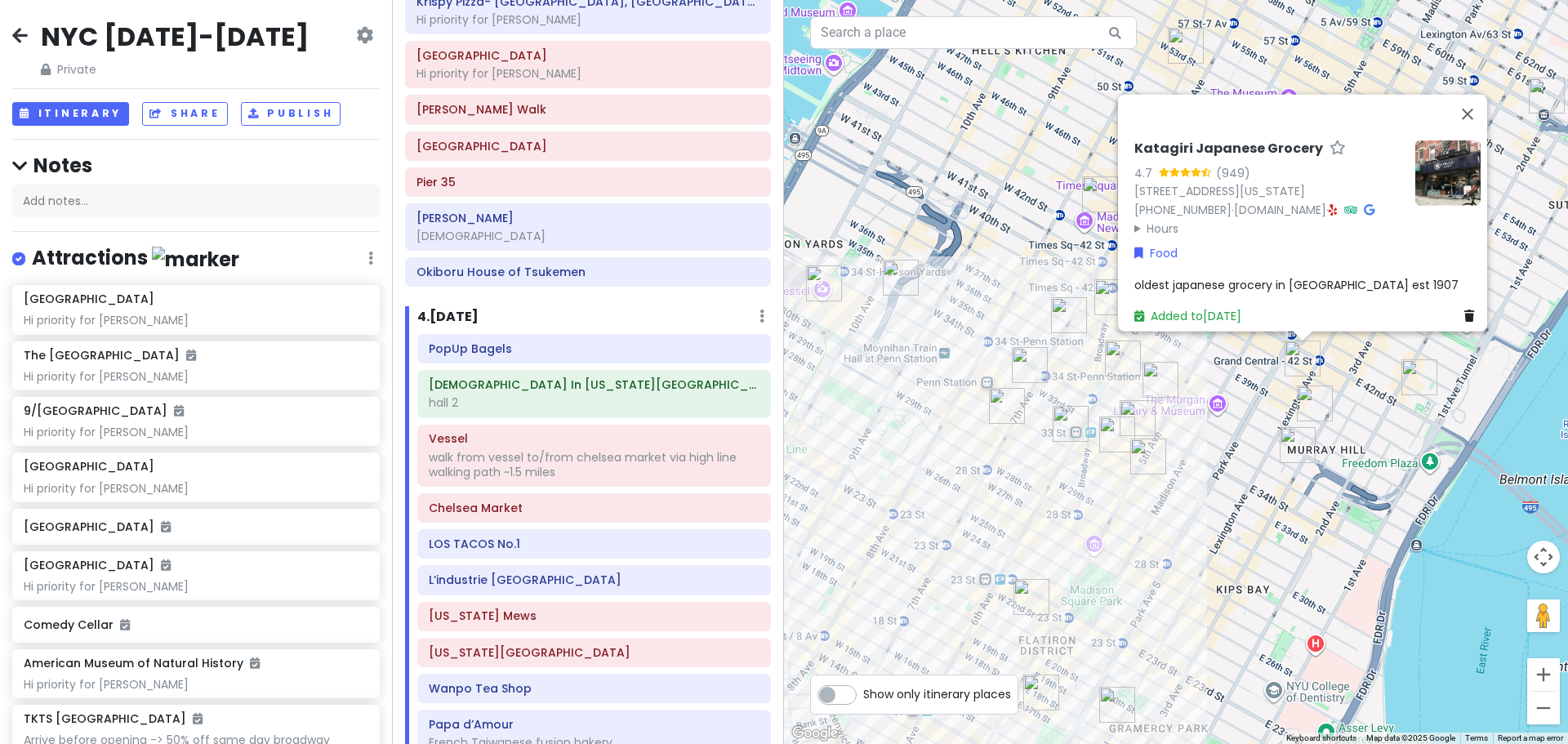
click at [1153, 374] on img "Yoon Haeundae Galbi" at bounding box center [1161, 380] width 36 height 36
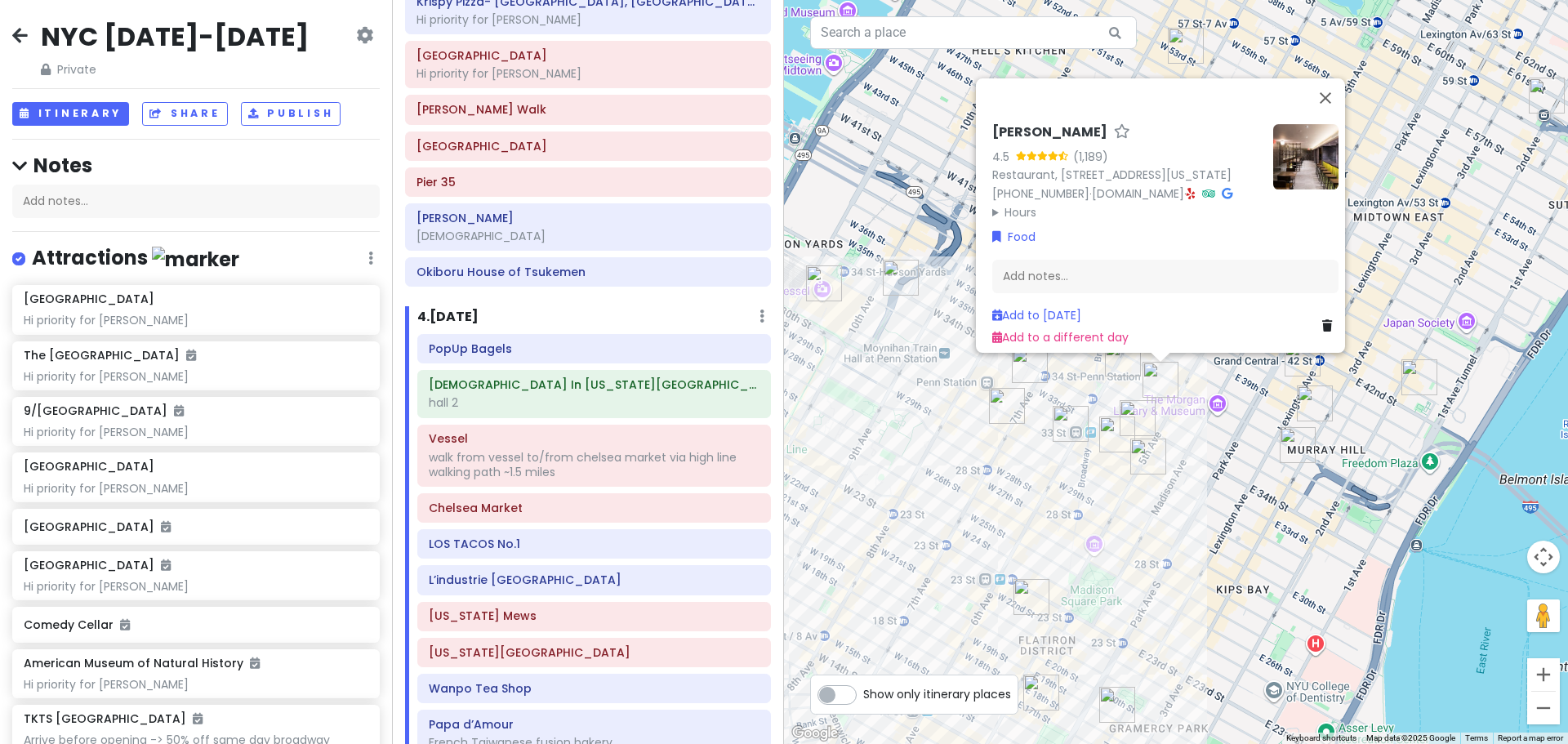
click at [1123, 365] on img "Keens Steakhouse" at bounding box center [1123, 358] width 36 height 36
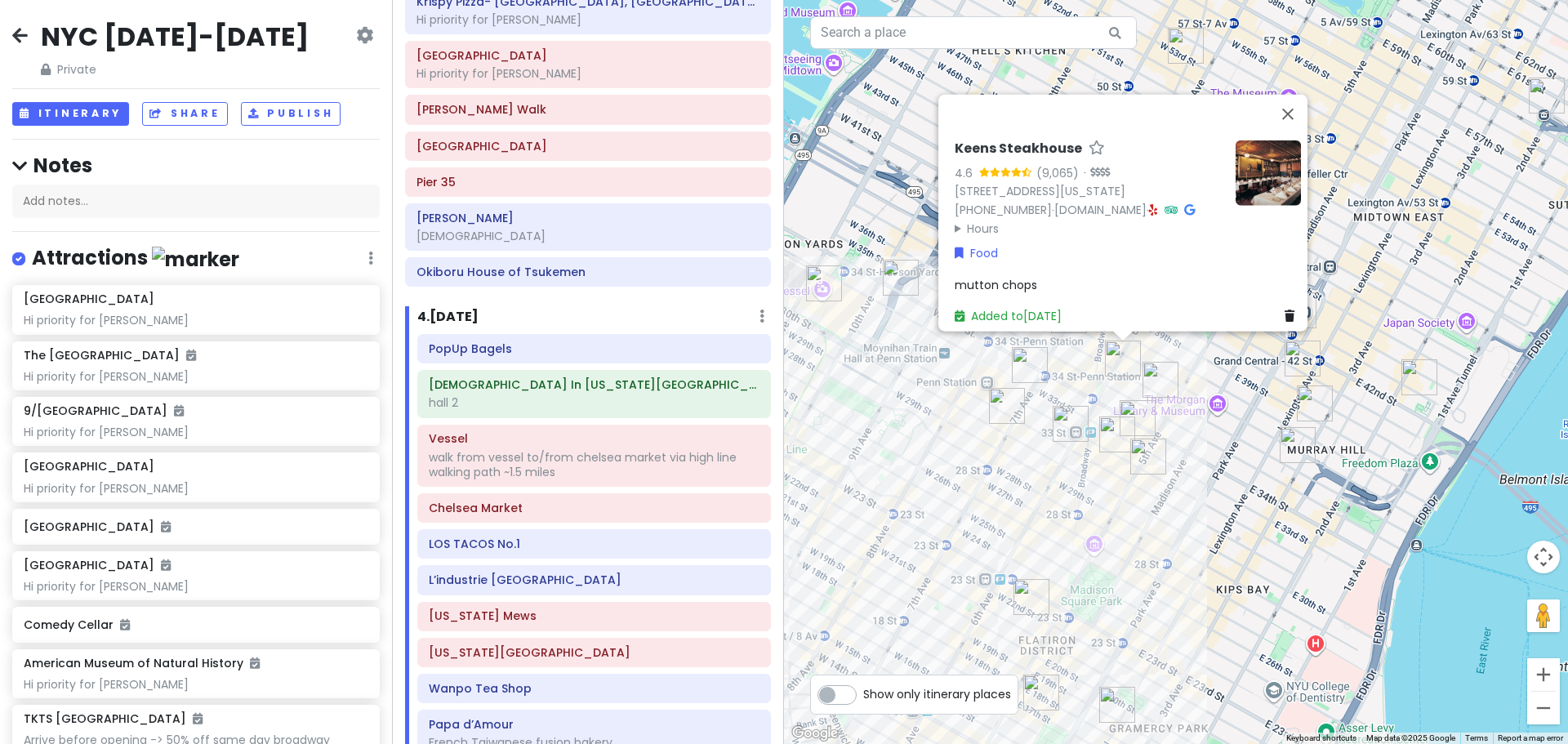
click at [991, 441] on div "Keens Steakhouse 4.6 (9,065) · [STREET_ADDRESS][US_STATE] [PHONE_NUMBER] · [DOM…" at bounding box center [1176, 372] width 784 height 744
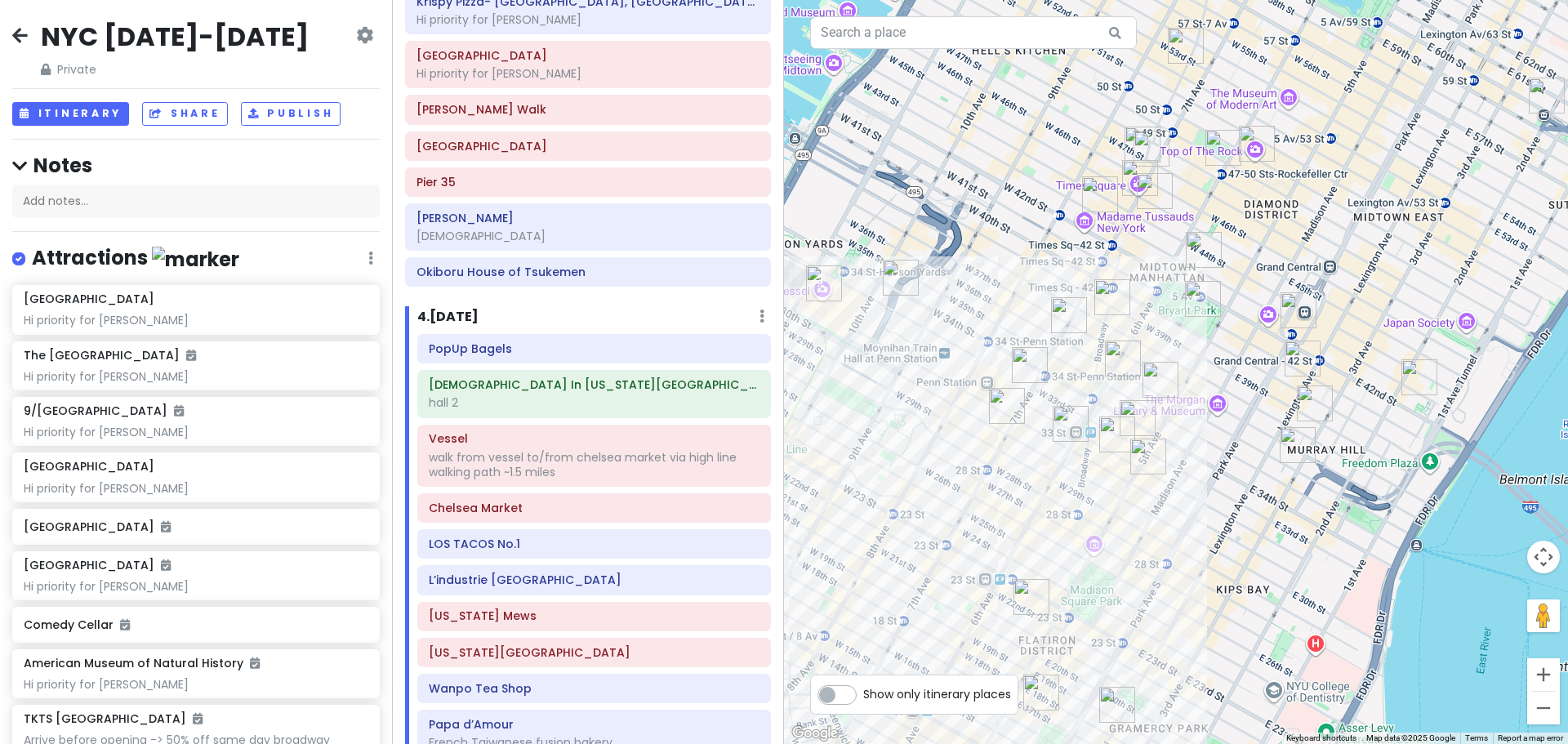
click at [1026, 359] on img "LOS TACOS No.1" at bounding box center [1030, 365] width 36 height 36
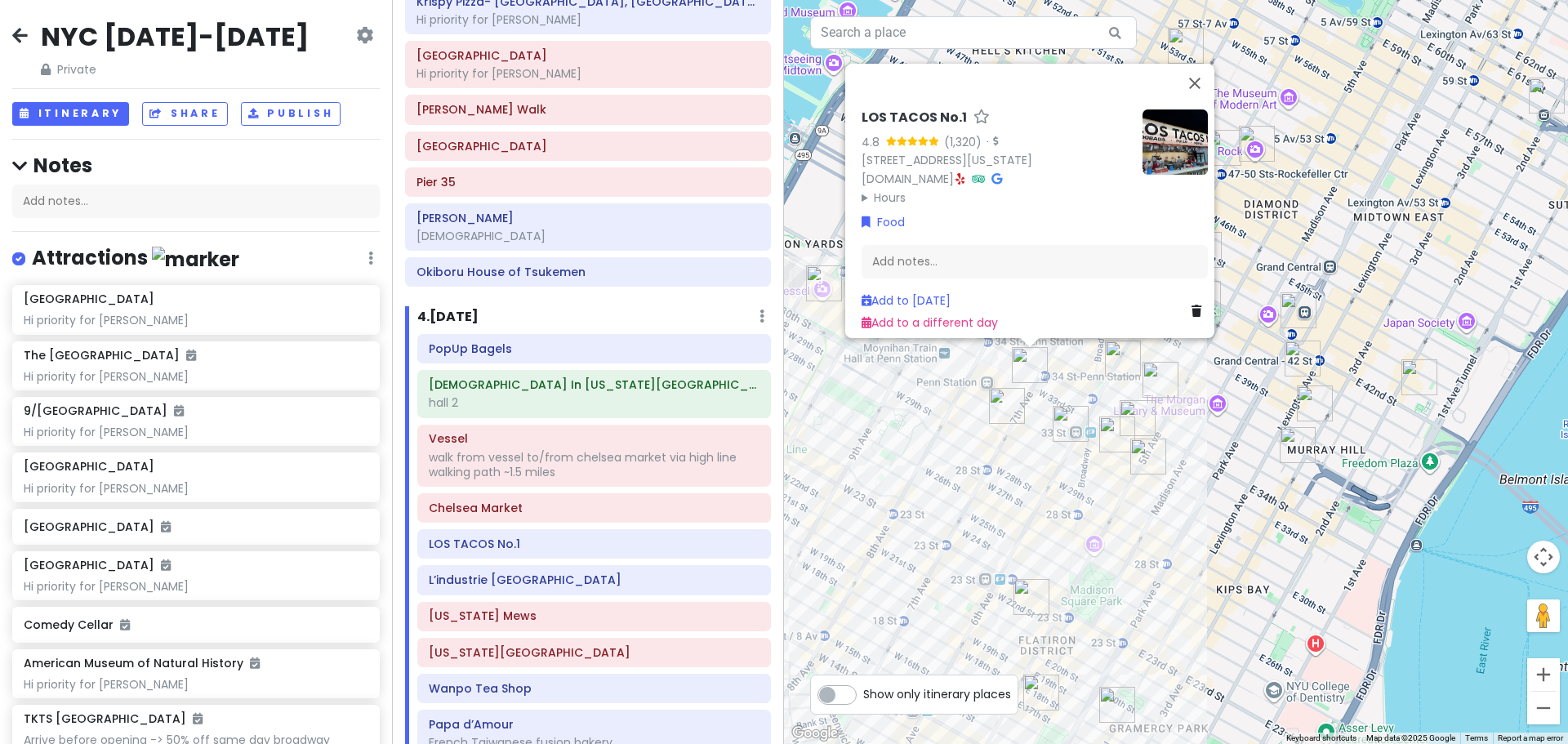
click at [999, 478] on div "LOS TACOS No.1 4.8 (1,320) · [STREET_ADDRESS][US_STATE] [DOMAIN_NAME] · Hours […" at bounding box center [1176, 372] width 784 height 744
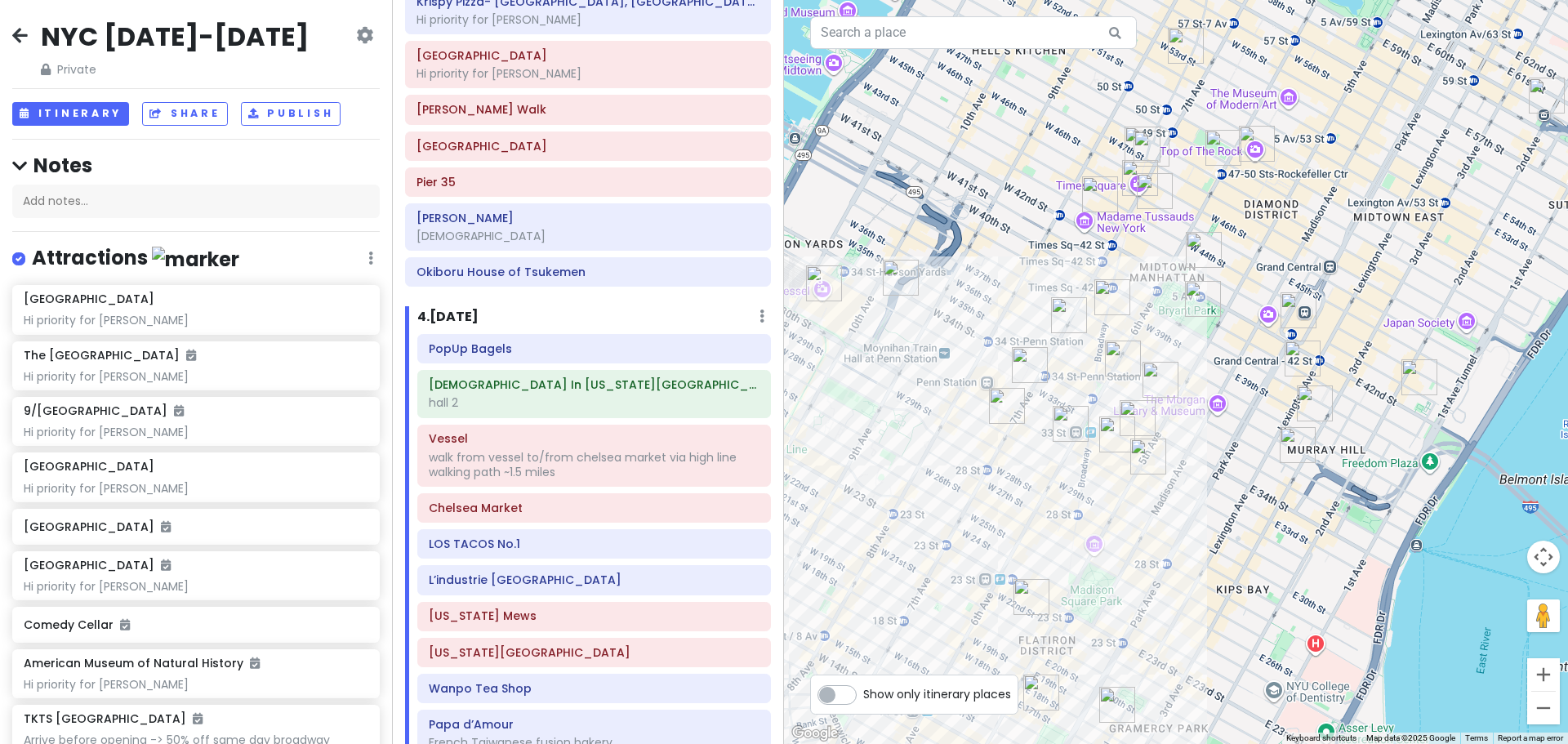
click at [1068, 322] on img "7th Street Burger" at bounding box center [1069, 315] width 36 height 36
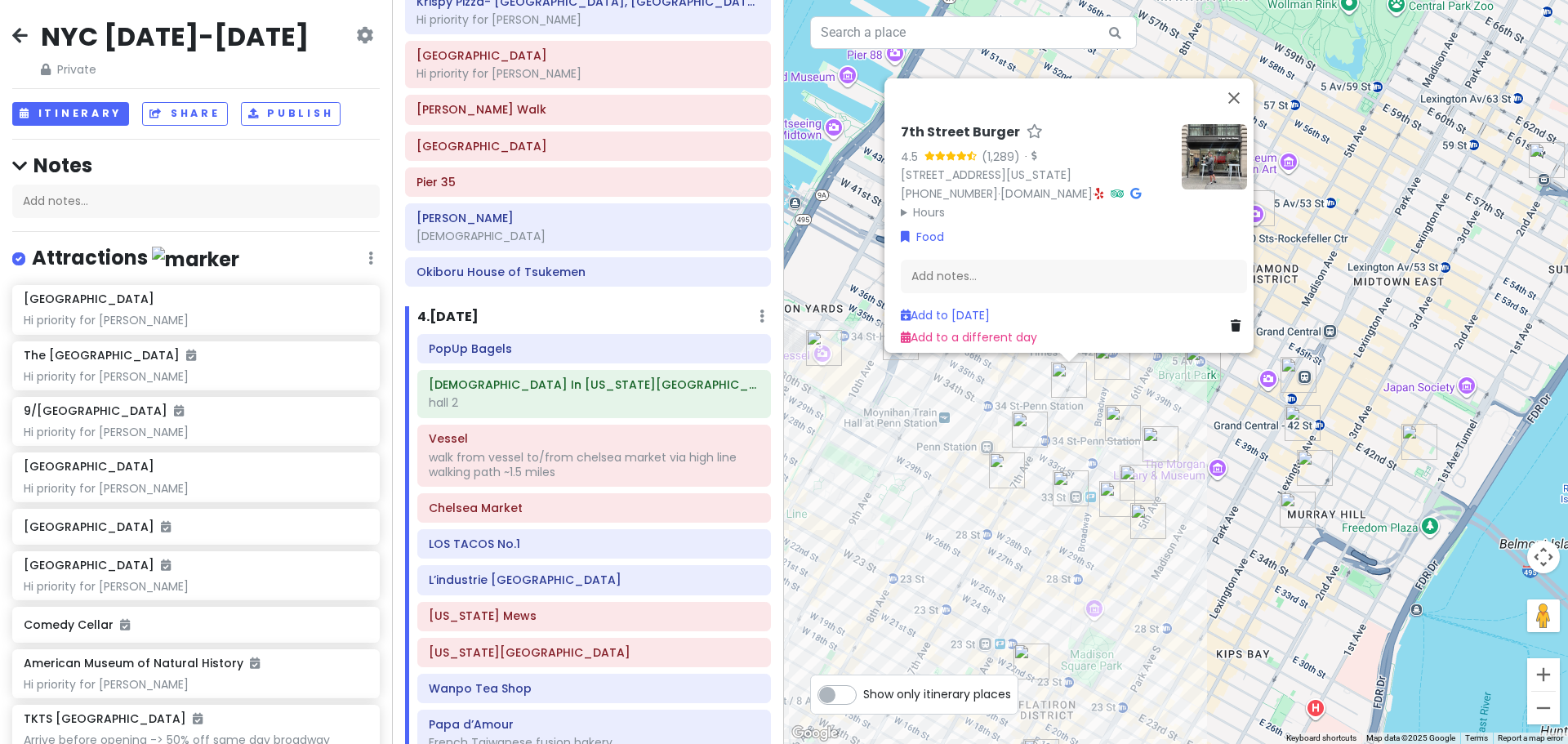
click at [1013, 553] on div "7th Street Burger 4.5 (1,289) · [STREET_ADDRESS][US_STATE] [PHONE_NUMBER] · [DO…" at bounding box center [1176, 372] width 784 height 744
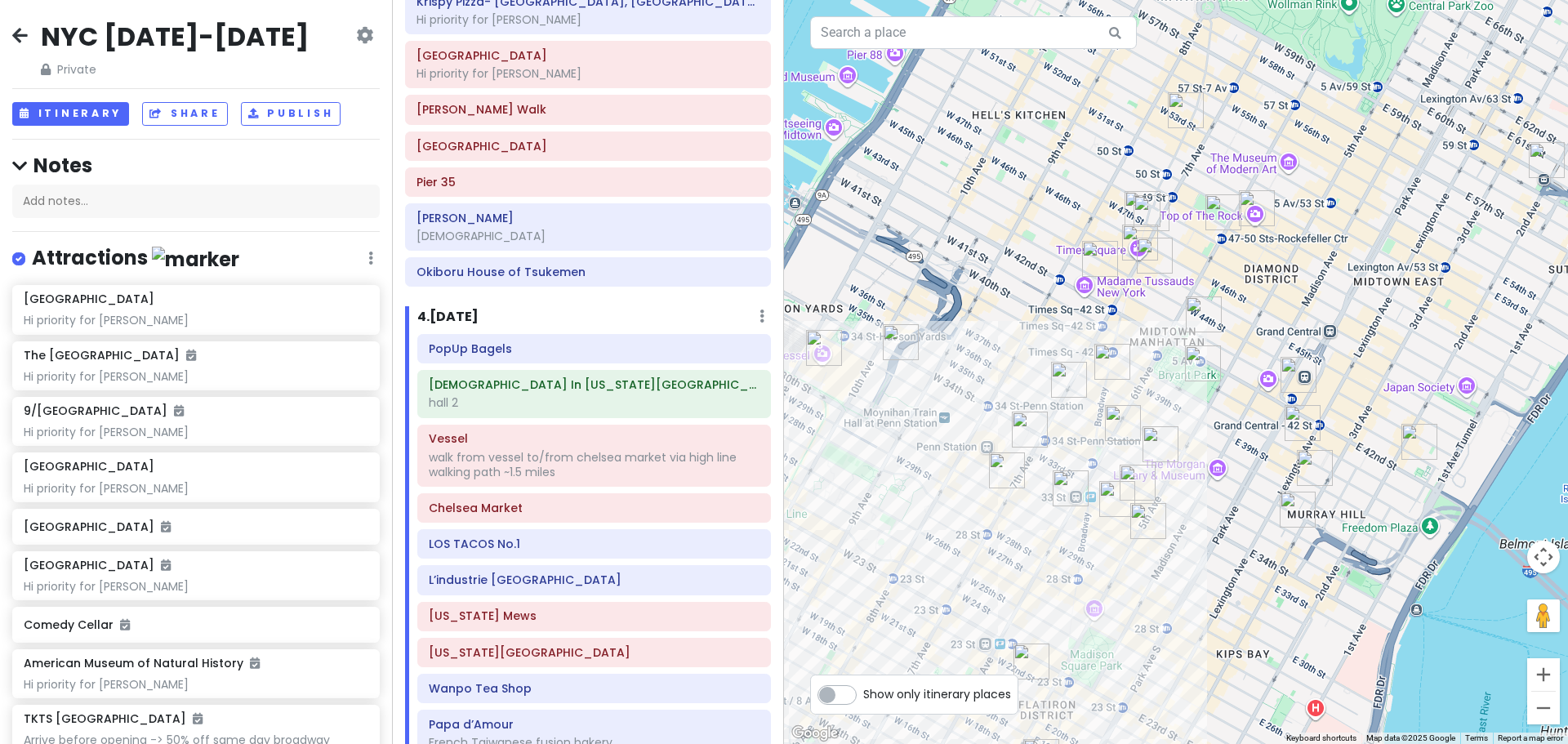
click at [1152, 243] on img "I'm donut ? times square" at bounding box center [1155, 256] width 36 height 36
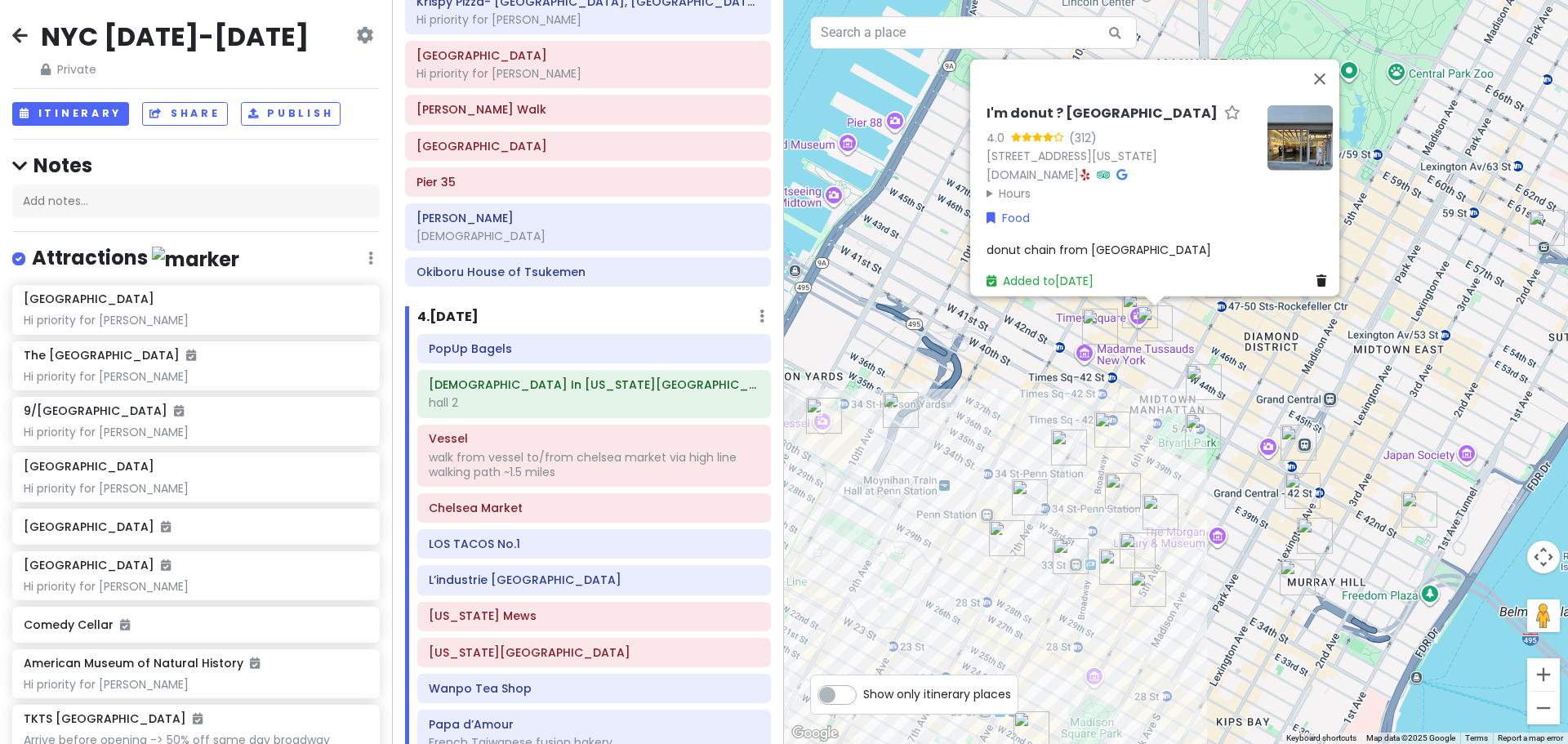
click at [1196, 376] on img "Don Don Korean BBQ" at bounding box center [1204, 382] width 36 height 36
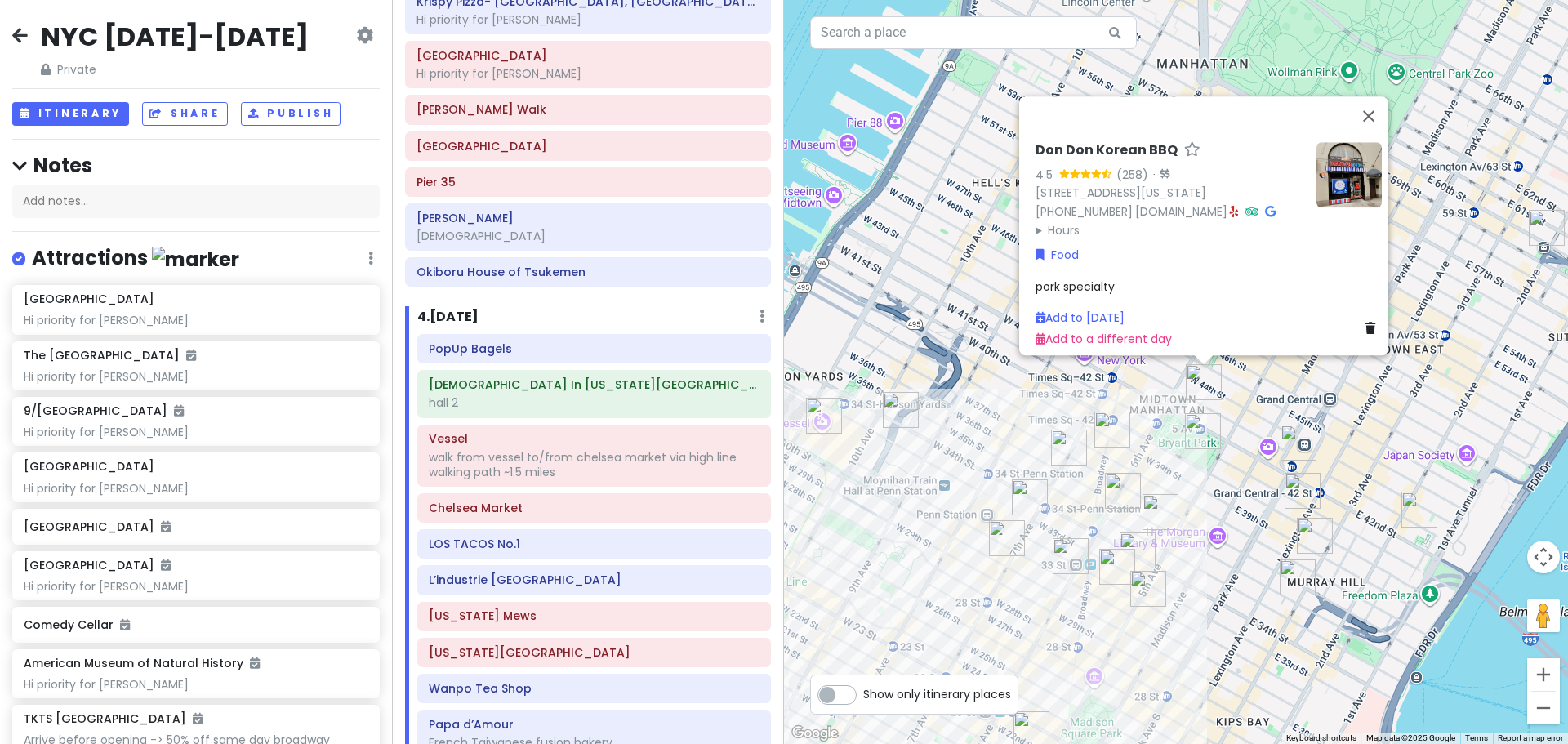
click at [1118, 442] on img "Ten Thousand Coffee" at bounding box center [1113, 430] width 36 height 36
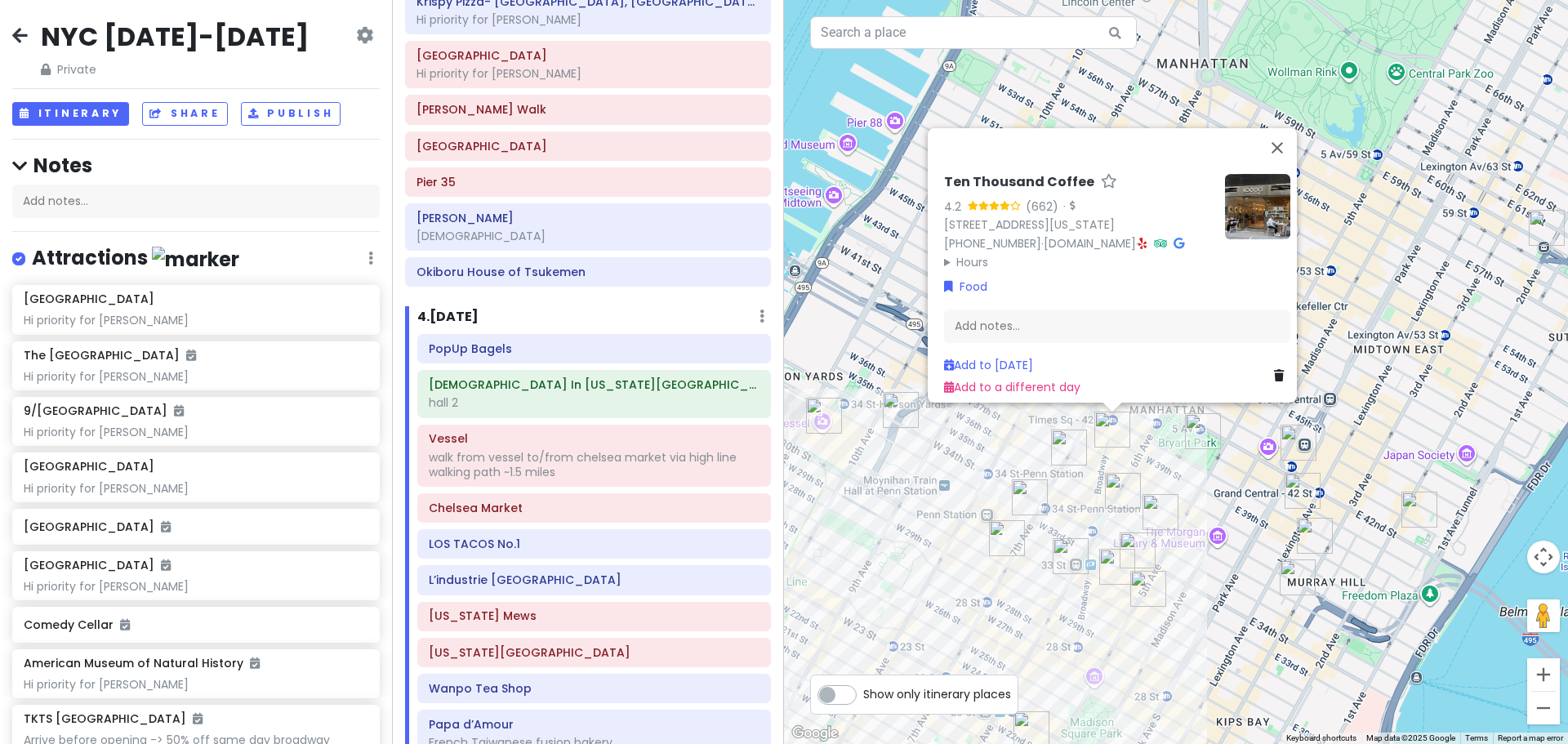
click at [1123, 474] on img "Keens Steakhouse" at bounding box center [1123, 491] width 36 height 36
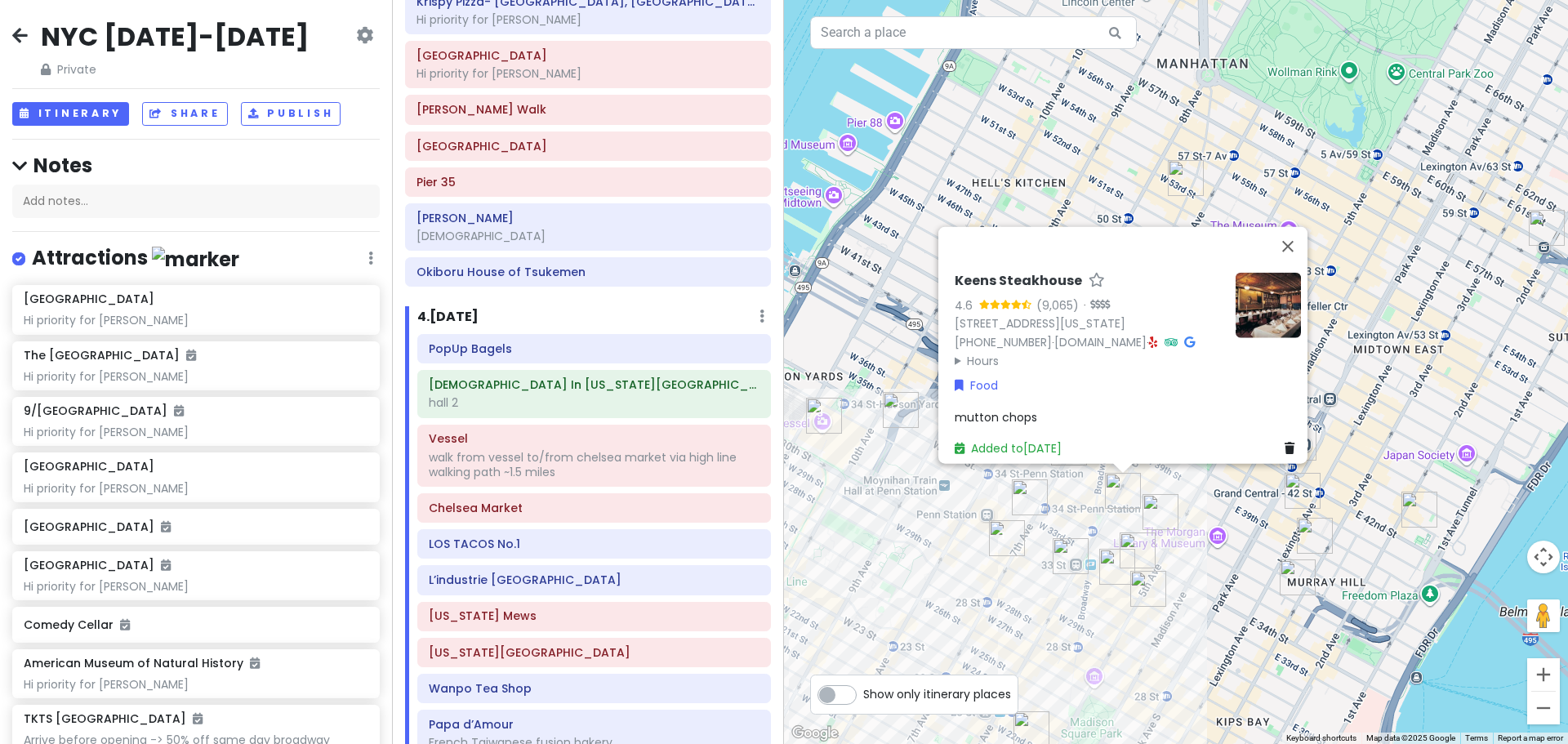
click at [1148, 491] on div "Keens Steakhouse 4.6 (9,065) · [STREET_ADDRESS][US_STATE] [PHONE_NUMBER] · [DOM…" at bounding box center [1176, 372] width 784 height 744
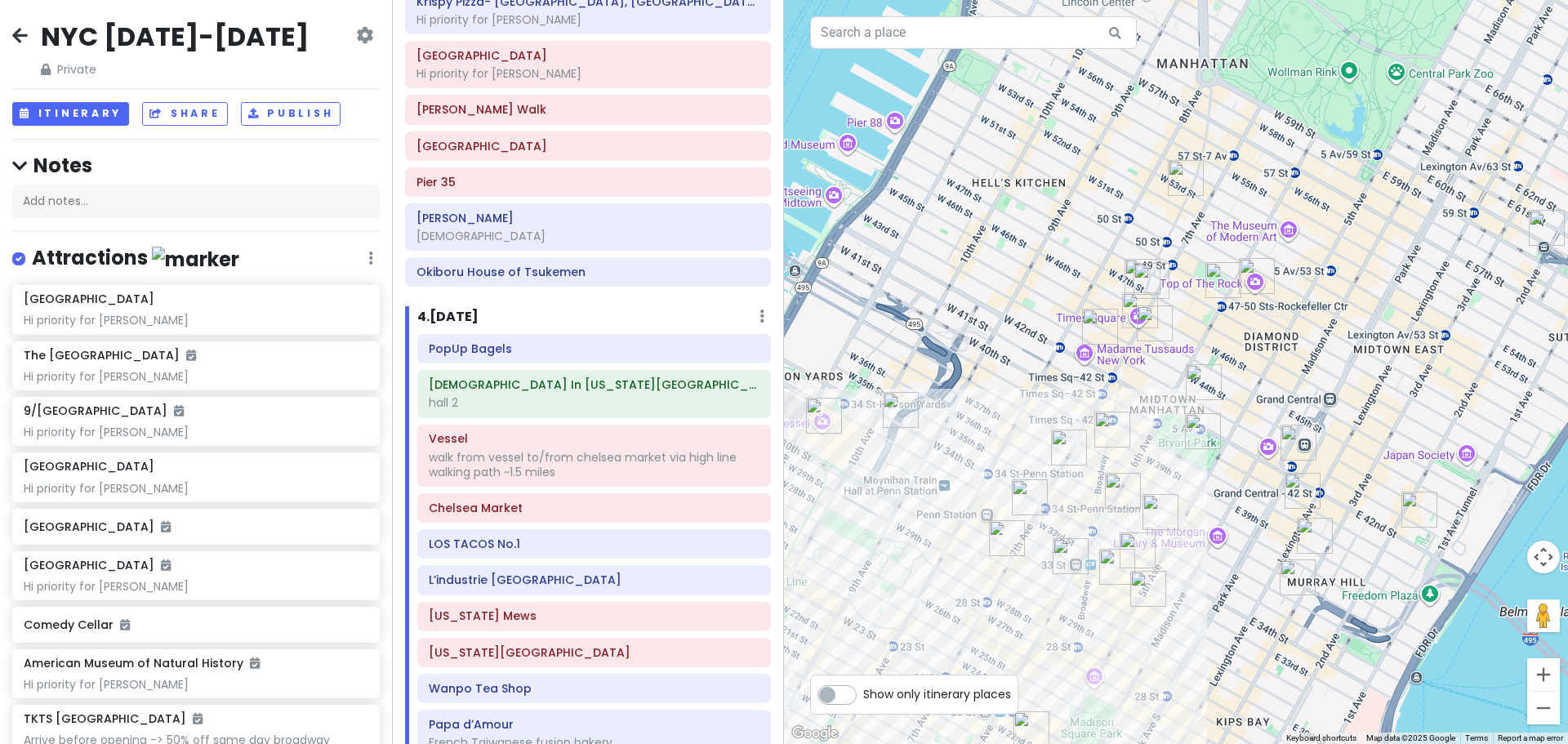
click at [1157, 507] on img "Yoon Haeundae Galbi" at bounding box center [1161, 512] width 36 height 36
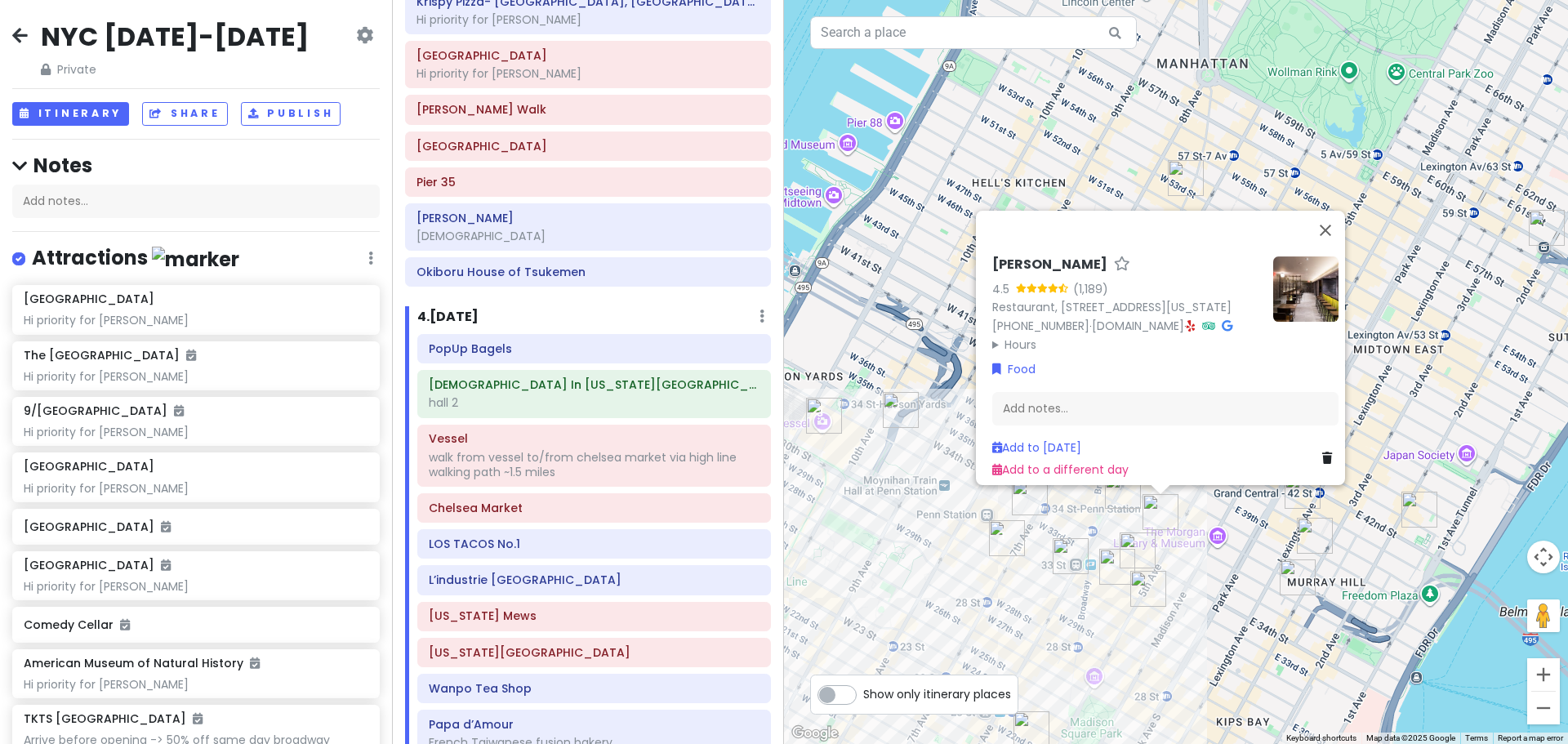
click at [905, 601] on div "[PERSON_NAME] Galbi 4.5 (1,189) Restaurant, [STREET_ADDRESS][US_STATE] [PHONE_N…" at bounding box center [1176, 372] width 784 height 744
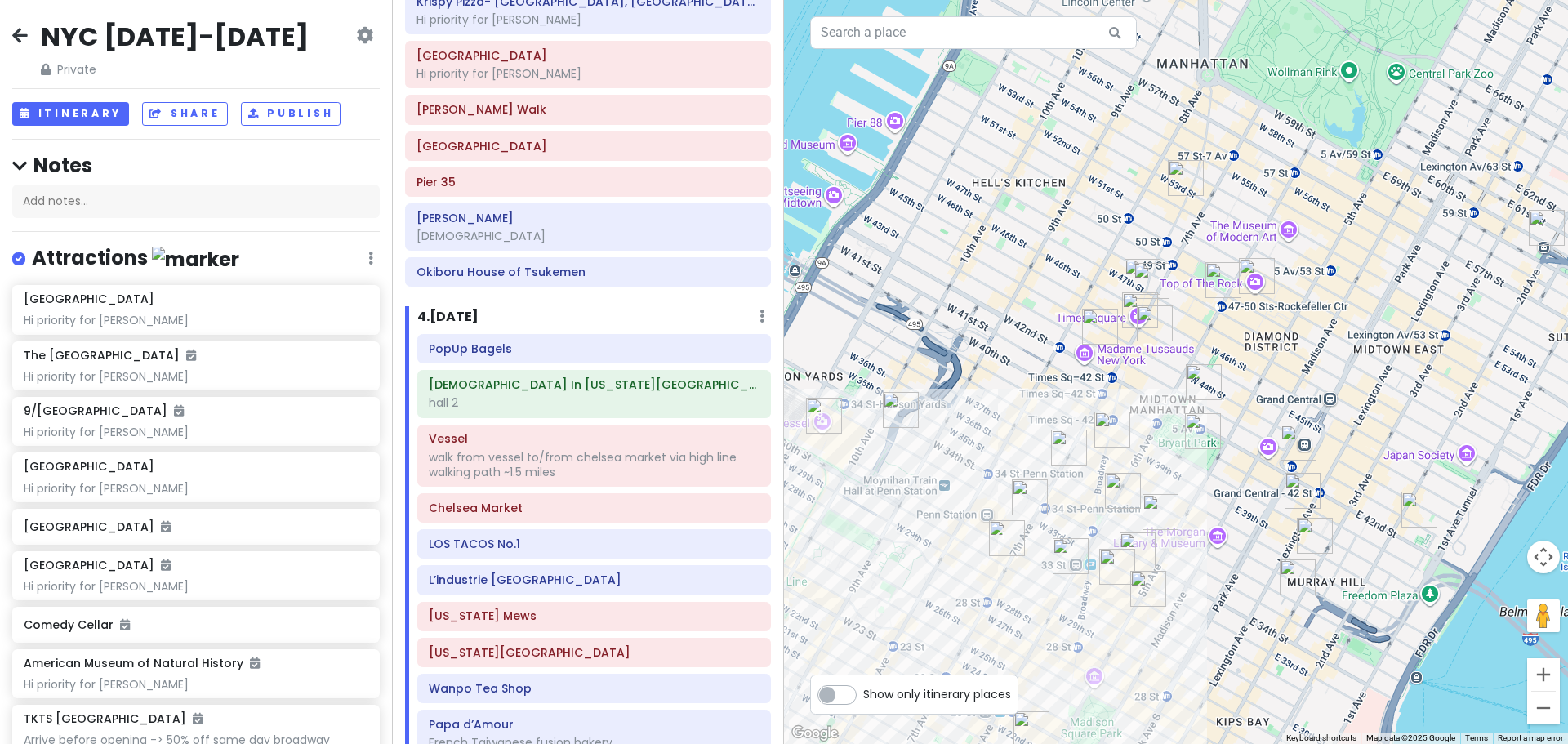
click at [1063, 440] on img "7th Street Burger" at bounding box center [1069, 448] width 36 height 36
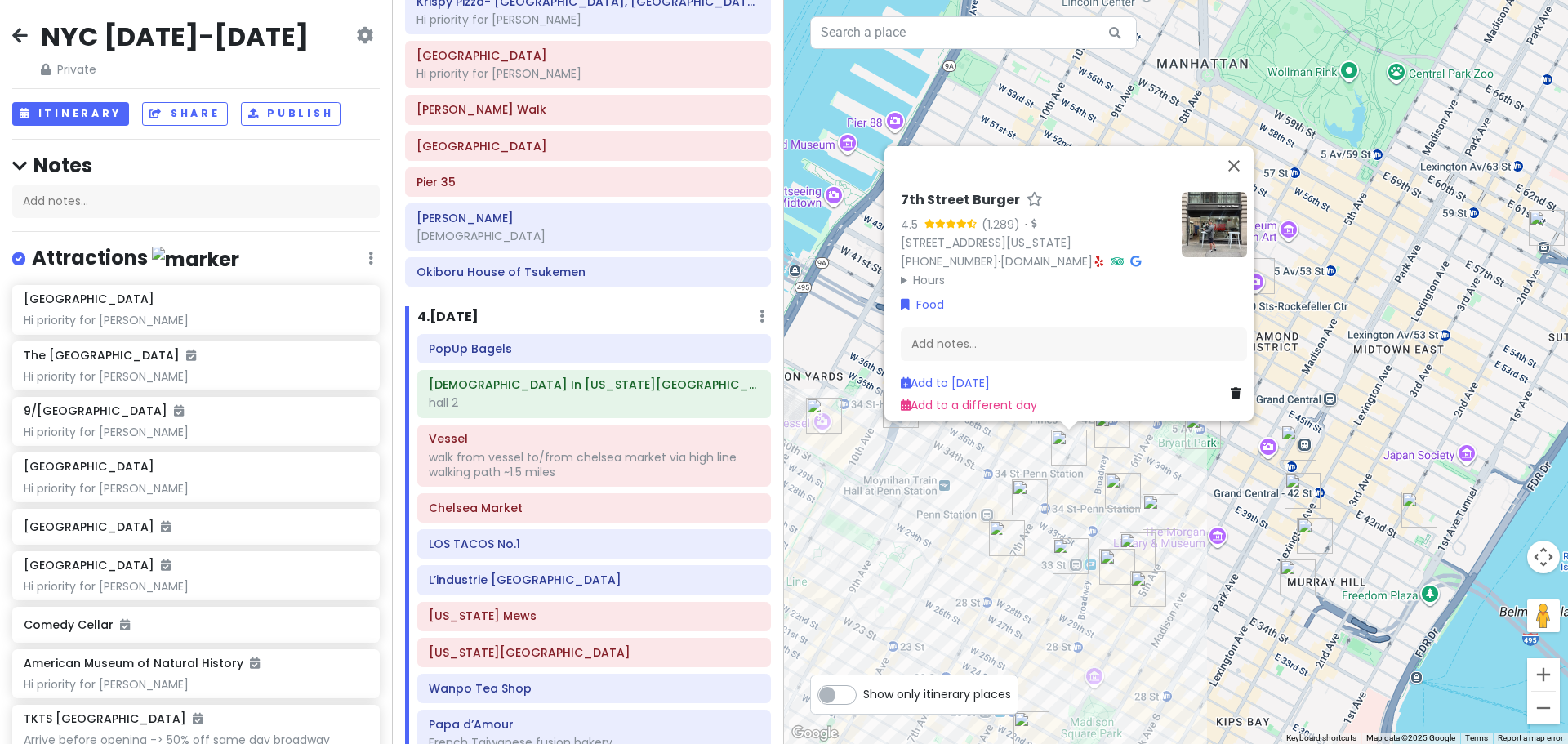
click at [925, 521] on div "7th Street Burger 4.5 (1,289) · [STREET_ADDRESS][US_STATE] [PHONE_NUMBER] · [DO…" at bounding box center [1176, 372] width 784 height 744
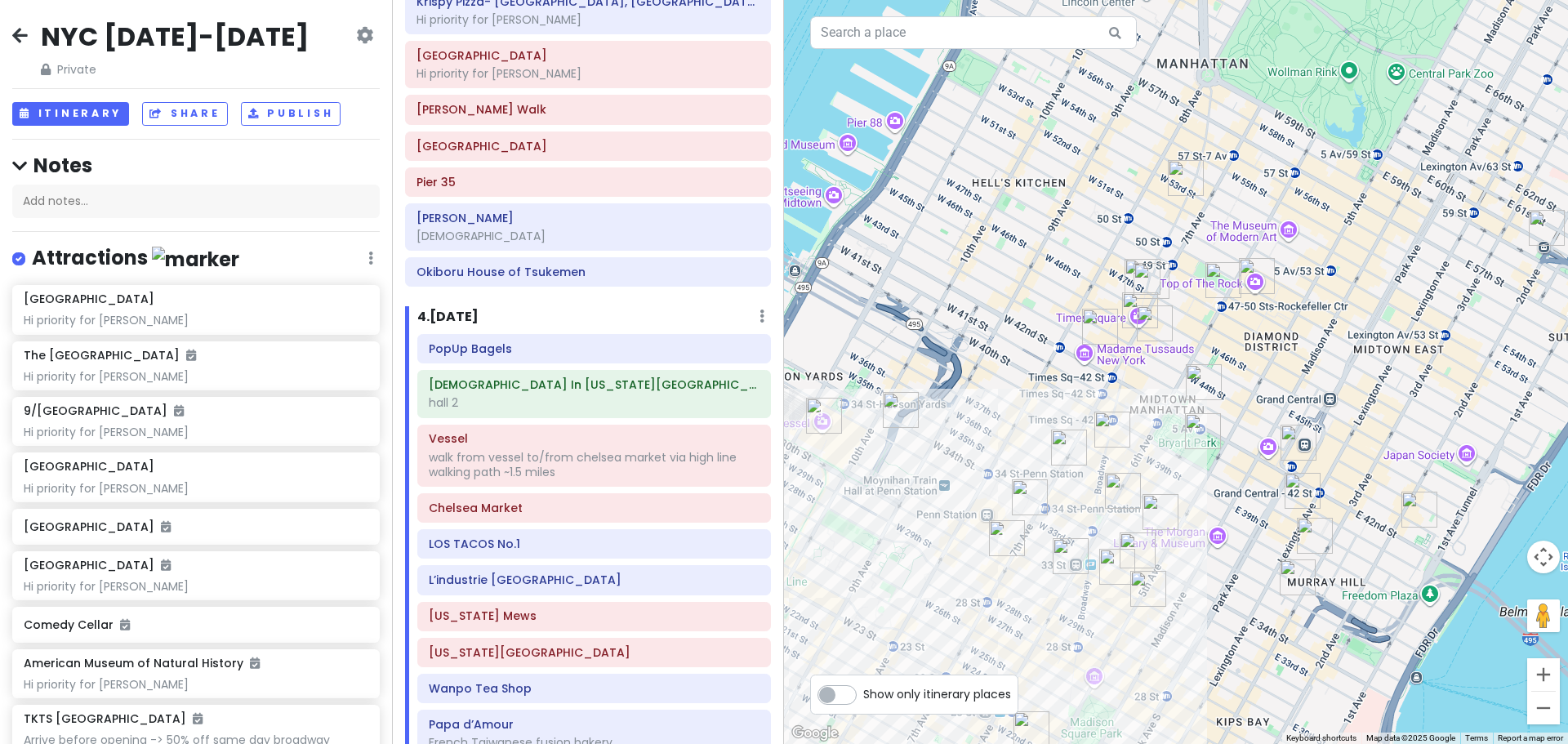
click at [1036, 495] on img "LOS TACOS No.1" at bounding box center [1030, 498] width 36 height 36
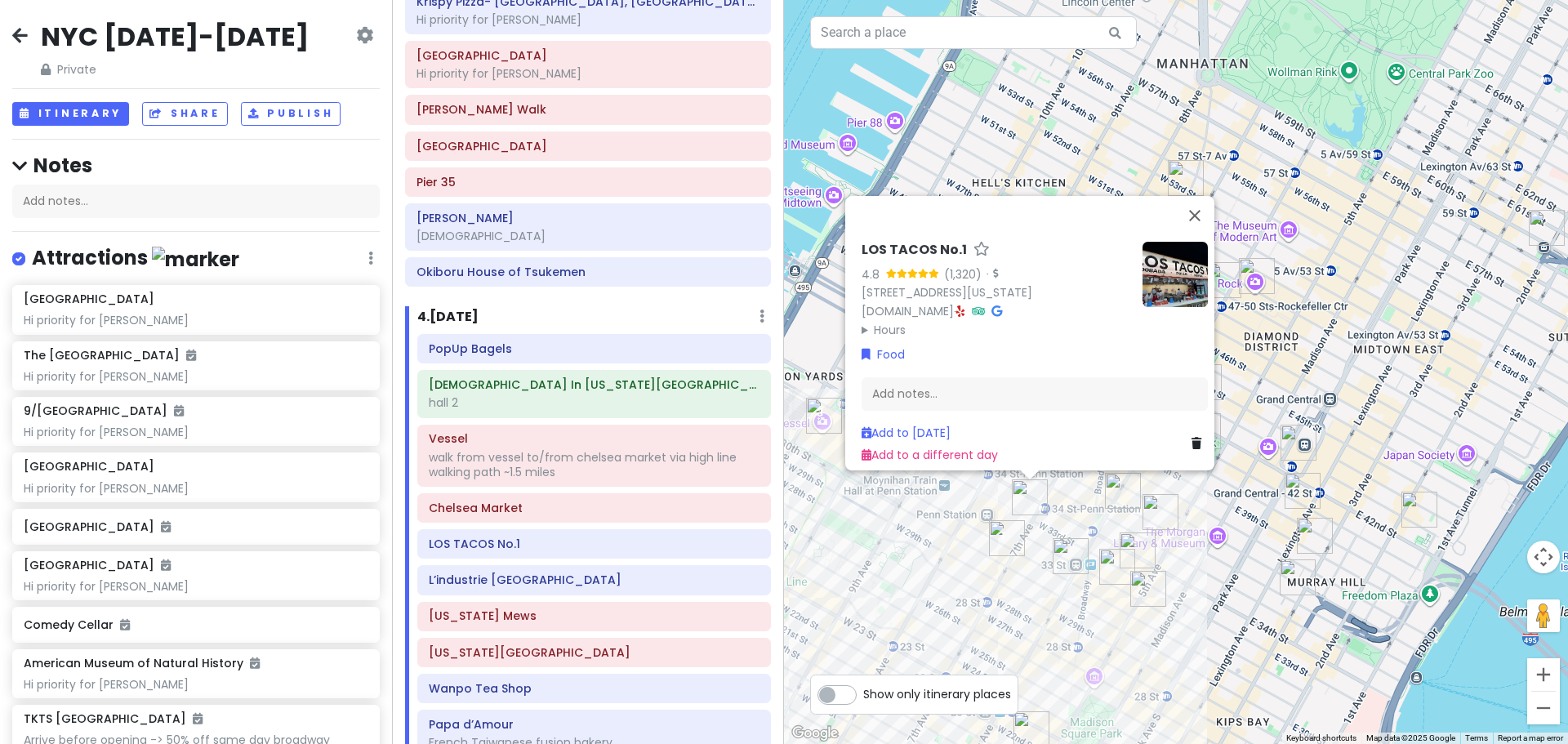
click at [1081, 565] on img "FIFTYLAN KOREATOWN" at bounding box center [1071, 557] width 36 height 36
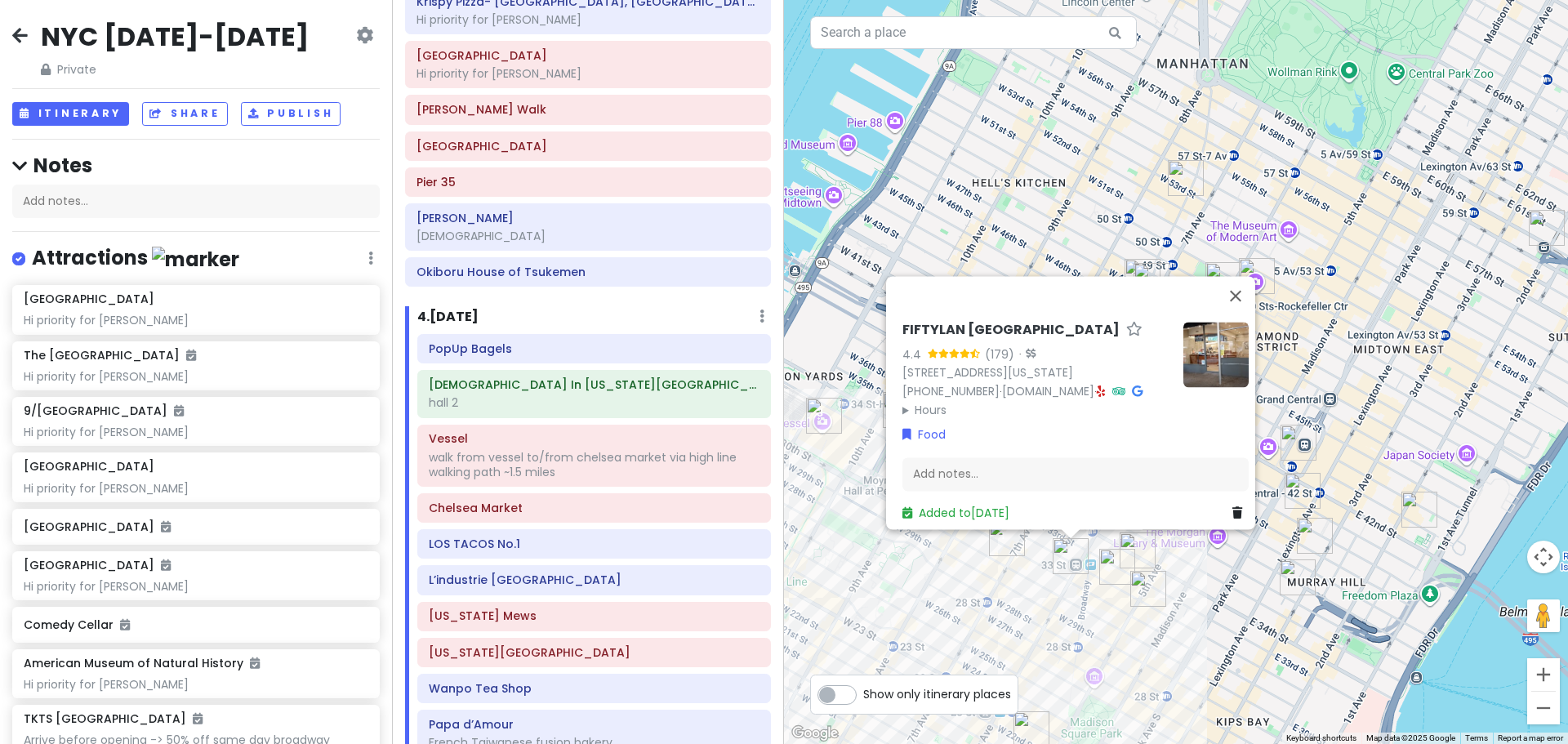
click at [1116, 565] on img "New Wonjo" at bounding box center [1117, 567] width 36 height 36
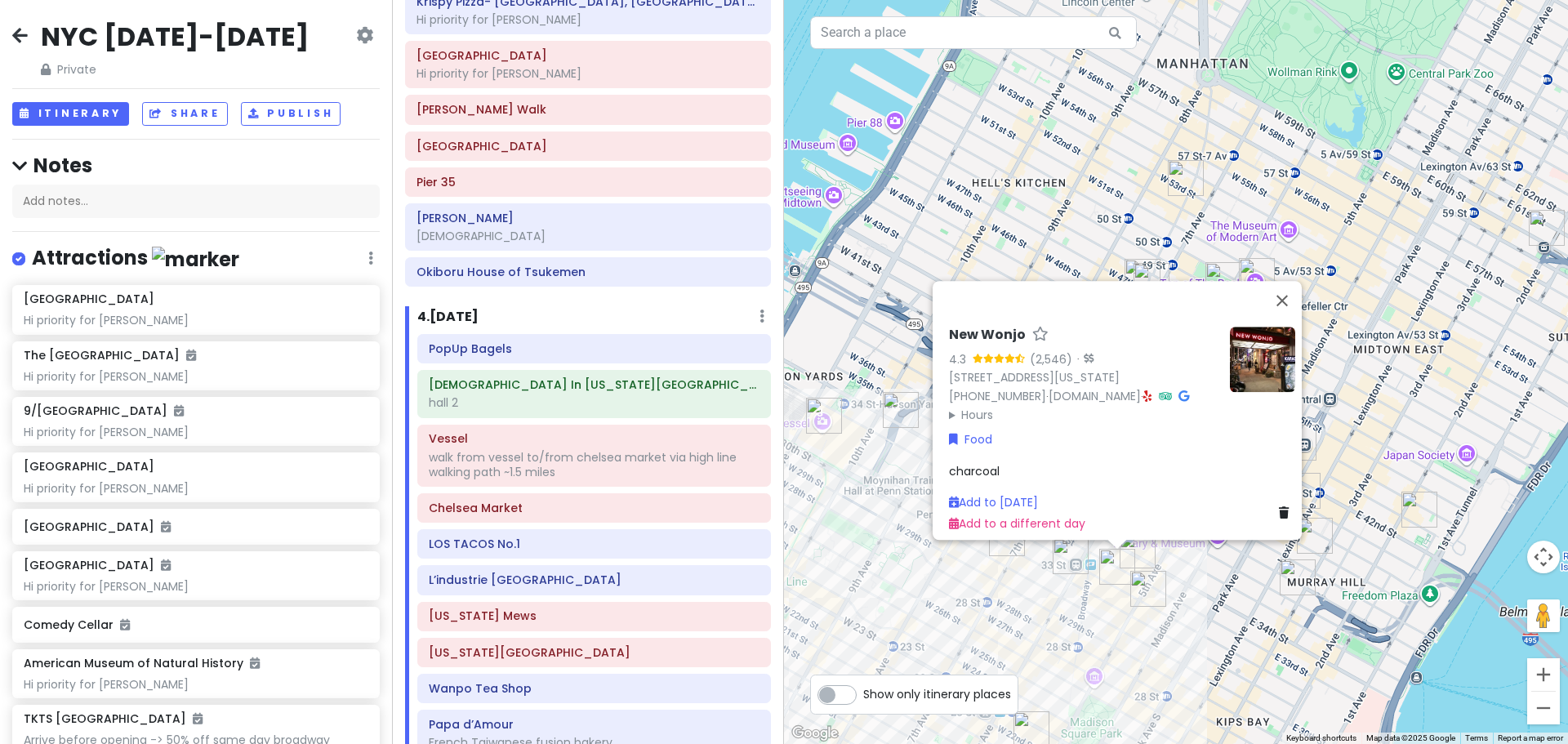
click at [1136, 580] on img "Sundaes Best" at bounding box center [1149, 589] width 36 height 36
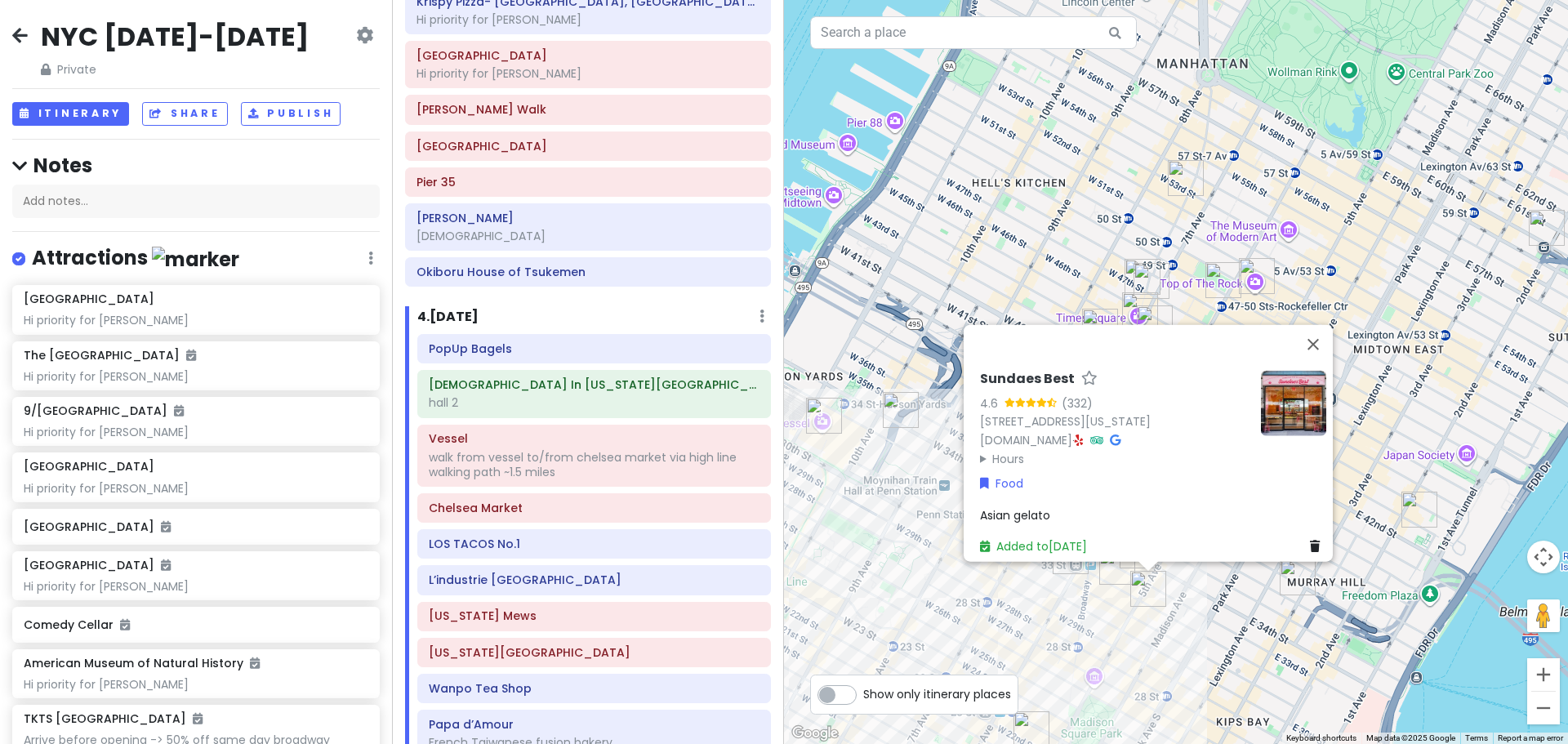
click at [1237, 589] on div "Sundaes Best 4.6 (332) [STREET_ADDRESS][US_STATE] [DOMAIN_NAME] · Hours [DATE] …" at bounding box center [1176, 372] width 784 height 744
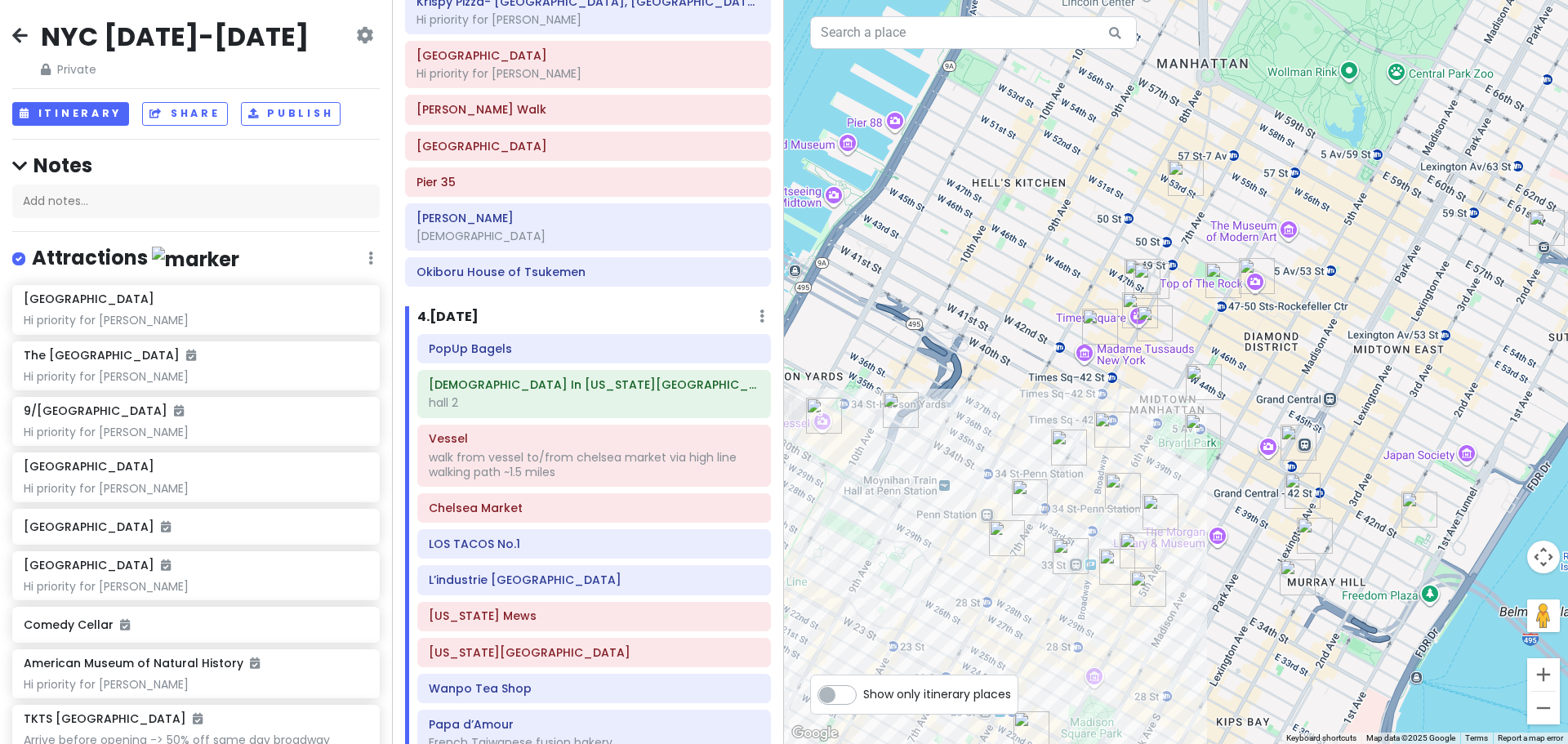
click at [1307, 572] on img "Sarge’s Delicatessen & Diner" at bounding box center [1298, 577] width 36 height 36
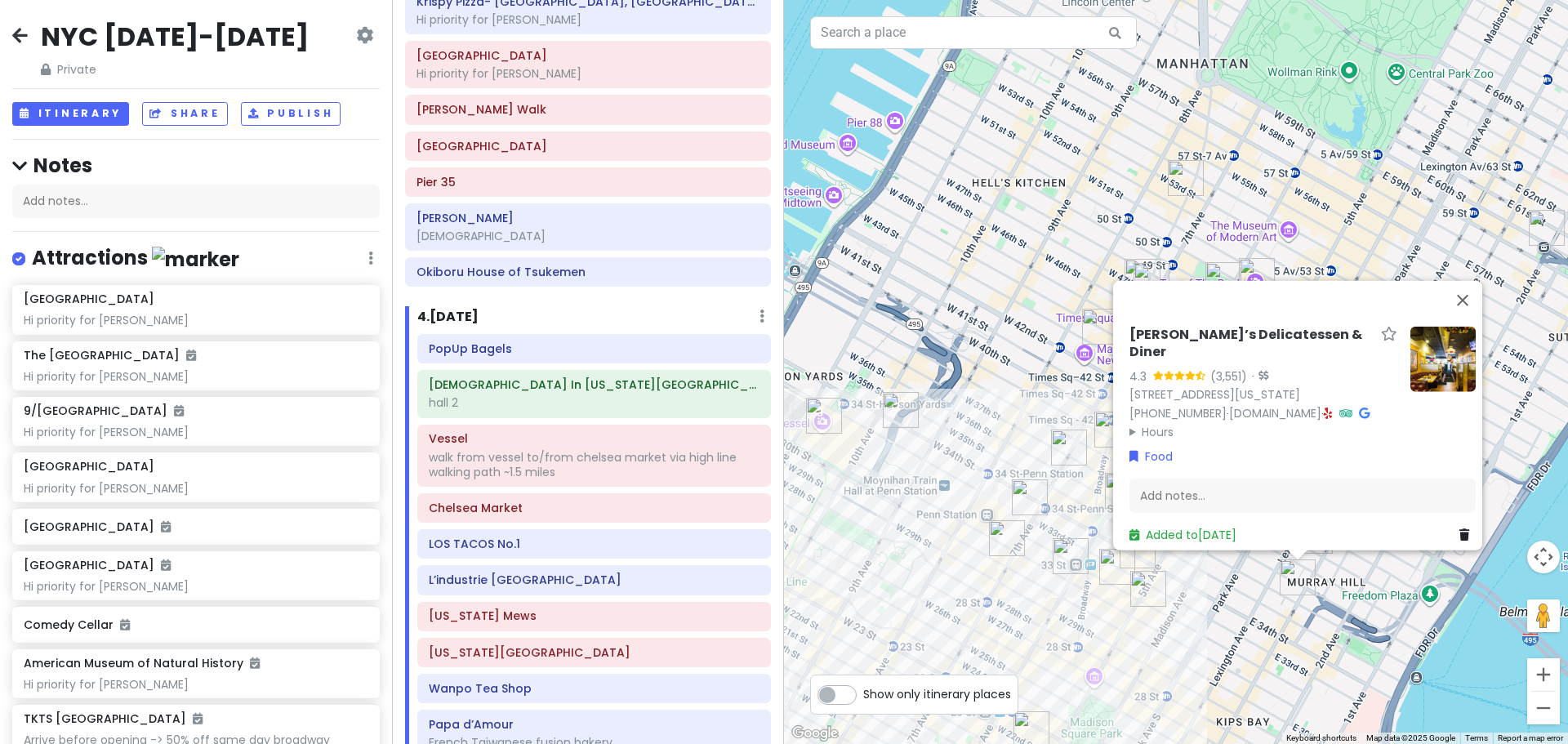
click at [1238, 609] on div "Sarge’s Delicatessen & Diner 4.3 (3,551) · [STREET_ADDRESS][US_STATE] [PHONE_NU…" at bounding box center [1176, 372] width 784 height 744
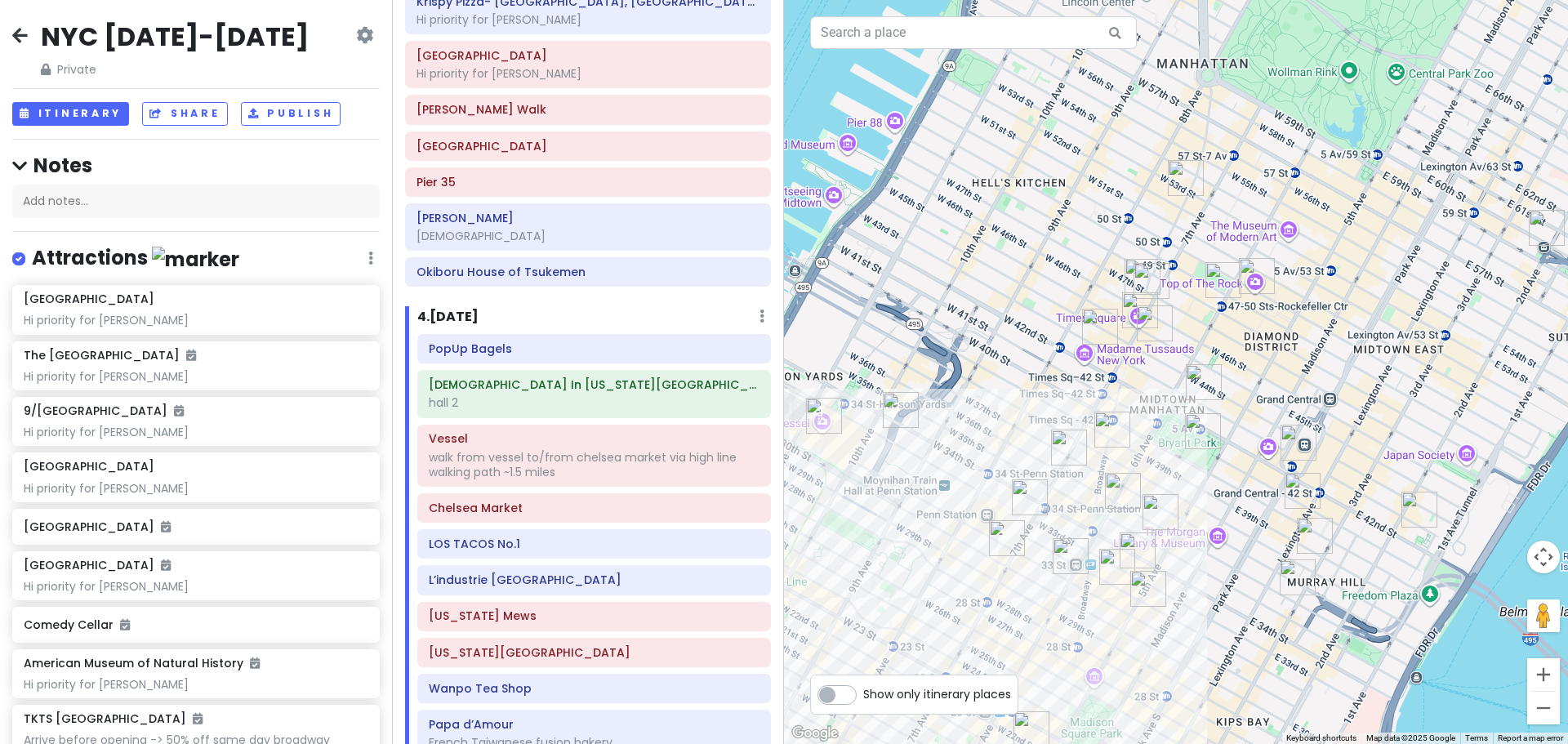
drag, startPoint x: 1283, startPoint y: 547, endPoint x: 1291, endPoint y: 544, distance: 8.5
click at [1283, 546] on div at bounding box center [1176, 372] width 784 height 744
click at [1291, 544] on div at bounding box center [1176, 372] width 784 height 744
click at [1299, 541] on img "KJUN" at bounding box center [1315, 536] width 36 height 36
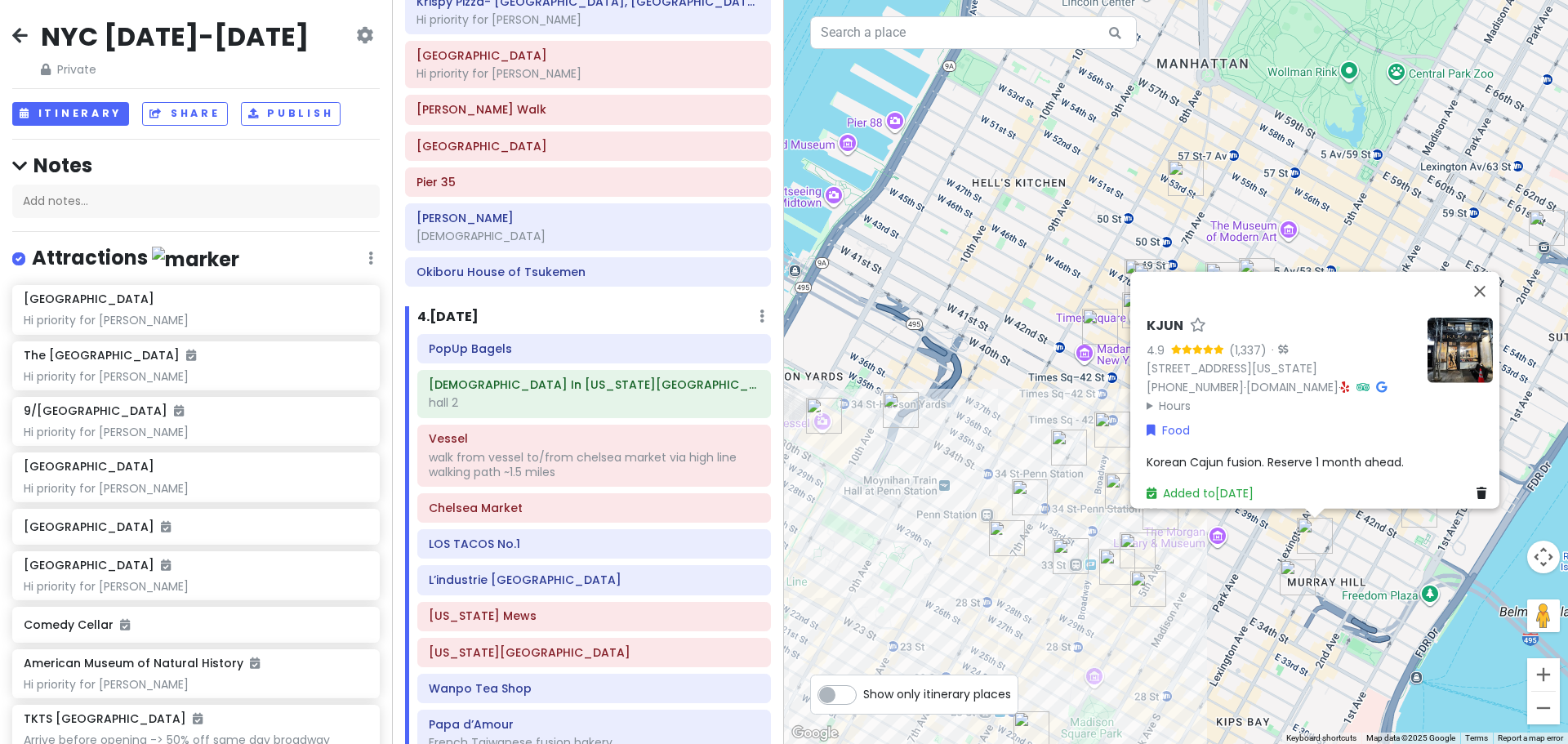
click at [1227, 560] on div "KJUN 4.9 (1,337) · [STREET_ADDRESS][US_STATE] [PHONE_NUMBER] · [DOMAIN_NAME] · …" at bounding box center [1176, 372] width 784 height 744
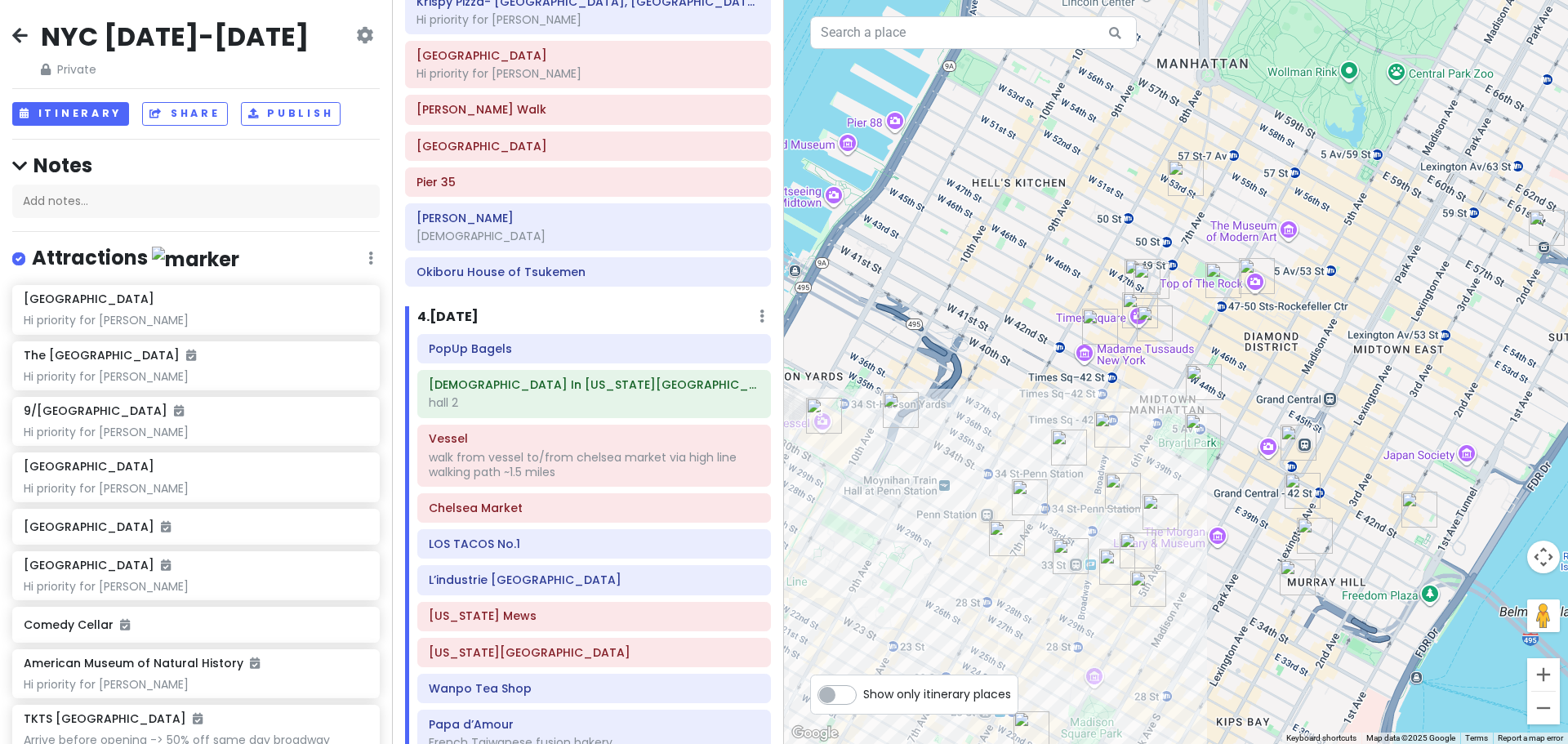
click at [1306, 501] on img "Katagiri Japanese Grocery" at bounding box center [1303, 491] width 36 height 36
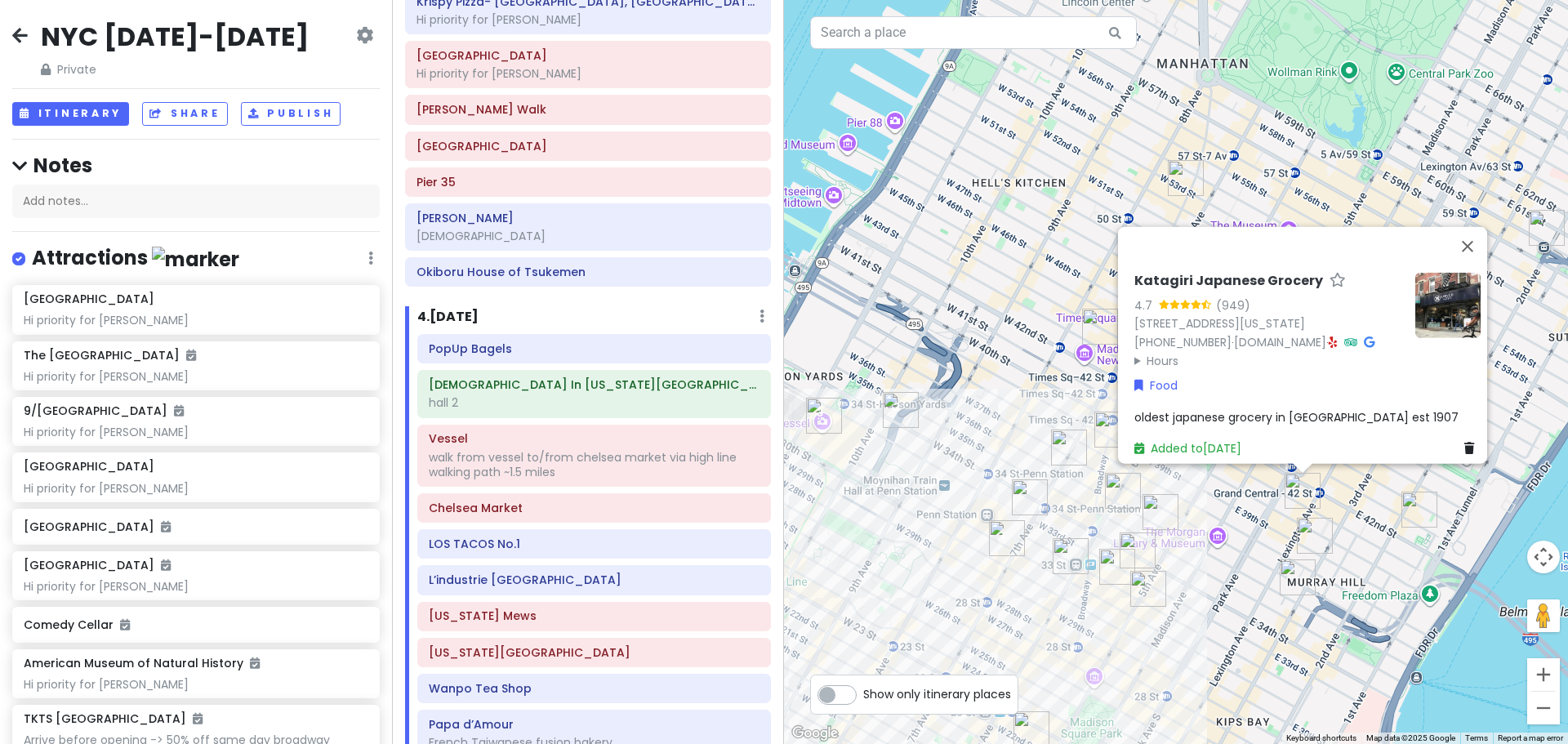
click at [1199, 597] on div "Katagiri Japanese Grocery 4.7 (949) [STREET_ADDRESS][US_STATE] [PHONE_NUMBER] ·…" at bounding box center [1176, 372] width 784 height 744
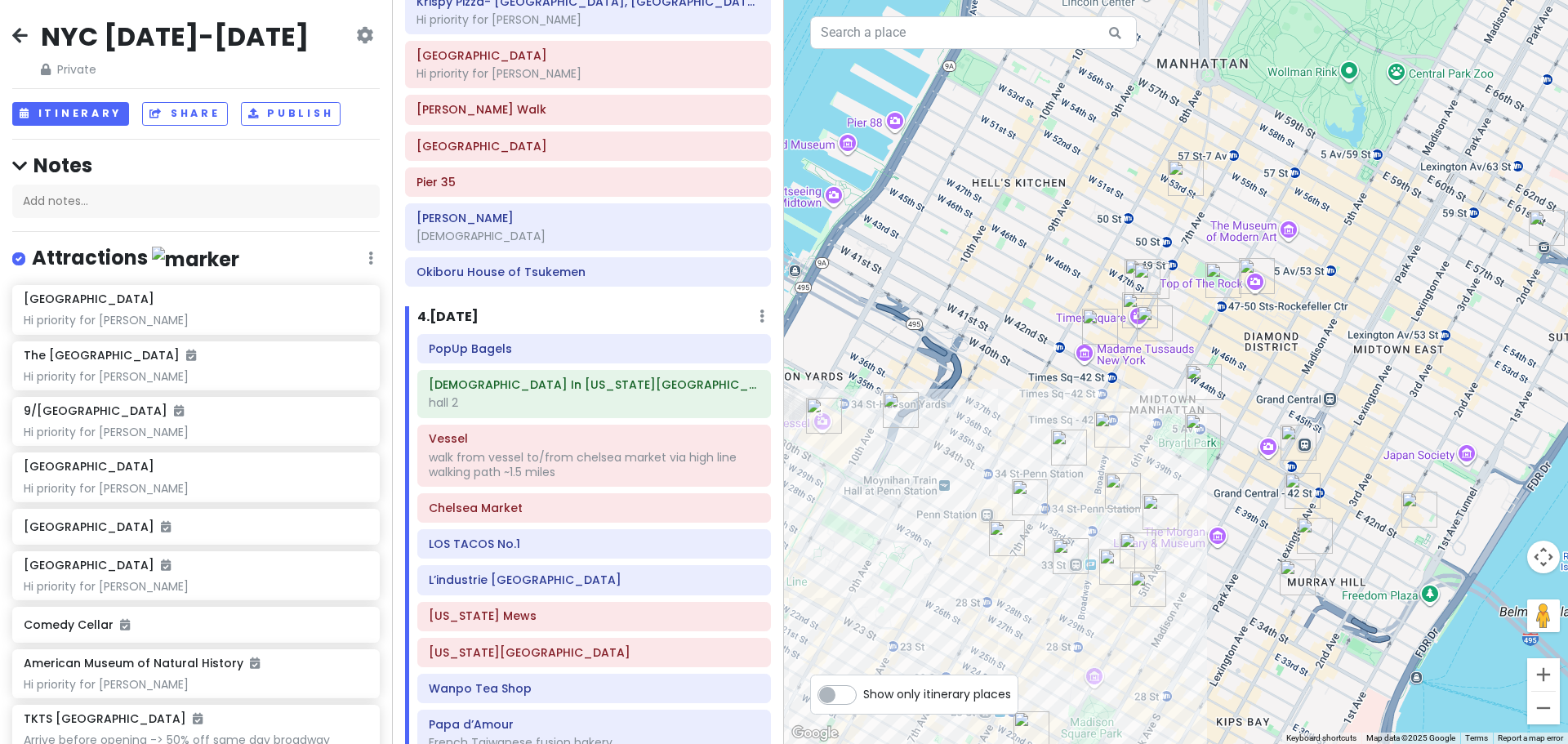
click at [1123, 436] on img "Ten Thousand Coffee" at bounding box center [1113, 430] width 36 height 36
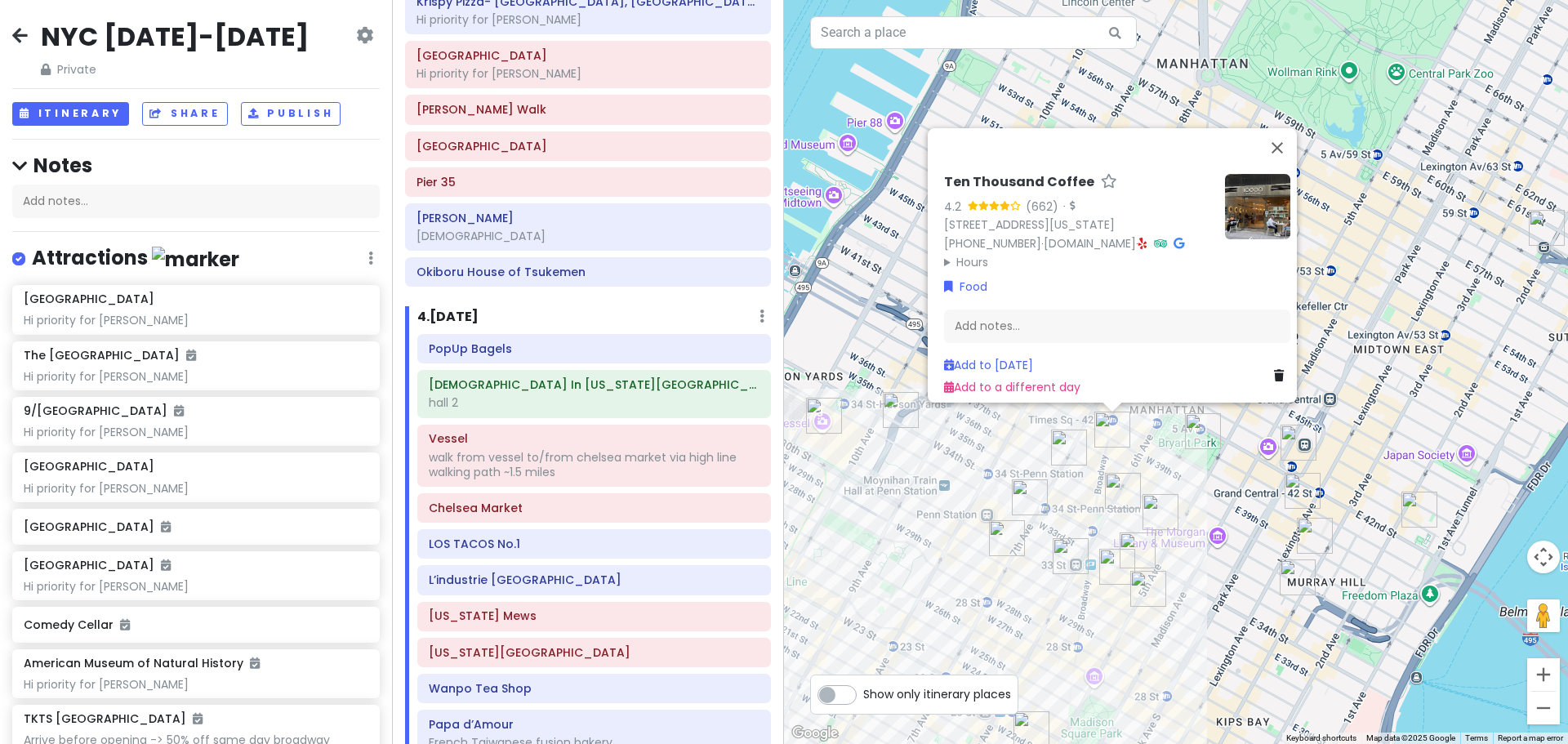
click at [1122, 481] on img "Keens Steakhouse" at bounding box center [1123, 491] width 36 height 36
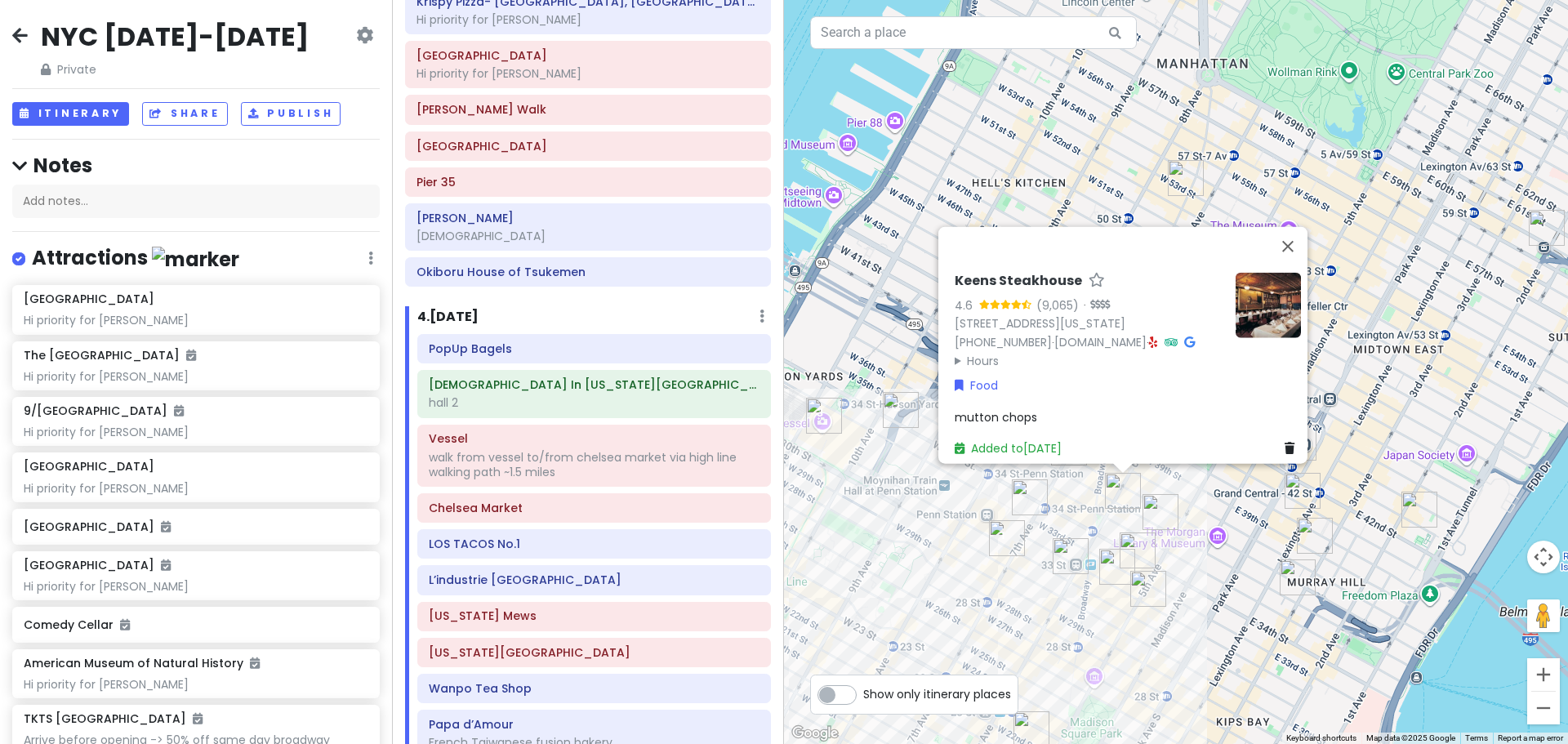
click at [1026, 497] on img "LOS TACOS No.1" at bounding box center [1030, 498] width 36 height 36
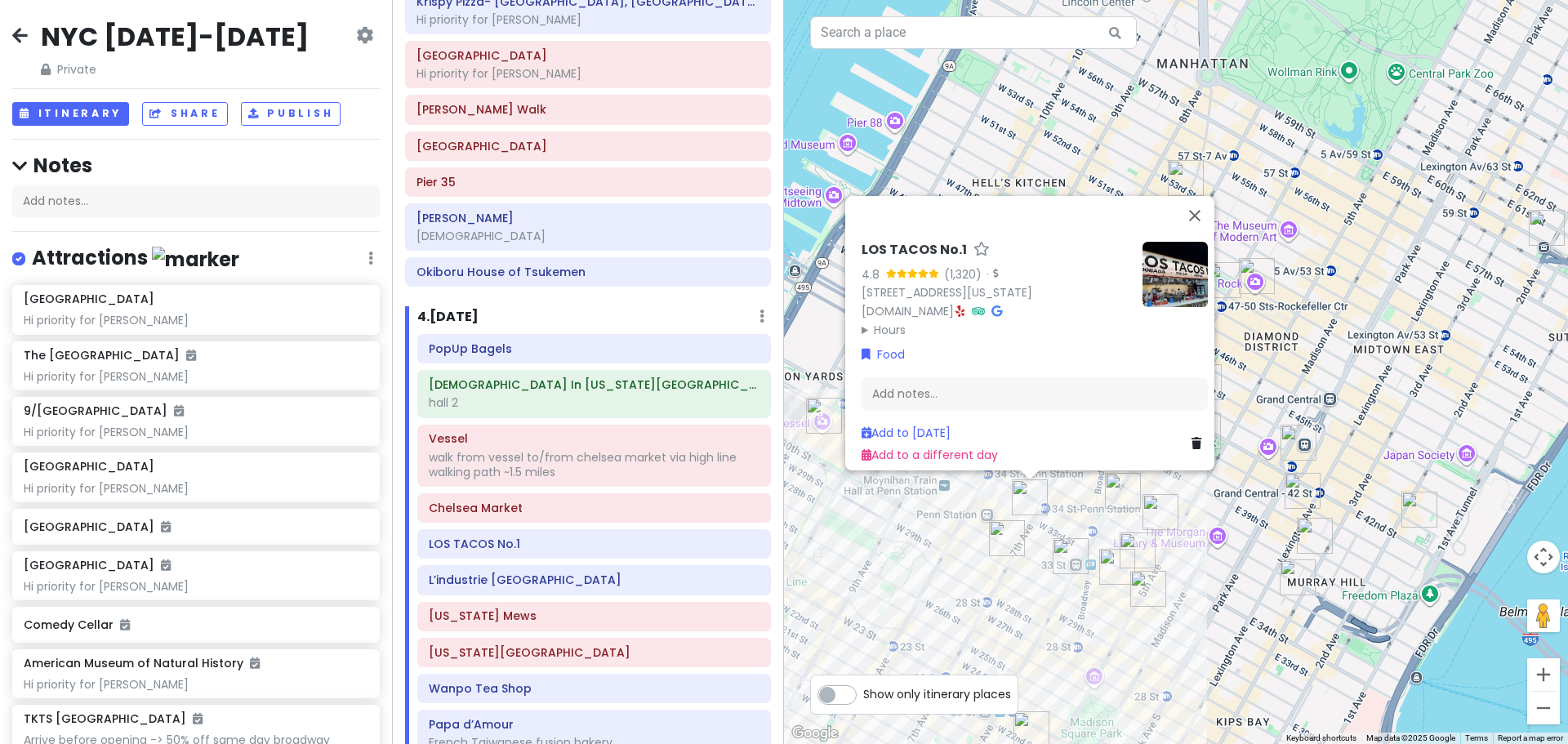
click at [1076, 546] on img "FIFTYLAN KOREATOWN" at bounding box center [1071, 557] width 36 height 36
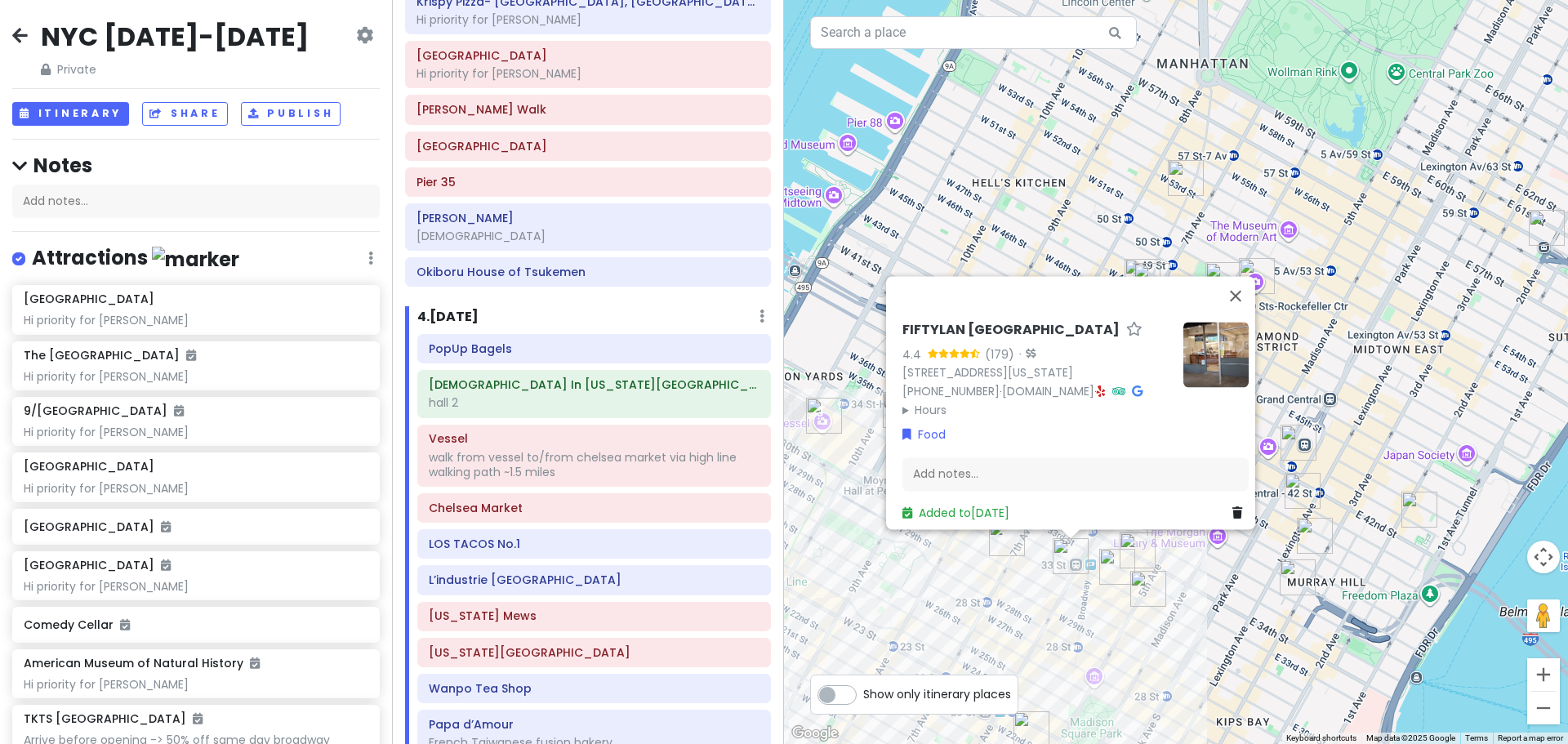
click at [1108, 566] on img "New Wonjo" at bounding box center [1117, 567] width 36 height 36
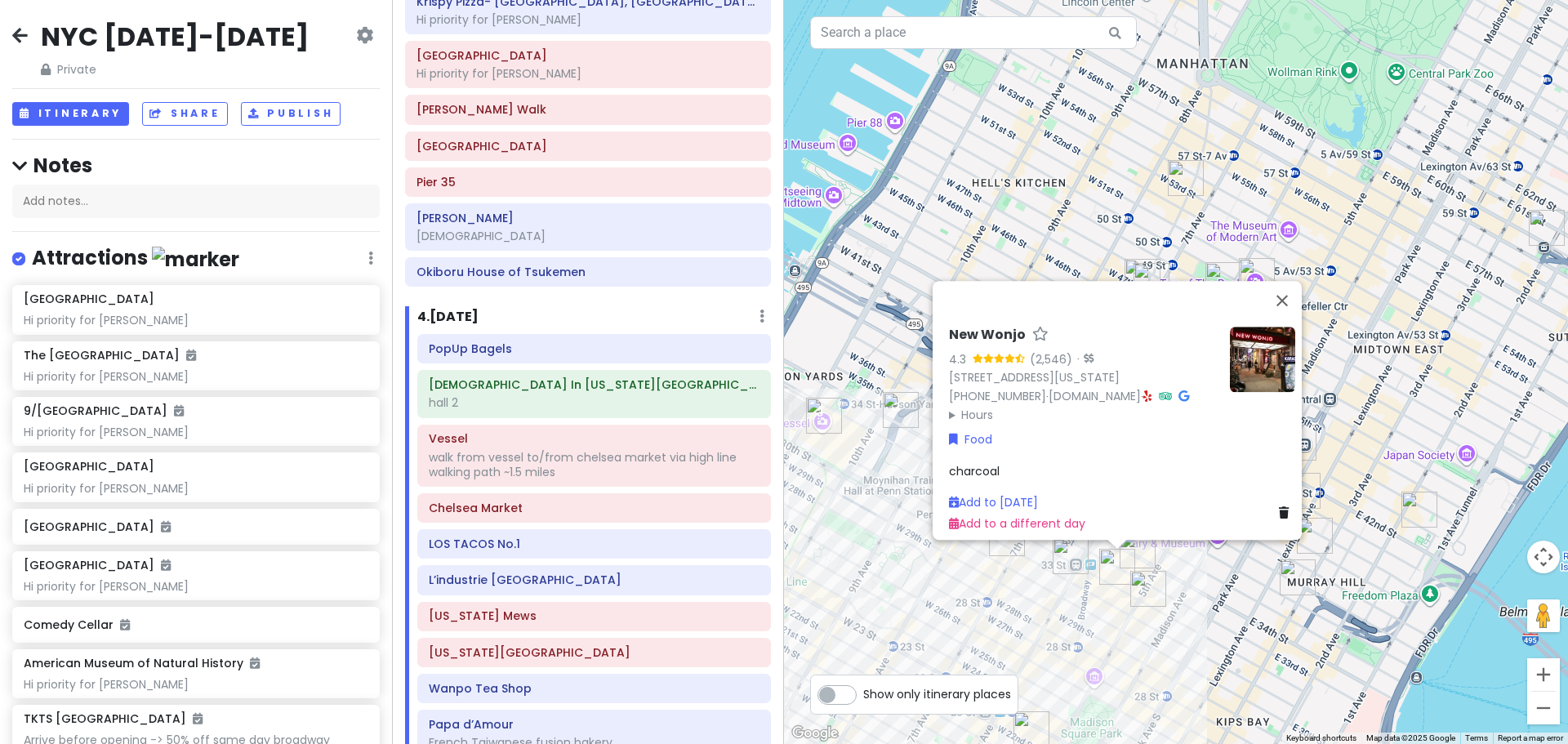
click at [1132, 587] on img "Sundaes Best" at bounding box center [1149, 589] width 36 height 36
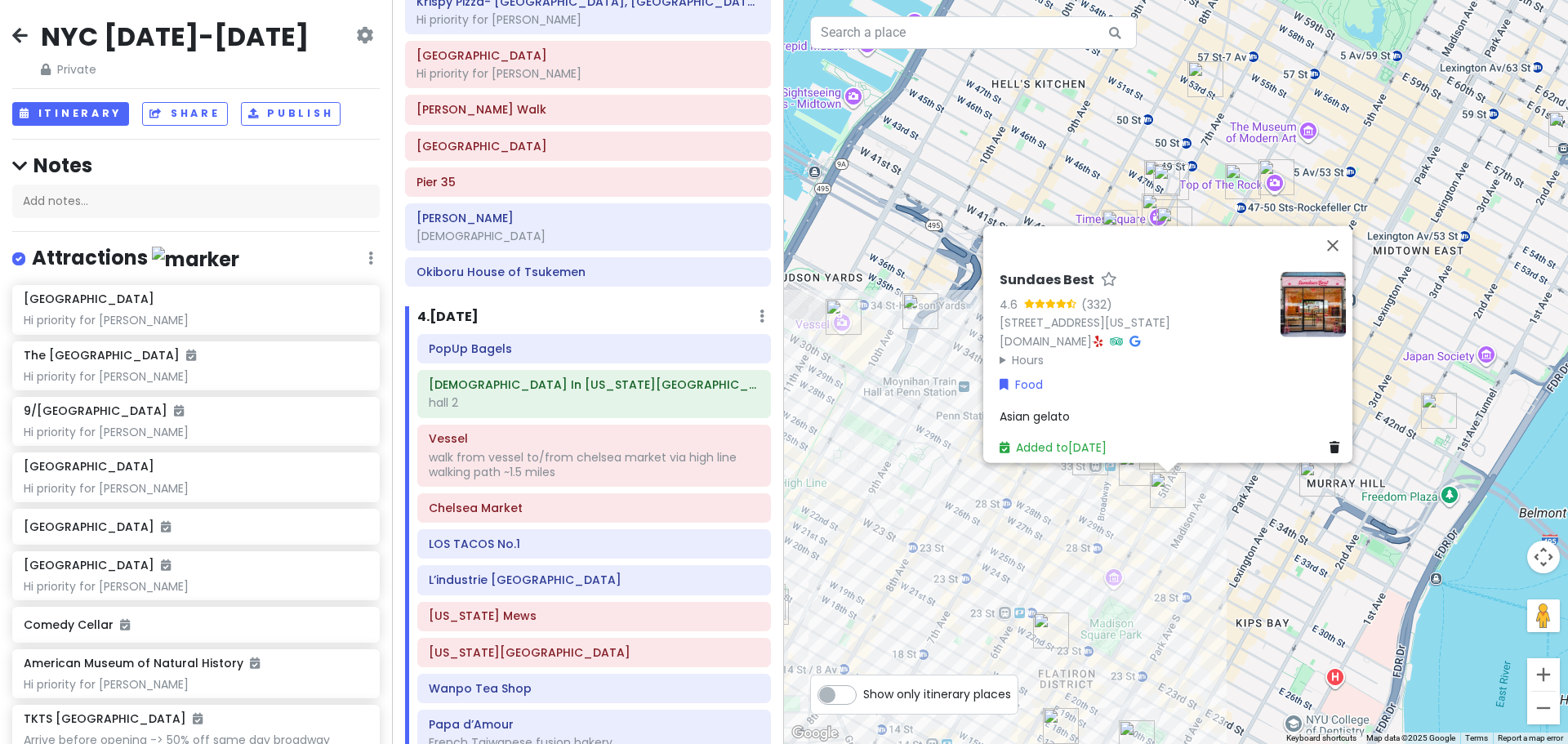
drag, startPoint x: 1099, startPoint y: 631, endPoint x: 1138, endPoint y: 329, distance: 304.5
click at [1138, 347] on div "Sundaes Best 4.6 (332) [STREET_ADDRESS][US_STATE] [DOMAIN_NAME] · Hours [DATE] …" at bounding box center [1176, 372] width 784 height 744
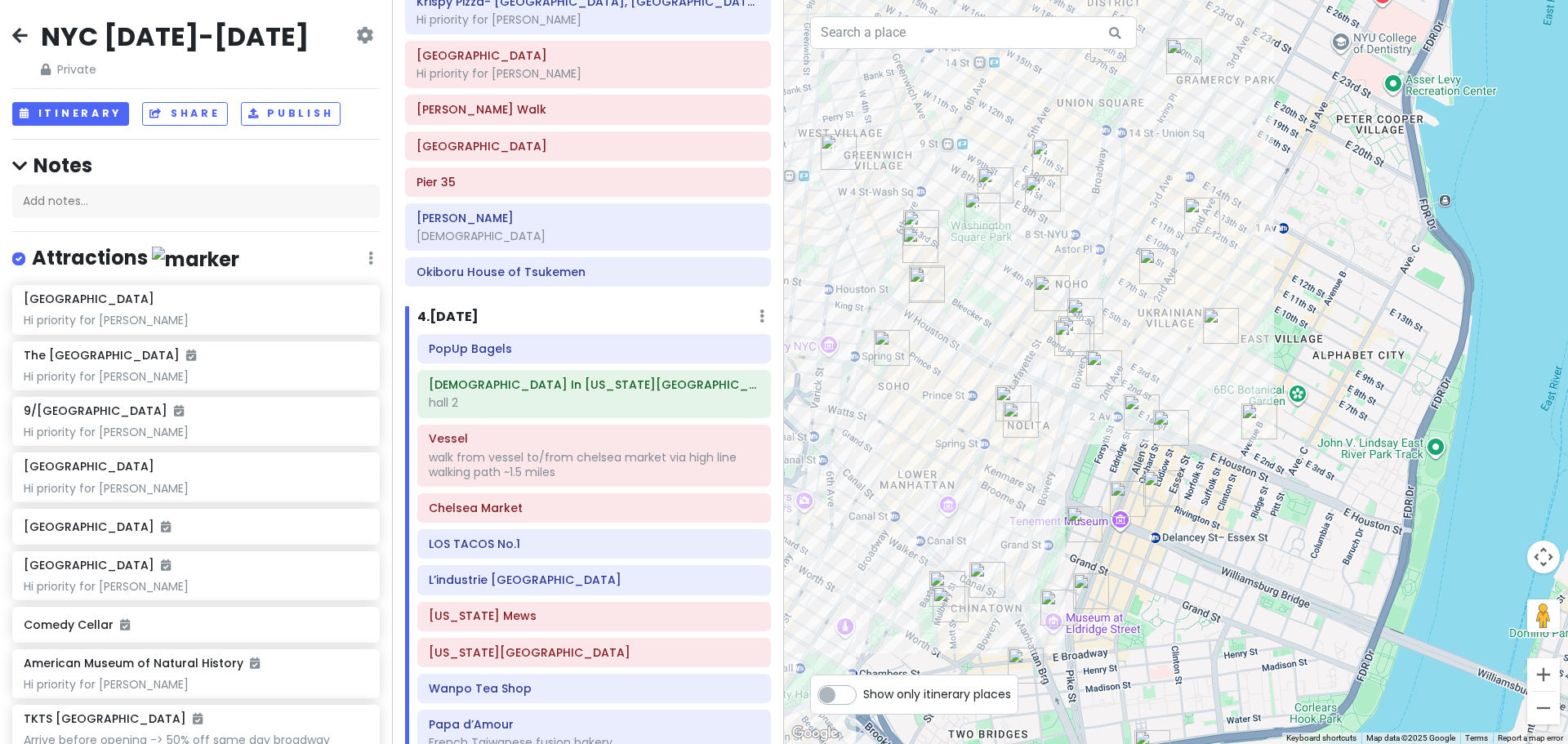
drag, startPoint x: 1126, startPoint y: 330, endPoint x: 1090, endPoint y: 390, distance: 70.0
click at [1090, 390] on div "Sundaes Best 4.6 (332) [STREET_ADDRESS][US_STATE] [DOMAIN_NAME] · Hours [DATE] …" at bounding box center [1176, 372] width 784 height 744
click at [1057, 286] on img "Lafayette Grand Café & Bakery" at bounding box center [1052, 293] width 36 height 36
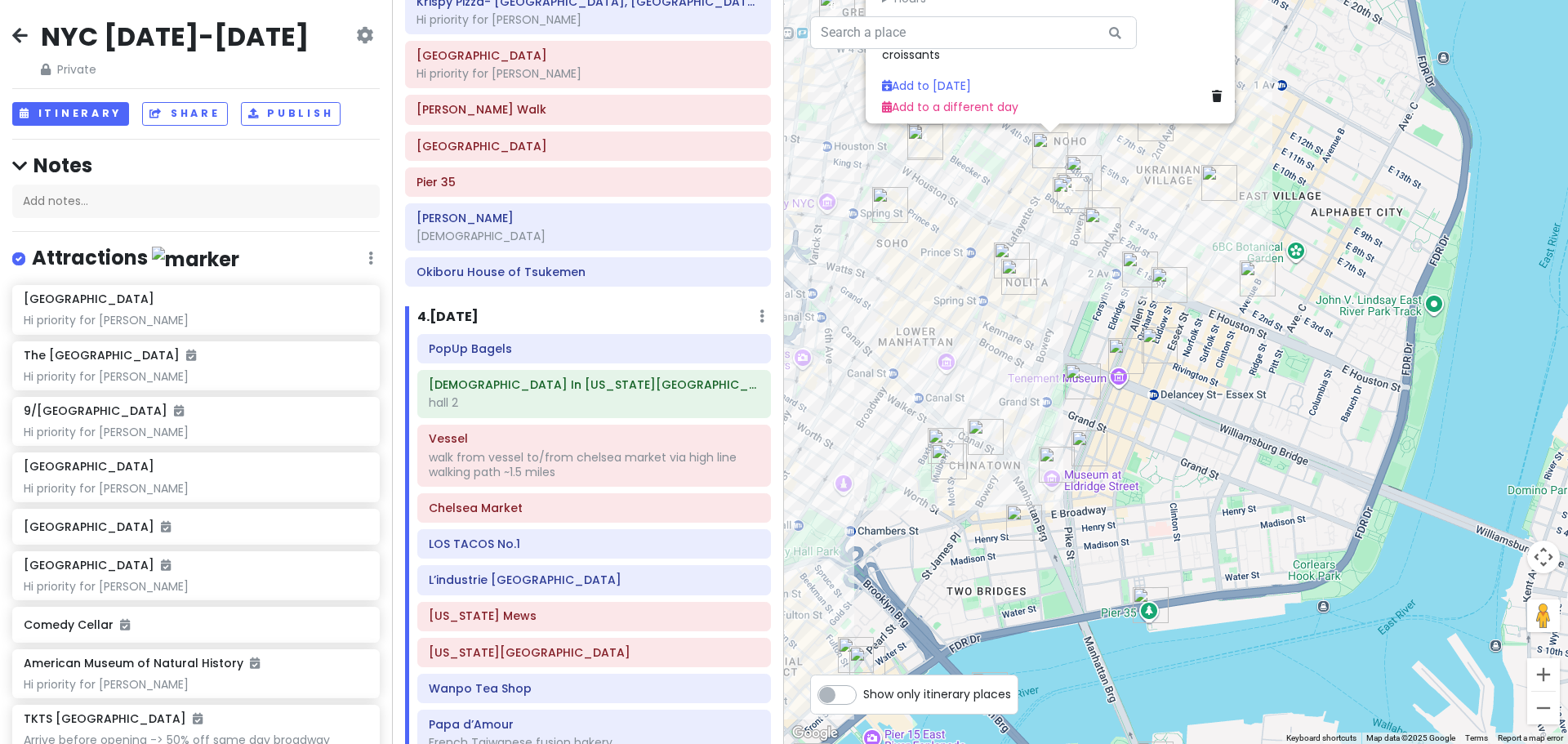
drag, startPoint x: 1149, startPoint y: 422, endPoint x: 1148, endPoint y: 205, distance: 217.0
click at [1148, 205] on div "Lafayette Grand Café & Bakery 4.2 (5,086) · [STREET_ADDRESS][US_STATE] [PHONE_N…" at bounding box center [1176, 372] width 784 height 744
click at [1135, 254] on img "Kisa" at bounding box center [1141, 267] width 36 height 36
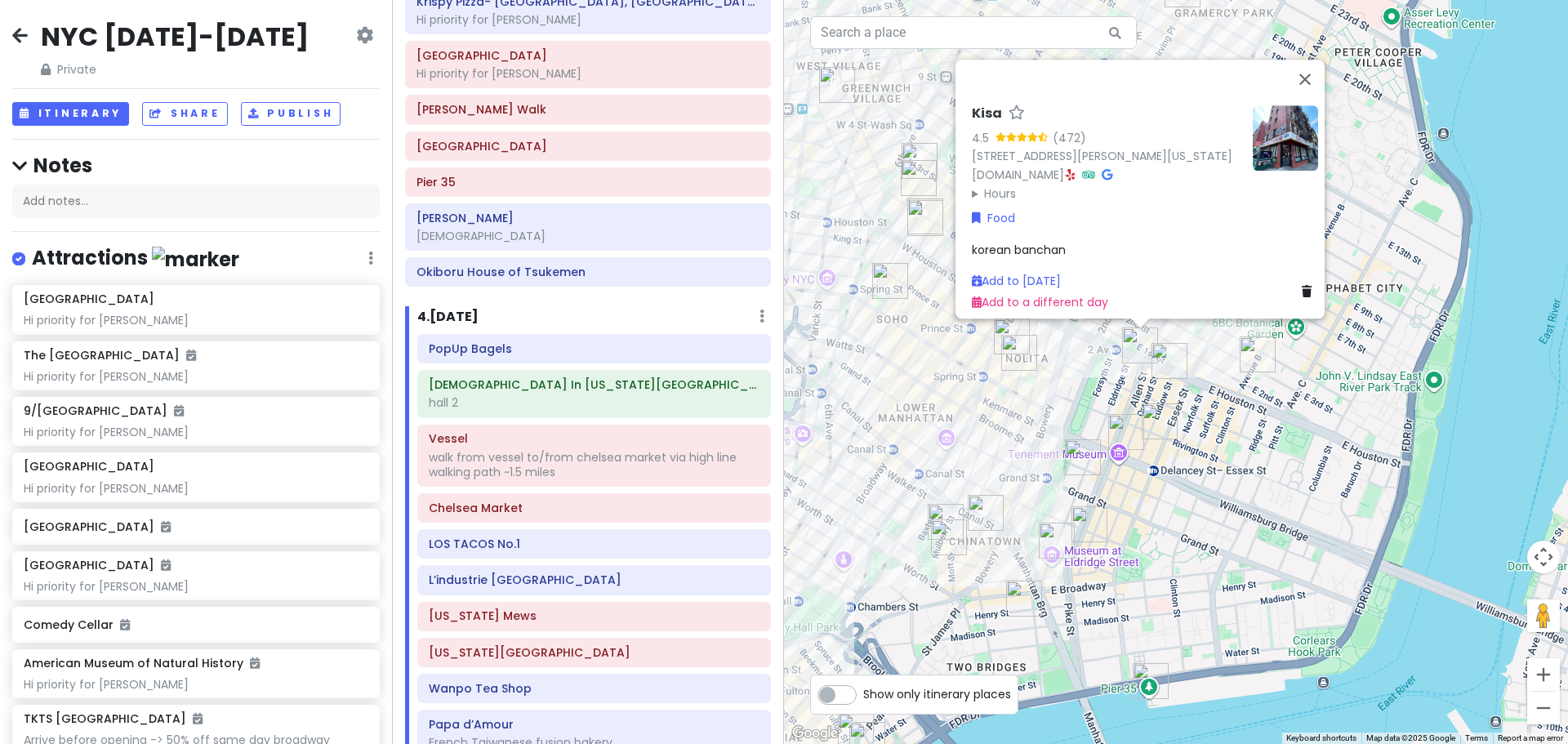
click at [1167, 388] on div "Kisa 4.5 (472) [STREET_ADDRESS][PERSON_NAME][US_STATE] [DOMAIN_NAME] · Hours [D…" at bounding box center [1176, 372] width 784 height 744
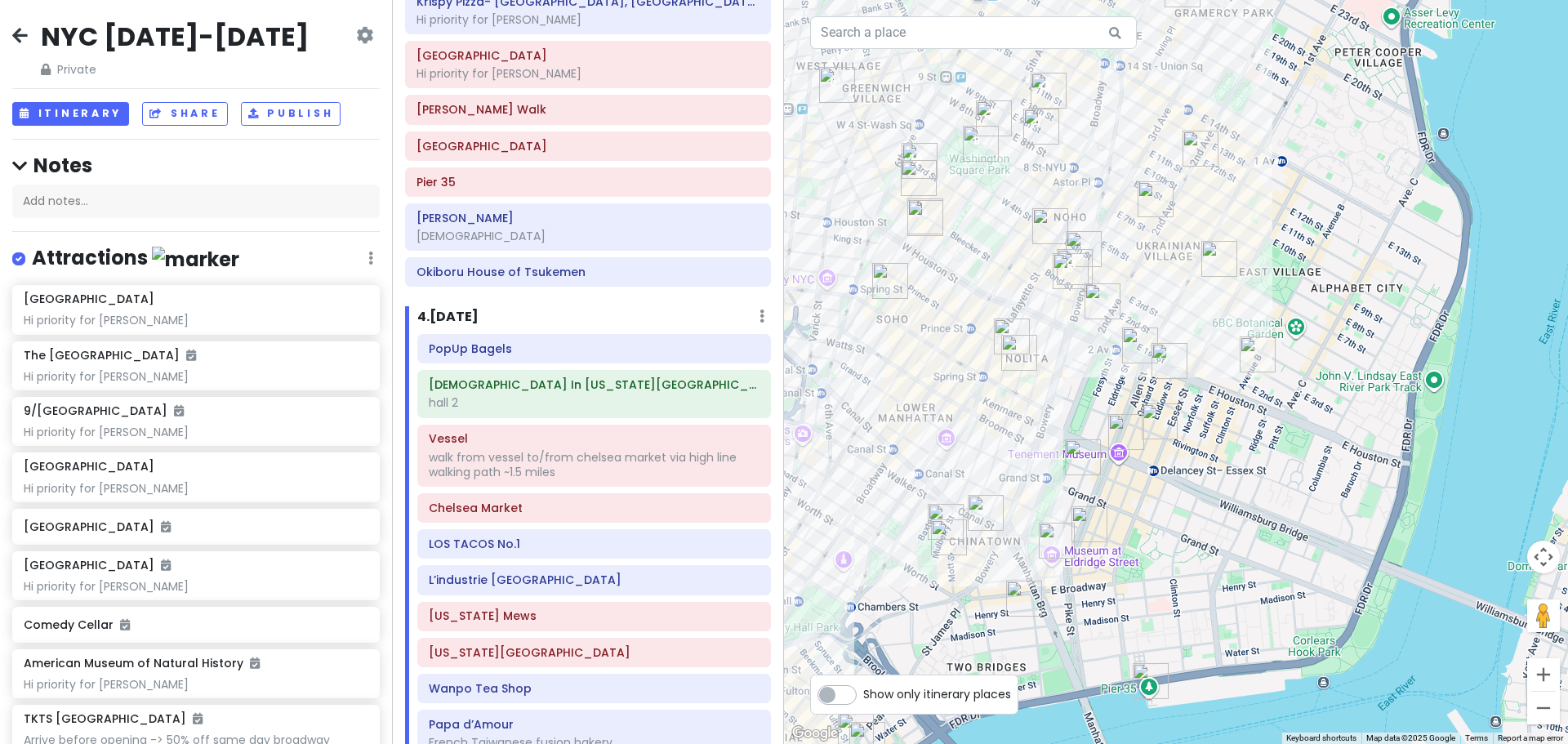
click at [1169, 374] on img "Katz's Delicatessen" at bounding box center [1170, 361] width 36 height 36
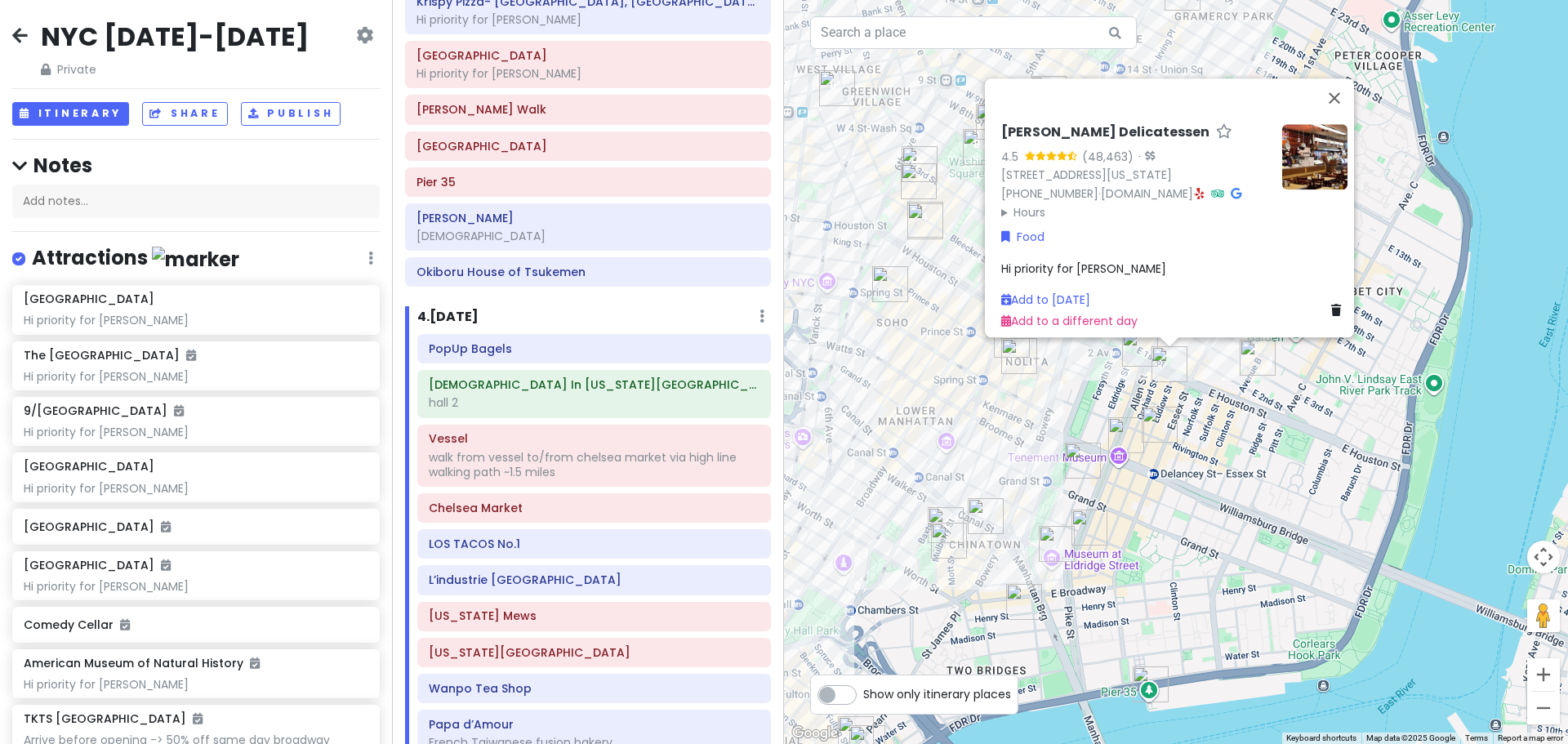
click at [1163, 409] on img "Kalye Rivington" at bounding box center [1160, 424] width 36 height 36
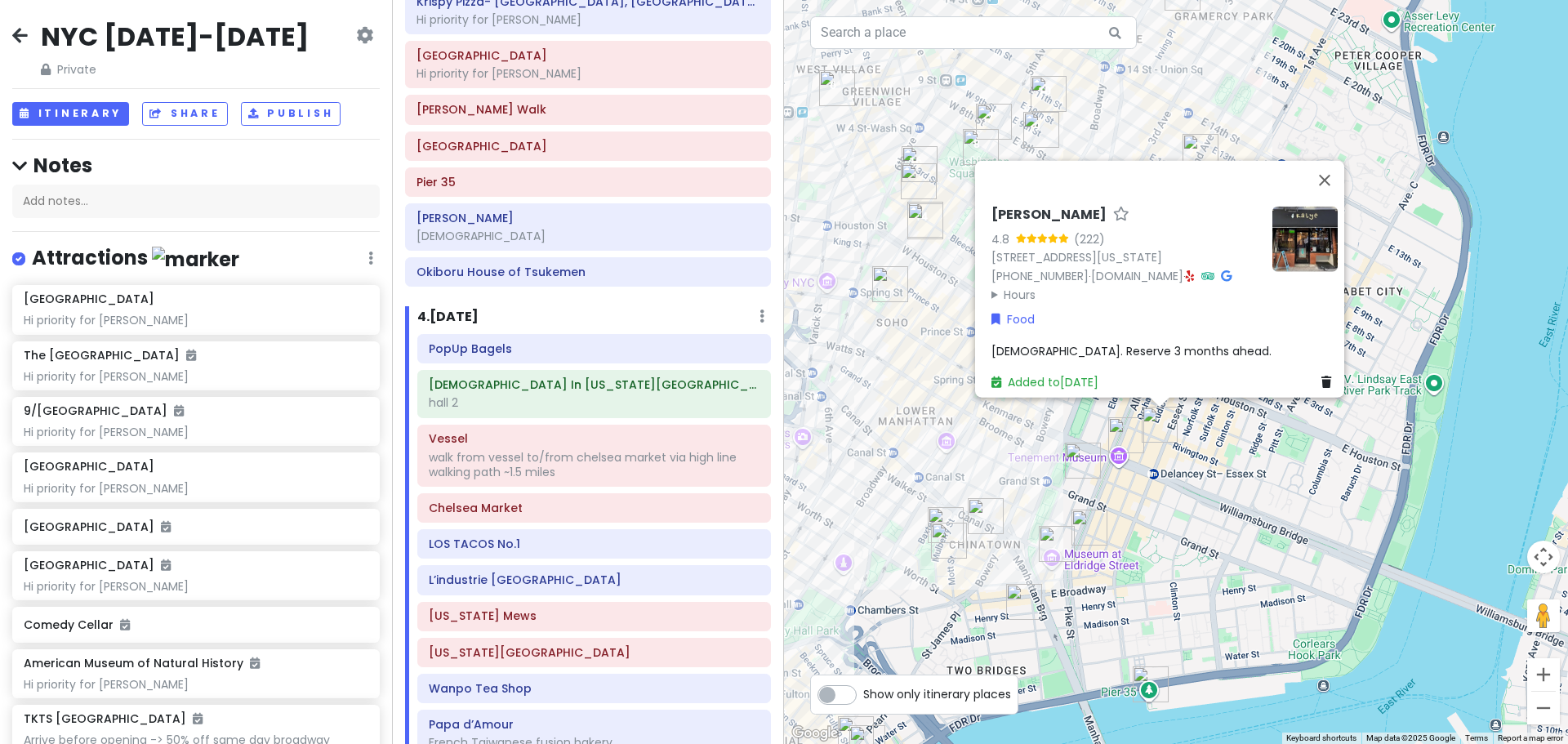
click at [1130, 424] on img "Okiboru House of Tsukemen" at bounding box center [1126, 435] width 36 height 36
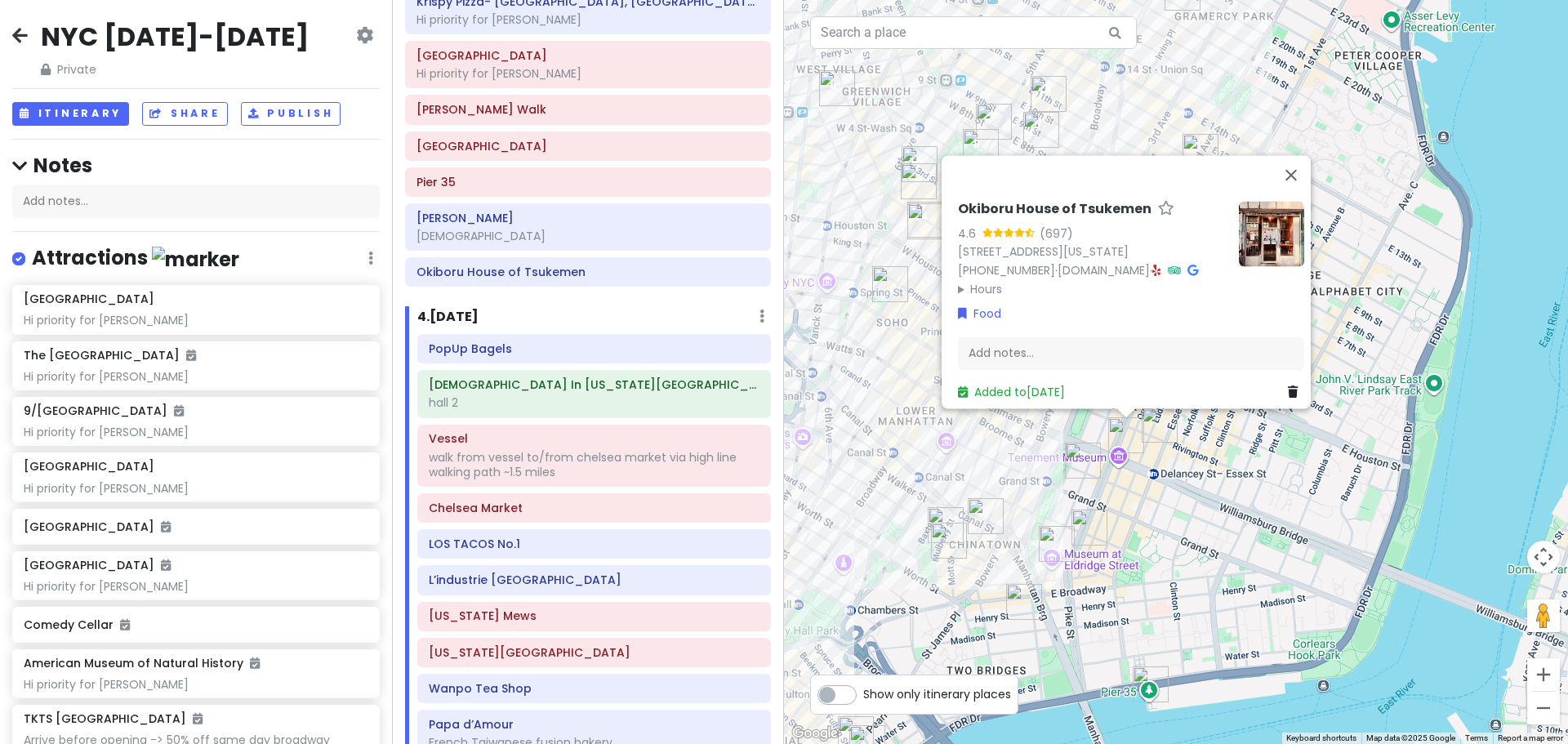
click at [1077, 455] on img "The Sandwich Board" at bounding box center [1084, 461] width 36 height 36
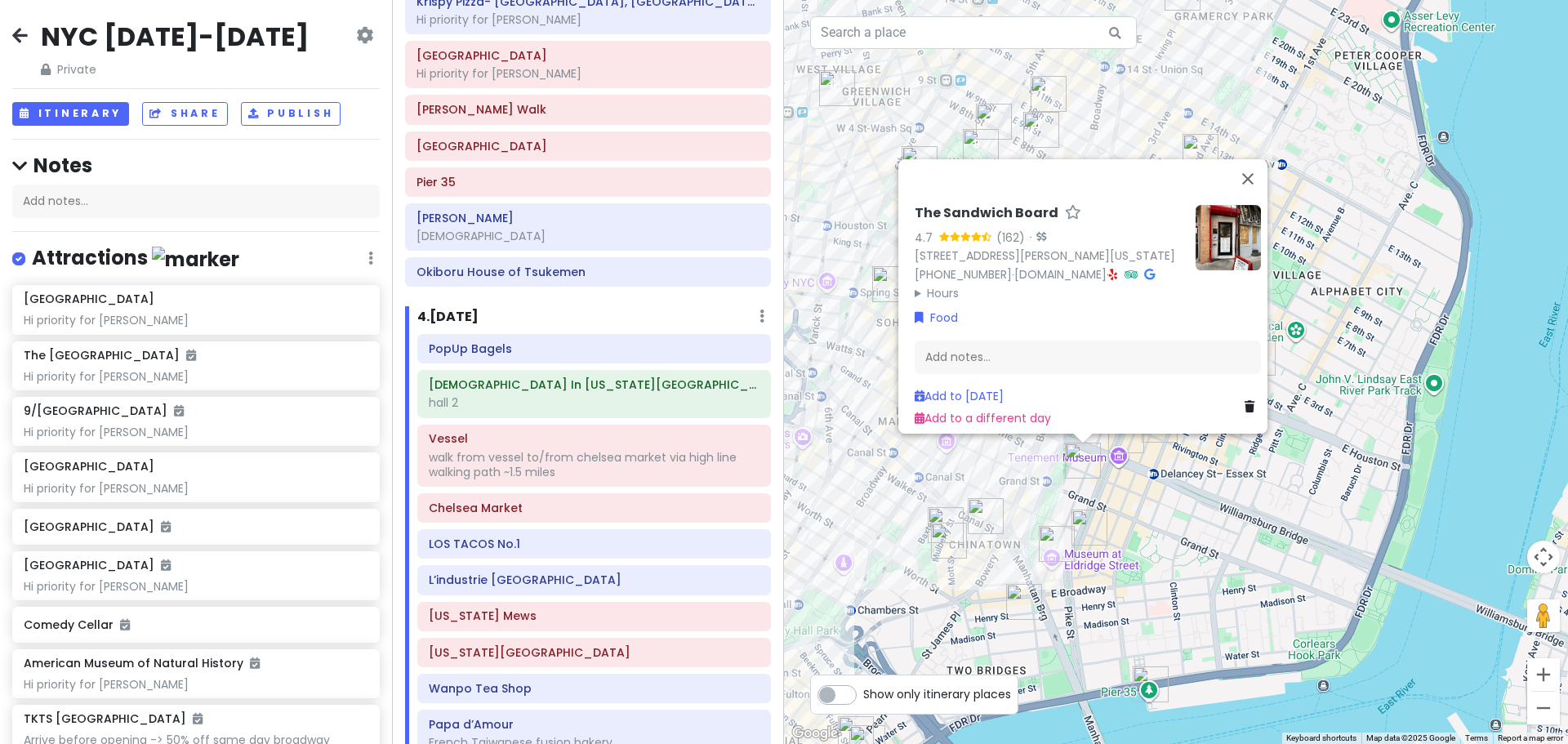
click at [1102, 518] on img "Scarr's Pizza" at bounding box center [1090, 528] width 36 height 36
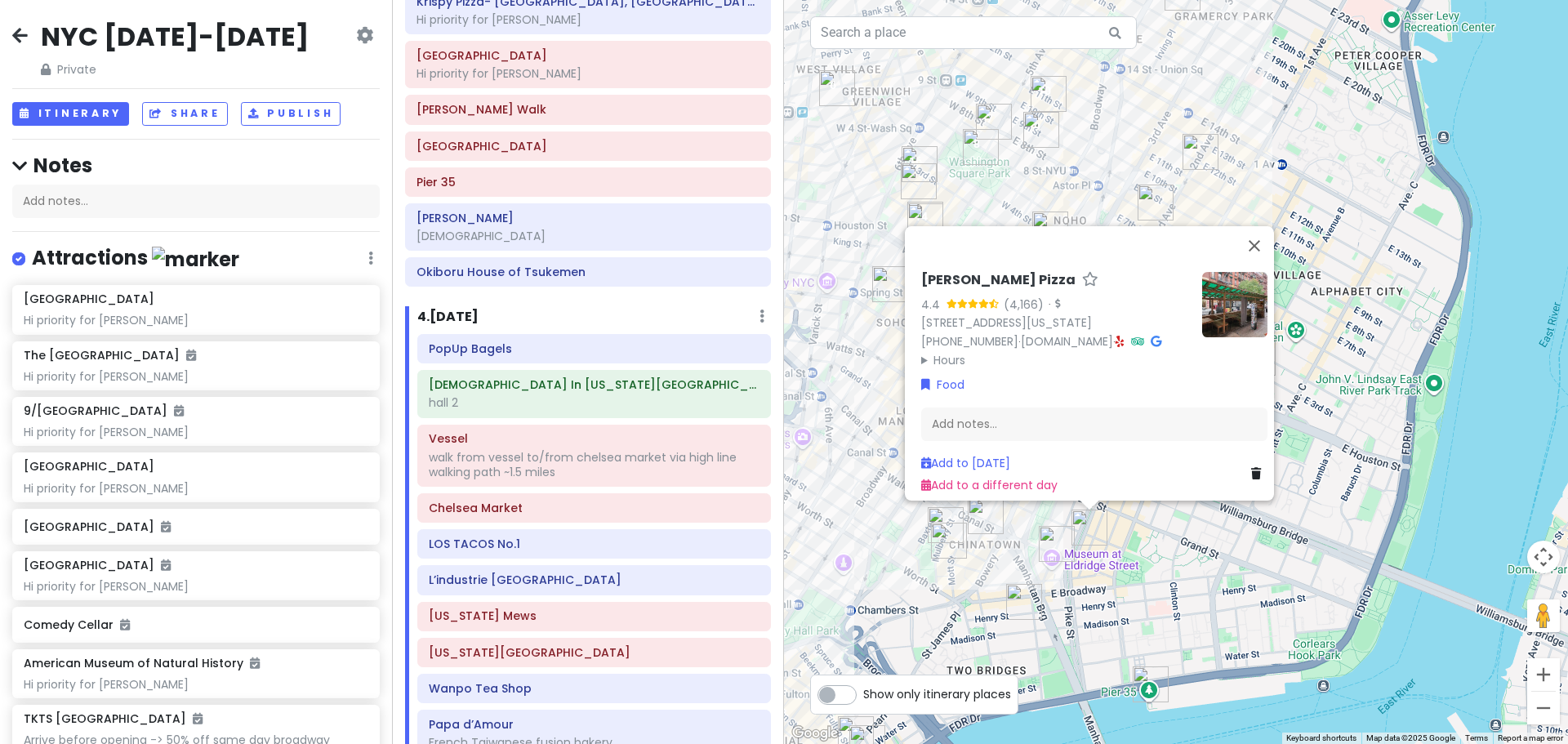
click at [1050, 539] on img "Super Taste" at bounding box center [1057, 544] width 36 height 36
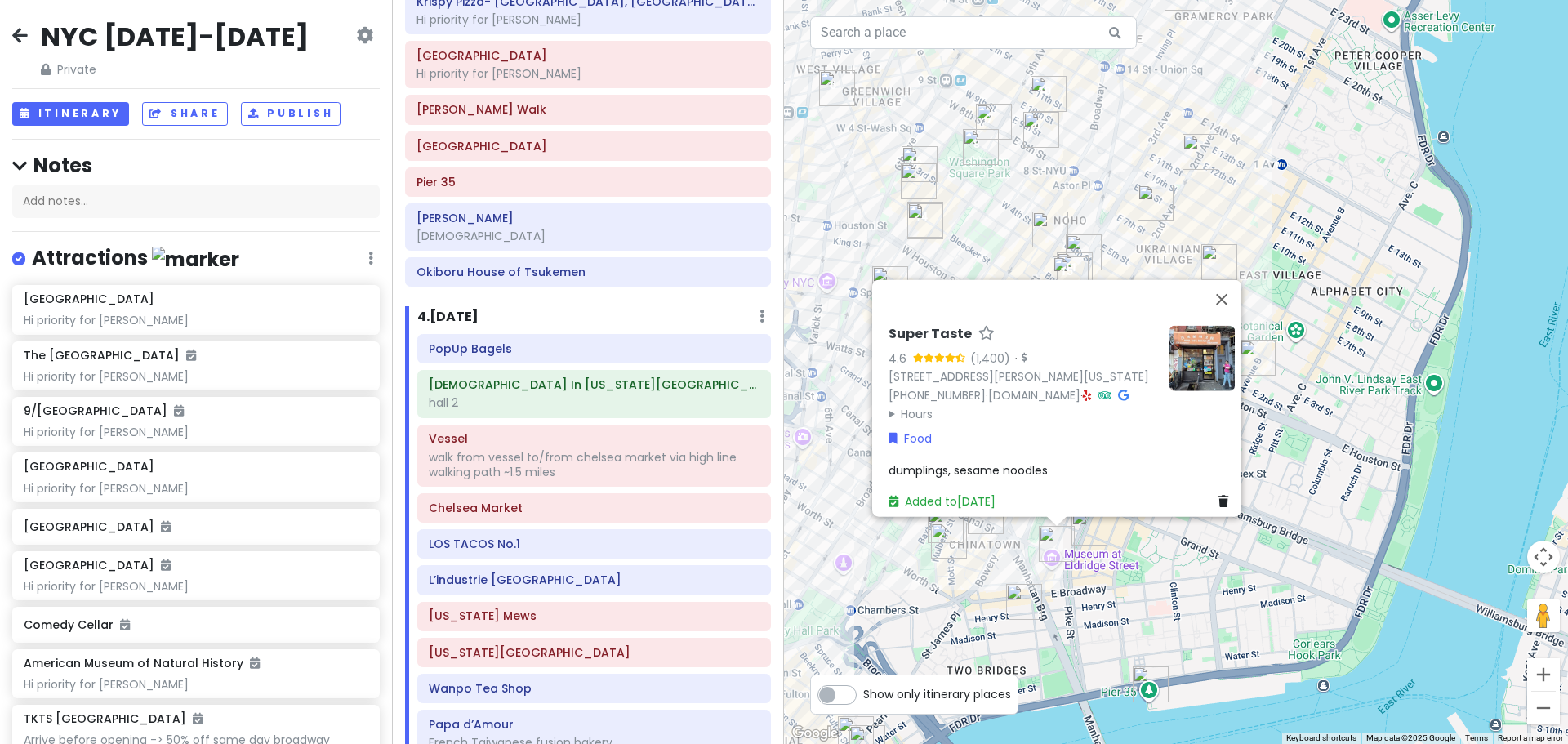
click at [1015, 611] on img "Sun Hing Lung" at bounding box center [1025, 602] width 36 height 36
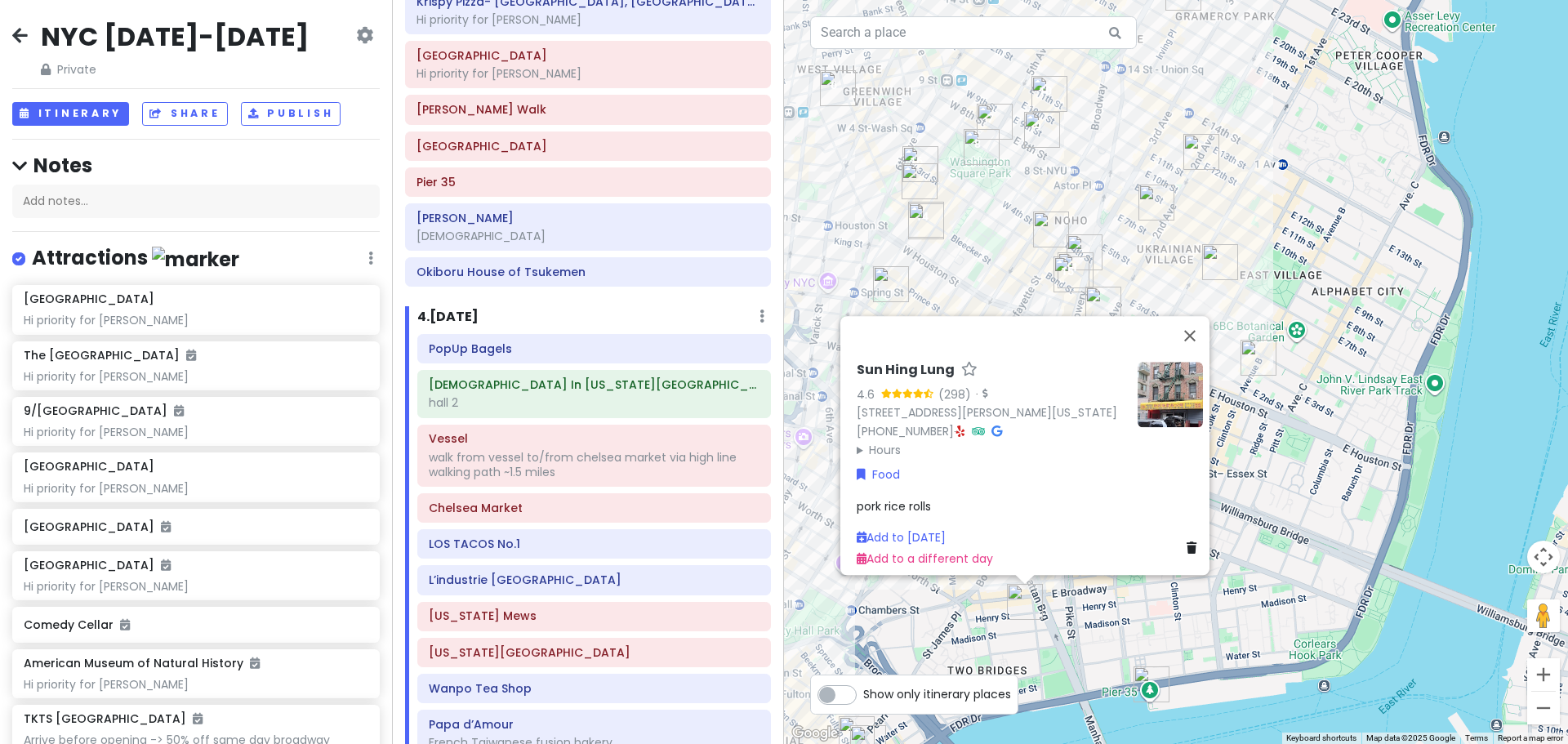
click at [1149, 642] on div "Sun Hing Lung 4.6 (298) · [STREET_ADDRESS][PERSON_NAME][US_STATE] [PHONE_NUMBER…" at bounding box center [1176, 372] width 784 height 744
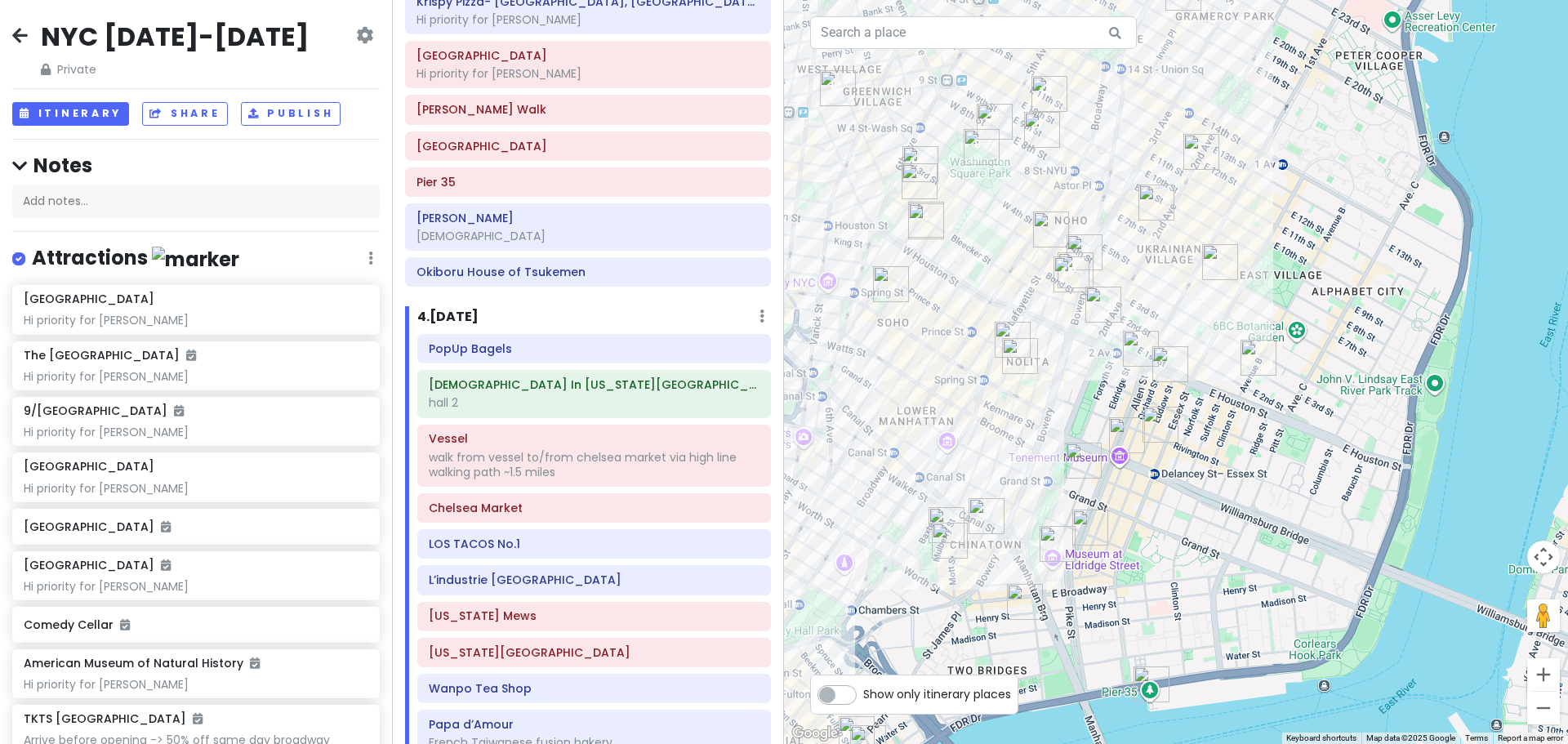
click at [1020, 352] on img "FifthSip." at bounding box center [1020, 357] width 36 height 36
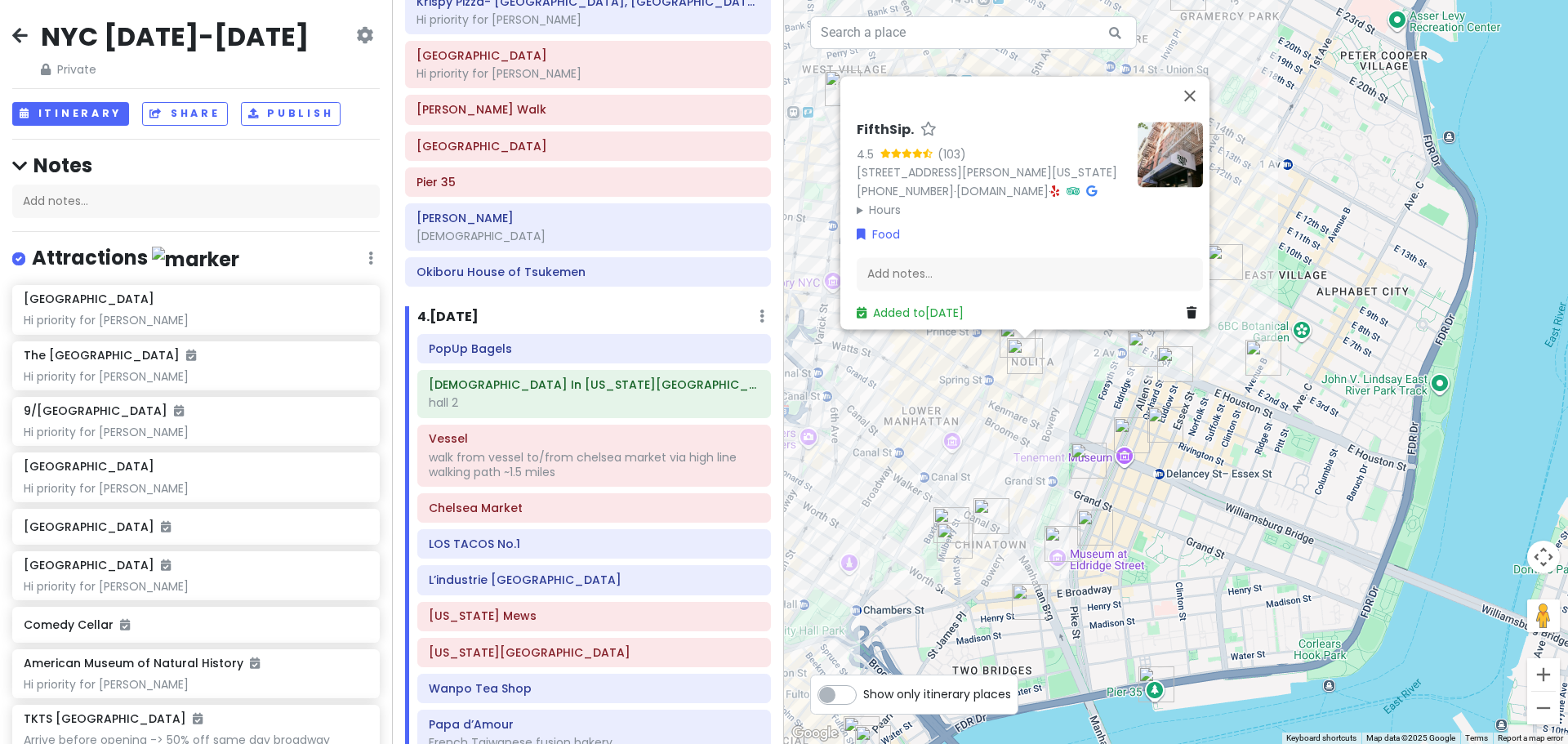
click at [970, 396] on div "FifthSip. 4.5 (103) [STREET_ADDRESS][PERSON_NAME][US_STATE] [PHONE_NUMBER] · [D…" at bounding box center [1176, 372] width 784 height 744
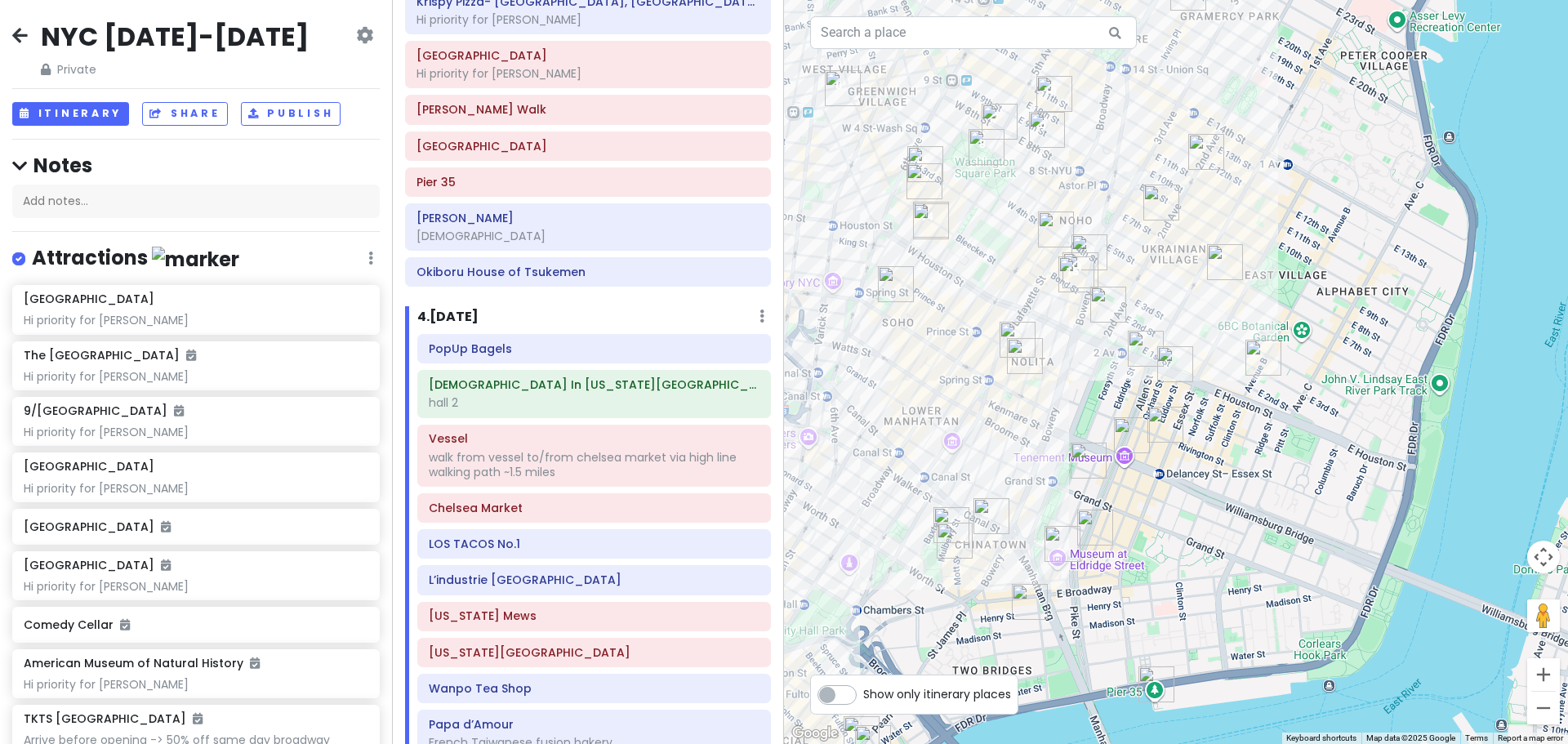
click at [1008, 334] on img "7th Street Burger Soho" at bounding box center [1018, 339] width 36 height 36
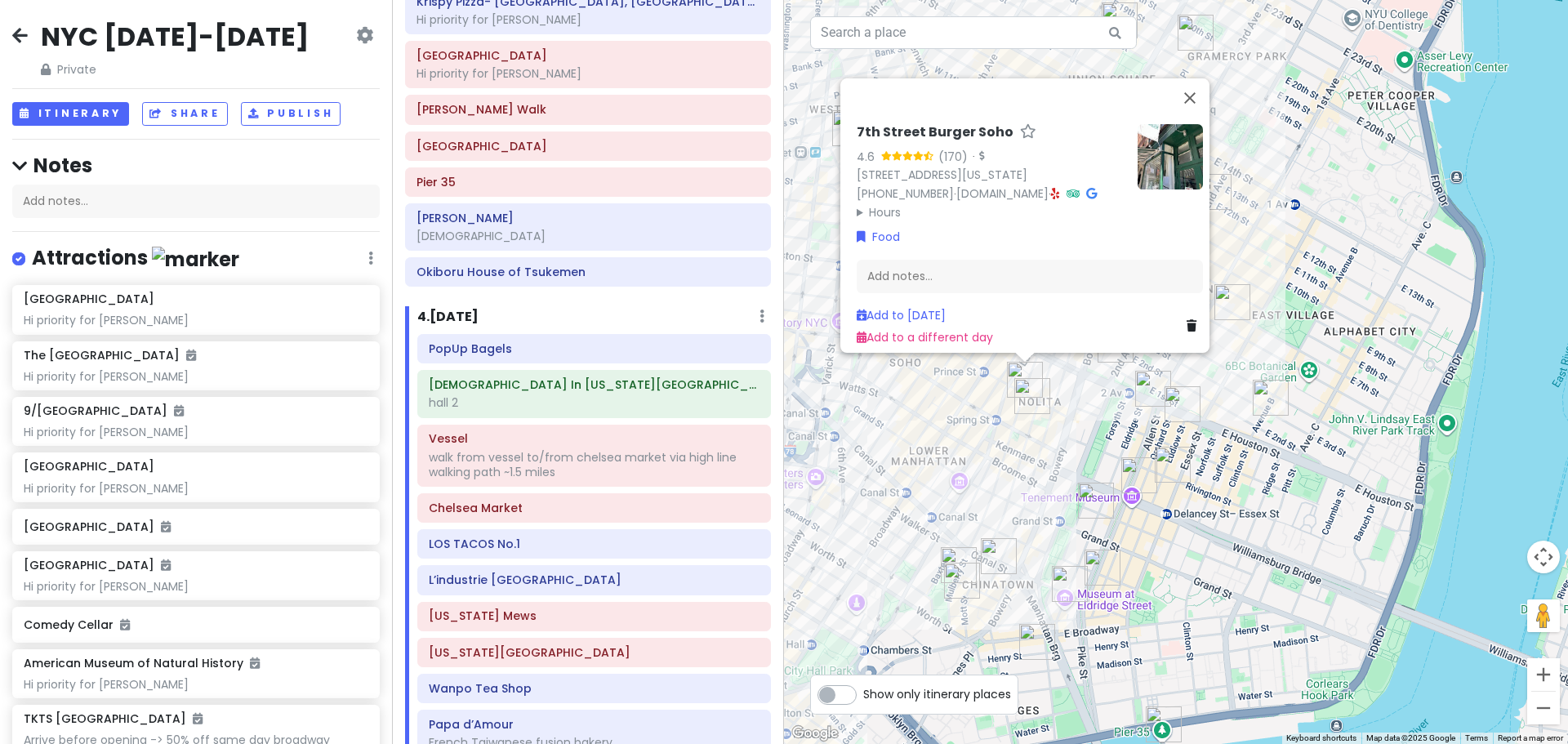
click at [1264, 399] on img "Carnitas Ramirez" at bounding box center [1271, 398] width 36 height 36
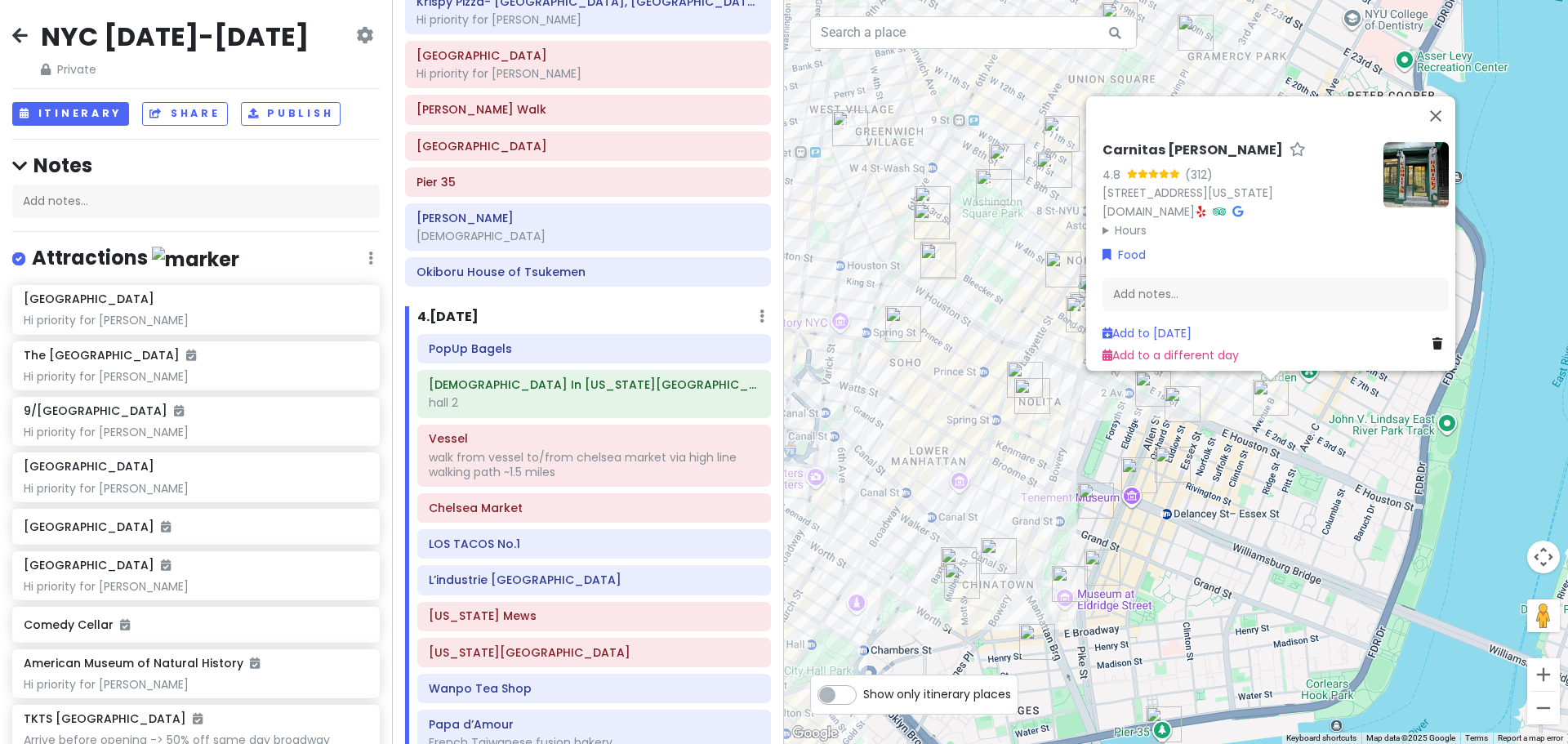
click at [1219, 453] on div "Carnitas [PERSON_NAME] 4.8 (312) [STREET_ADDRESS][US_STATE] [DOMAIN_NAME] · Hou…" at bounding box center [1176, 372] width 784 height 744
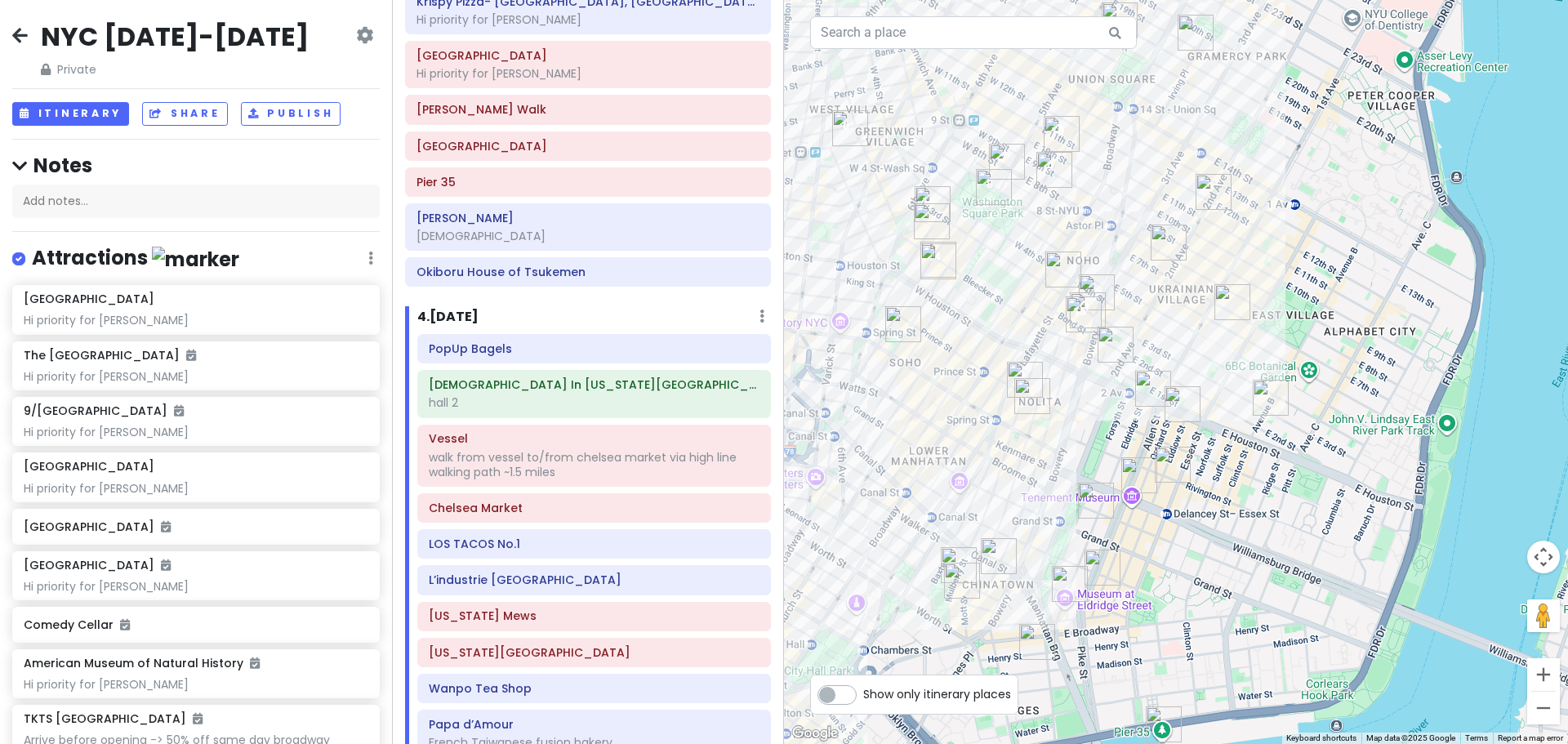
click at [1235, 296] on img "Ho Foods" at bounding box center [1233, 302] width 36 height 36
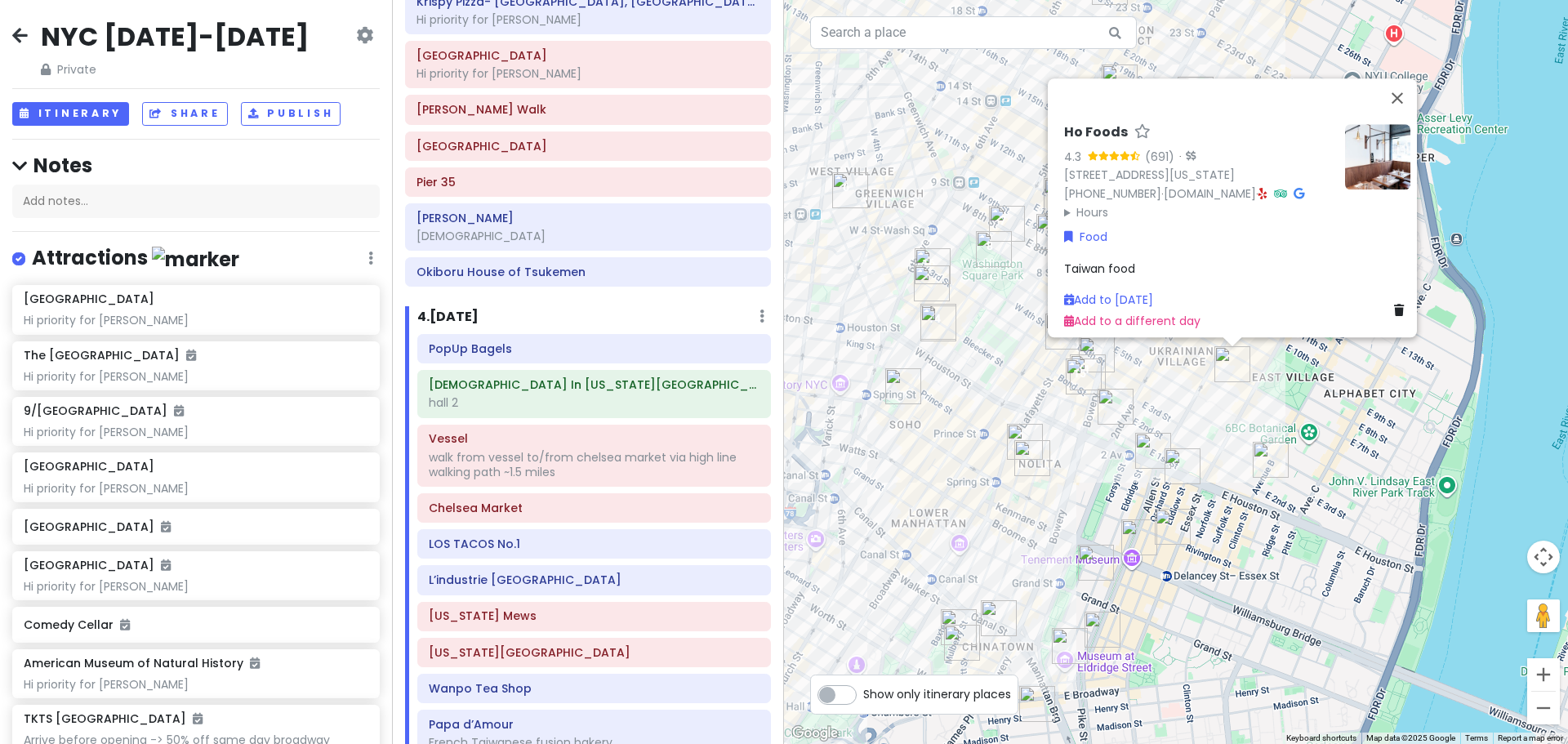
click at [1356, 124] on img at bounding box center [1378, 157] width 65 height 65
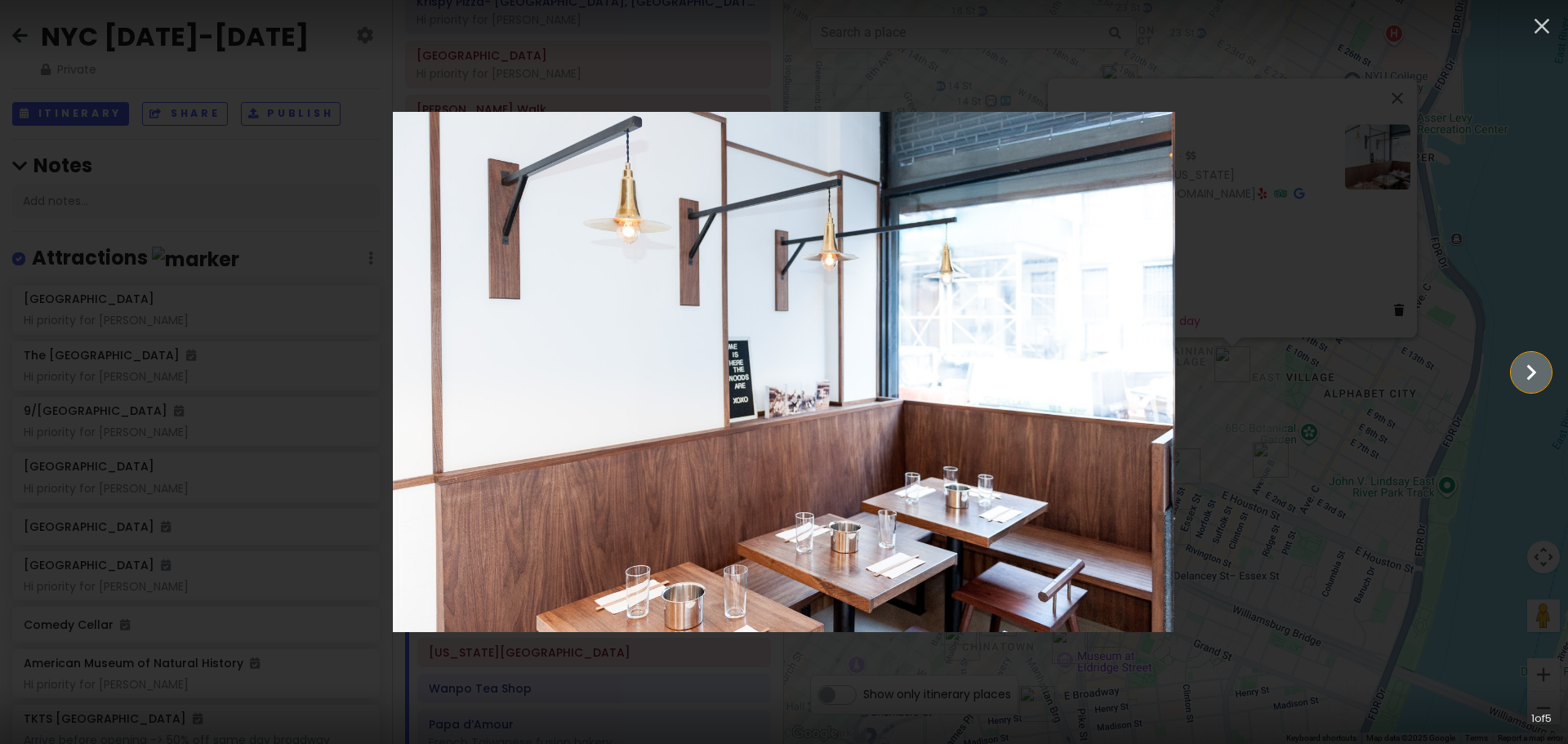
click at [1524, 372] on icon "Show slide 2 of 5" at bounding box center [1532, 372] width 31 height 39
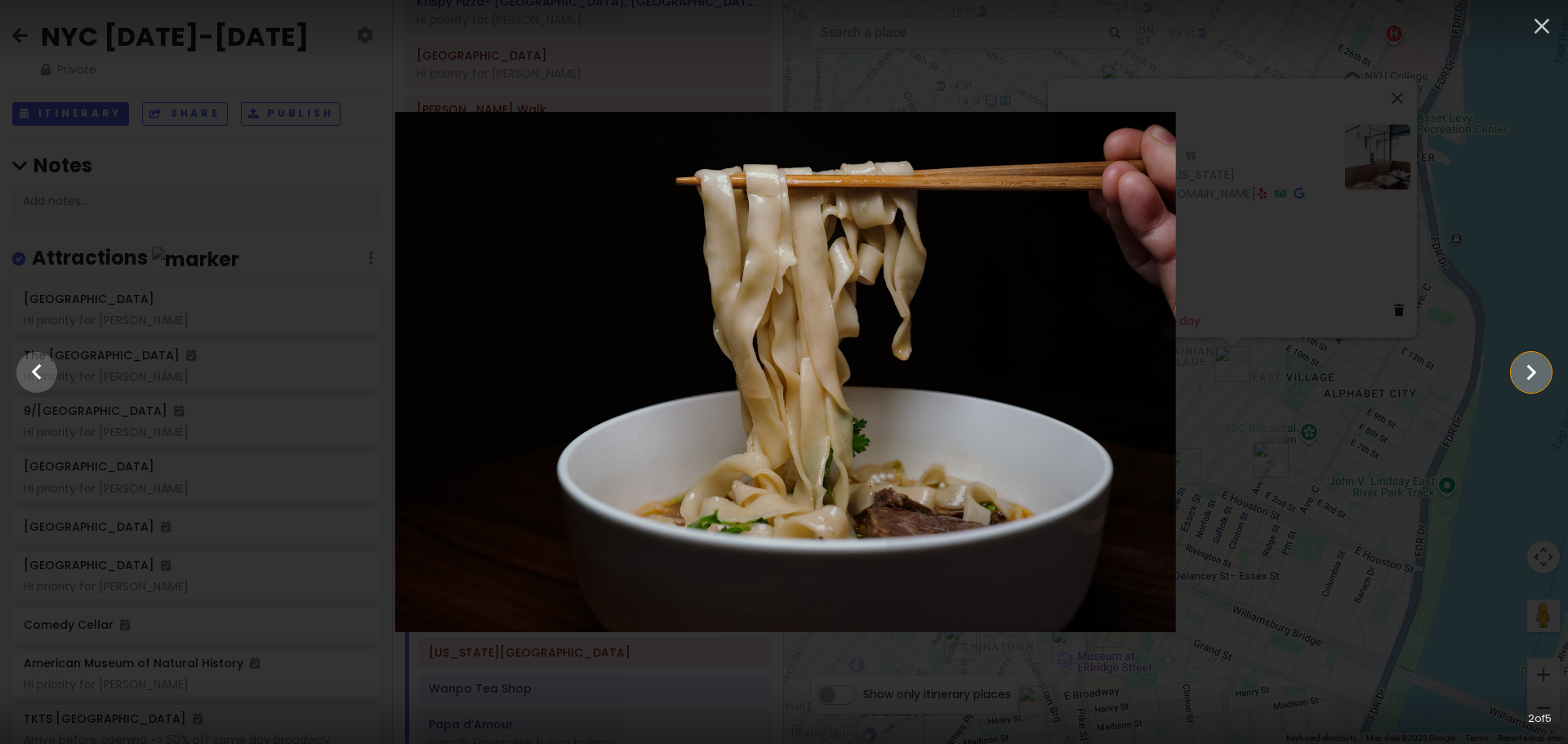
click at [1524, 372] on icon "Show slide 3 of 5" at bounding box center [1532, 372] width 31 height 39
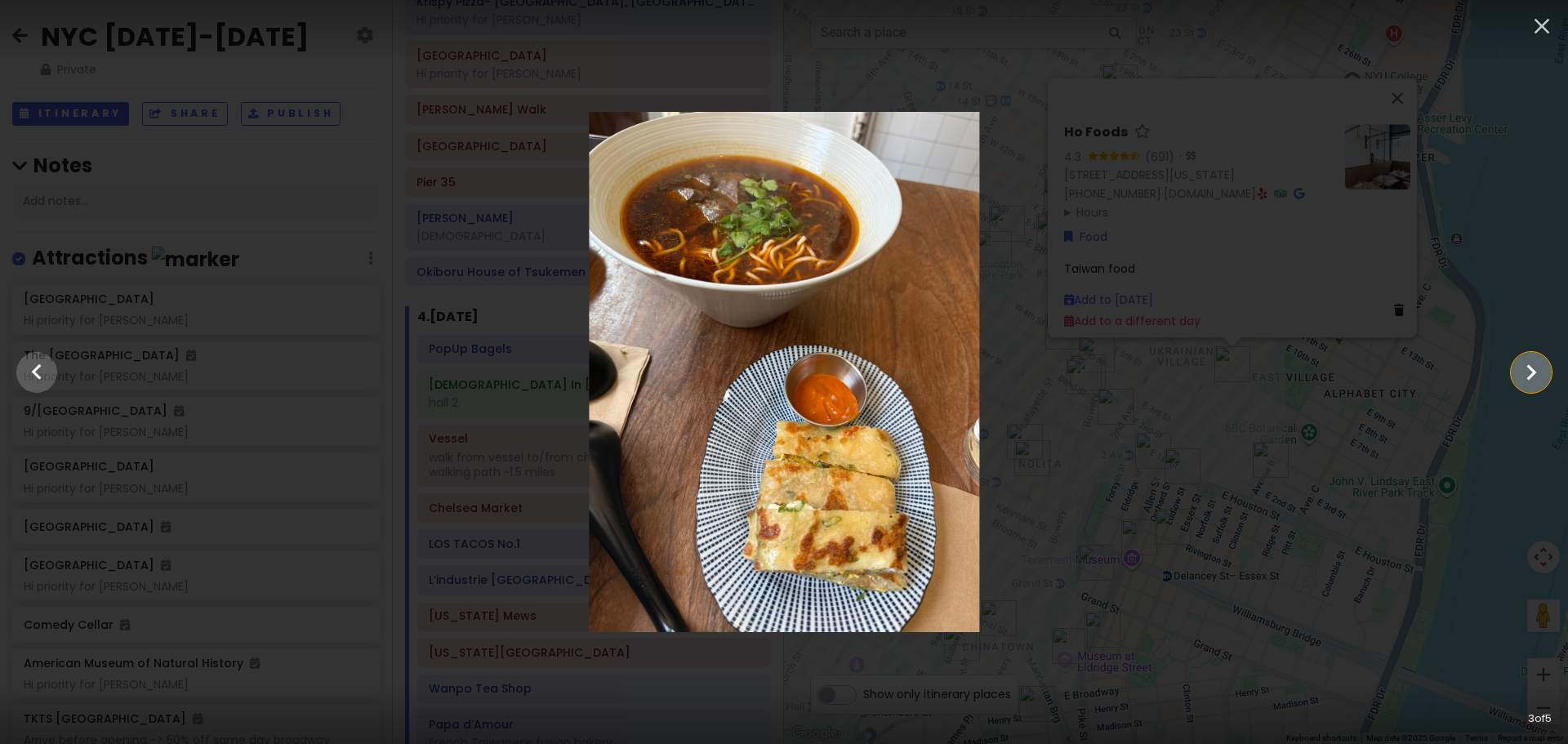
click at [1524, 372] on icon "Show slide 4 of 5" at bounding box center [1532, 372] width 31 height 39
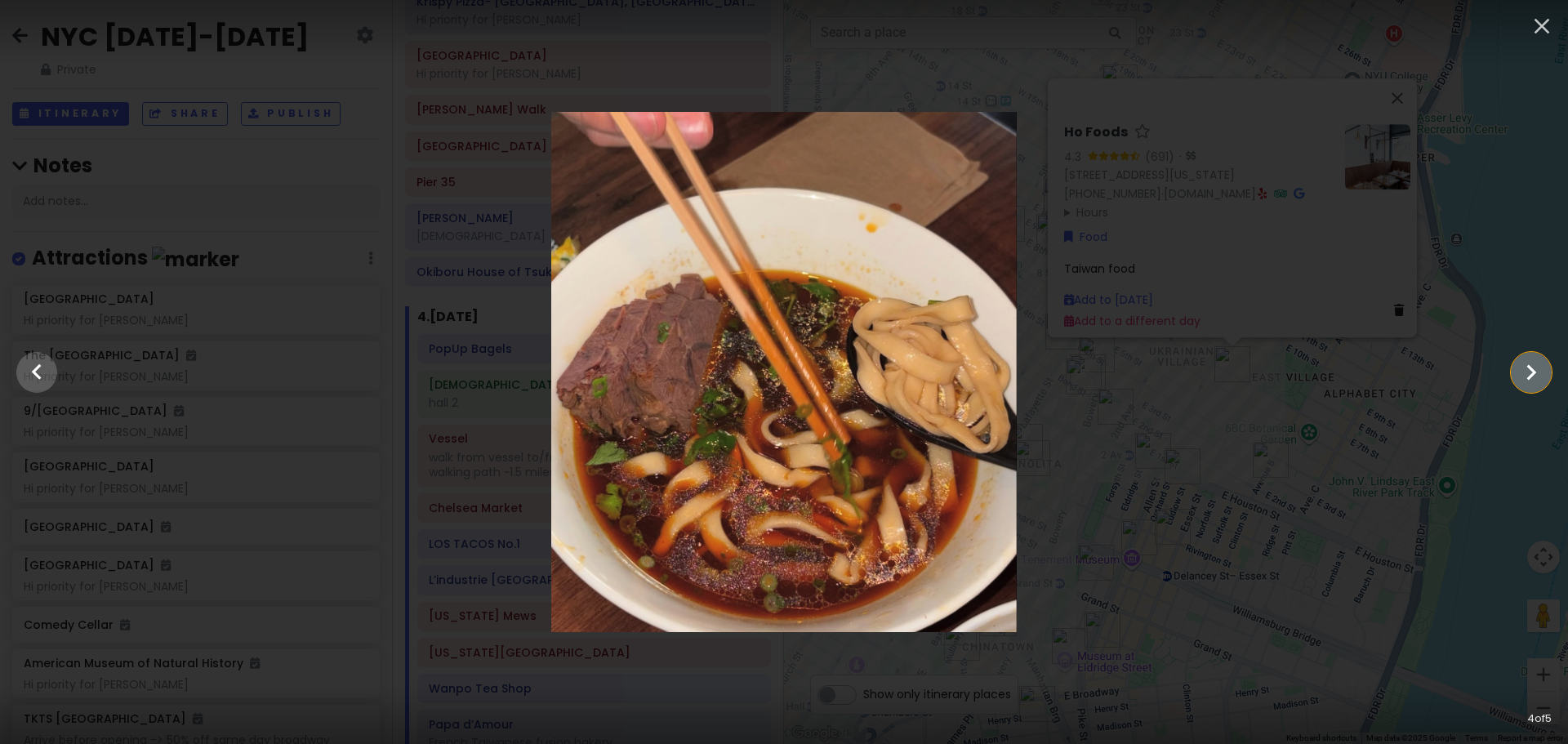
click at [1520, 375] on icon "Show slide 5 of 5" at bounding box center [1532, 372] width 31 height 39
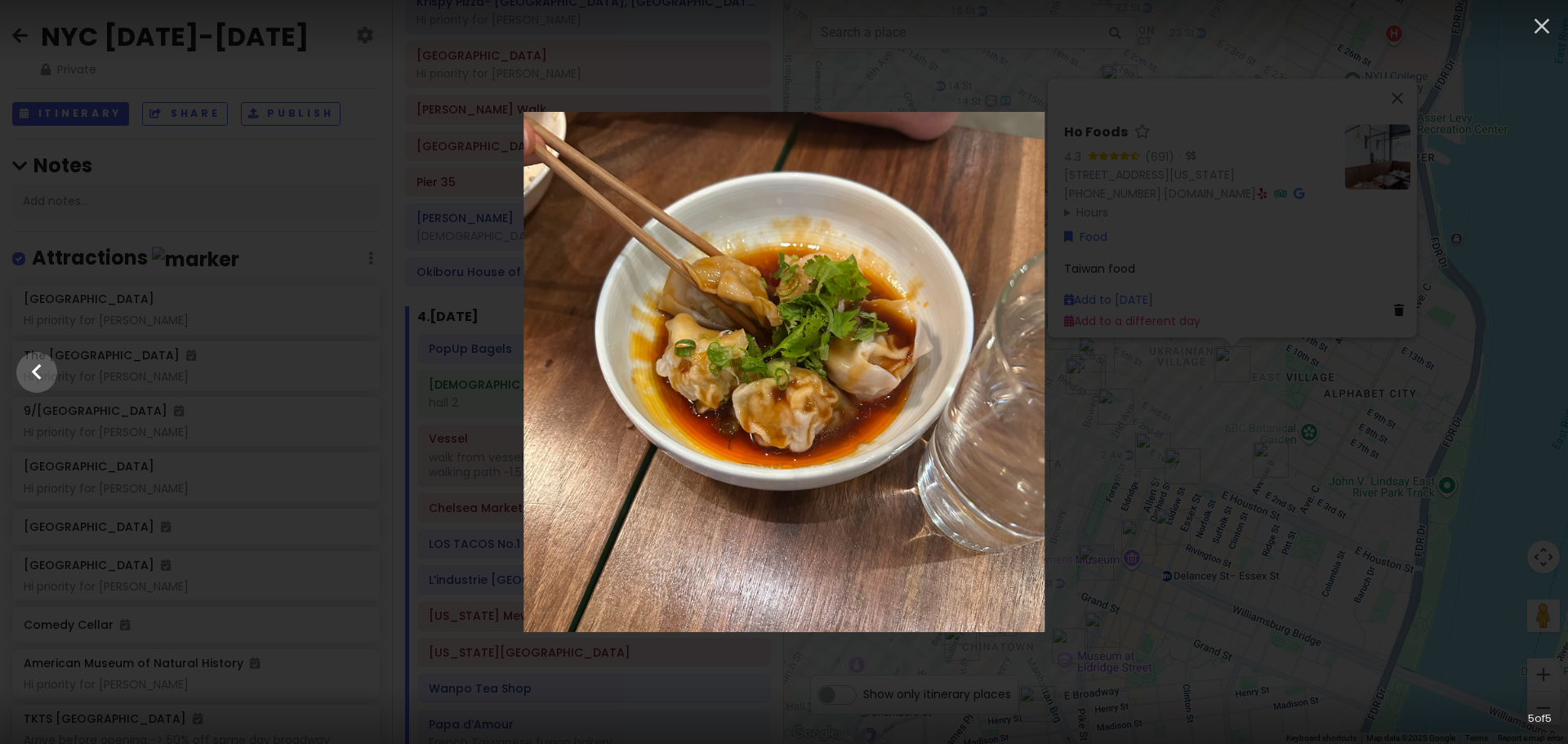
click at [1433, 377] on div at bounding box center [784, 373] width 1568 height 521
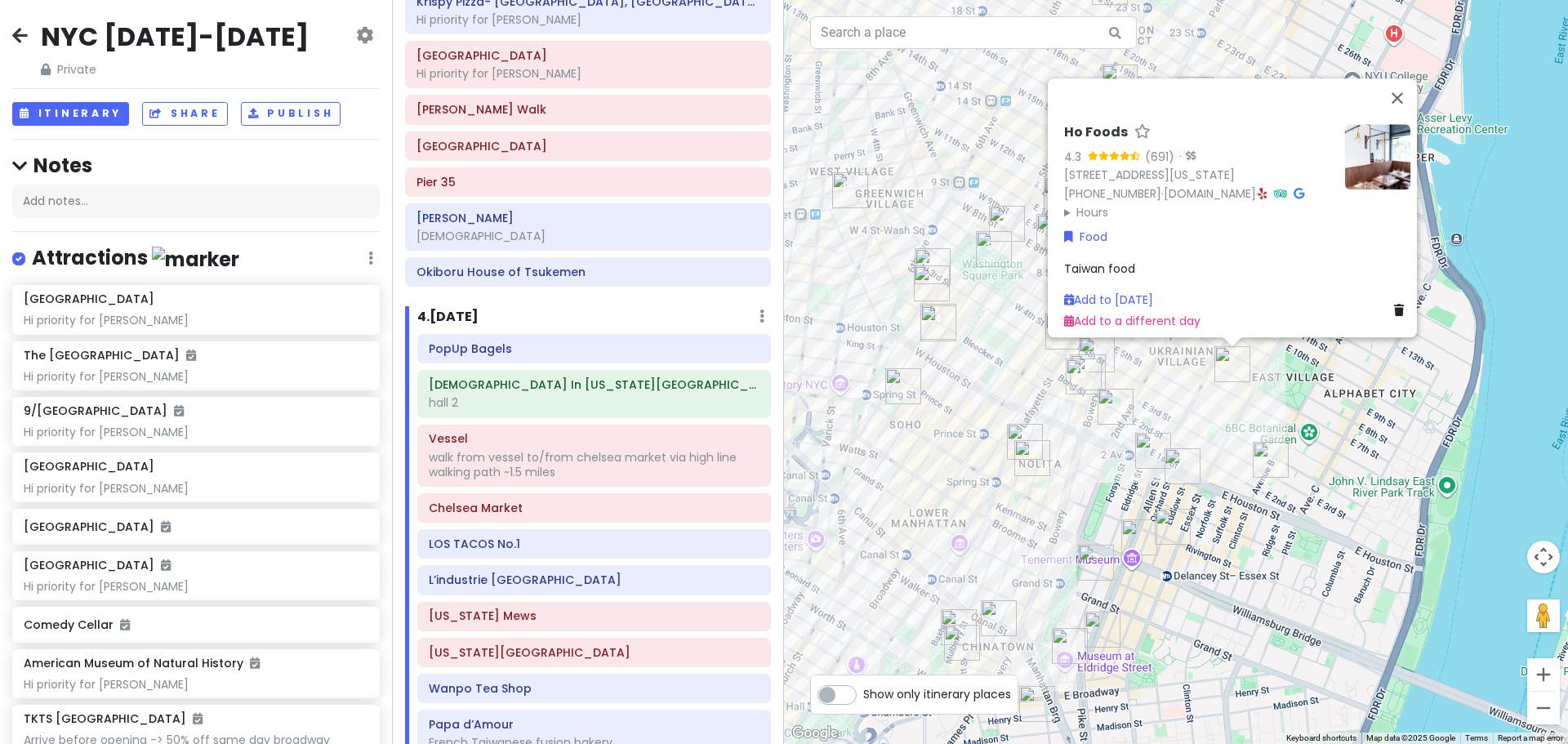
click at [1269, 449] on img "Carnitas Ramirez" at bounding box center [1271, 460] width 36 height 36
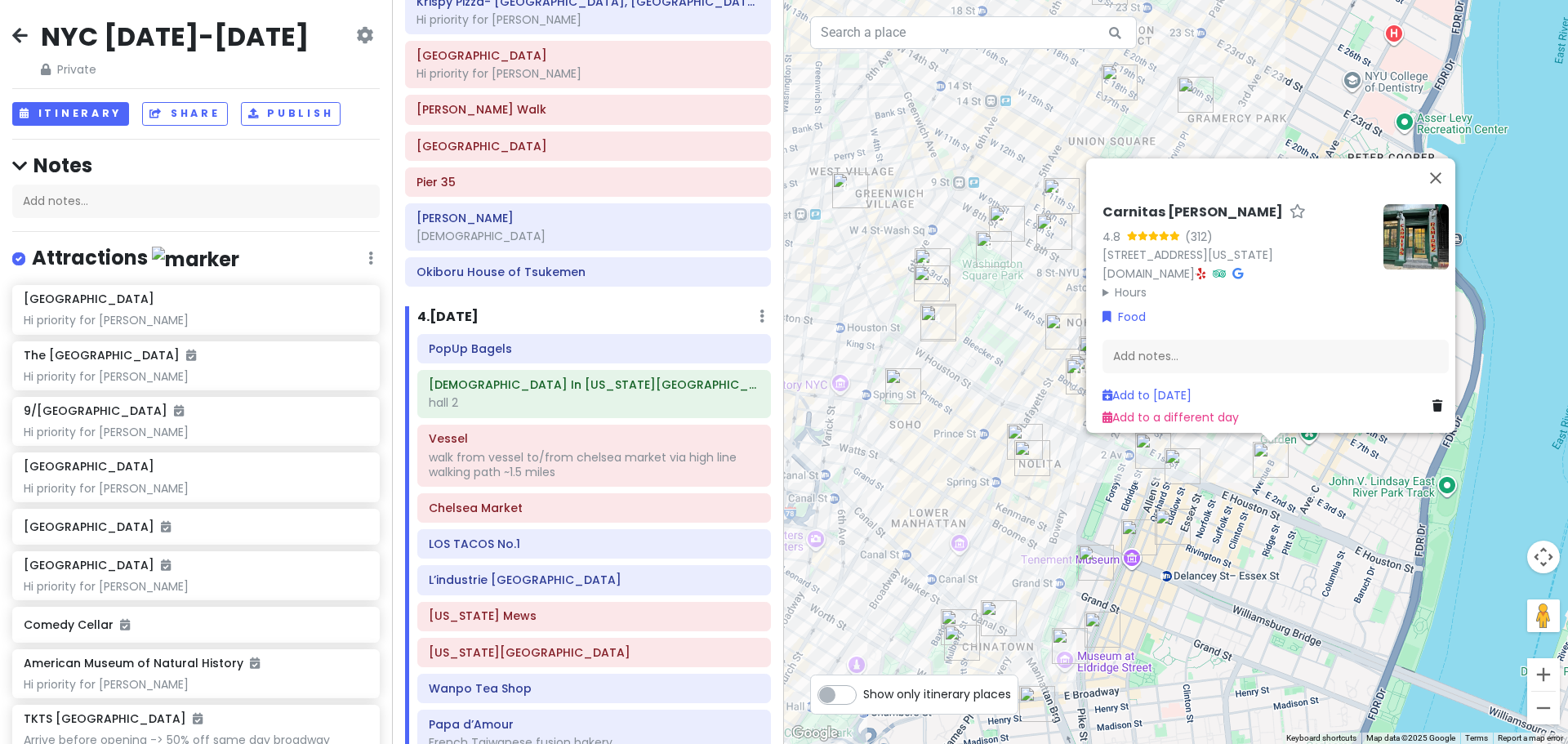
click at [1399, 234] on img at bounding box center [1416, 237] width 65 height 65
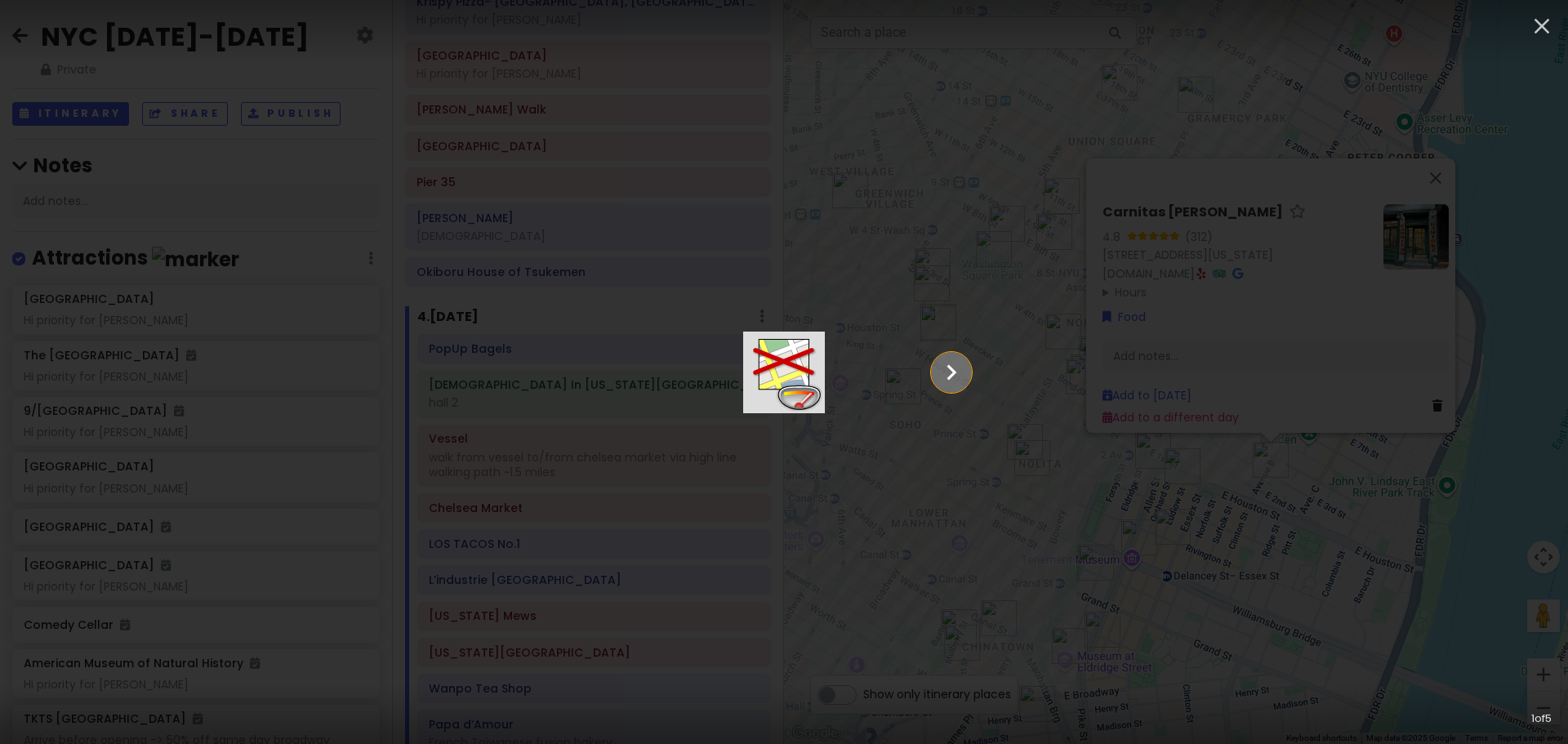
click at [967, 371] on icon "Show slide 2 of 5" at bounding box center [951, 372] width 31 height 39
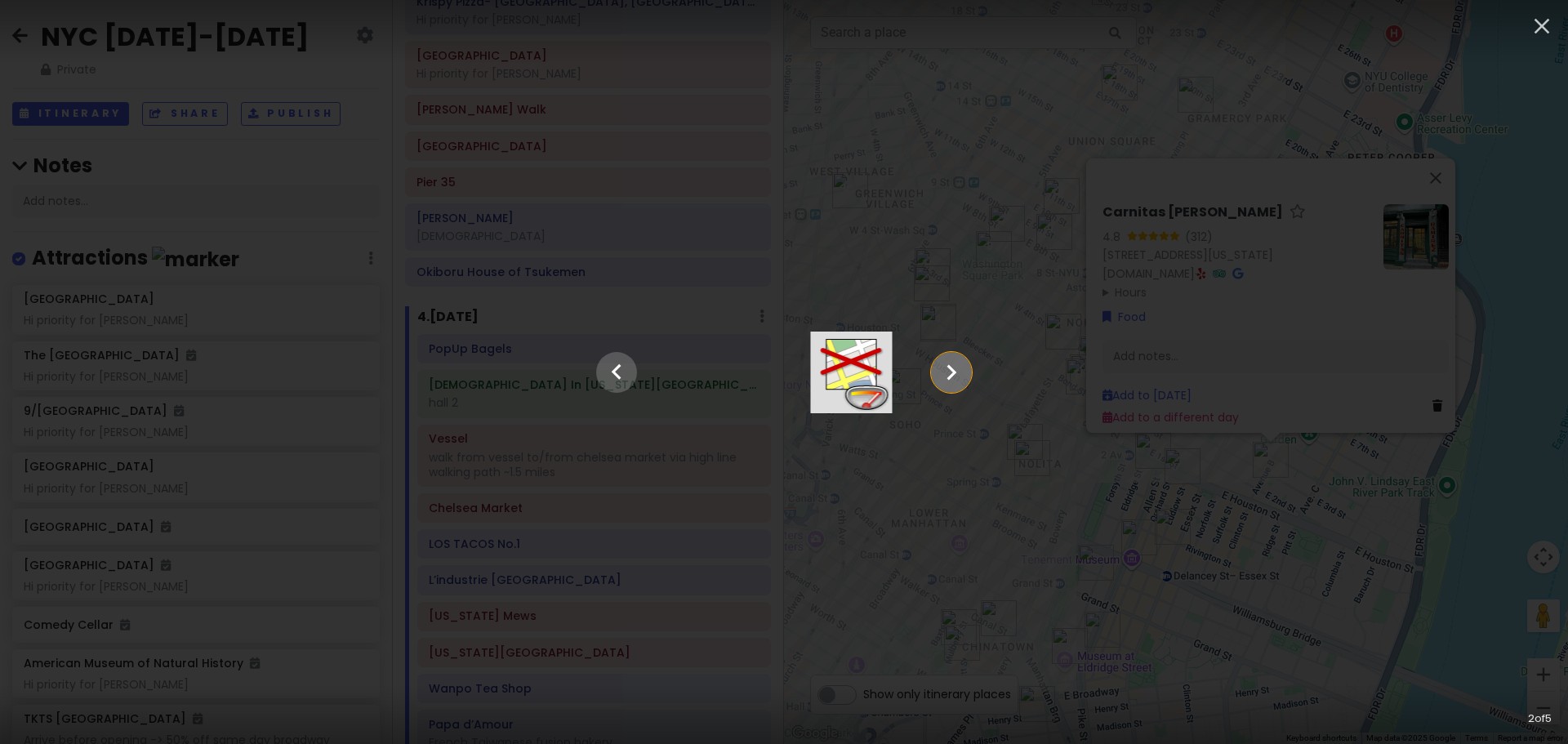
click at [967, 371] on icon "Show slide 3 of 5" at bounding box center [951, 372] width 31 height 39
click at [967, 371] on icon "Show slide 4 of 5" at bounding box center [951, 372] width 31 height 39
click at [967, 371] on icon "Show slide 5 of 5" at bounding box center [951, 372] width 31 height 39
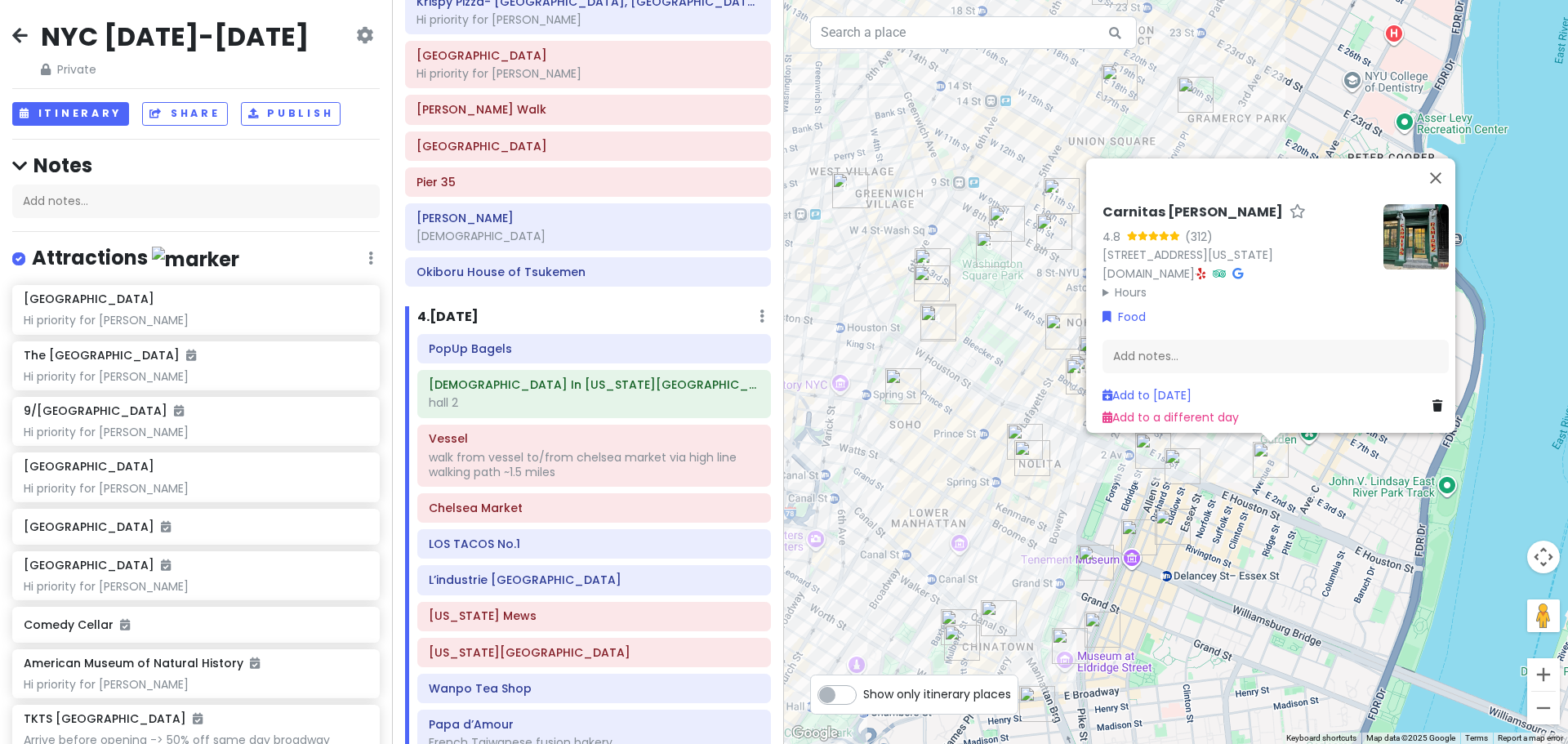
click at [1313, 558] on div "Carnitas [PERSON_NAME] 4.8 (312) [STREET_ADDRESS][US_STATE] [DOMAIN_NAME] · Hou…" at bounding box center [1176, 372] width 784 height 744
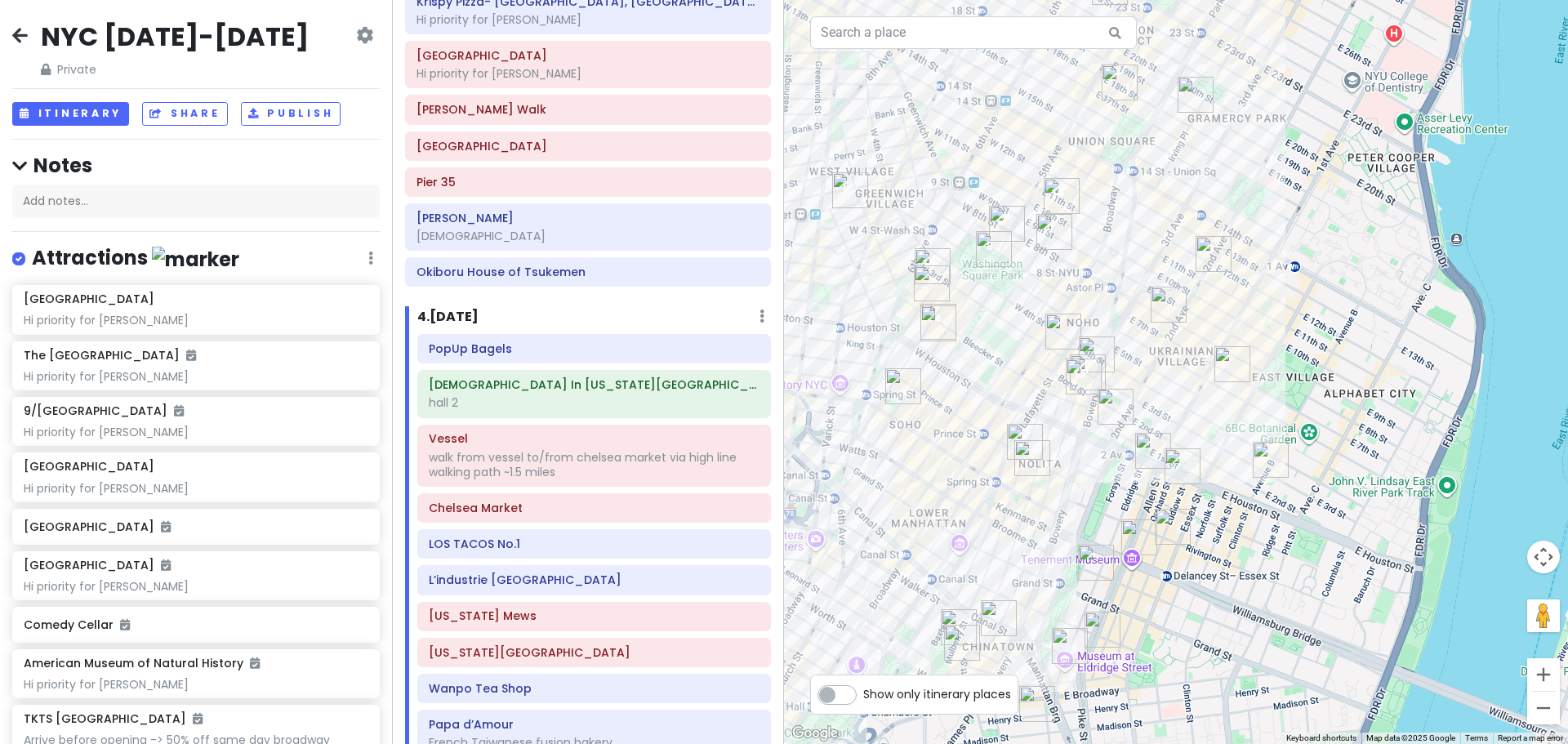
click at [890, 385] on img "Drip Drop Café, coffee shop" at bounding box center [904, 386] width 36 height 36
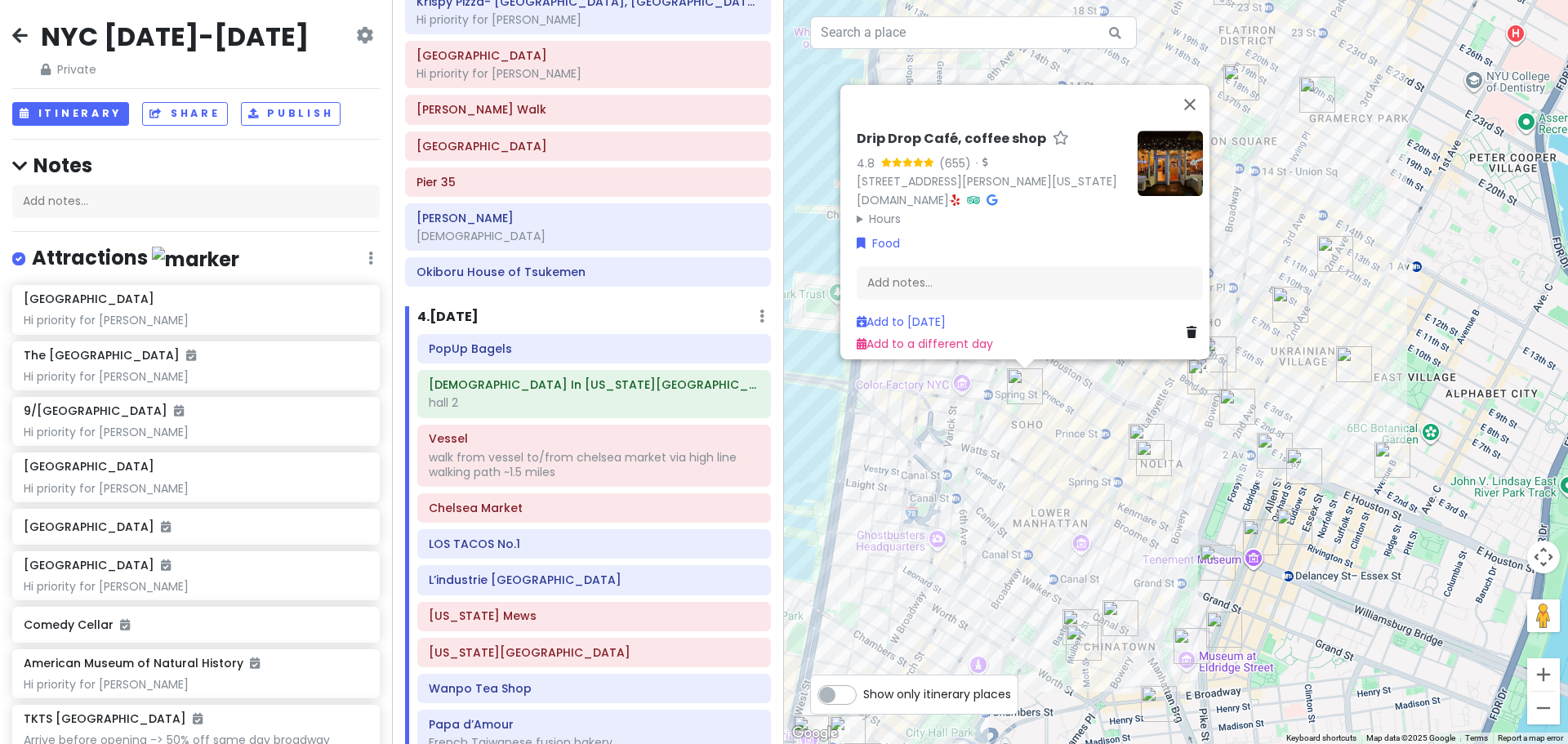
click at [1040, 463] on div "Drip Drop Café, coffee shop 4.8 (655) · [STREET_ADDRESS][PERSON_NAME][US_STATE]…" at bounding box center [1176, 372] width 784 height 744
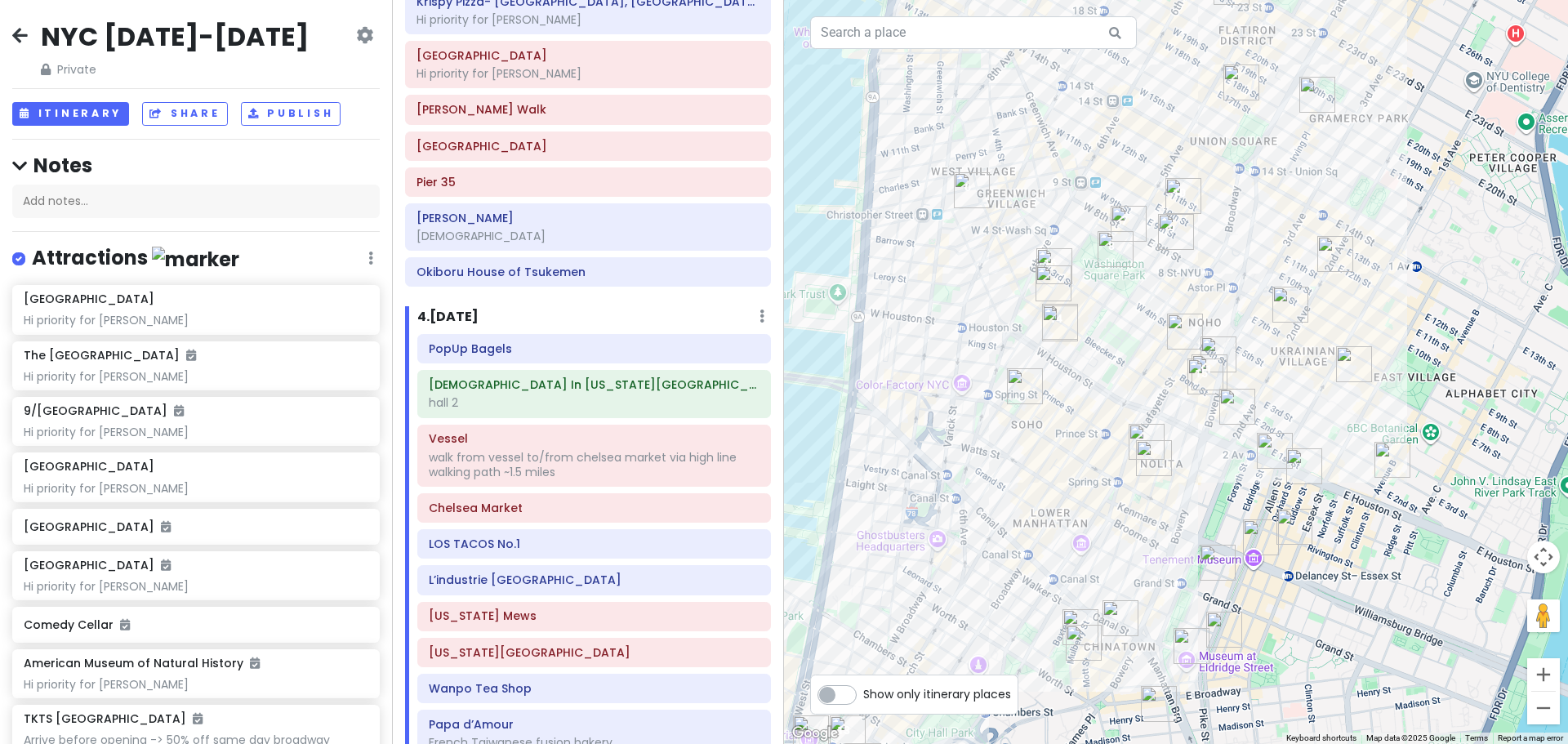
click at [1060, 318] on img "Popup Bagels" at bounding box center [1060, 323] width 36 height 36
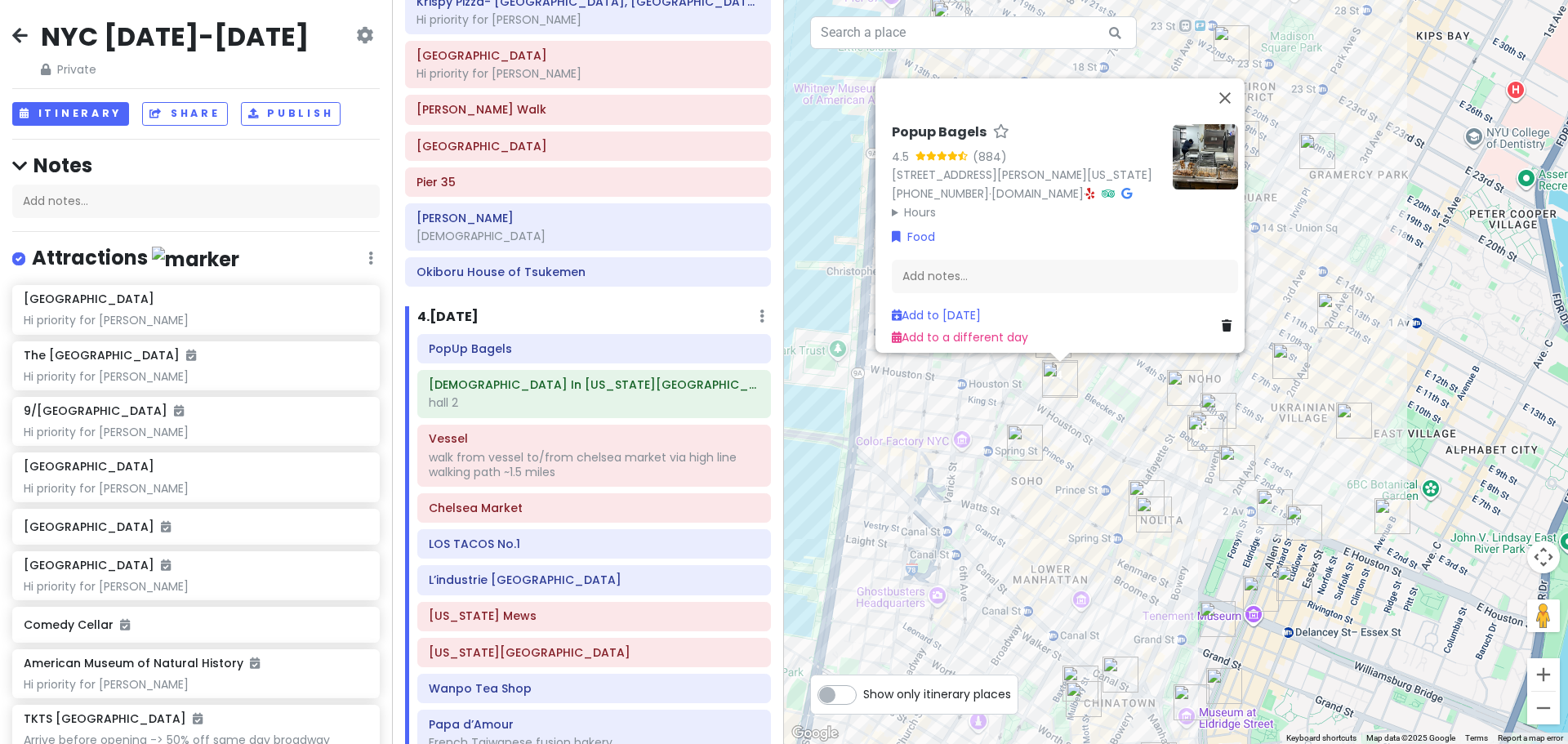
click at [1066, 447] on div "Popup Bagels 4.5 (884) [STREET_ADDRESS][PERSON_NAME][US_STATE] [PHONE_NUMBER] ·…" at bounding box center [1176, 372] width 784 height 744
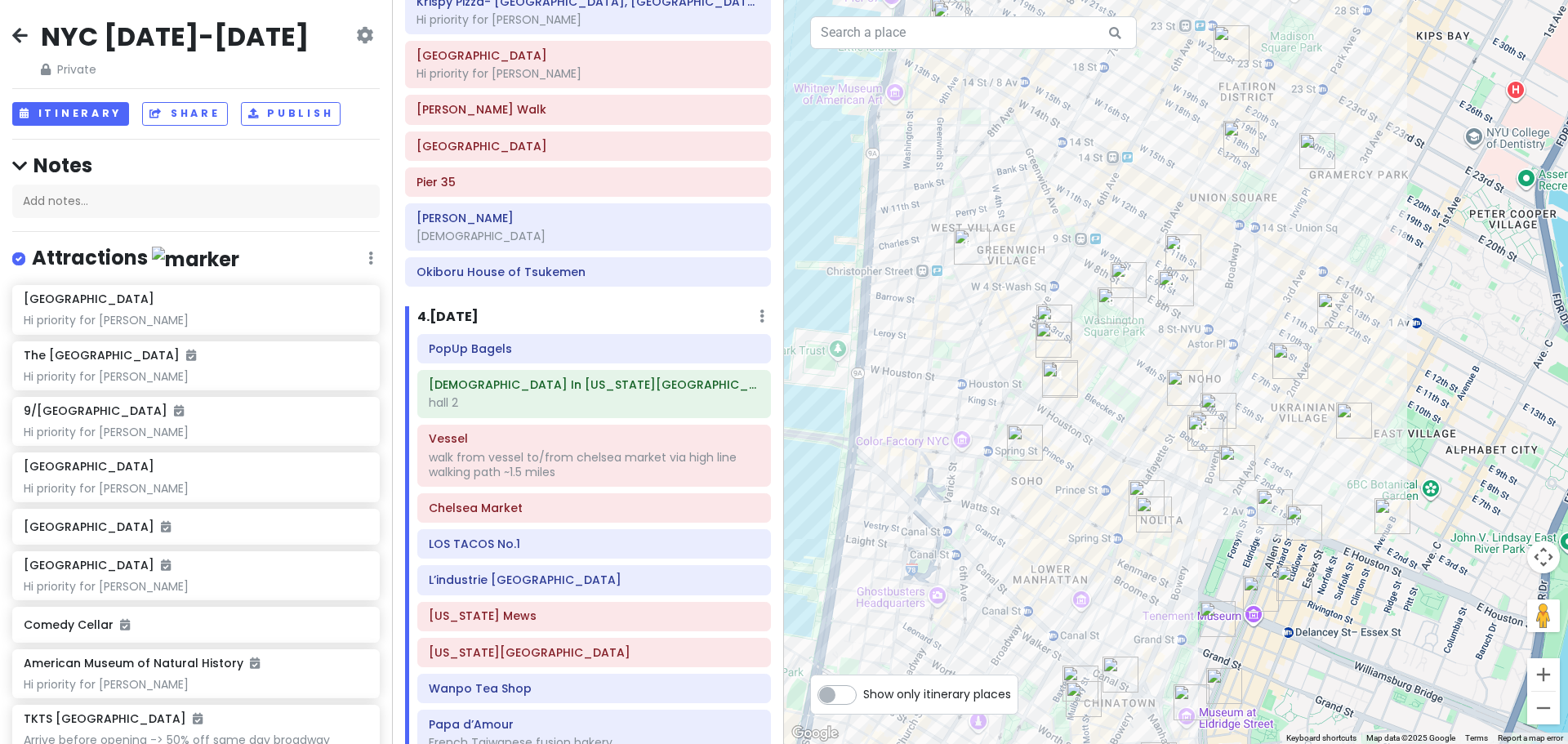
click at [1136, 487] on img "7th Street Burger Soho" at bounding box center [1147, 499] width 36 height 36
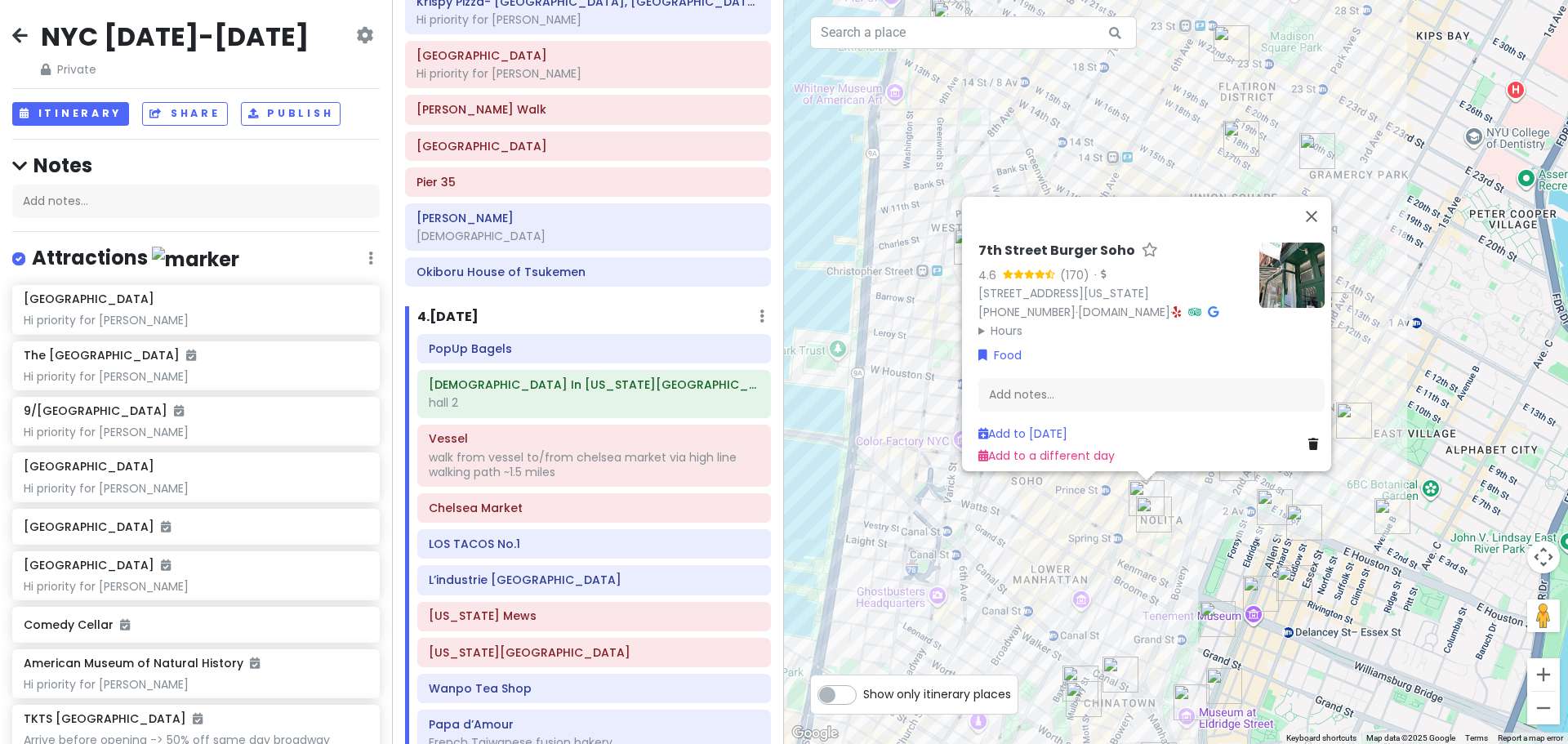
click at [1154, 519] on img "FifthSip." at bounding box center [1154, 515] width 36 height 36
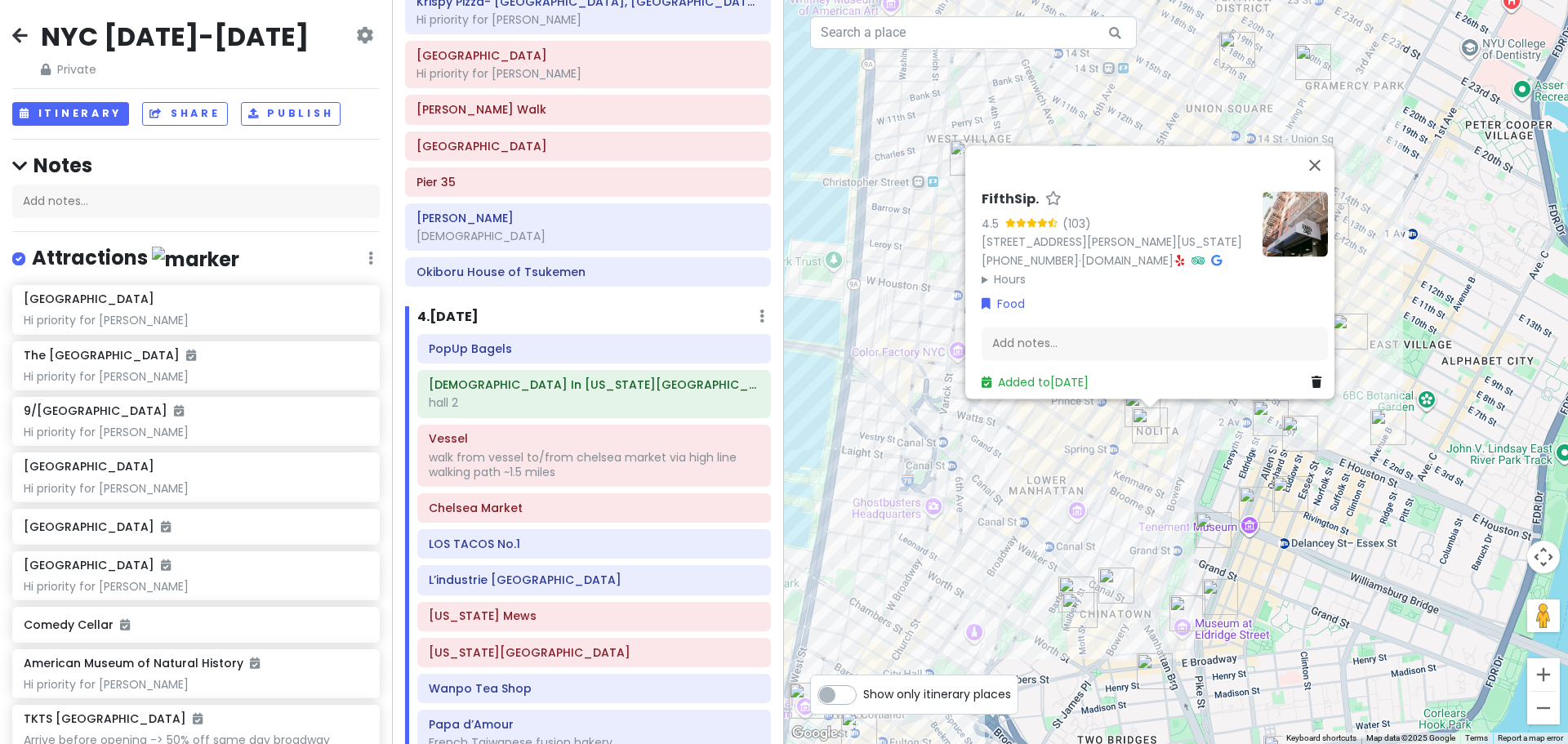
drag, startPoint x: 1138, startPoint y: 523, endPoint x: 1133, endPoint y: 482, distance: 41.3
click at [1133, 482] on div "FifthSip. 4.5 (103) [STREET_ADDRESS][PERSON_NAME][US_STATE] [PHONE_NUMBER] · [D…" at bounding box center [1176, 372] width 784 height 744
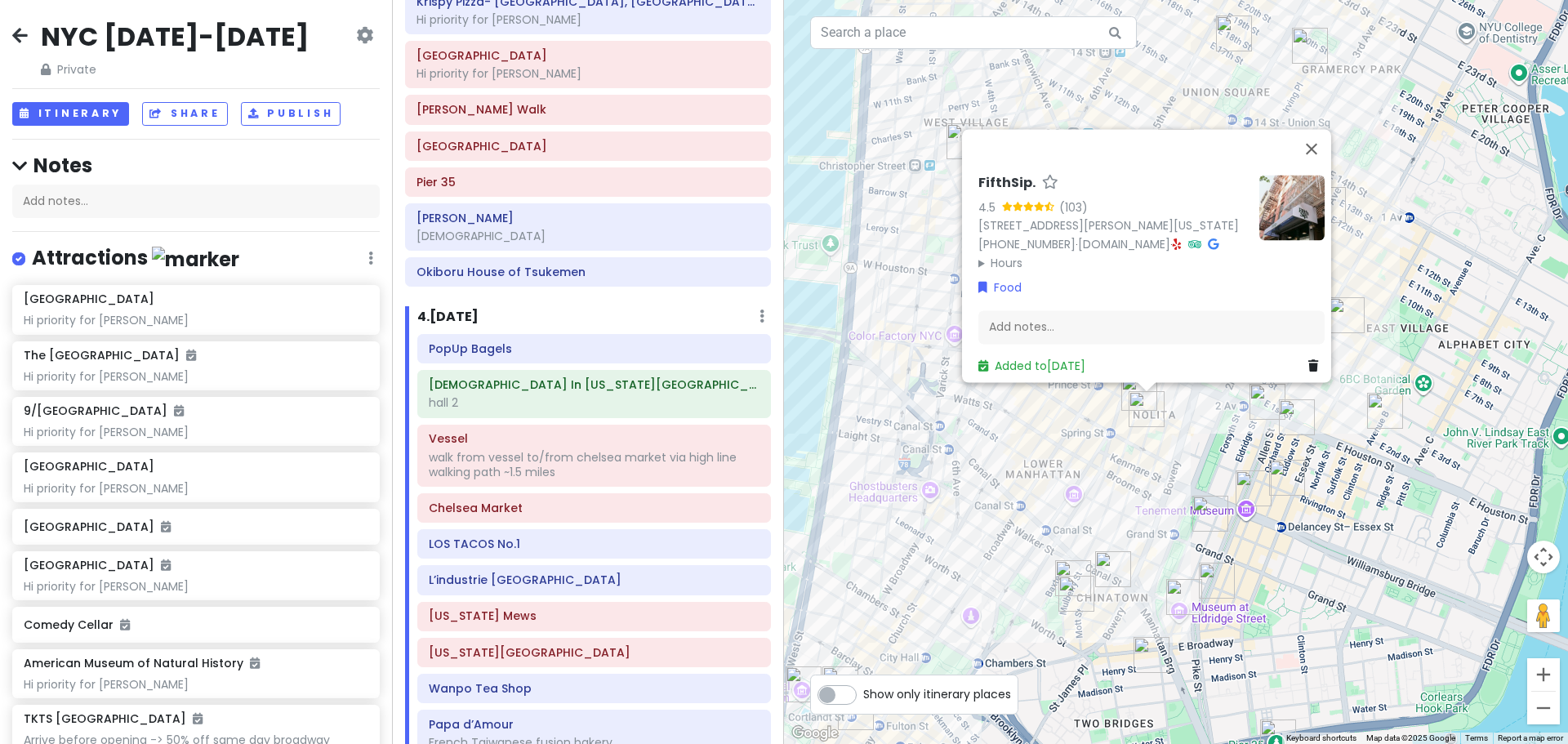
click at [1119, 581] on img "Koré Coffee" at bounding box center [1114, 569] width 36 height 36
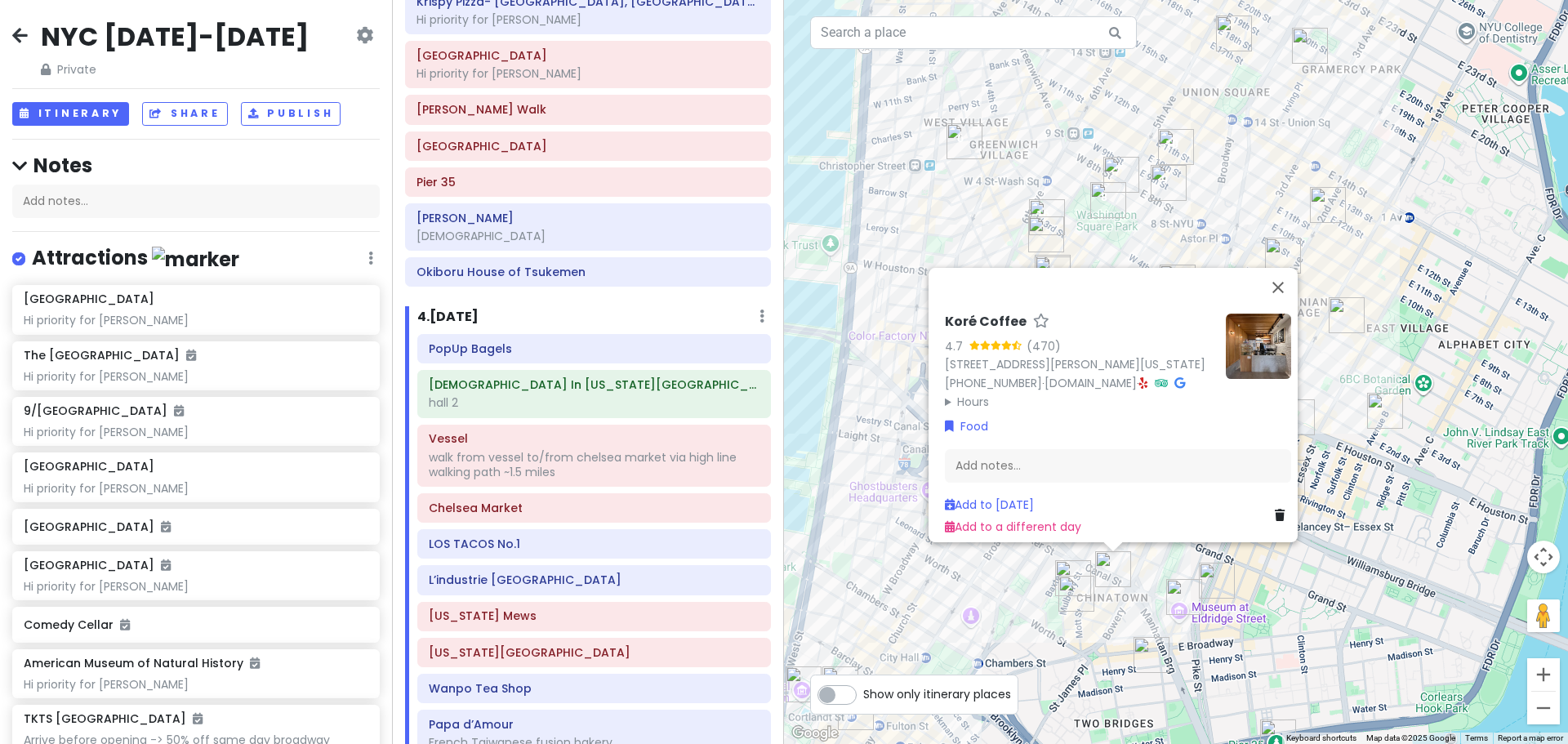
click at [1074, 601] on img "Mei Lai Wah" at bounding box center [1076, 594] width 36 height 36
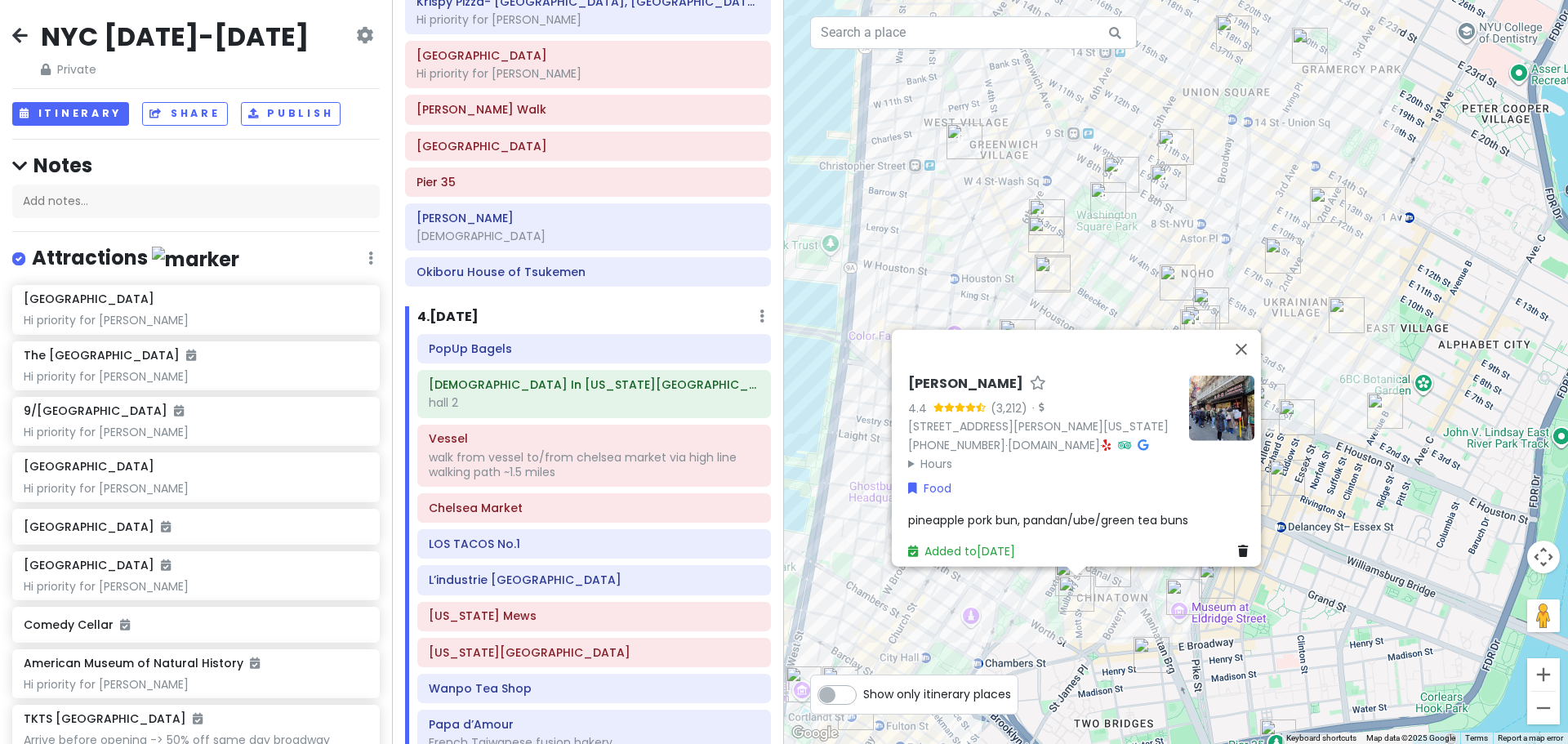
click at [1023, 653] on div "[PERSON_NAME] Wah 4.4 (3,212) · [STREET_ADDRESS][PERSON_NAME][US_STATE] [PHONE_…" at bounding box center [1176, 372] width 784 height 744
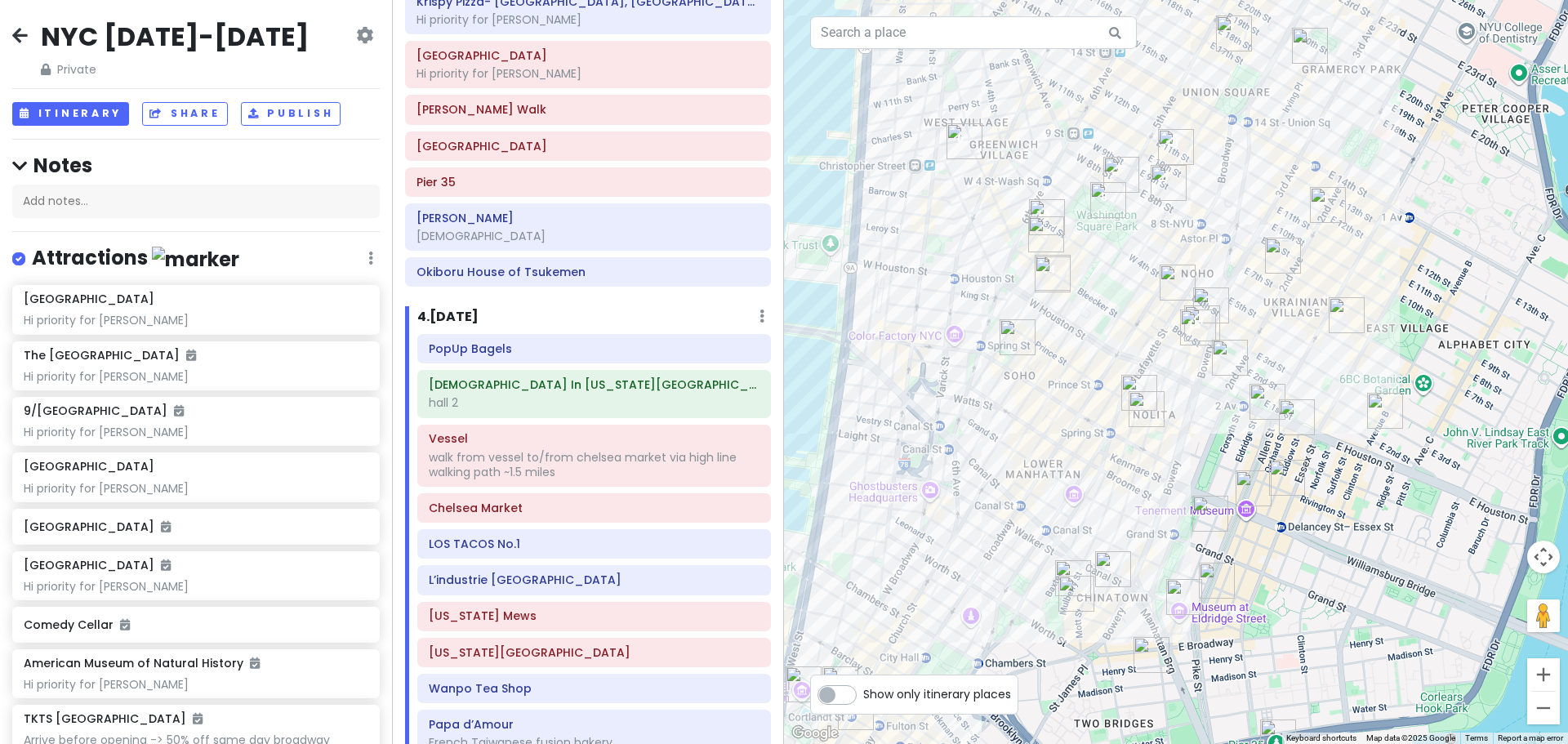
click at [1149, 451] on div at bounding box center [1176, 372] width 784 height 744
click at [1123, 345] on div at bounding box center [1176, 372] width 784 height 744
click at [1169, 281] on img "Lafayette Grand Café & Bakery" at bounding box center [1178, 282] width 36 height 36
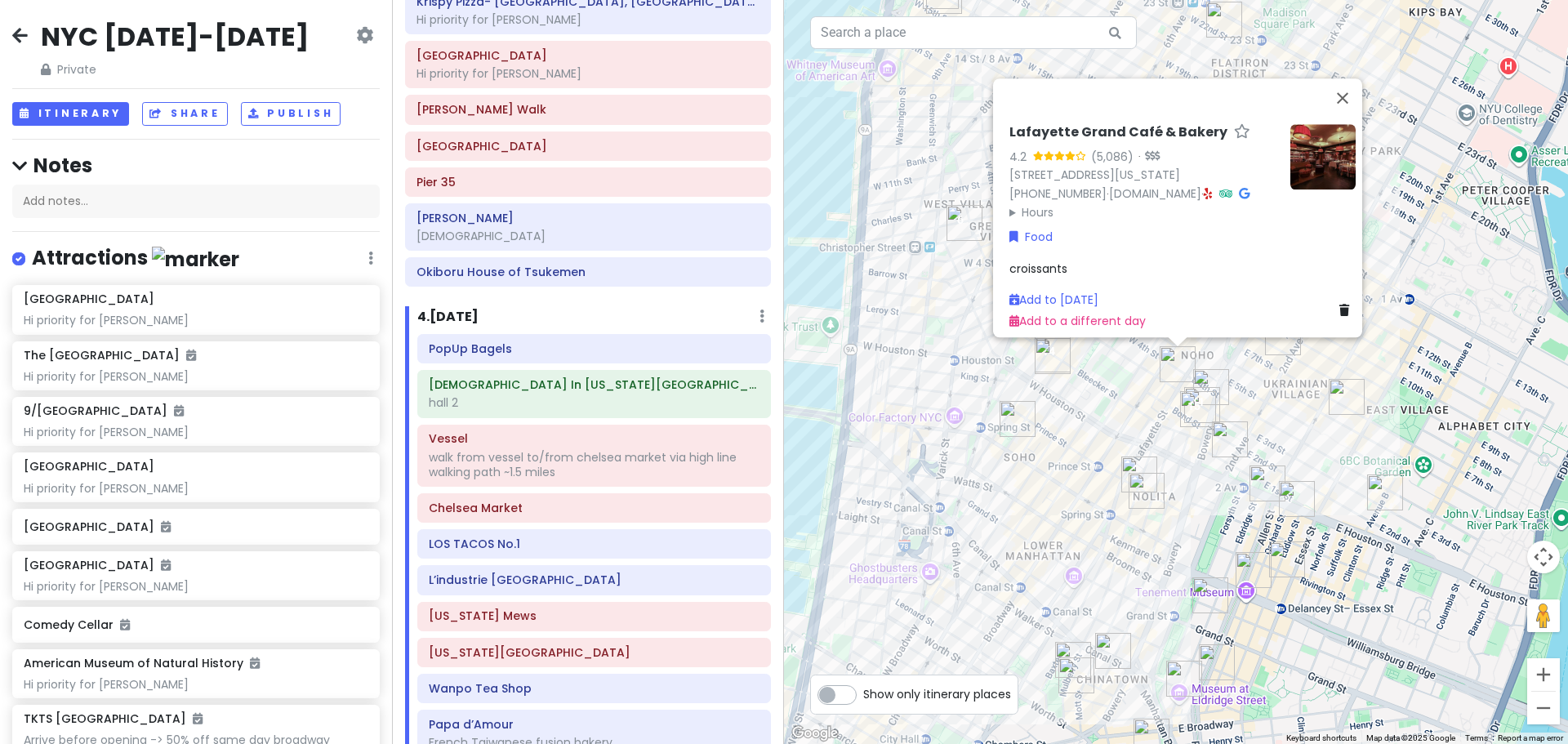
click at [1104, 466] on div "Lafayette Grand Café & Bakery 4.2 (5,086) · [STREET_ADDRESS][US_STATE] [PHONE_N…" at bounding box center [1176, 372] width 784 height 744
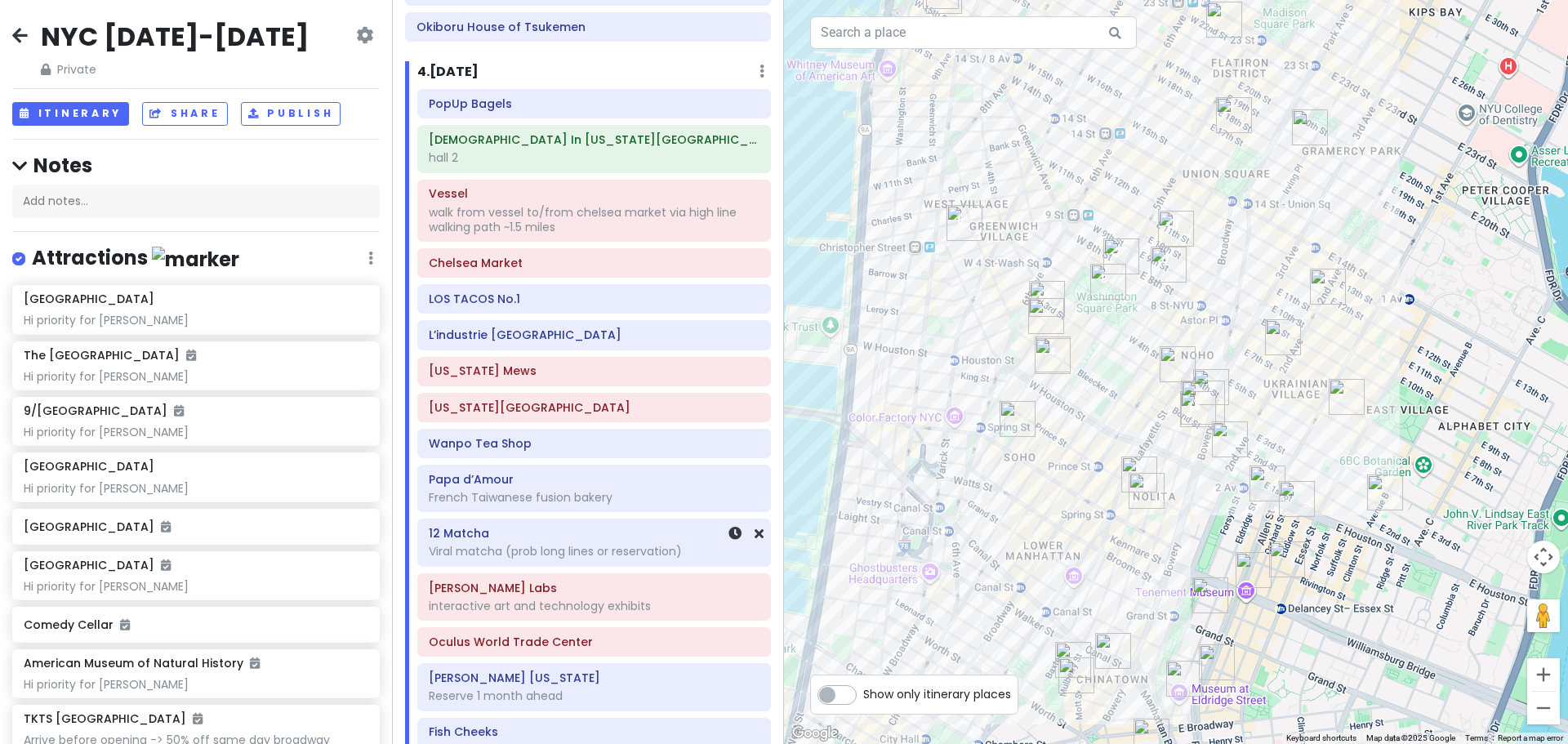
scroll to position [2537, 0]
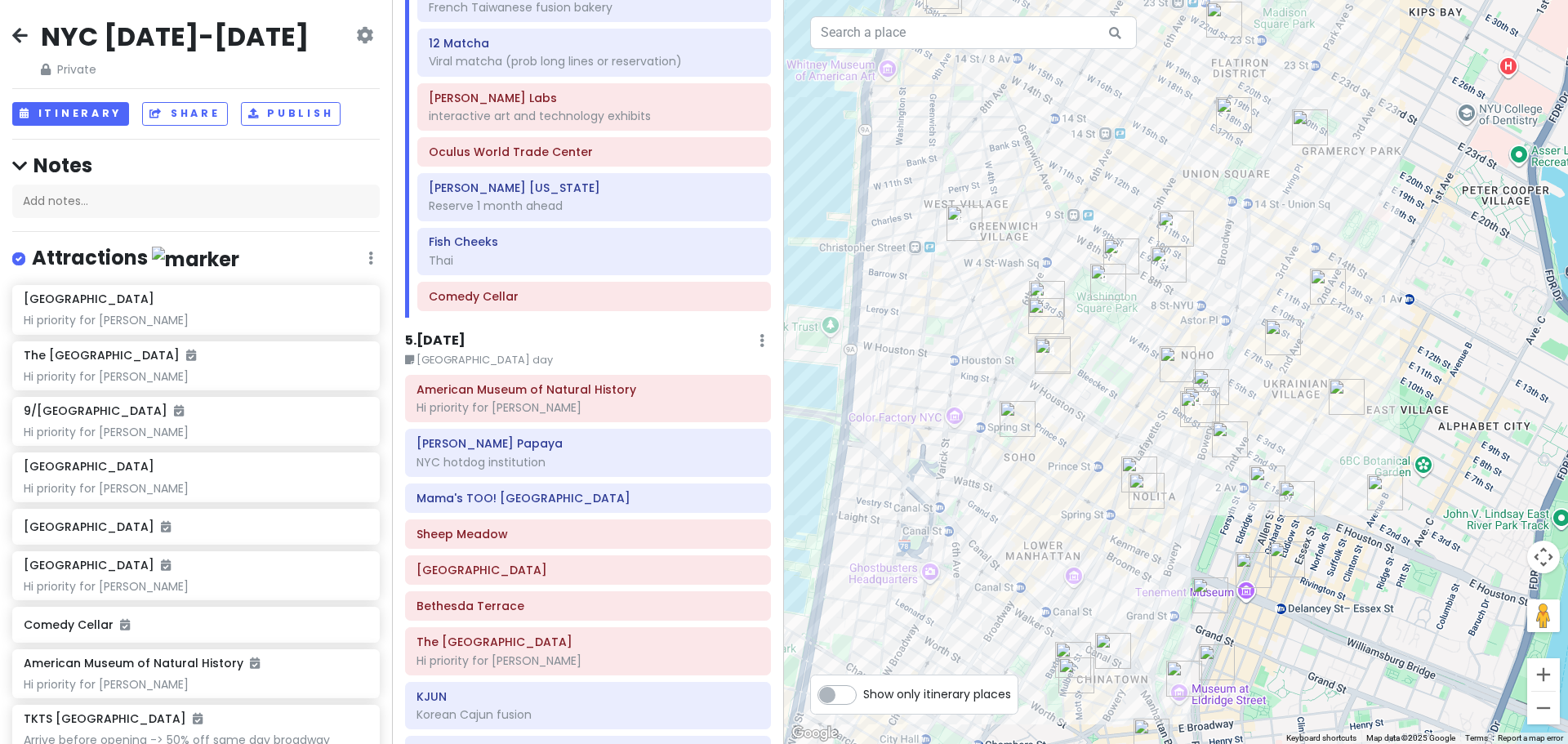
click at [1224, 301] on div at bounding box center [1176, 372] width 784 height 744
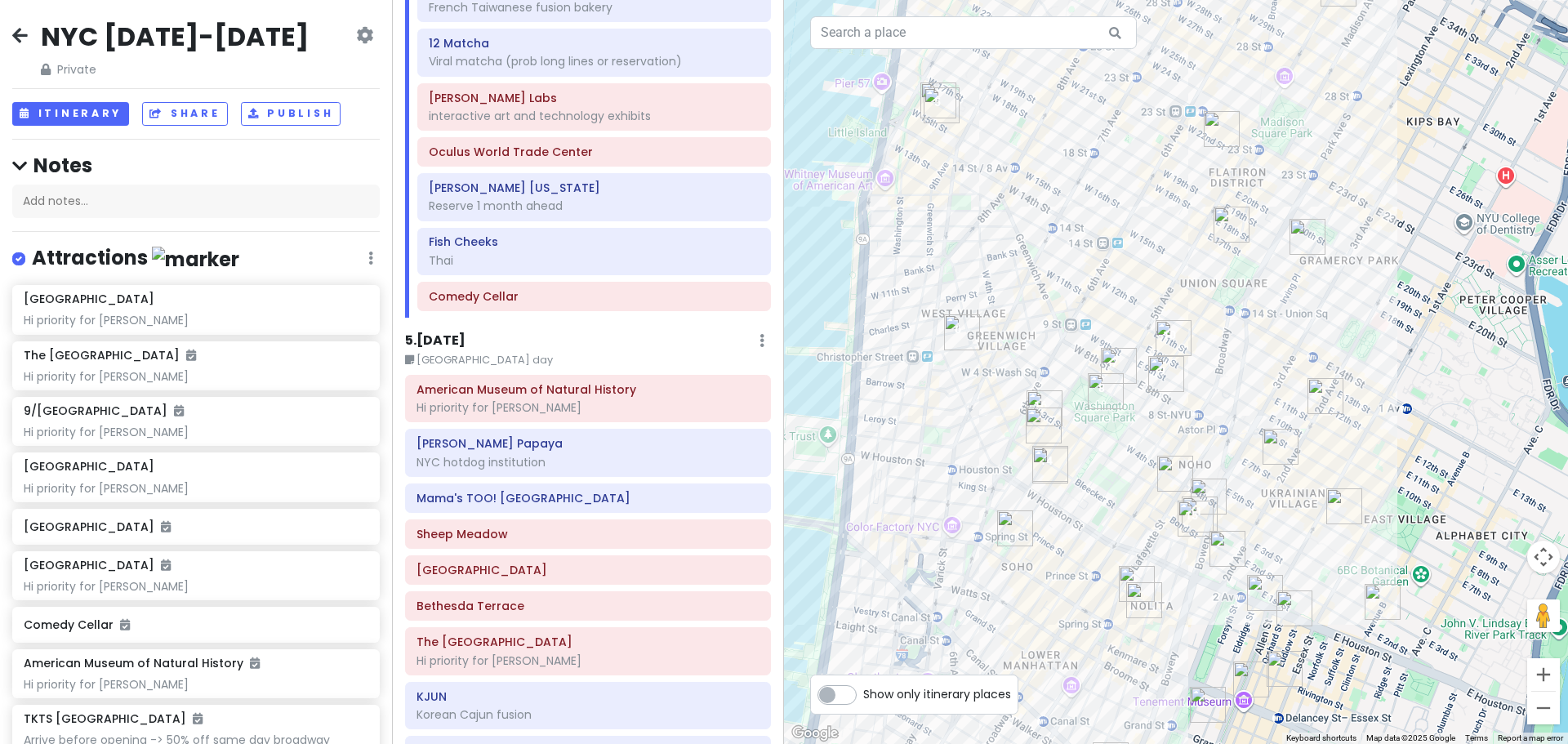
drag, startPoint x: 1056, startPoint y: 432, endPoint x: 1055, endPoint y: 544, distance: 112.0
click at [1055, 544] on div at bounding box center [1176, 372] width 784 height 744
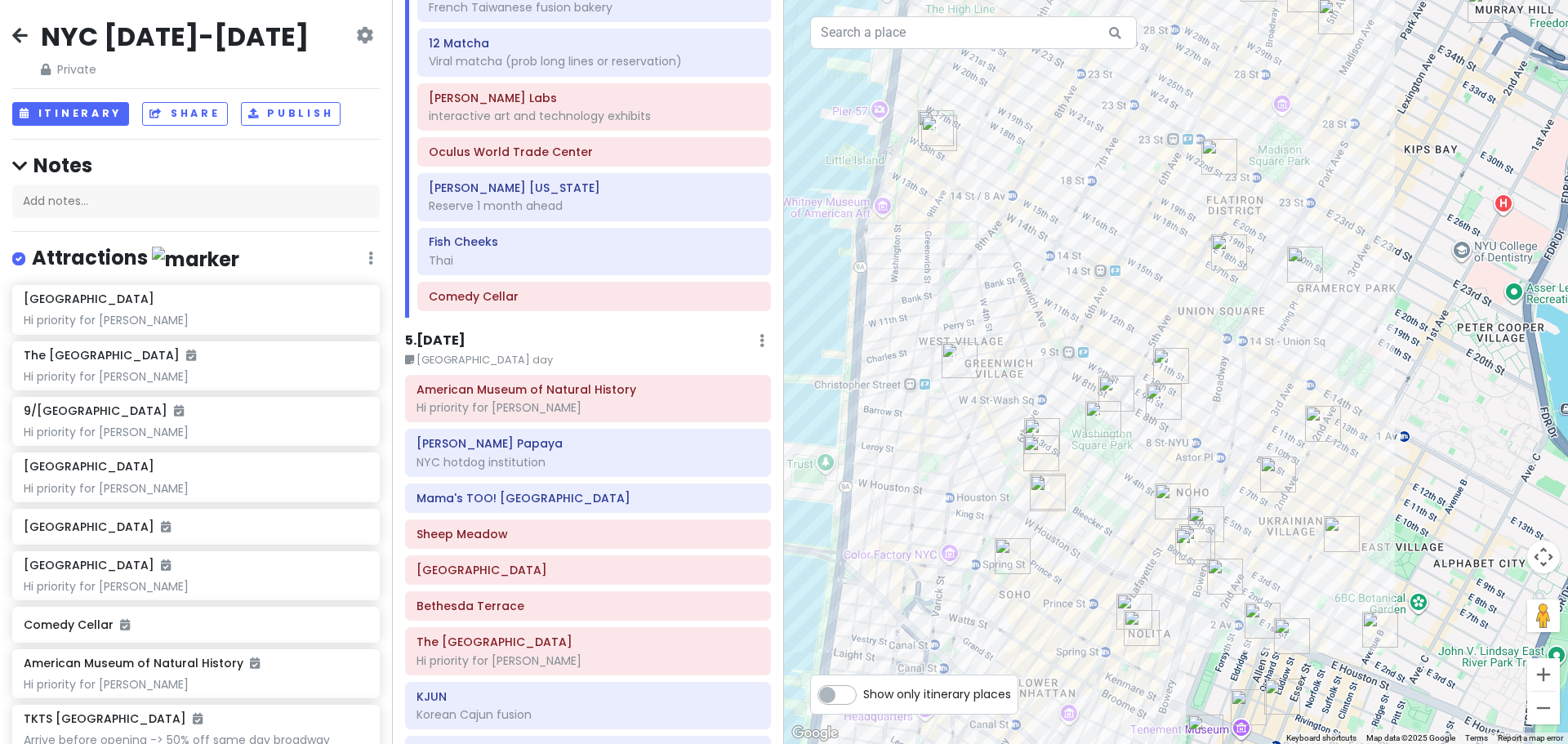
click at [1043, 494] on img "Popup Bagels" at bounding box center [1048, 493] width 36 height 36
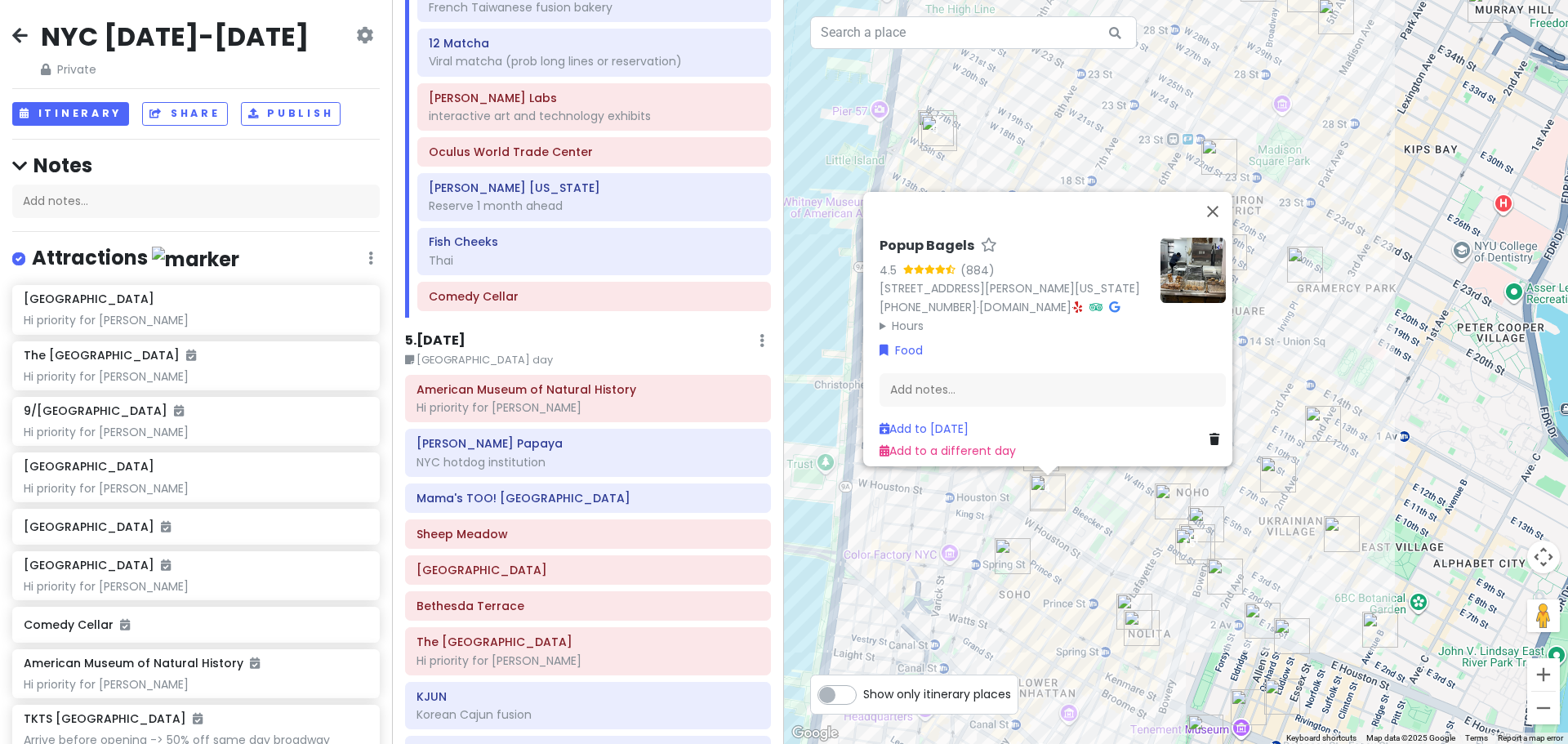
click at [1077, 549] on div "Popup Bagels 4.5 (884) [STREET_ADDRESS][PERSON_NAME][US_STATE] [PHONE_NUMBER] ·…" at bounding box center [1176, 372] width 784 height 744
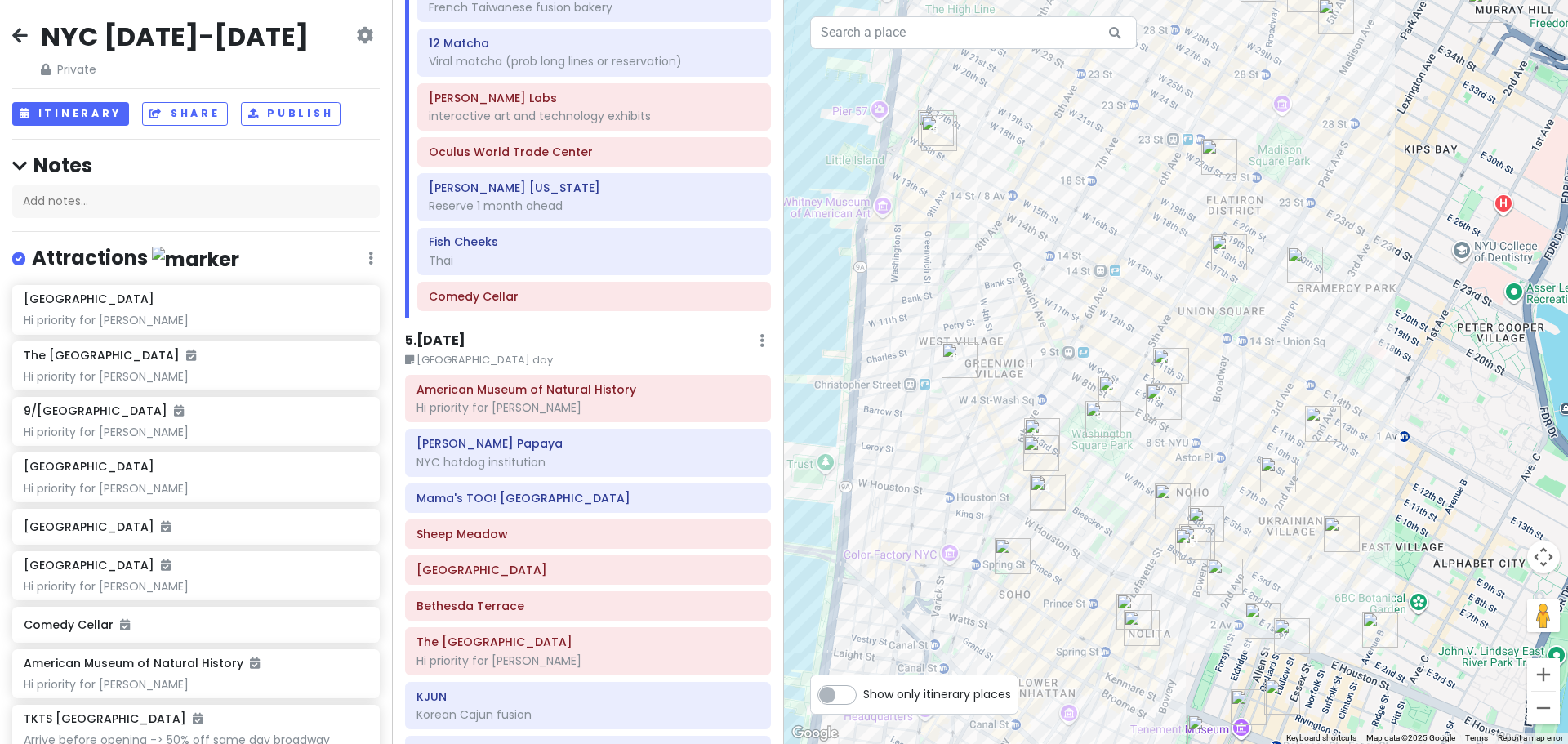
click at [1209, 432] on div at bounding box center [1176, 372] width 784 height 744
click at [1163, 496] on img "Lafayette Grand Café & Bakery" at bounding box center [1173, 501] width 36 height 36
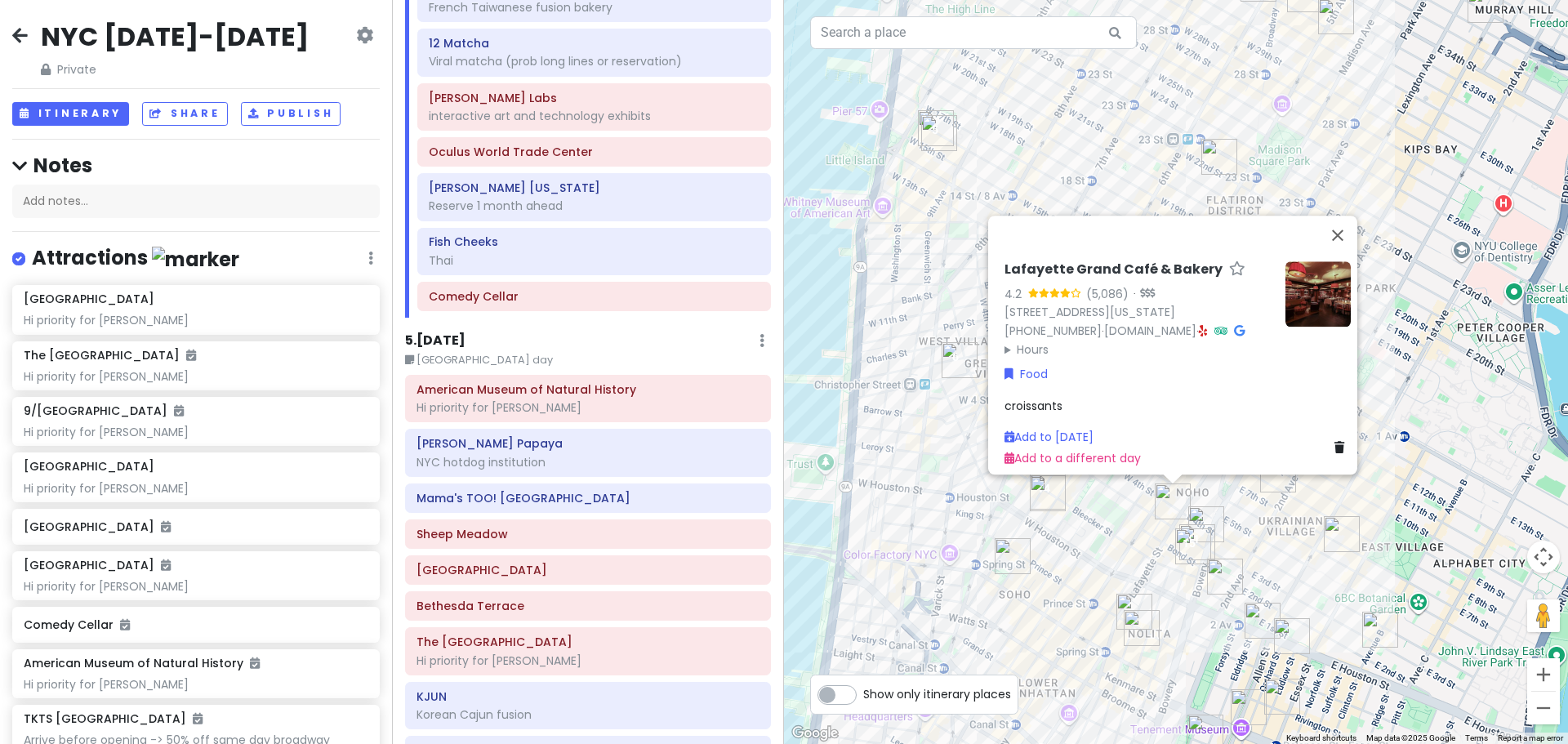
click at [1088, 562] on div "Lafayette Grand Café & Bakery 4.2 (5,086) · [STREET_ADDRESS][US_STATE] [PHONE_N…" at bounding box center [1176, 372] width 784 height 744
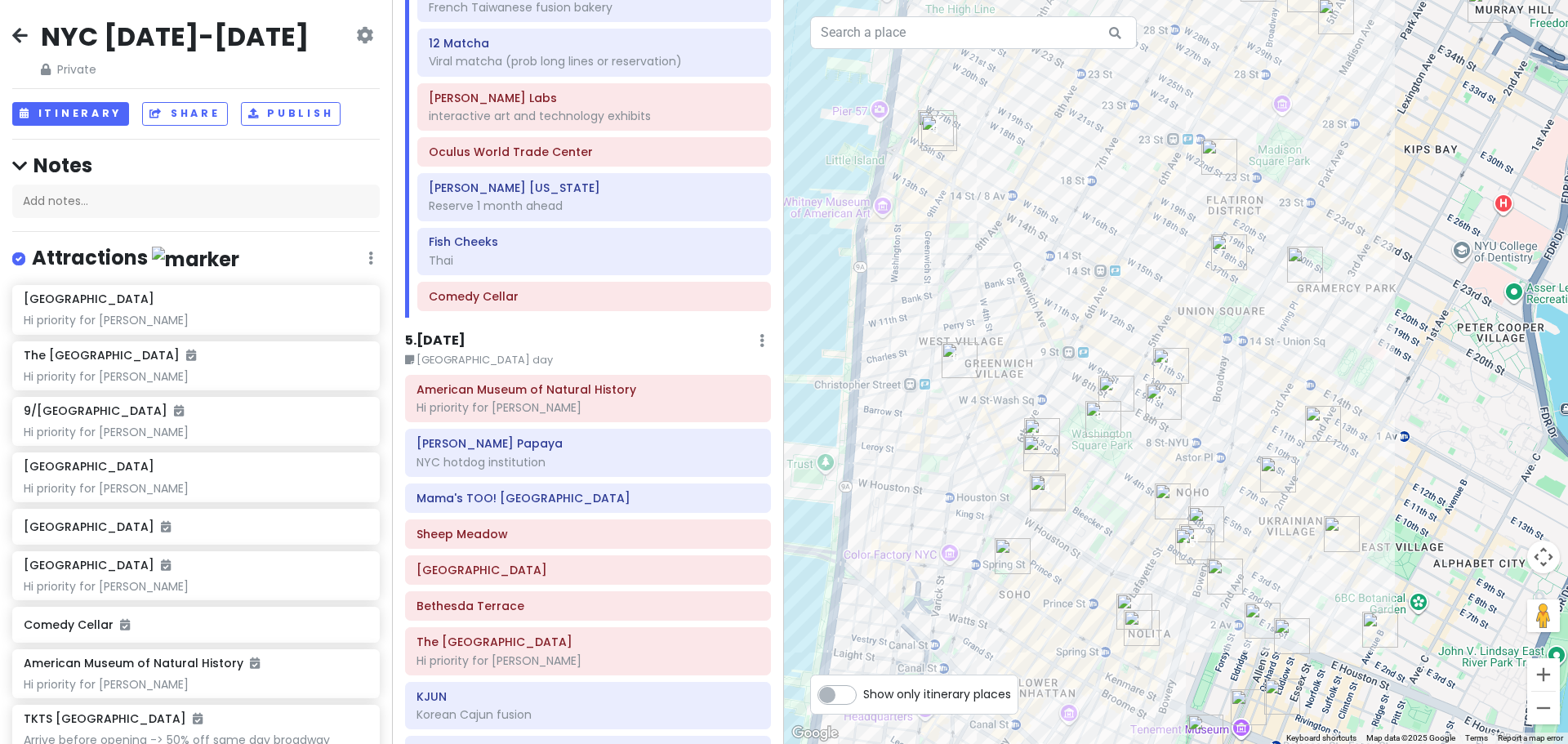
click at [999, 549] on img "Drip Drop Café, coffee shop" at bounding box center [1013, 557] width 36 height 36
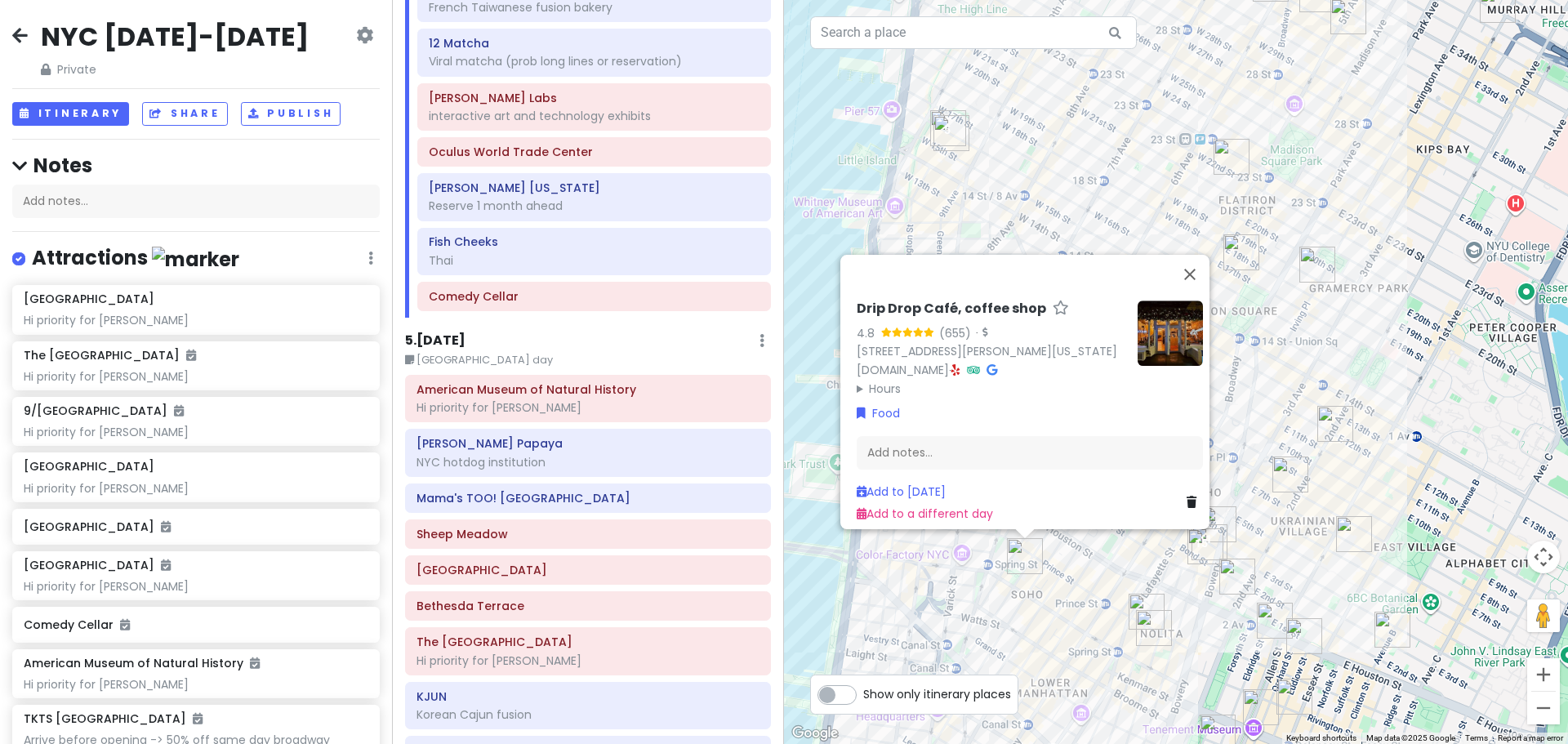
click at [1082, 551] on div "Drip Drop Café, coffee shop 4.8 (655) · [STREET_ADDRESS][PERSON_NAME][US_STATE]…" at bounding box center [1176, 372] width 784 height 744
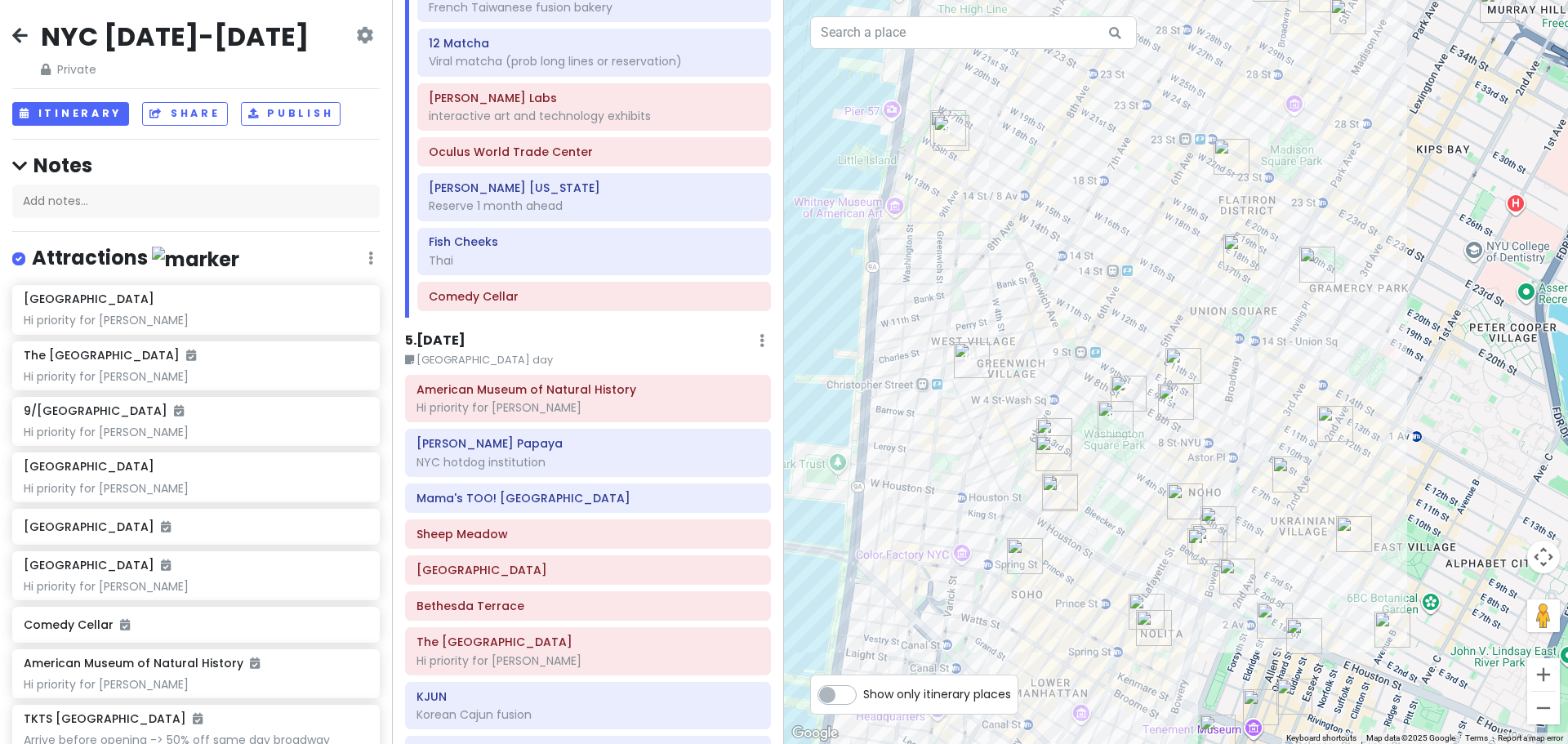
click at [1009, 547] on img "Drip Drop Café, coffee shop" at bounding box center [1025, 557] width 36 height 36
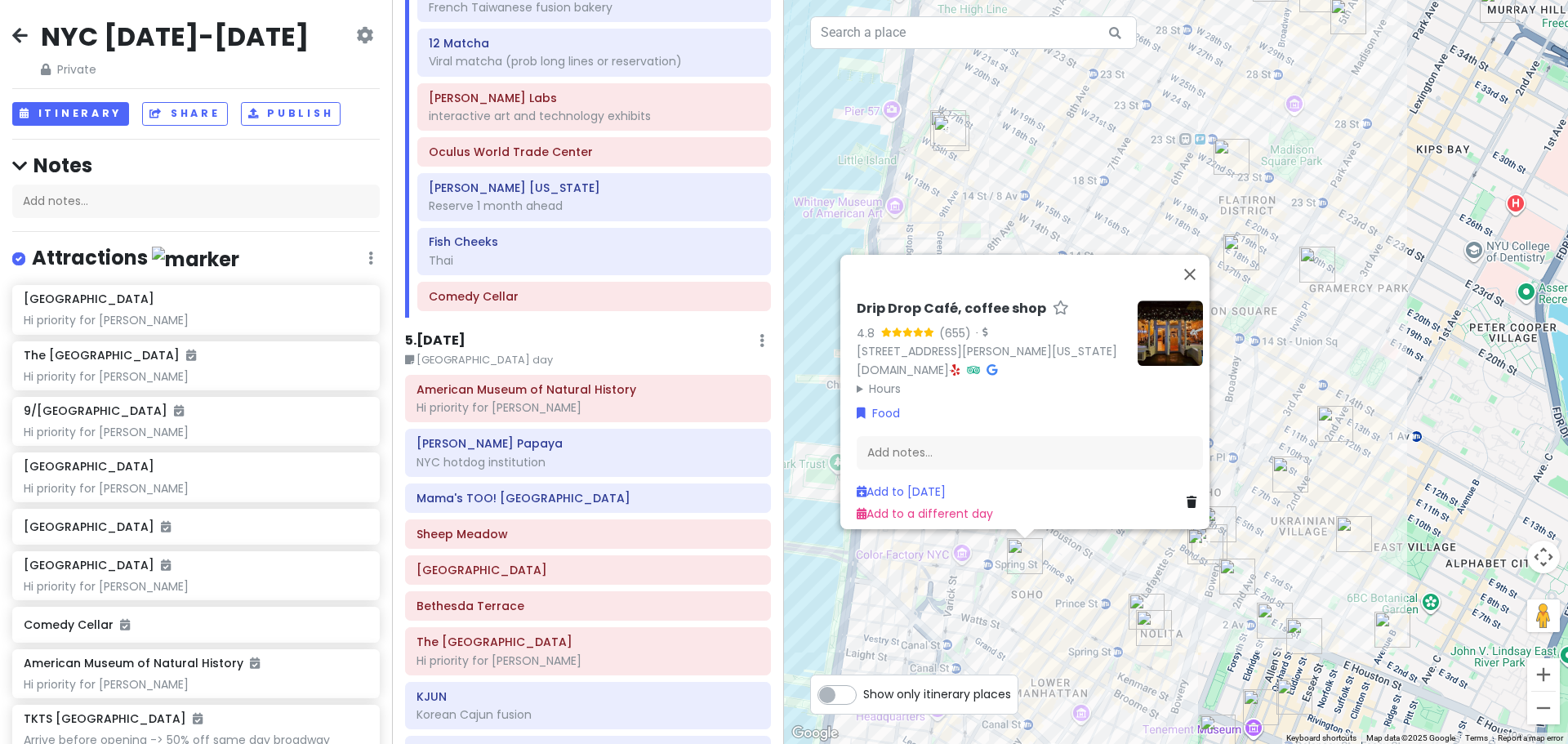
click at [1087, 558] on div "Drip Drop Café, coffee shop 4.8 (655) · [STREET_ADDRESS][PERSON_NAME][US_STATE]…" at bounding box center [1176, 372] width 784 height 744
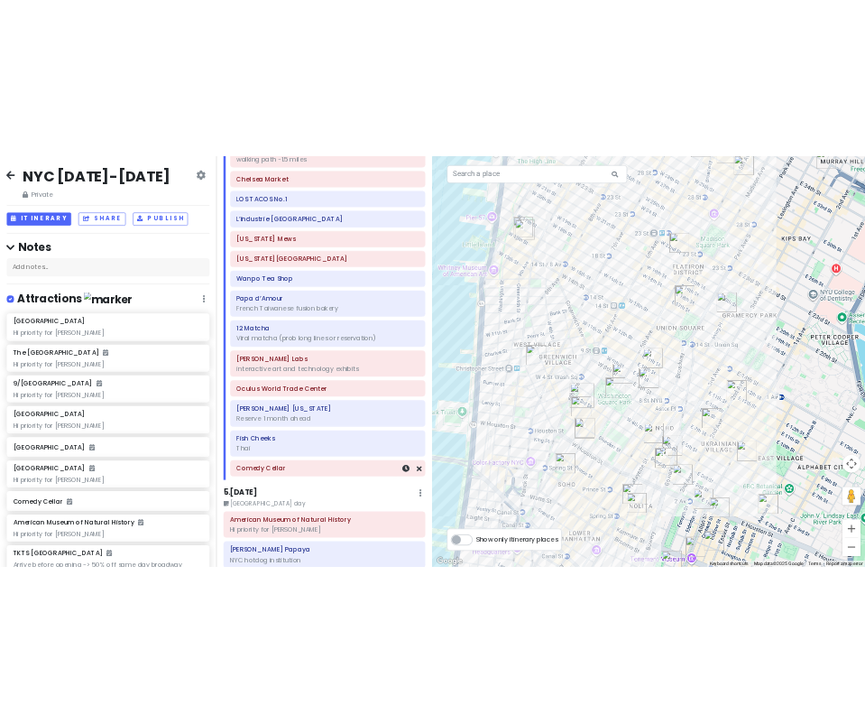
scroll to position [2442, 0]
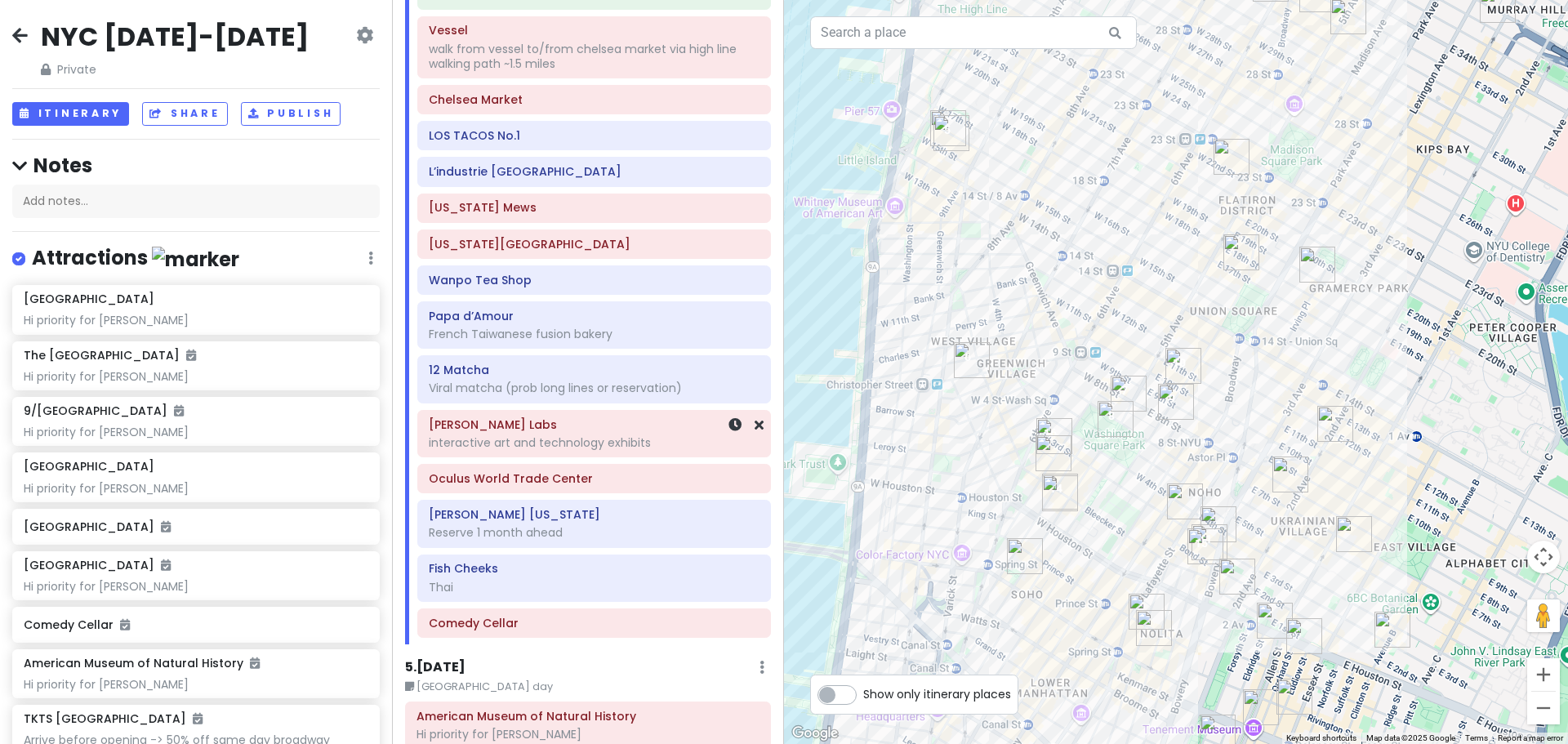
click at [571, 437] on div "interactive art and technology exhibits" at bounding box center [594, 443] width 330 height 14
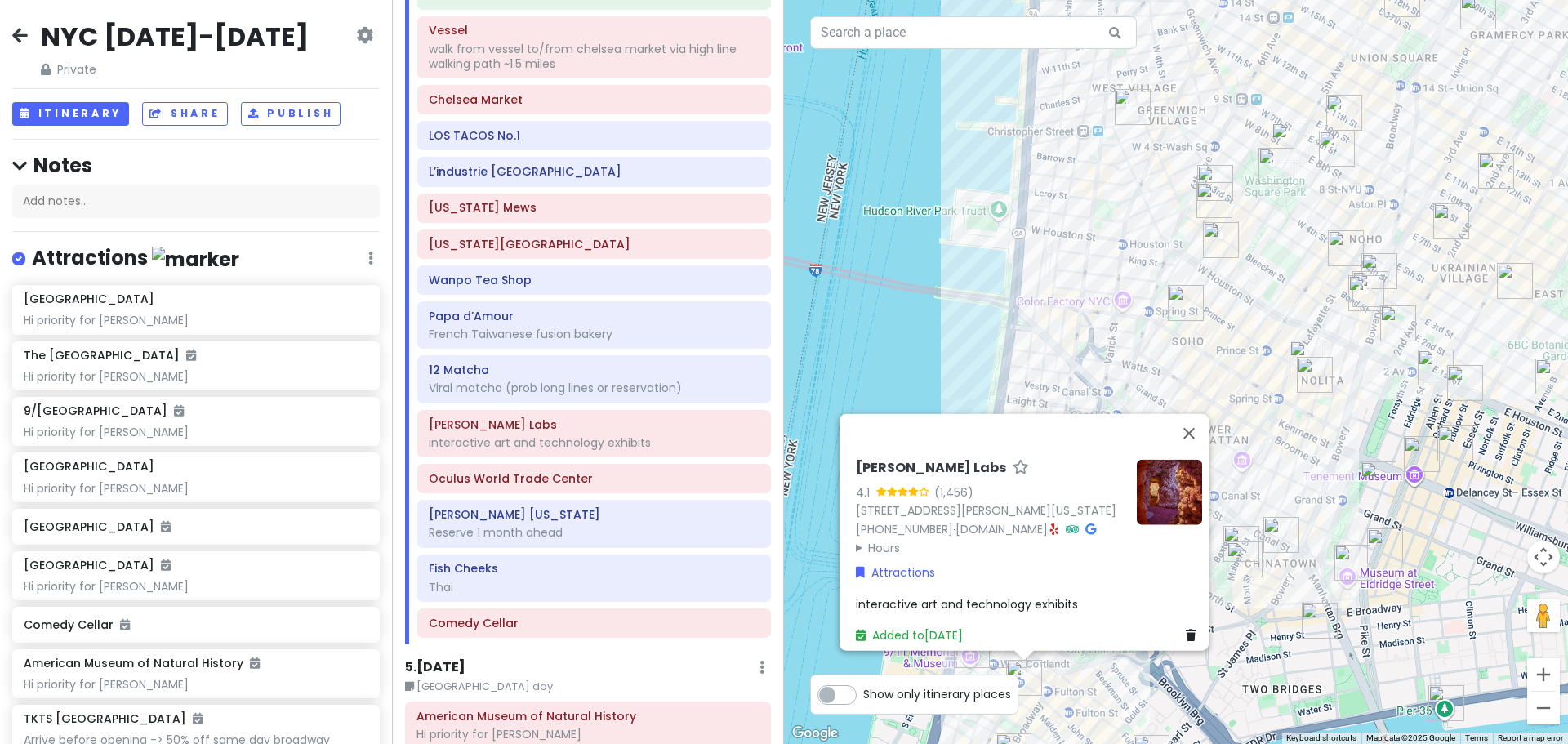
click at [874, 297] on div "[PERSON_NAME] Labs 4.1 (1,456) [STREET_ADDRESS][PERSON_NAME][US_STATE] [PHONE_N…" at bounding box center [1176, 372] width 784 height 744
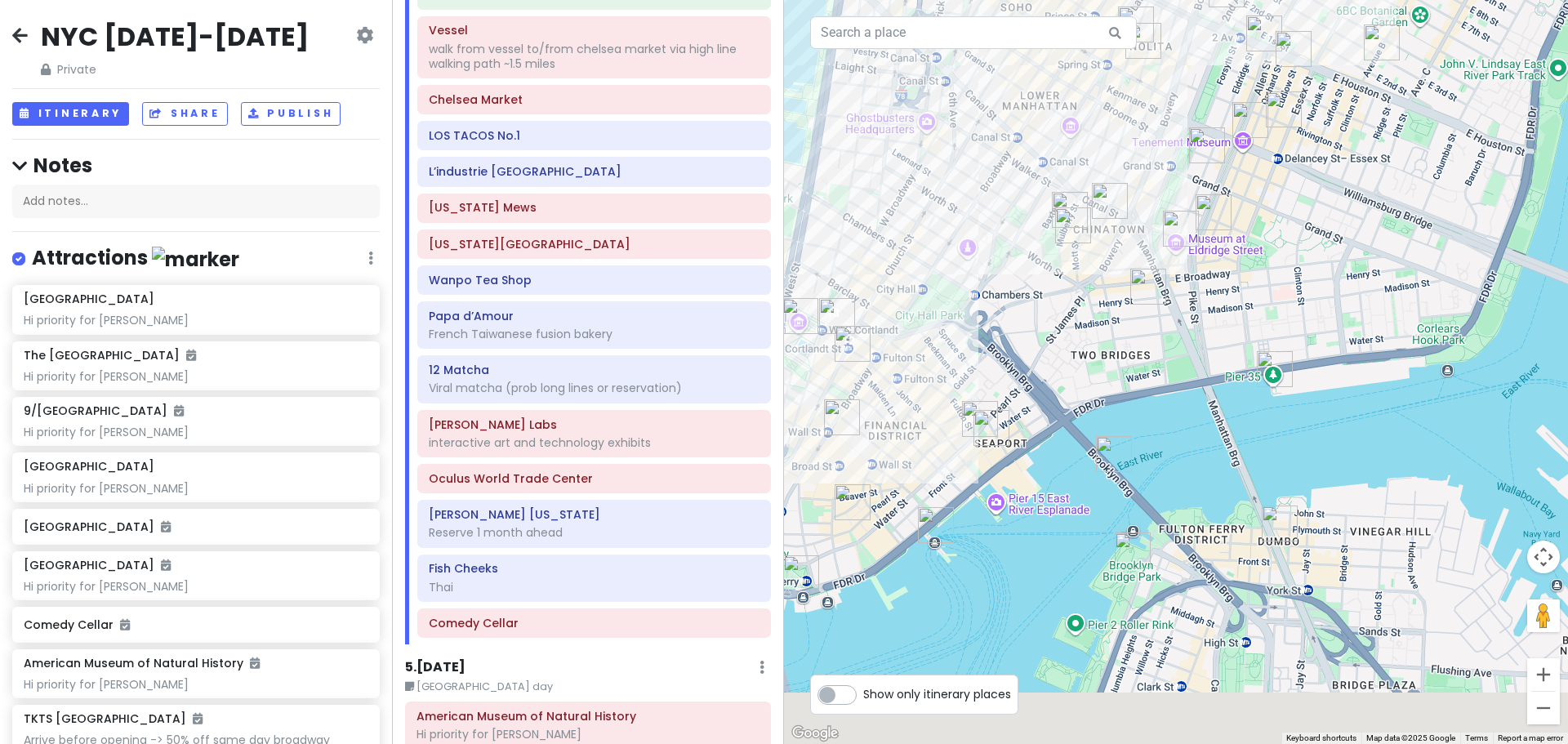
drag, startPoint x: 1079, startPoint y: 507, endPoint x: 1148, endPoint y: 350, distance: 171.5
click at [1148, 350] on div at bounding box center [1176, 372] width 784 height 744
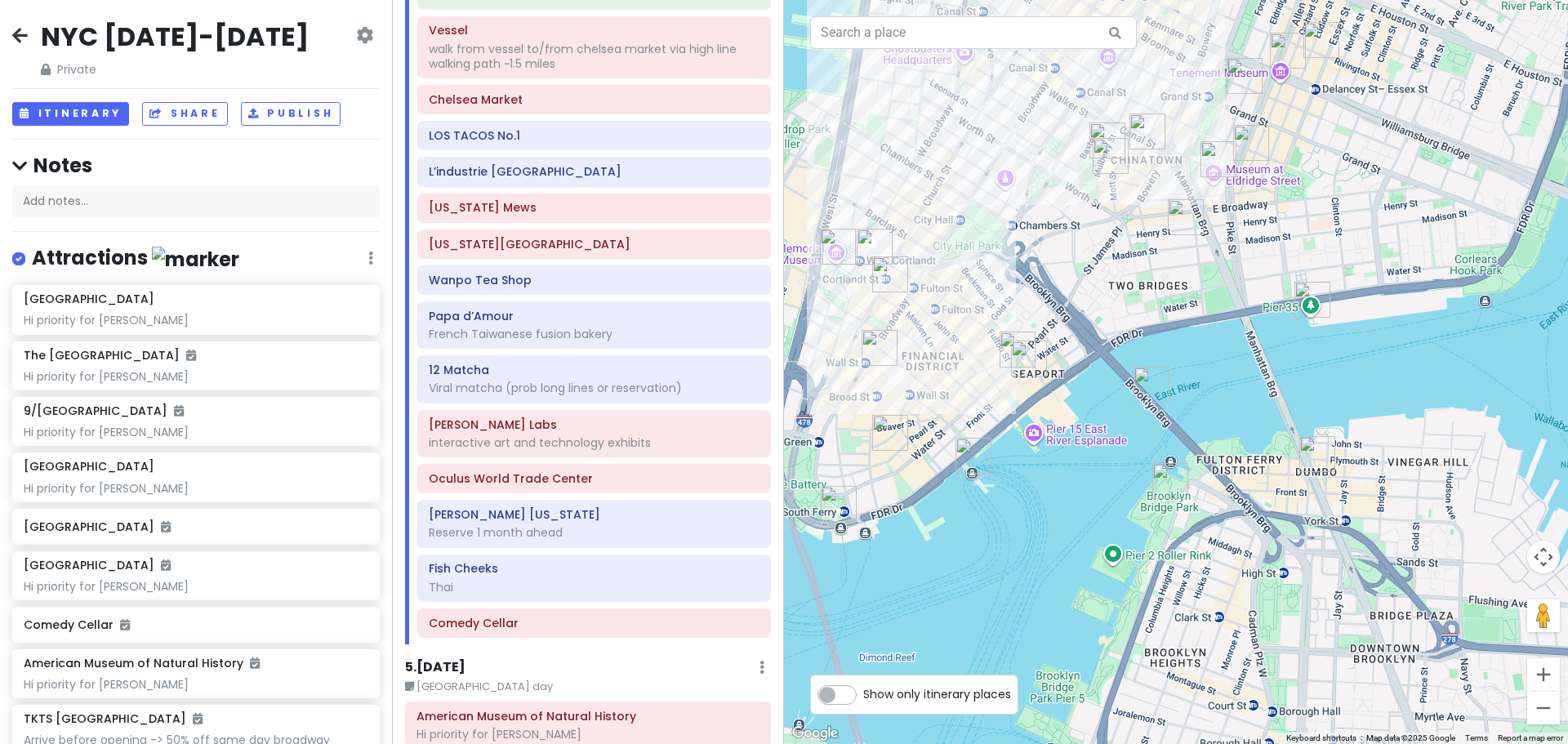
drag, startPoint x: 1174, startPoint y: 379, endPoint x: 1157, endPoint y: 380, distance: 17.0
click at [1170, 379] on div at bounding box center [1176, 372] width 784 height 744
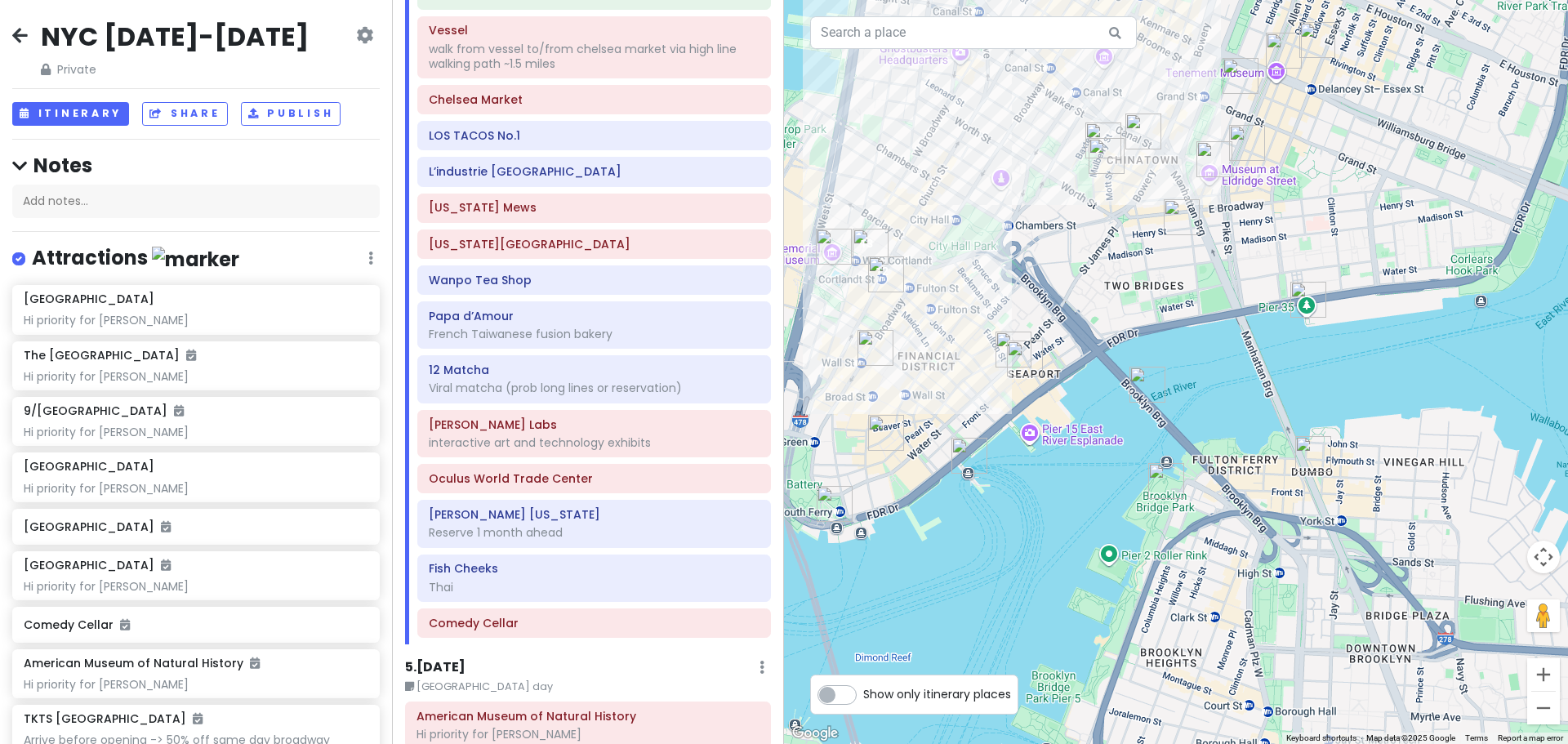
click at [1141, 381] on img "Brooklyn Bridge" at bounding box center [1148, 385] width 36 height 36
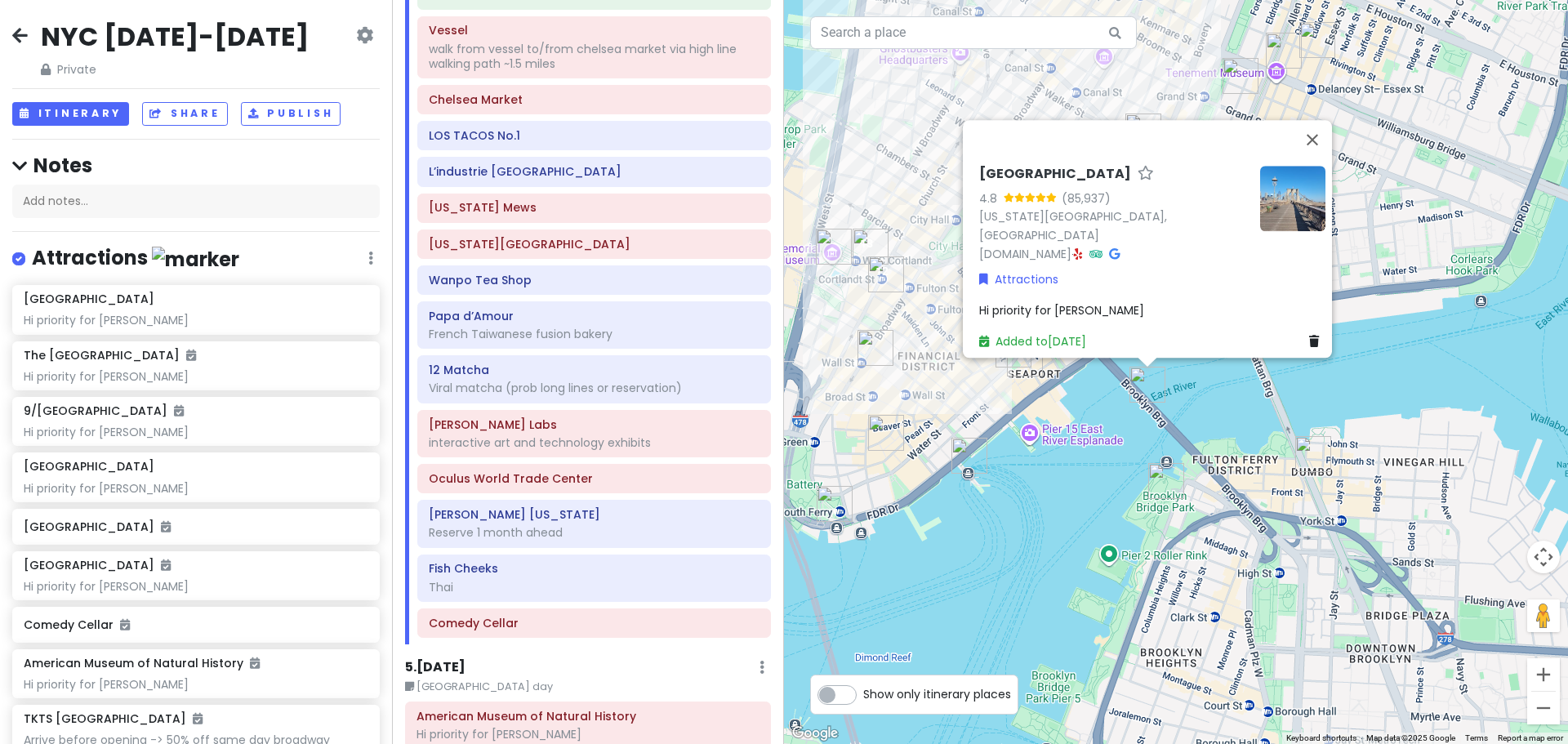
click at [1066, 467] on div "[GEOGRAPHIC_DATA] 4.8 (85,937) [US_STATE][GEOGRAPHIC_DATA], [GEOGRAPHIC_DATA] […" at bounding box center [1176, 372] width 784 height 744
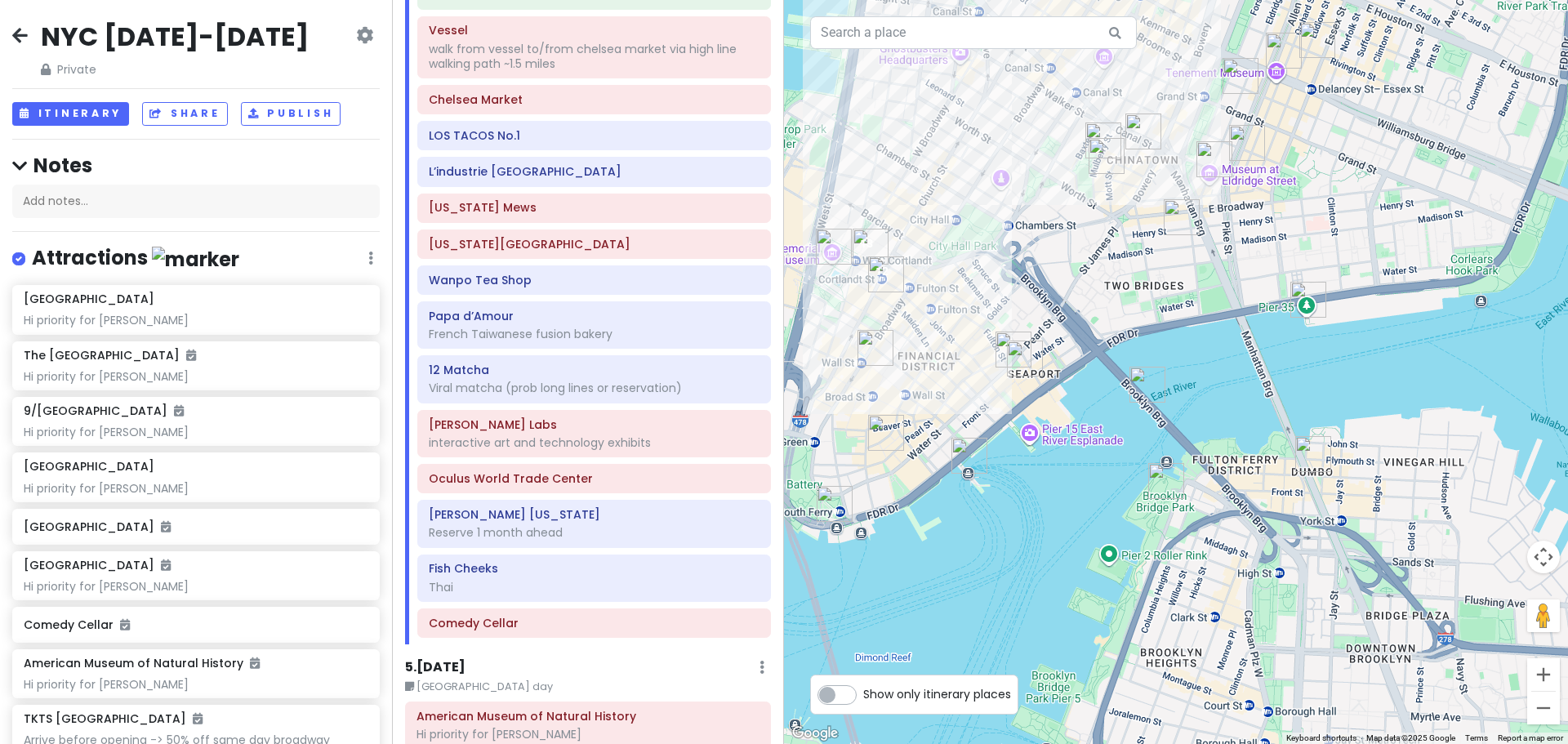
click at [959, 447] on img "Pier 11 / Wall St." at bounding box center [970, 456] width 36 height 36
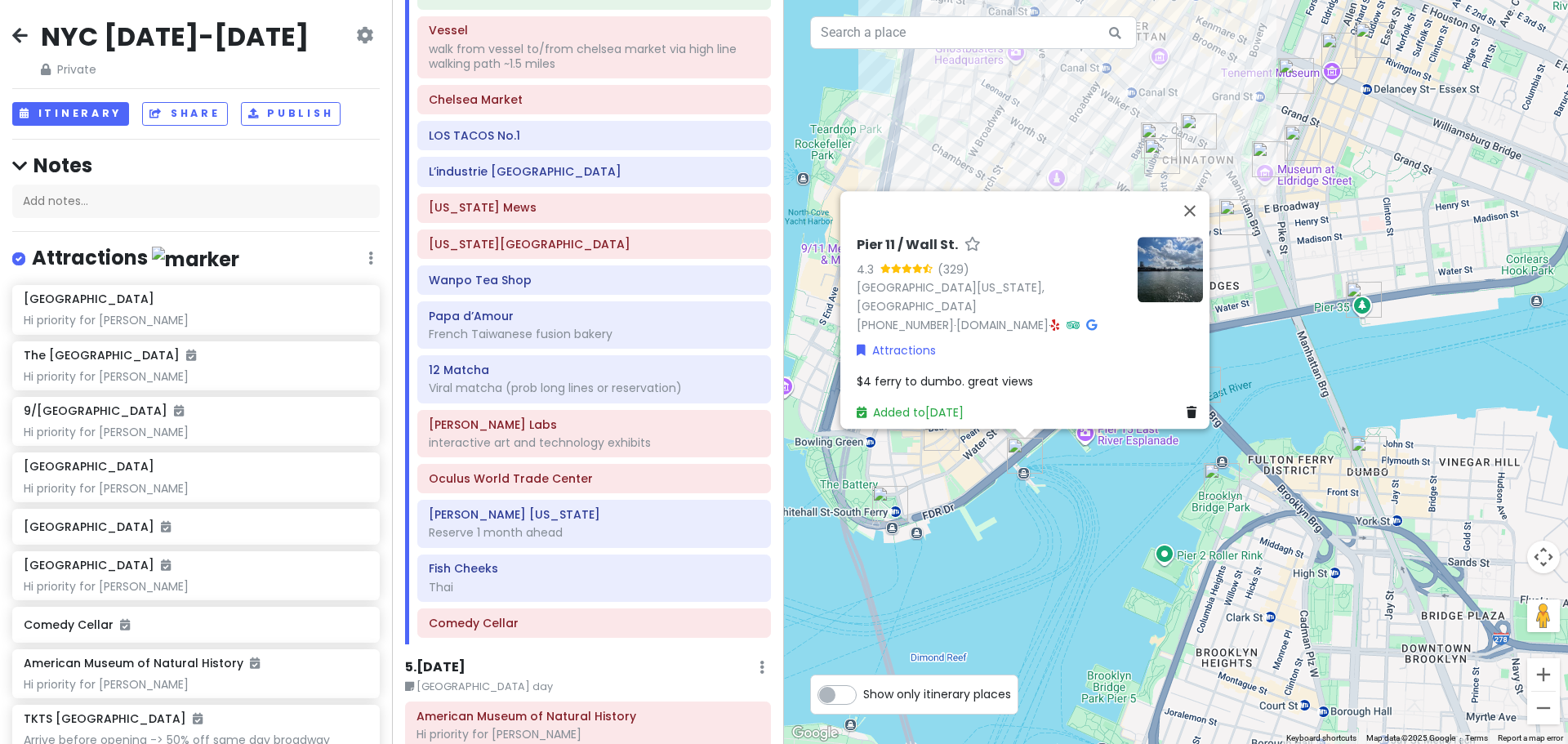
click at [890, 506] on img "Staten Island Ferry" at bounding box center [891, 504] width 36 height 36
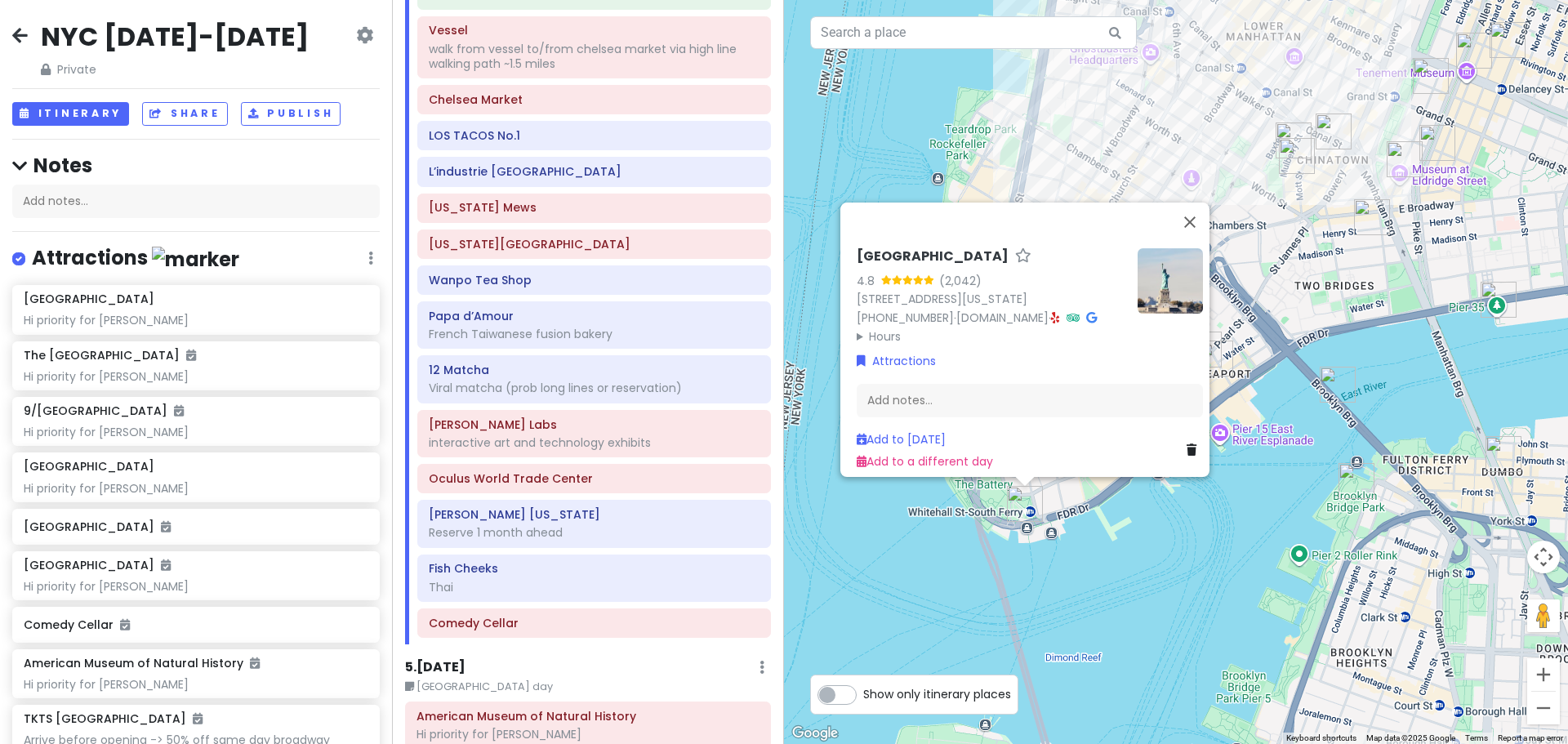
click at [1003, 589] on div "[GEOGRAPHIC_DATA] 4.8 (2,042) [STREET_ADDRESS][US_STATE] [PHONE_NUMBER] · [DOMA…" at bounding box center [1176, 372] width 784 height 744
